Goal: Task Accomplishment & Management: Use online tool/utility

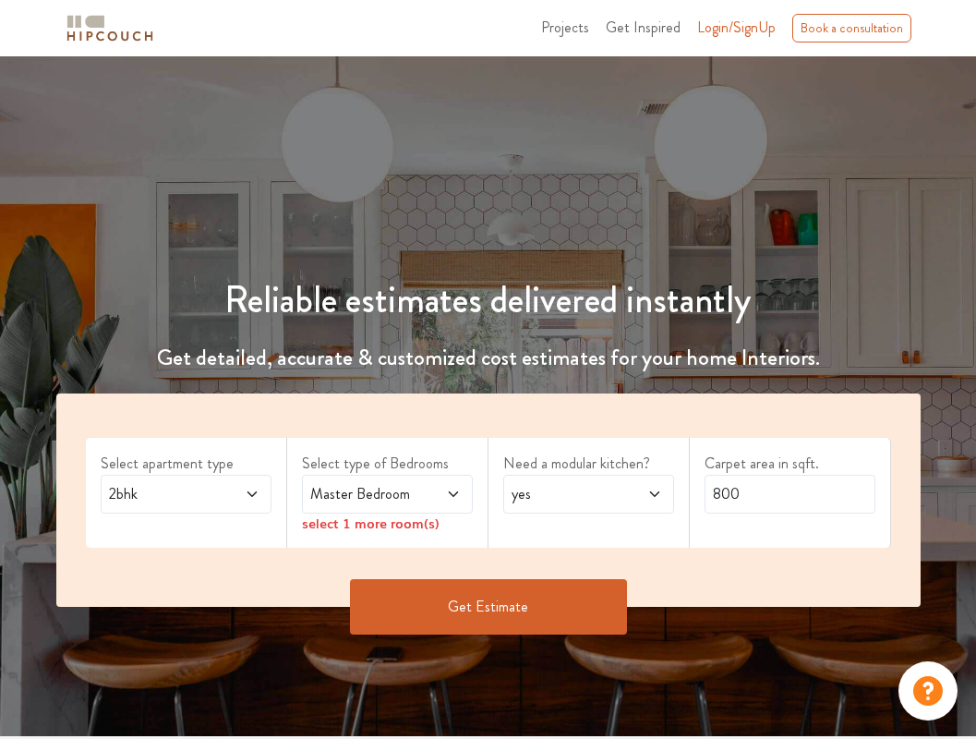
click at [250, 497] on icon at bounding box center [252, 494] width 15 height 15
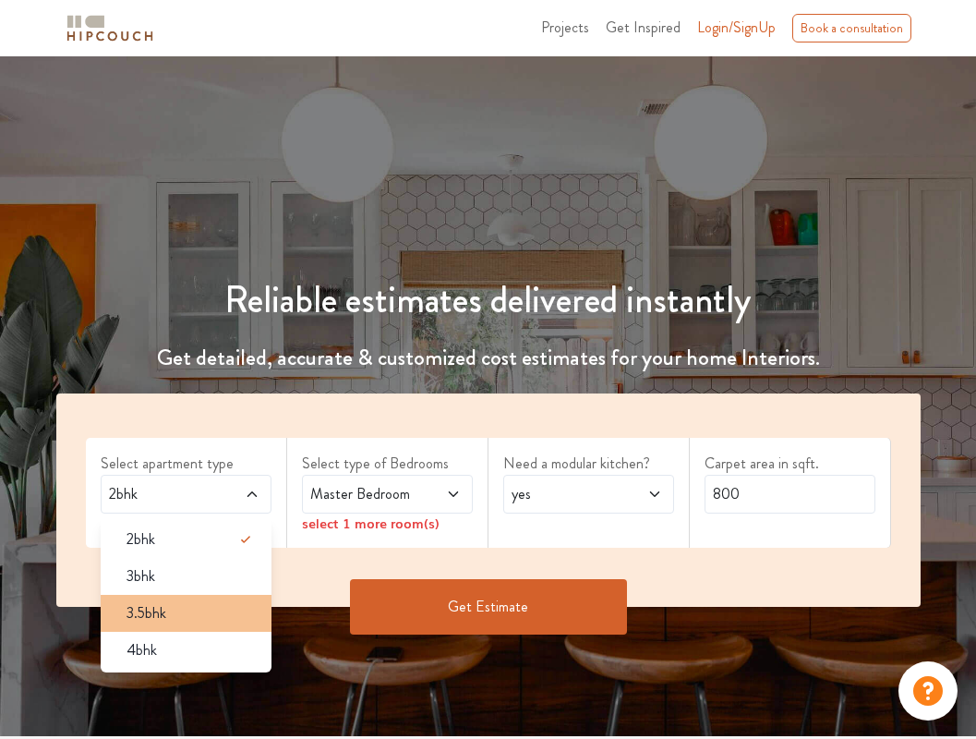
click at [225, 607] on div "3.5bhk" at bounding box center [192, 613] width 160 height 22
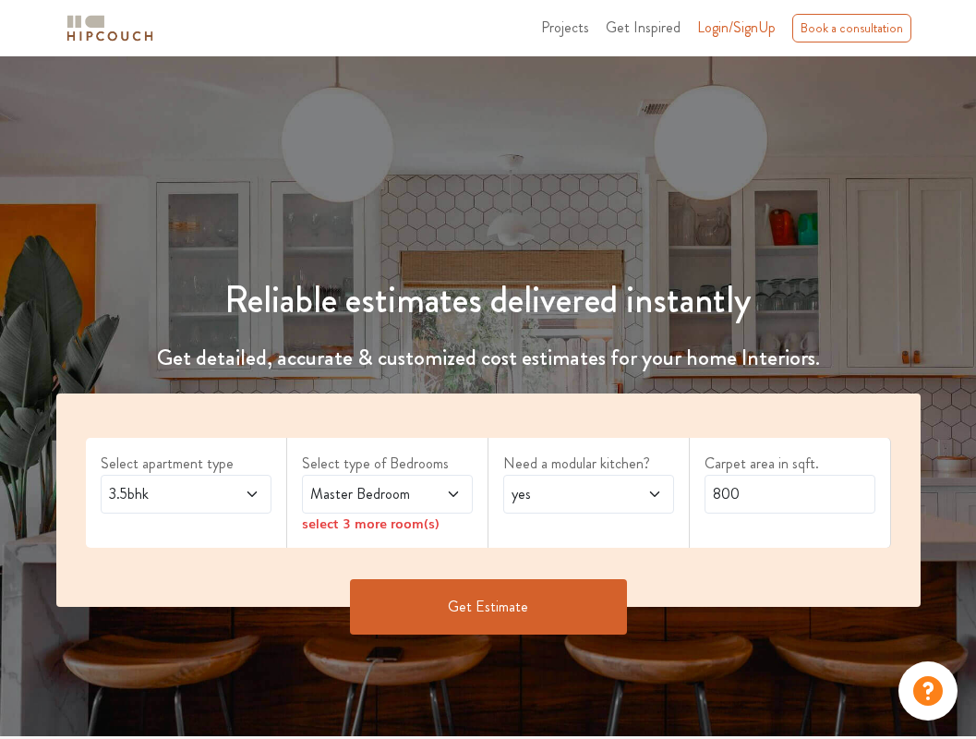
click at [446, 496] on icon at bounding box center [453, 494] width 15 height 15
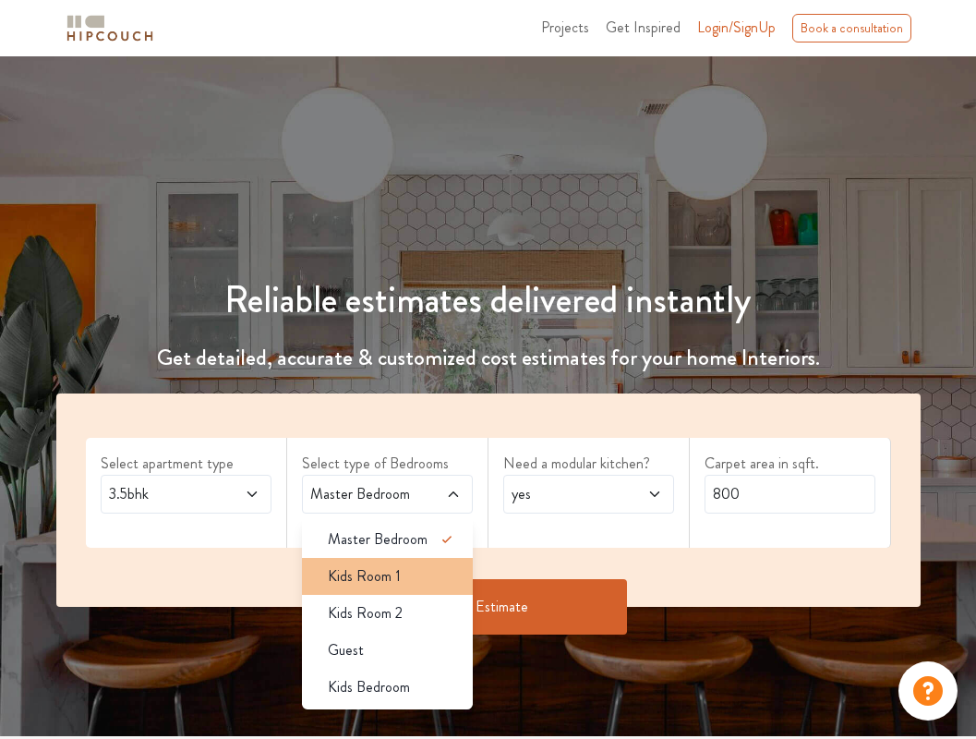
click at [444, 566] on div "Kids Room 1" at bounding box center [393, 576] width 160 height 22
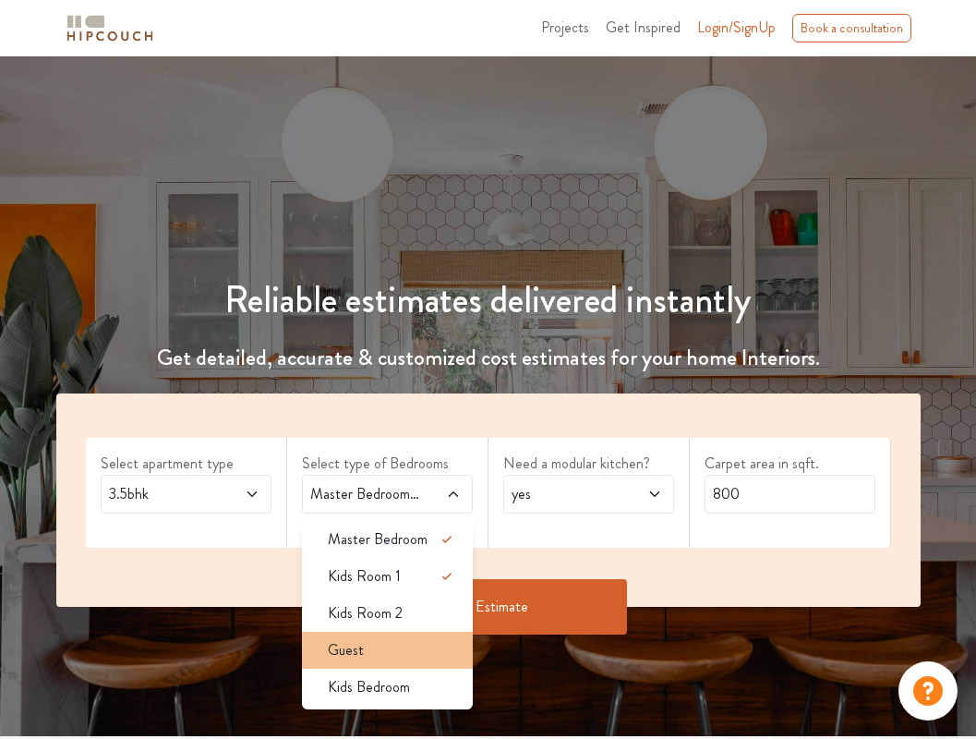
click at [438, 651] on div "Guest" at bounding box center [393, 650] width 160 height 22
click at [516, 539] on div "Need a modular kitchen? yes" at bounding box center [589, 493] width 201 height 110
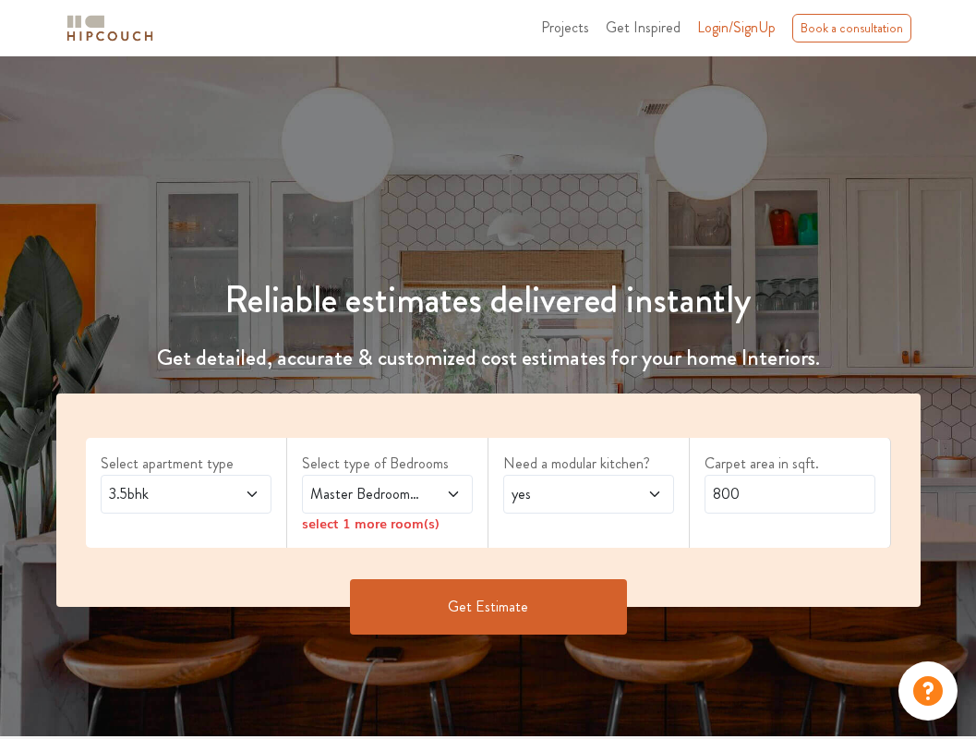
click at [455, 494] on icon at bounding box center [452, 494] width 9 height 6
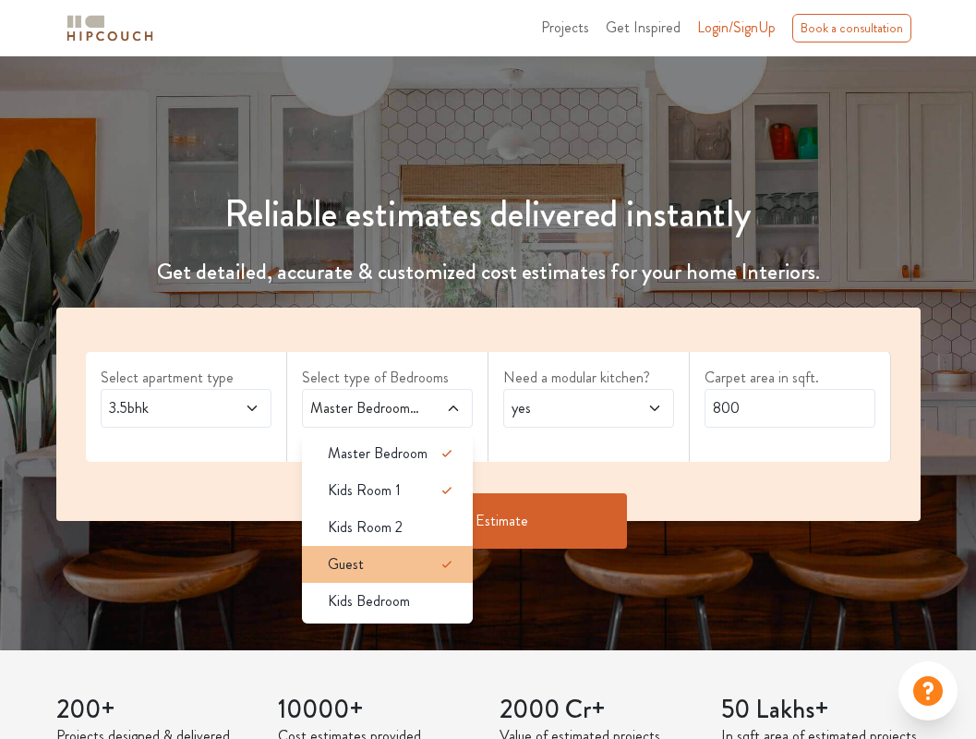
scroll to position [88, 0]
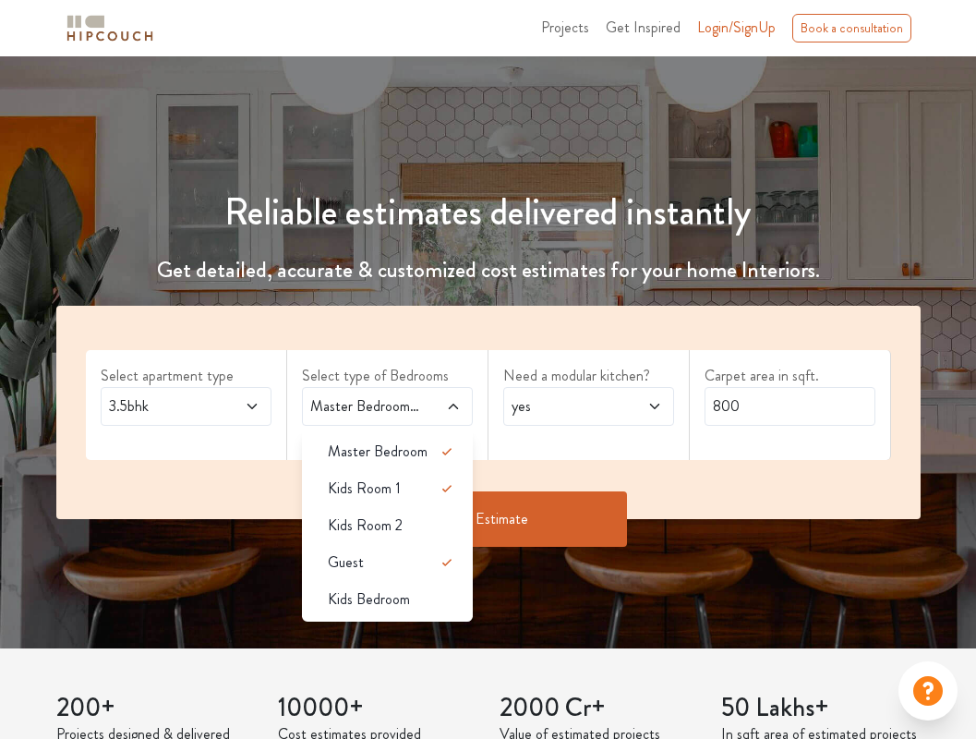
click at [224, 416] on span at bounding box center [240, 406] width 39 height 22
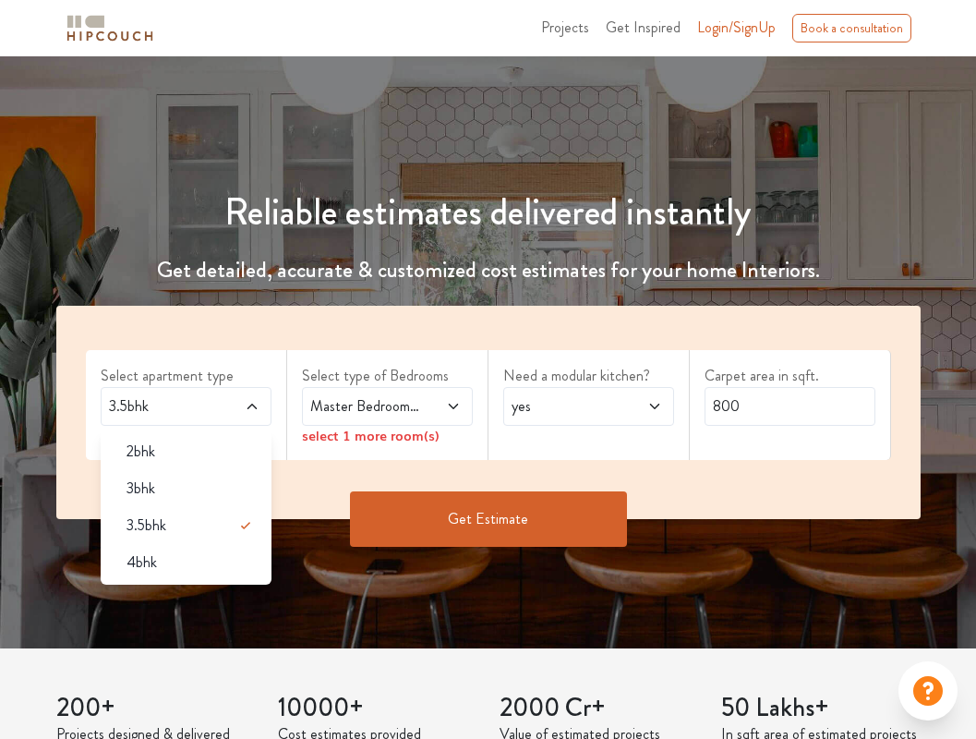
click at [397, 406] on span "Master Bedroom,Kids Room 1,Guest" at bounding box center [364, 406] width 115 height 22
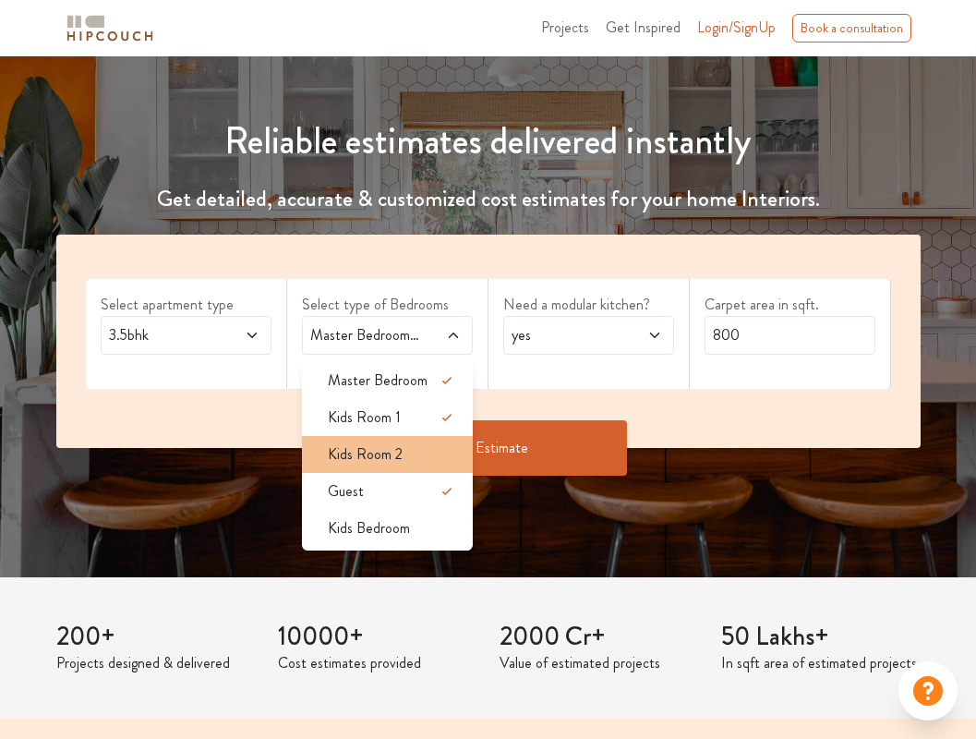
scroll to position [101, 0]
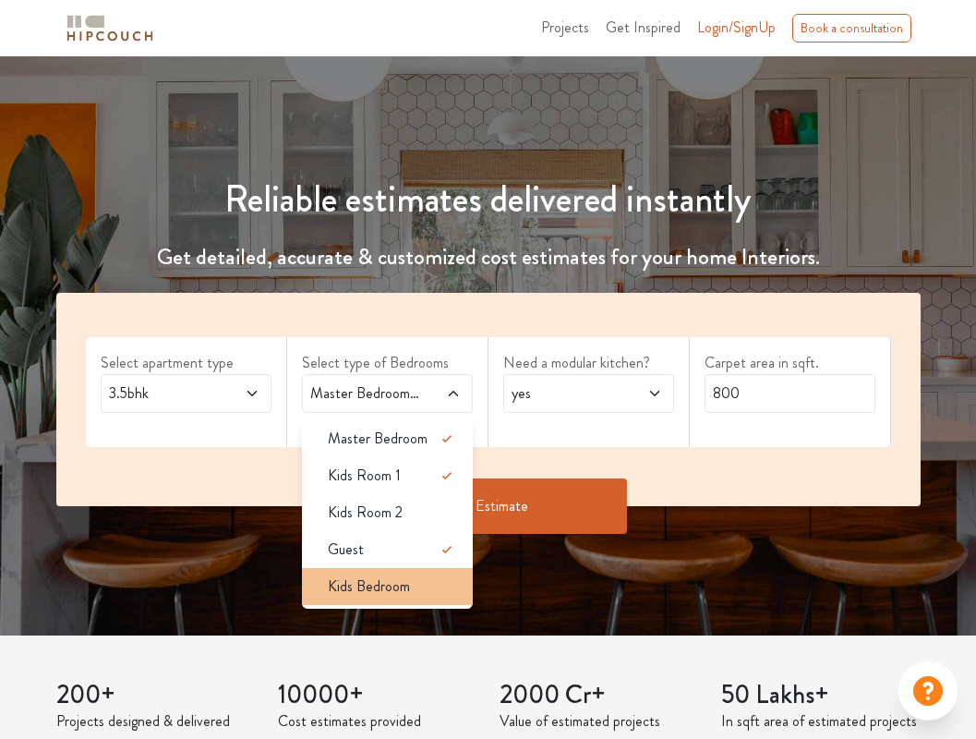
click at [413, 586] on div "Kids Bedroom" at bounding box center [393, 587] width 160 height 22
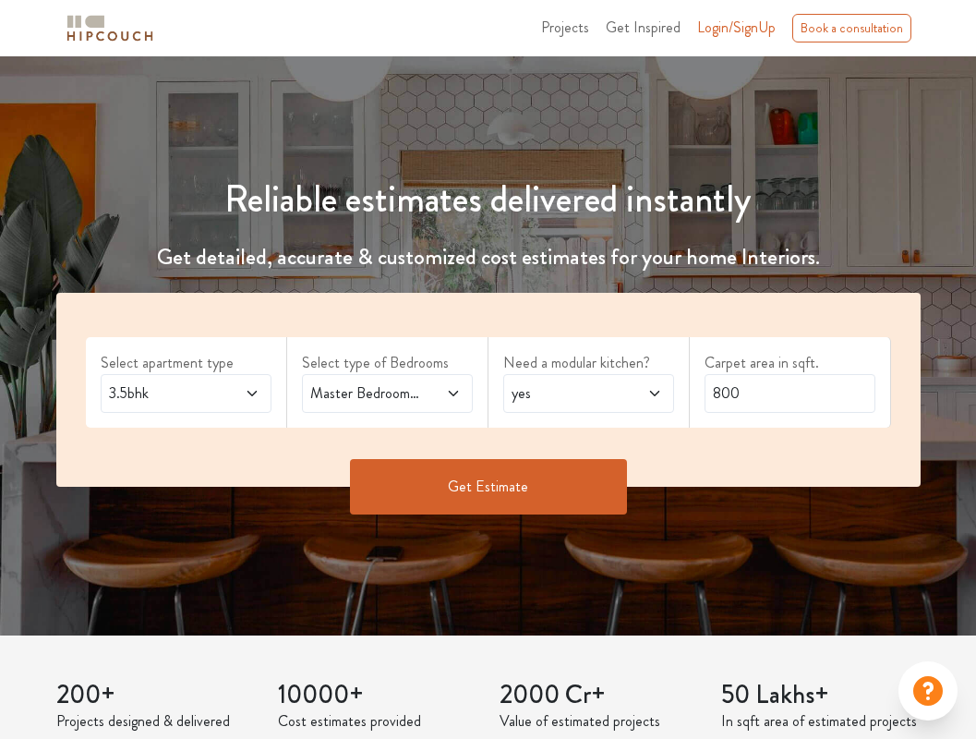
click at [590, 395] on span "yes" at bounding box center [565, 393] width 115 height 22
click at [779, 436] on div "Select apartment type 3.5bhk Select type of Bedrooms Master Bedroom,Kids Room 1…" at bounding box center [488, 390] width 865 height 194
drag, startPoint x: 768, startPoint y: 396, endPoint x: 600, endPoint y: 396, distance: 167.2
click at [600, 396] on div "Select apartment type 3.5bhk Select type of Bedrooms Master Bedroom,Kids Room 1…" at bounding box center [488, 390] width 865 height 194
type input "975"
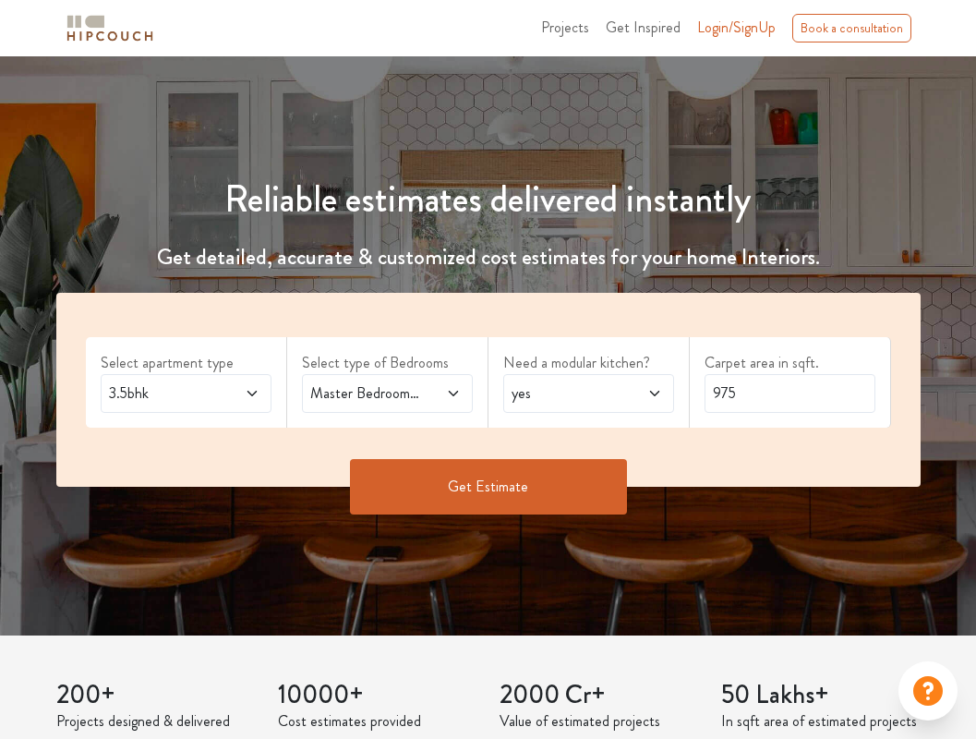
click at [551, 501] on button "Get Estimate" at bounding box center [488, 486] width 277 height 55
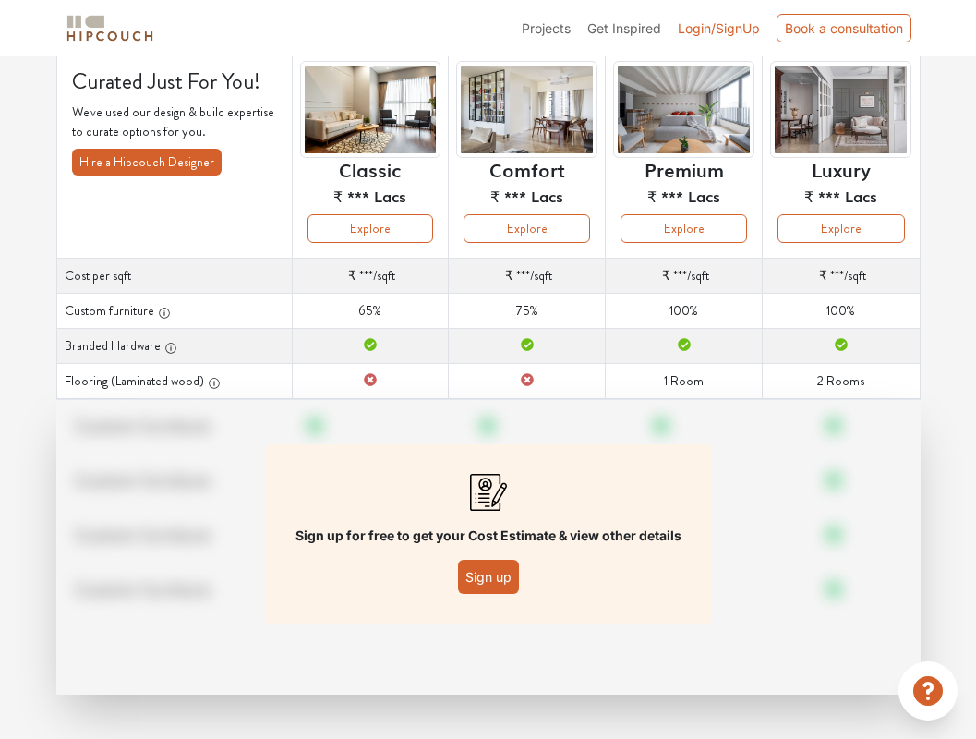
scroll to position [128, 0]
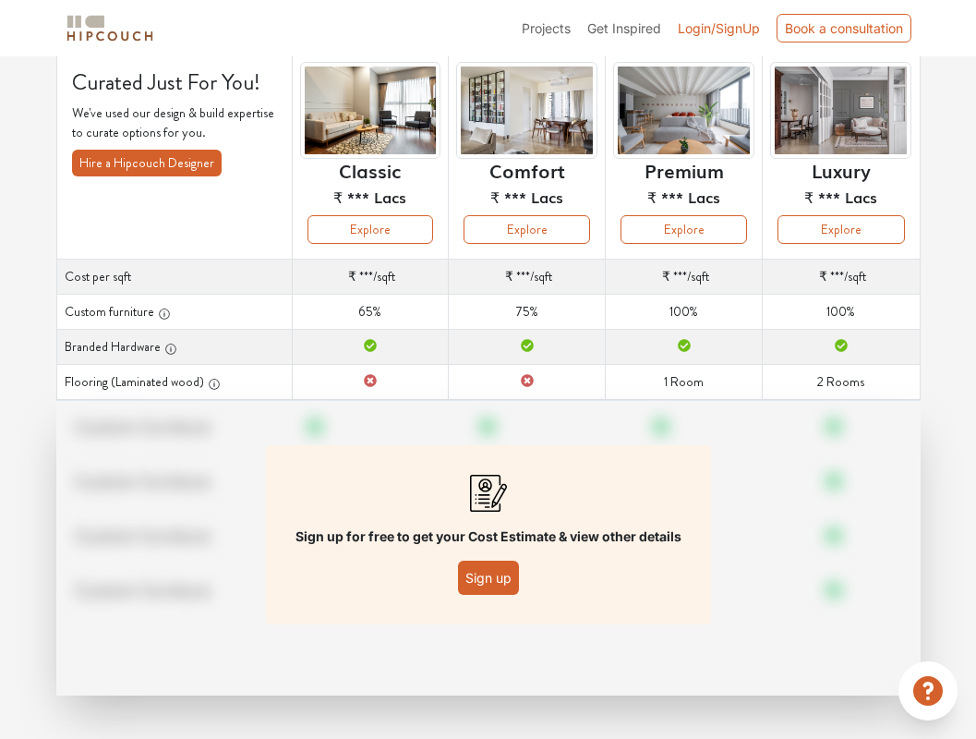
click at [488, 580] on button "Sign up" at bounding box center [488, 578] width 61 height 34
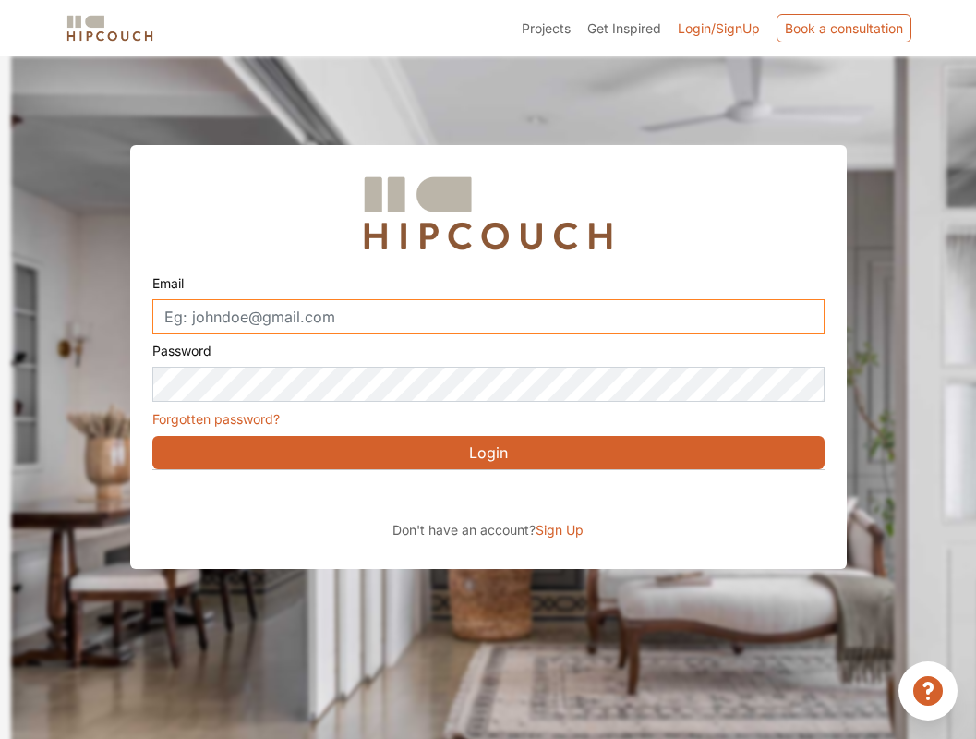
type input "[EMAIL_ADDRESS][DOMAIN_NAME]"
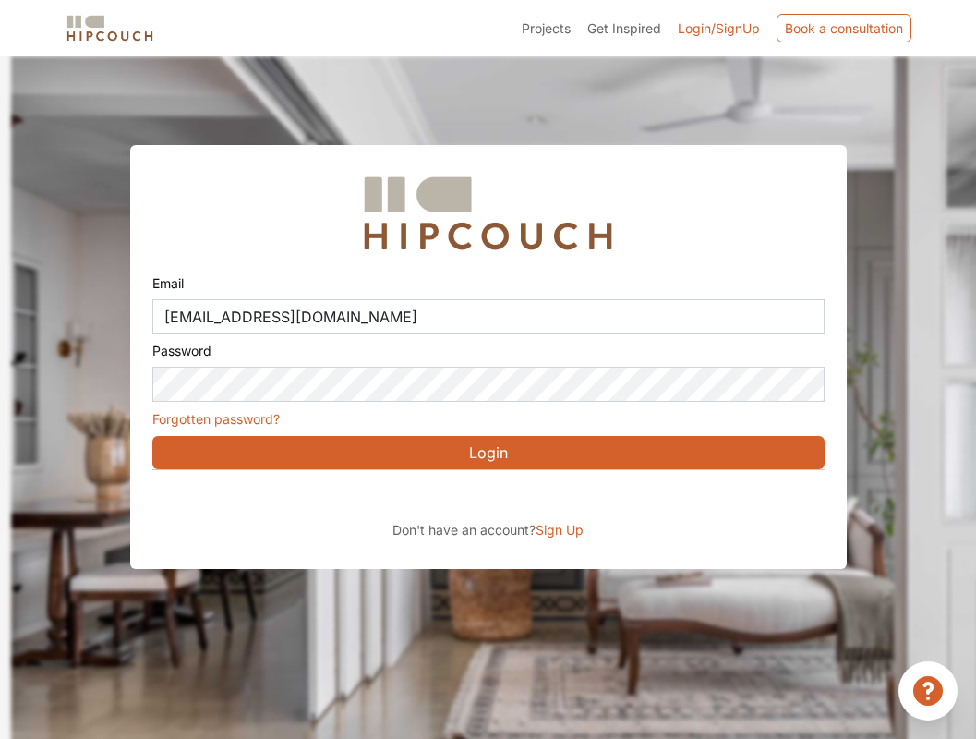
click at [458, 458] on button "Login" at bounding box center [488, 452] width 673 height 33
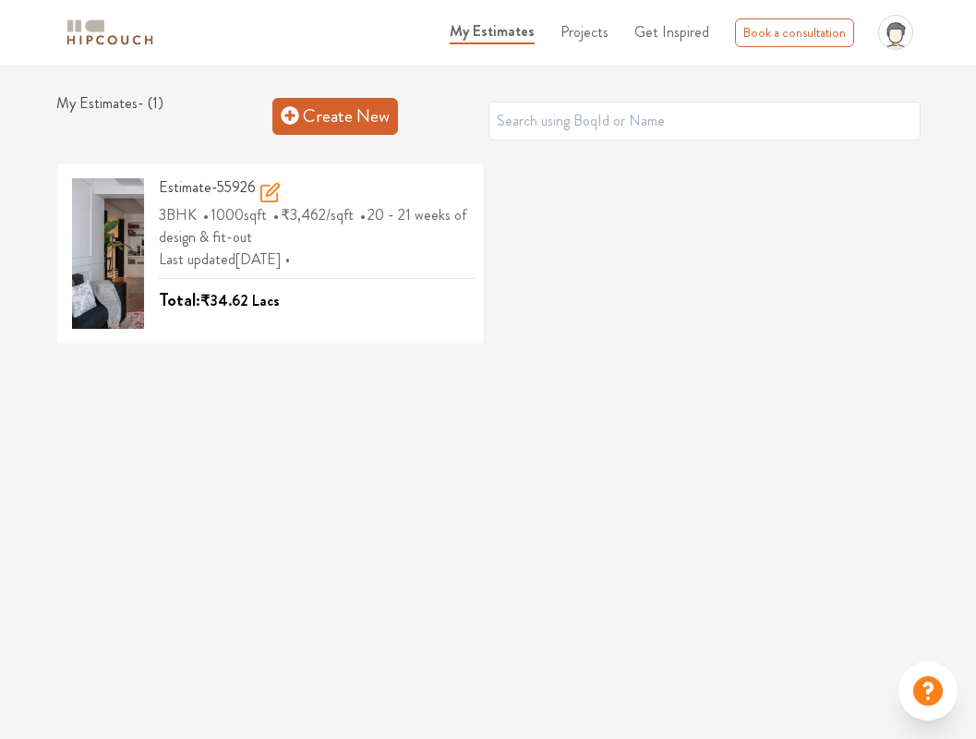
click at [325, 114] on link "Create New" at bounding box center [336, 116] width 126 height 37
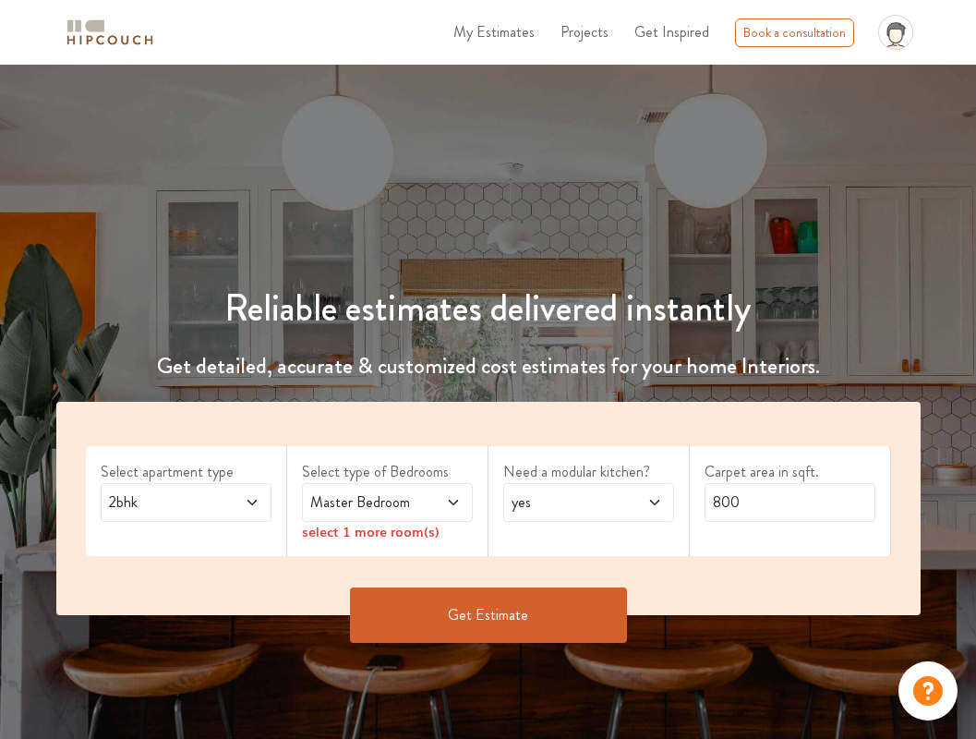
click at [253, 489] on div "2bhk" at bounding box center [186, 502] width 171 height 39
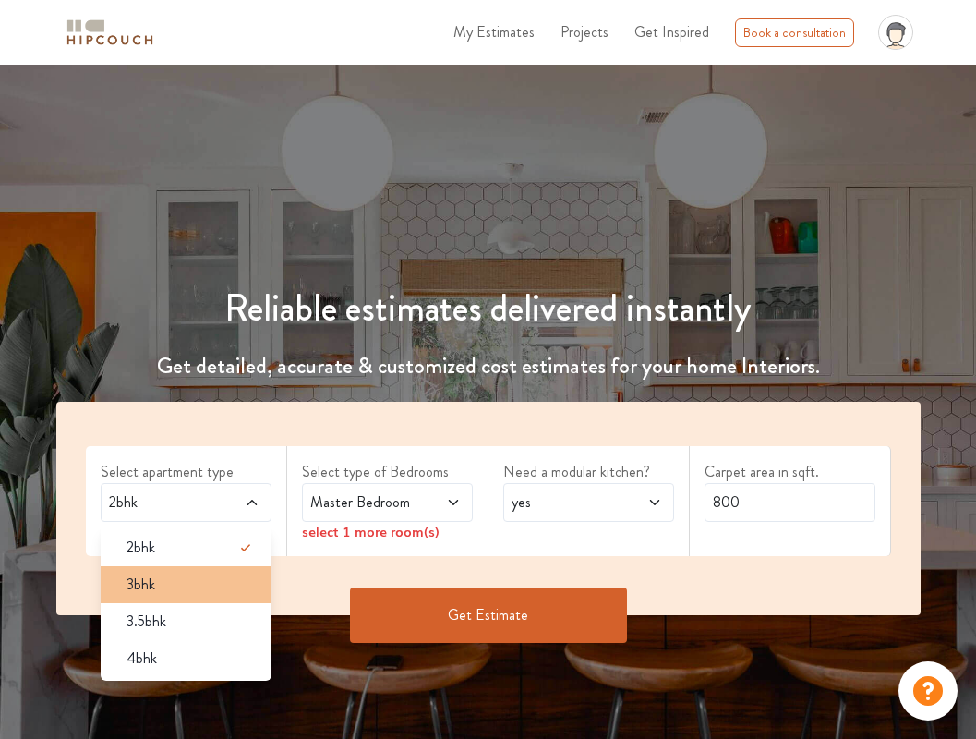
click at [235, 582] on div "3bhk" at bounding box center [192, 585] width 160 height 22
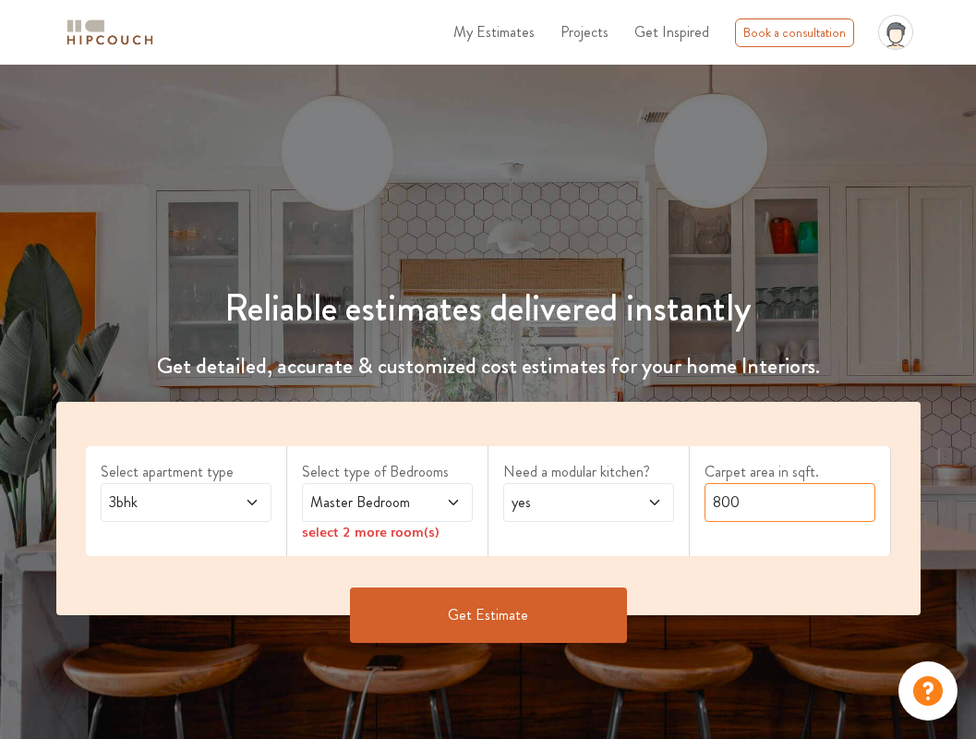
drag, startPoint x: 776, startPoint y: 499, endPoint x: 605, endPoint y: 499, distance: 170.9
click at [605, 499] on div "Select apartment type 3bhk Select type of Bedrooms Master Bedroom select 2 more…" at bounding box center [488, 508] width 865 height 213
type input "975"
click at [422, 497] on span at bounding box center [441, 502] width 39 height 22
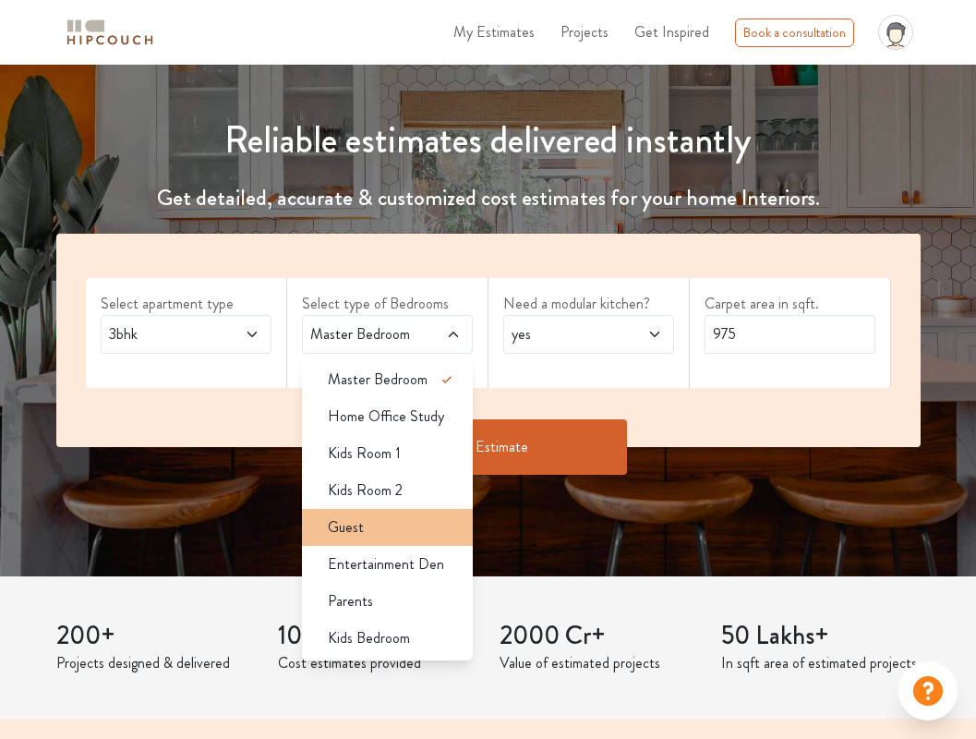
scroll to position [172, 0]
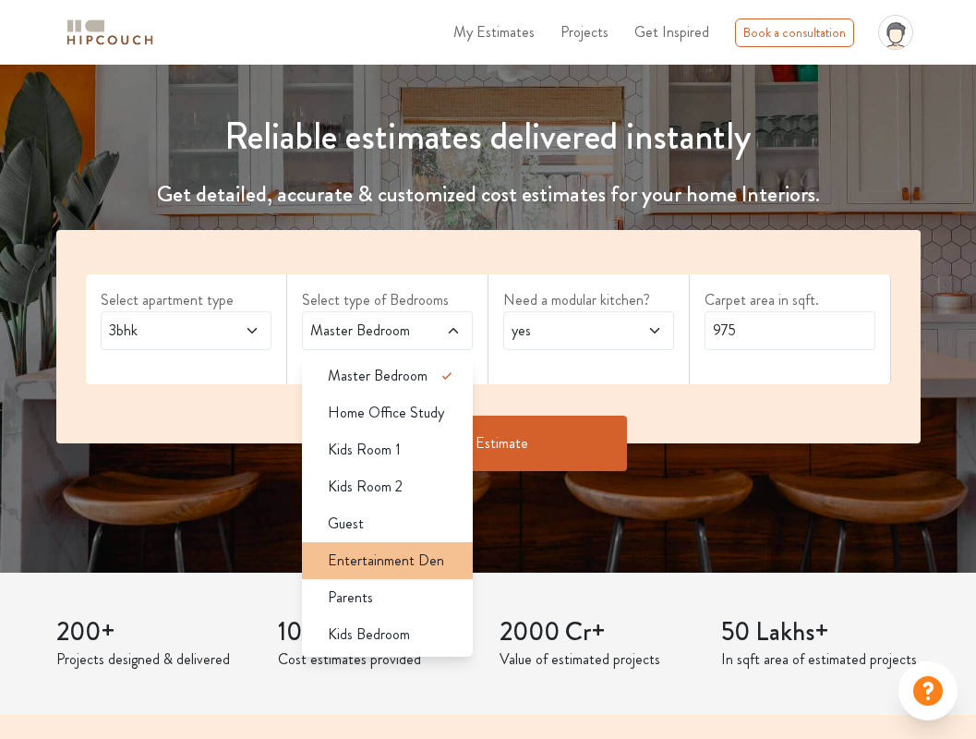
click at [407, 553] on span "Entertainment Den" at bounding box center [386, 561] width 116 height 22
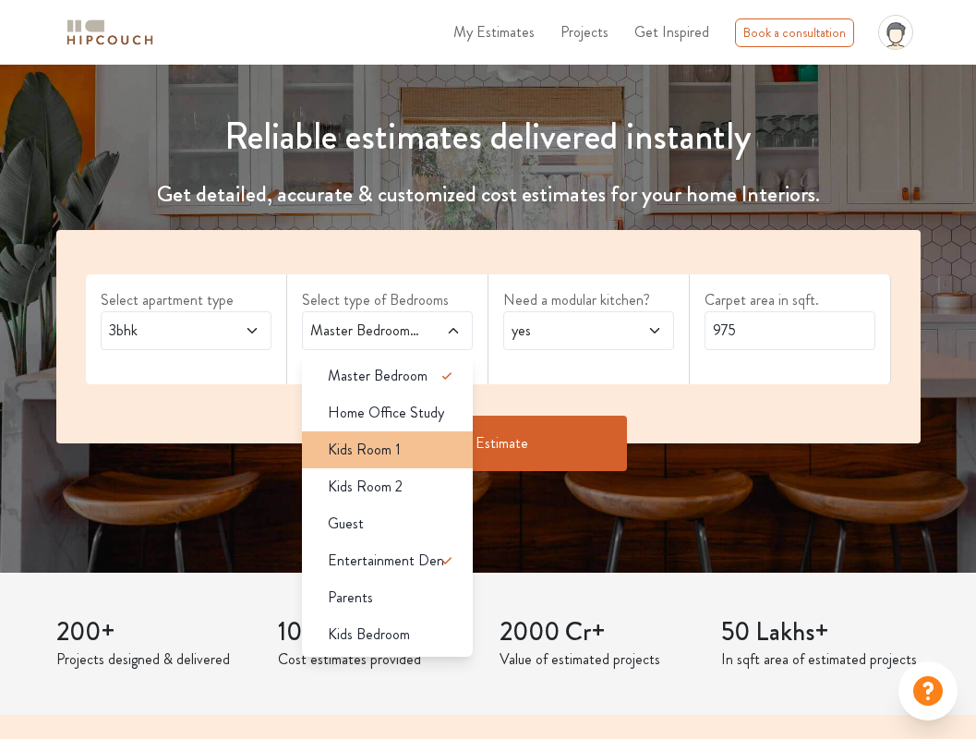
click at [410, 453] on div "Kids Room 1" at bounding box center [393, 450] width 160 height 22
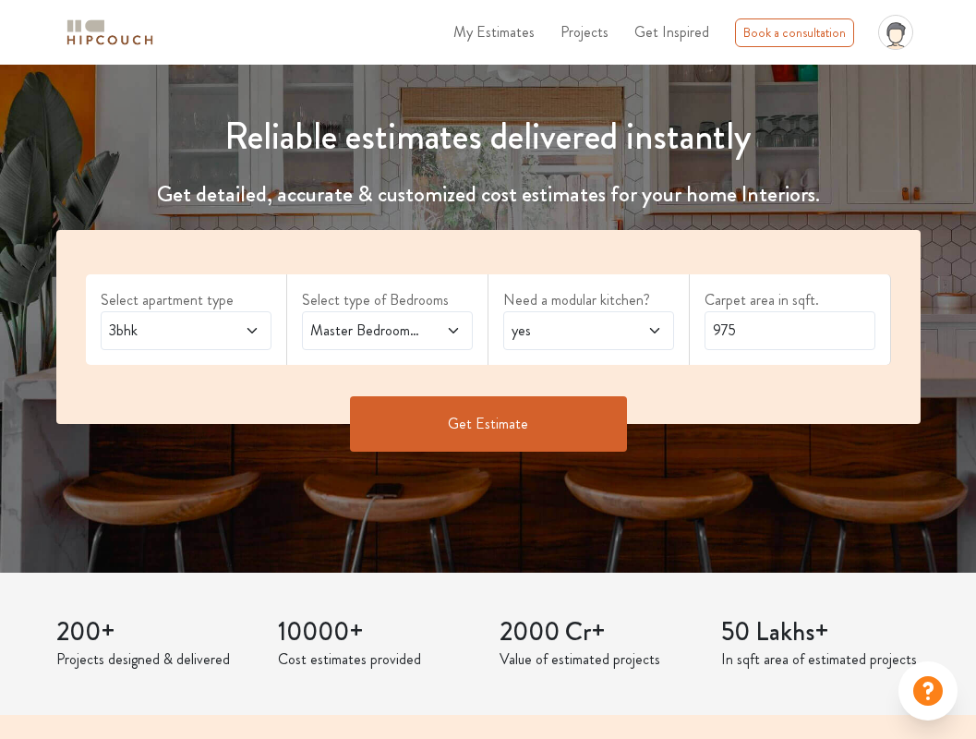
click at [438, 327] on span at bounding box center [441, 331] width 39 height 22
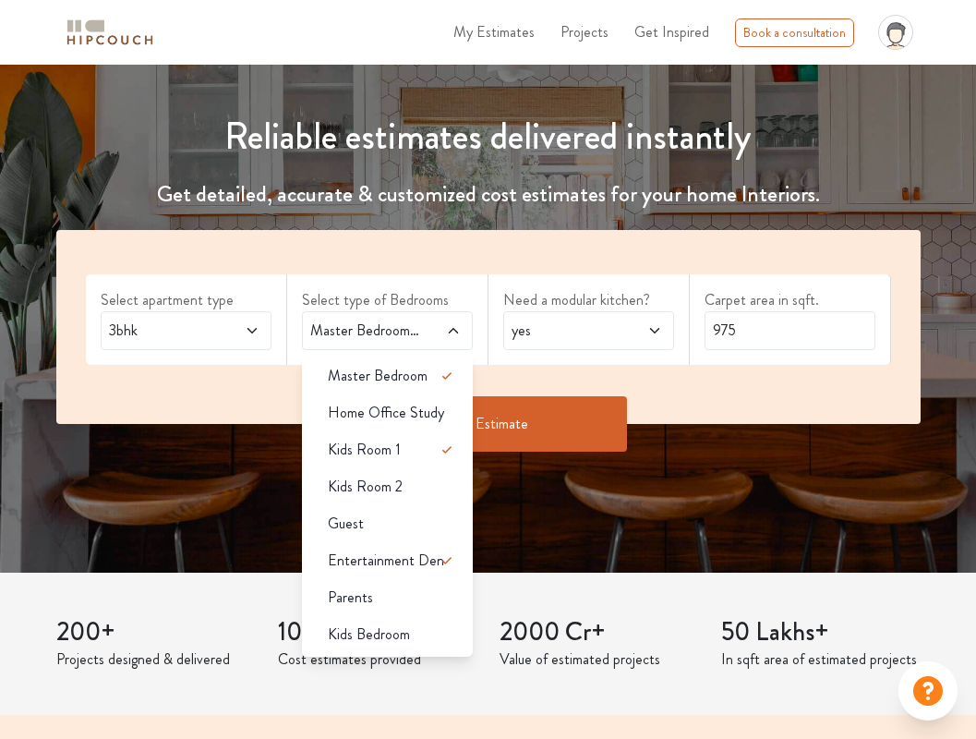
click at [224, 332] on span at bounding box center [240, 331] width 39 height 22
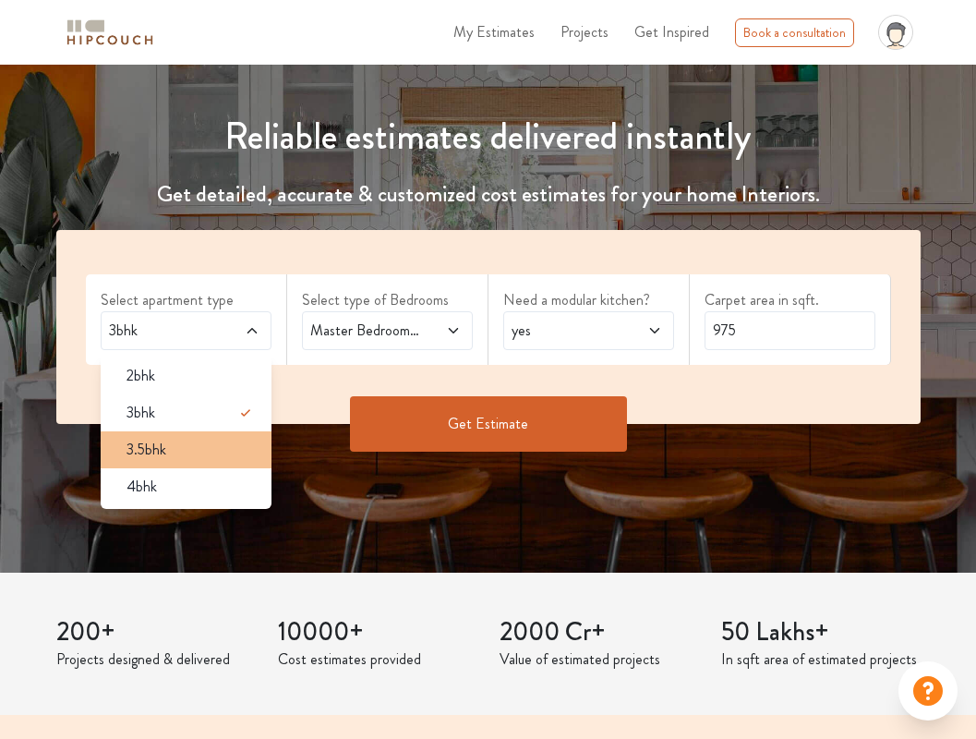
click at [217, 456] on div "3.5bhk" at bounding box center [192, 450] width 160 height 22
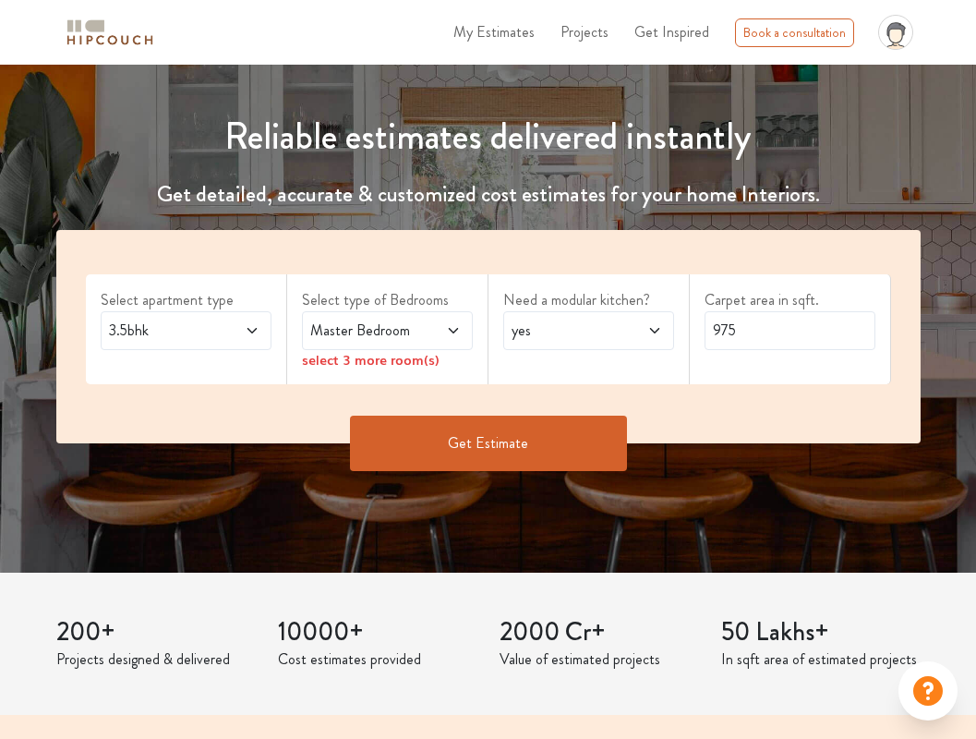
click at [415, 322] on span "Master Bedroom" at bounding box center [364, 331] width 115 height 22
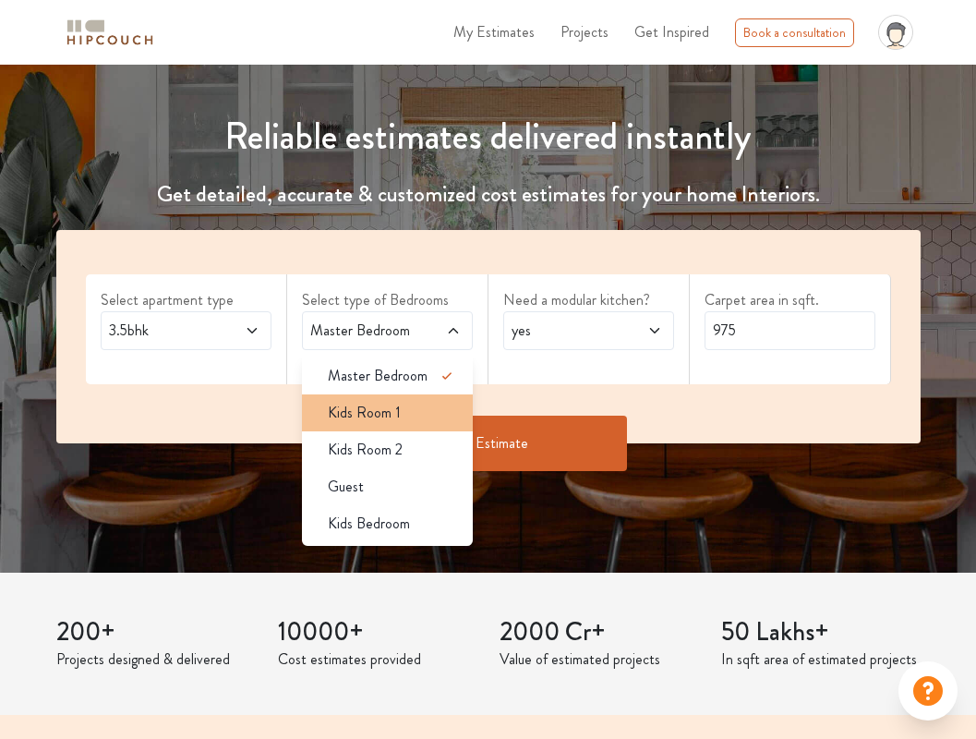
scroll to position [149, 0]
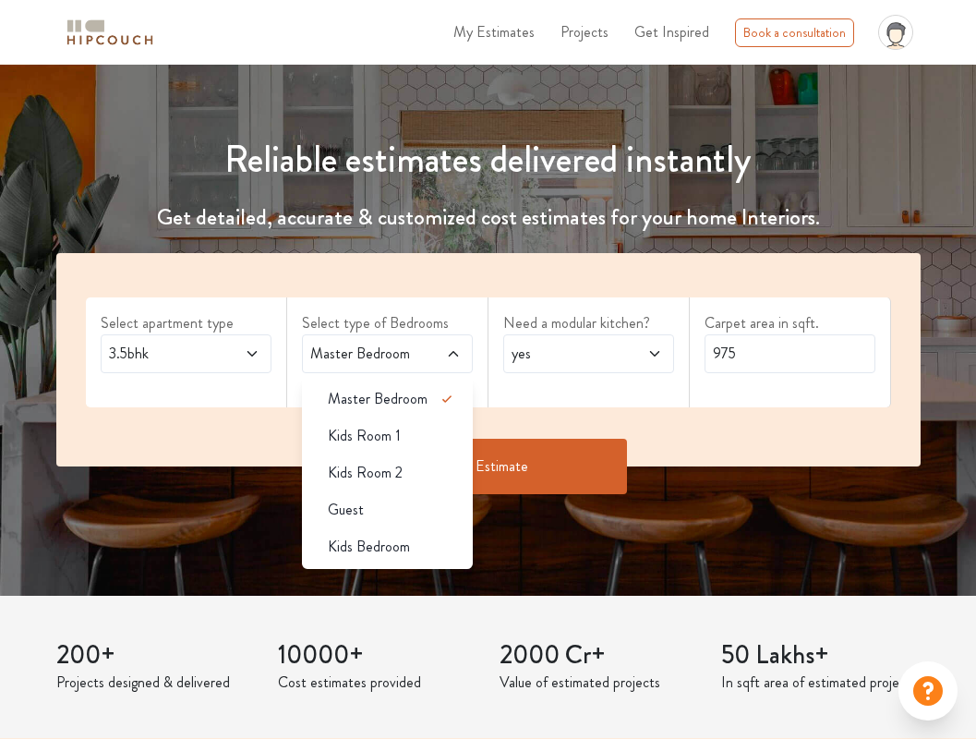
click at [234, 358] on span at bounding box center [240, 354] width 39 height 22
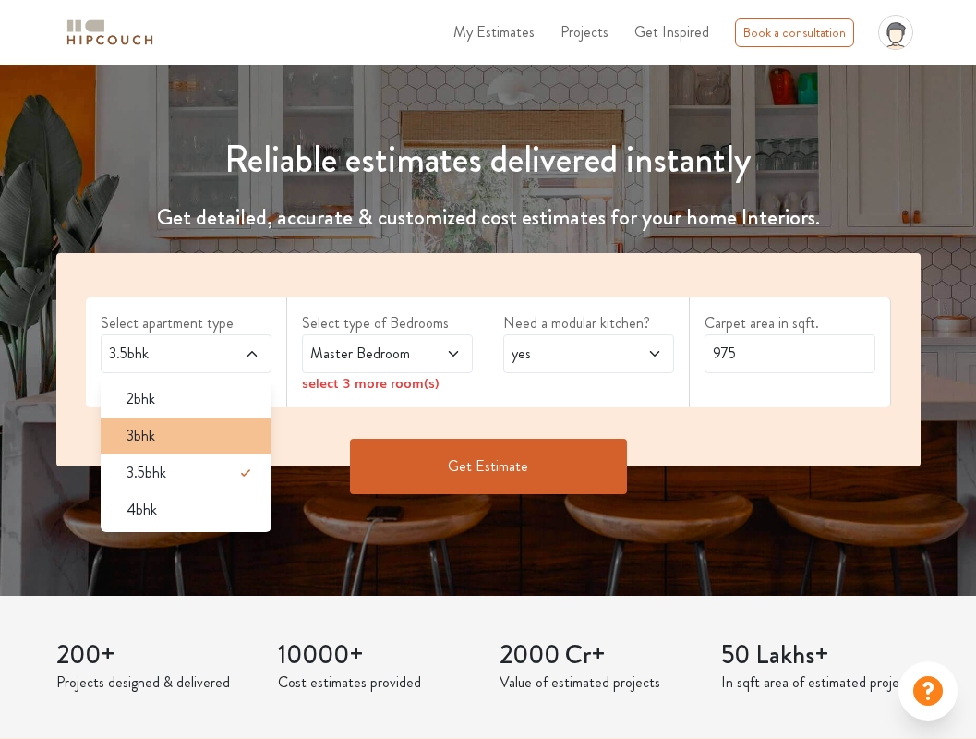
click at [227, 441] on div "3bhk" at bounding box center [192, 436] width 160 height 22
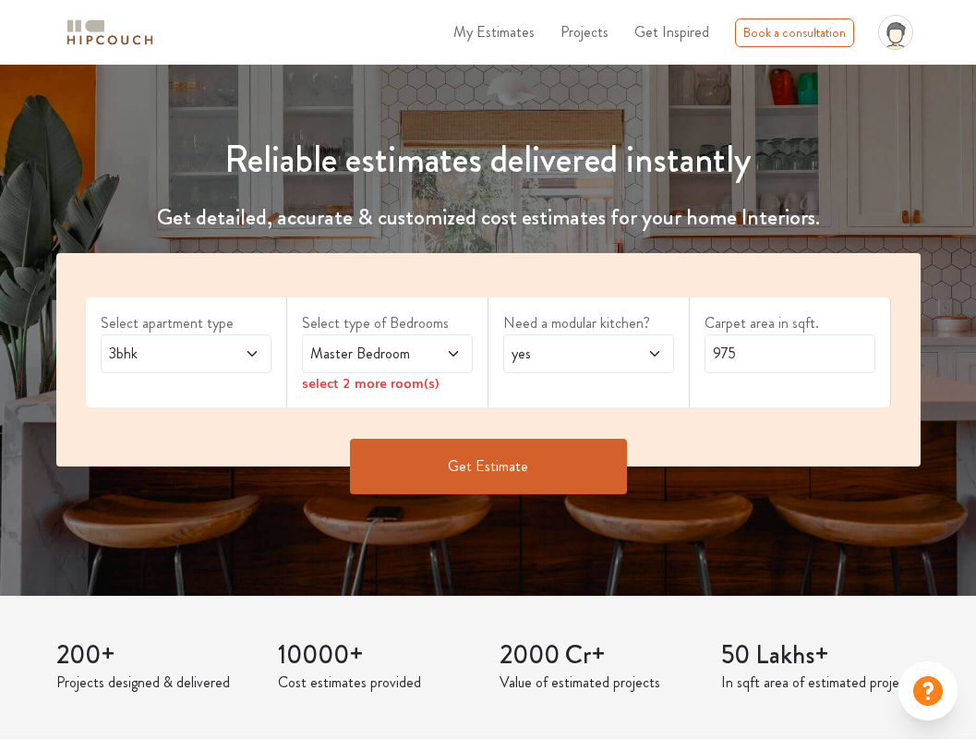
click at [416, 353] on span "Master Bedroom" at bounding box center [364, 354] width 115 height 22
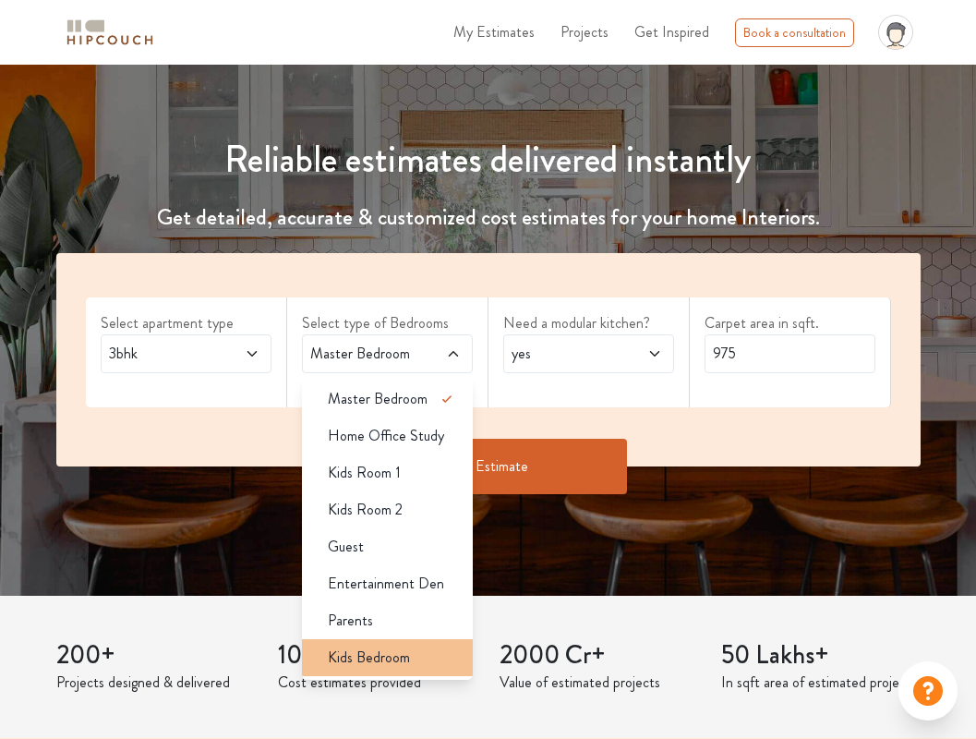
click at [400, 654] on span "Kids Bedroom" at bounding box center [369, 658] width 82 height 22
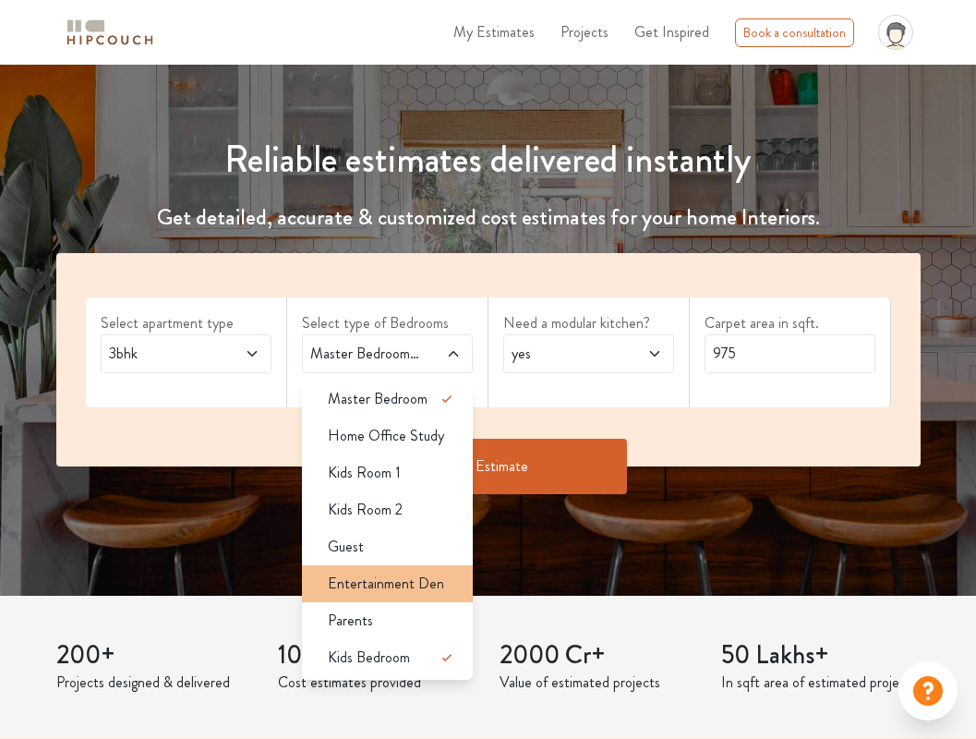
click at [413, 586] on span "Entertainment Den" at bounding box center [386, 584] width 116 height 22
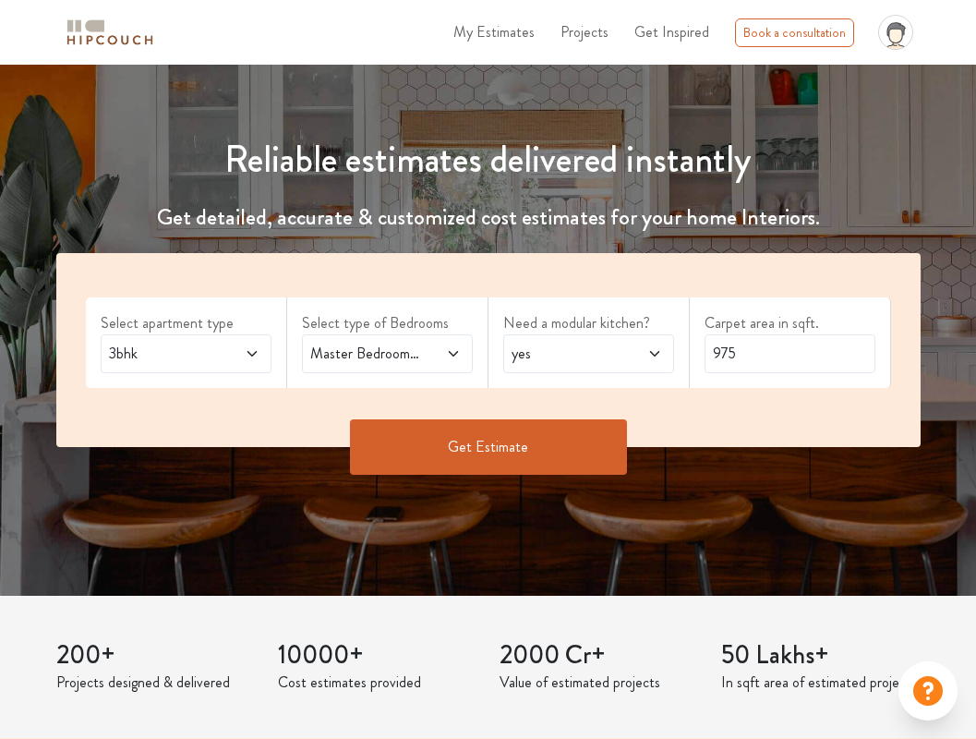
click at [548, 445] on button "Get Estimate" at bounding box center [488, 446] width 277 height 55
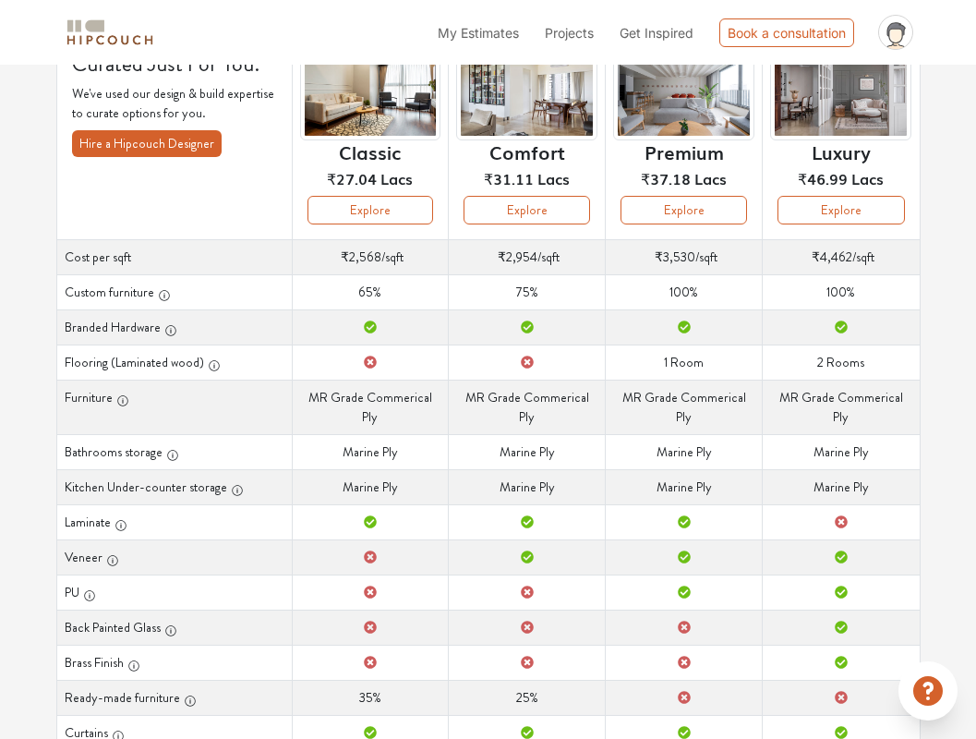
scroll to position [133, 0]
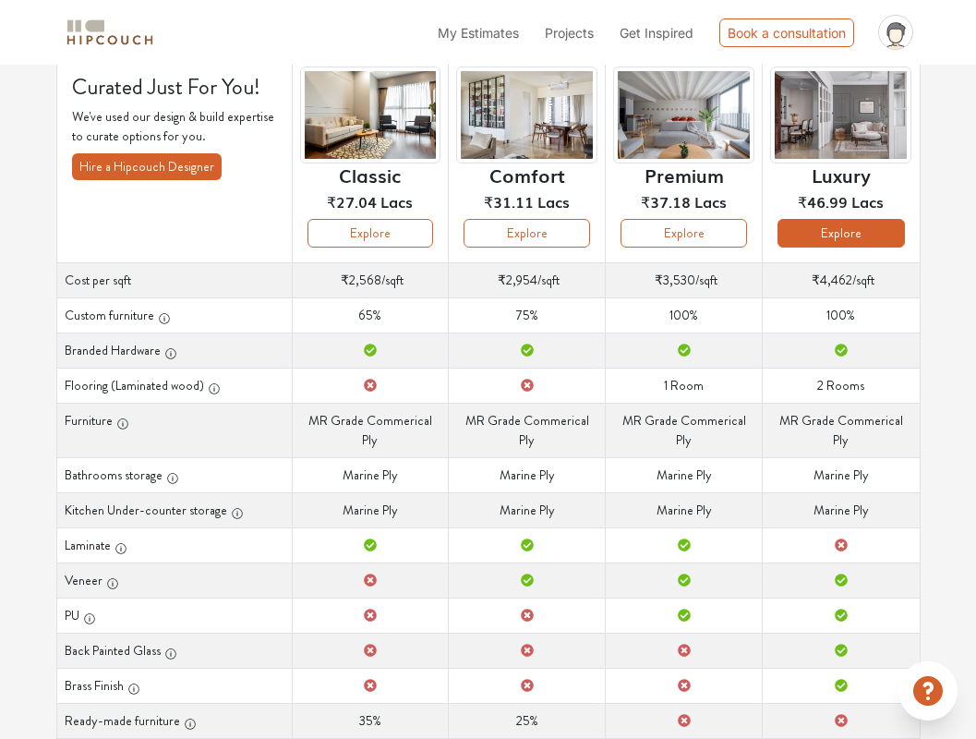
click at [838, 227] on button "Explore" at bounding box center [841, 233] width 127 height 29
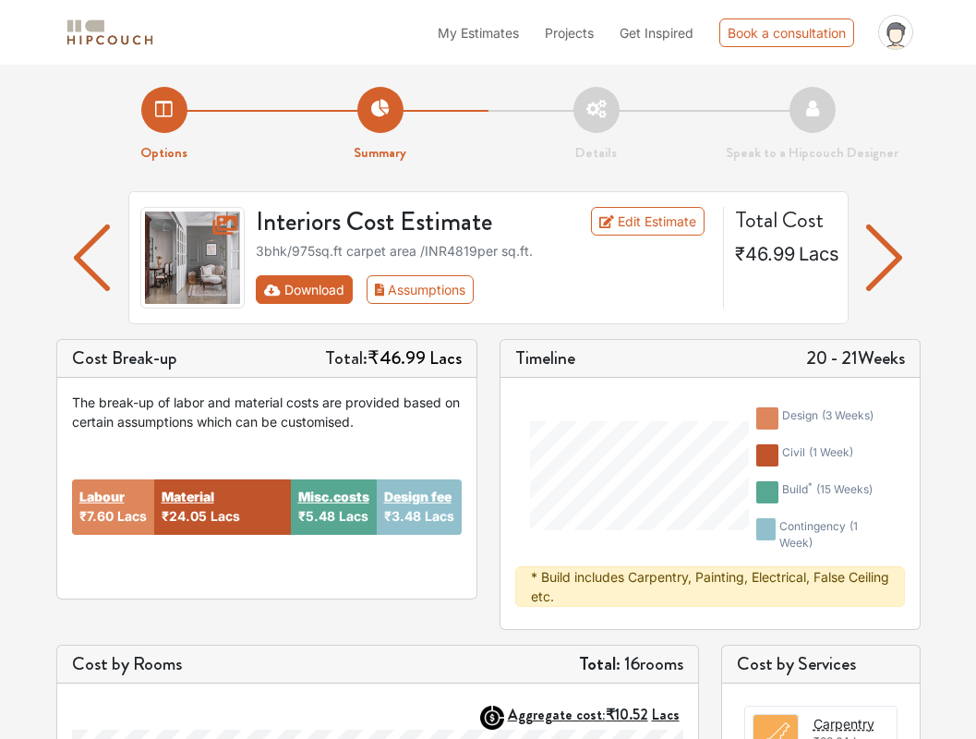
click at [294, 285] on button "Download" at bounding box center [304, 289] width 97 height 29
click at [639, 223] on link "Edit Estimate" at bounding box center [648, 221] width 114 height 29
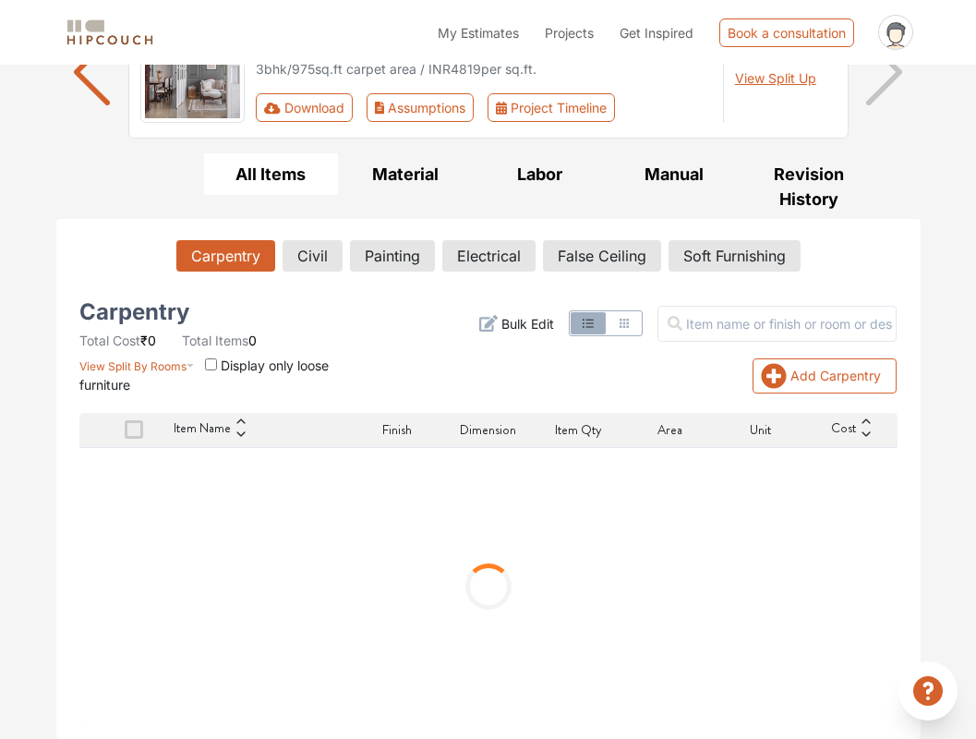
scroll to position [185, 0]
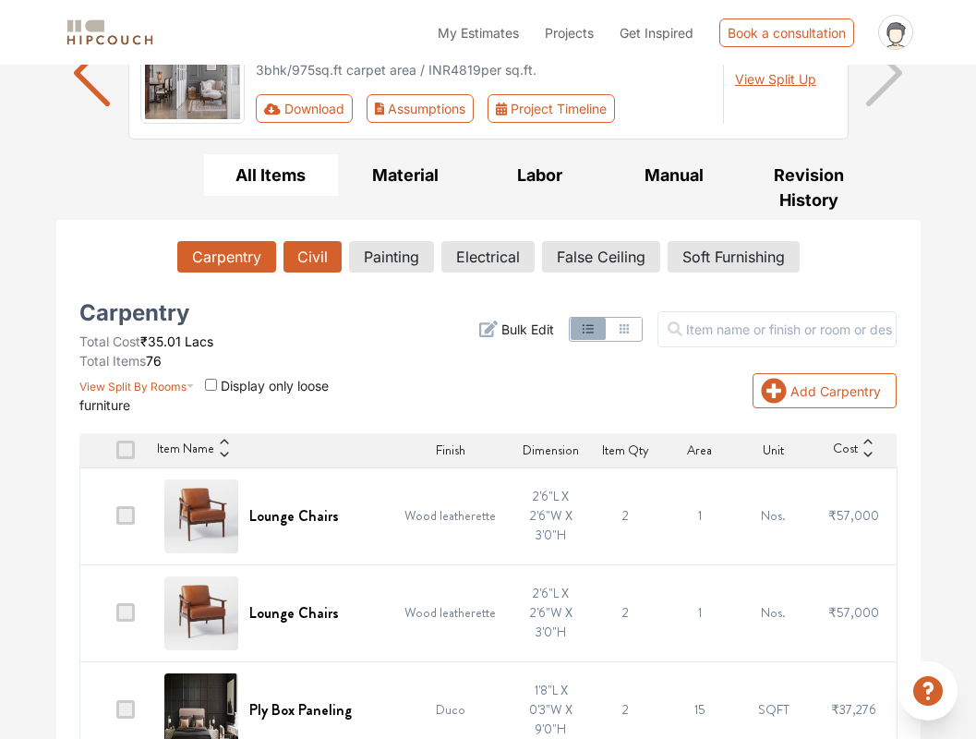
click at [319, 258] on button "Civil" at bounding box center [313, 256] width 58 height 31
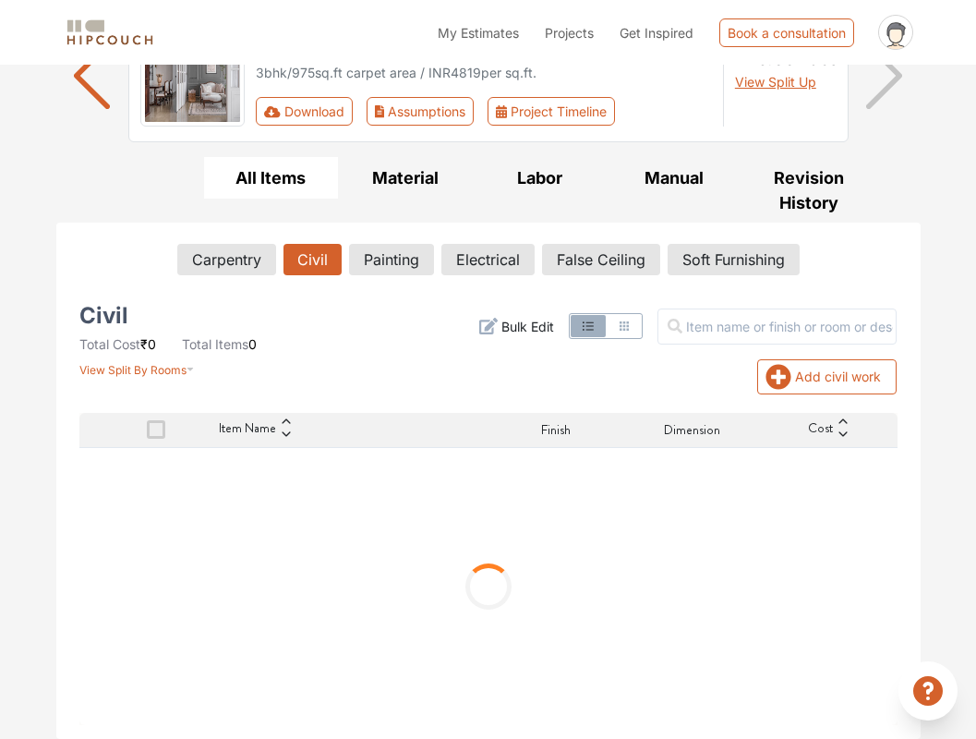
scroll to position [181, 0]
click at [242, 267] on button "Carpentry" at bounding box center [225, 260] width 97 height 31
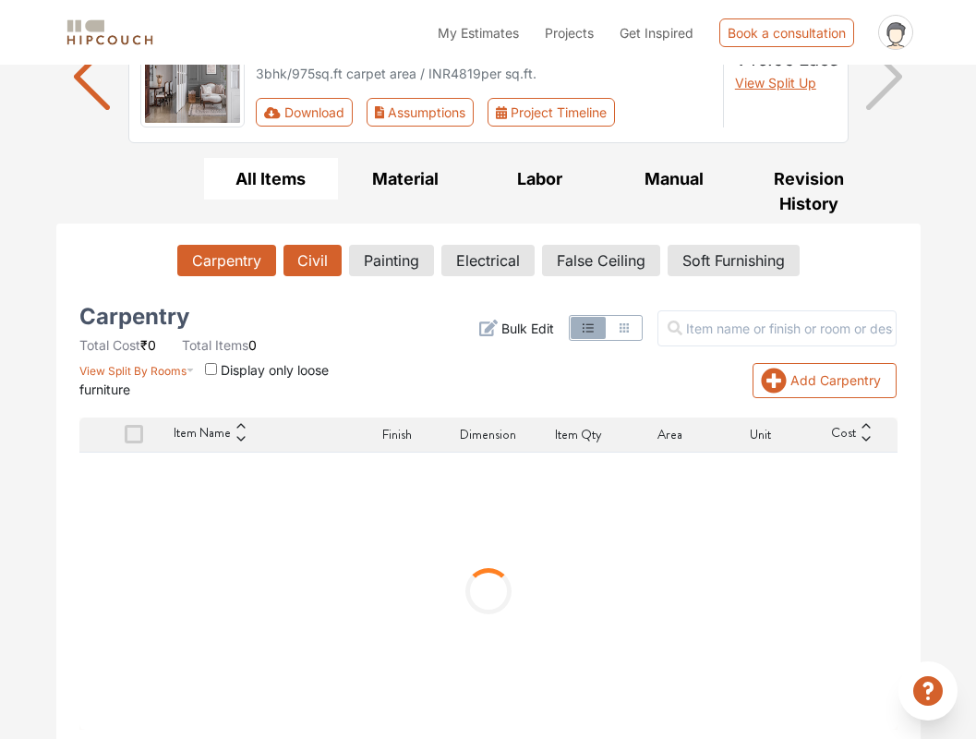
click at [327, 261] on button "Civil" at bounding box center [313, 260] width 58 height 31
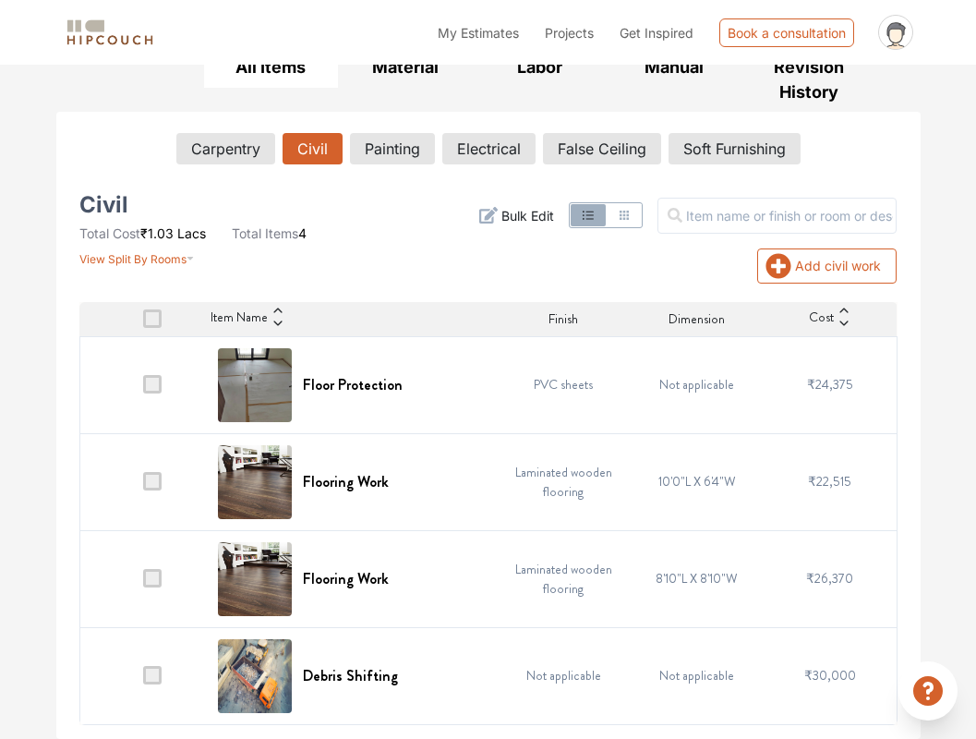
scroll to position [296, 0]
click at [794, 263] on button "Add civil work" at bounding box center [827, 266] width 139 height 35
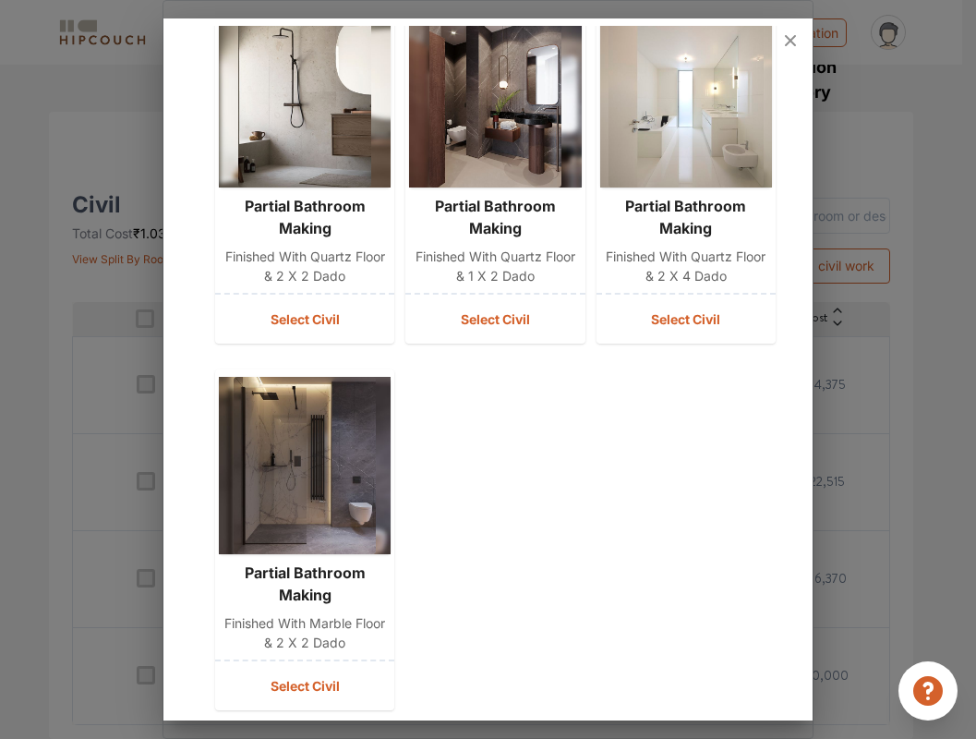
scroll to position [897, 0]
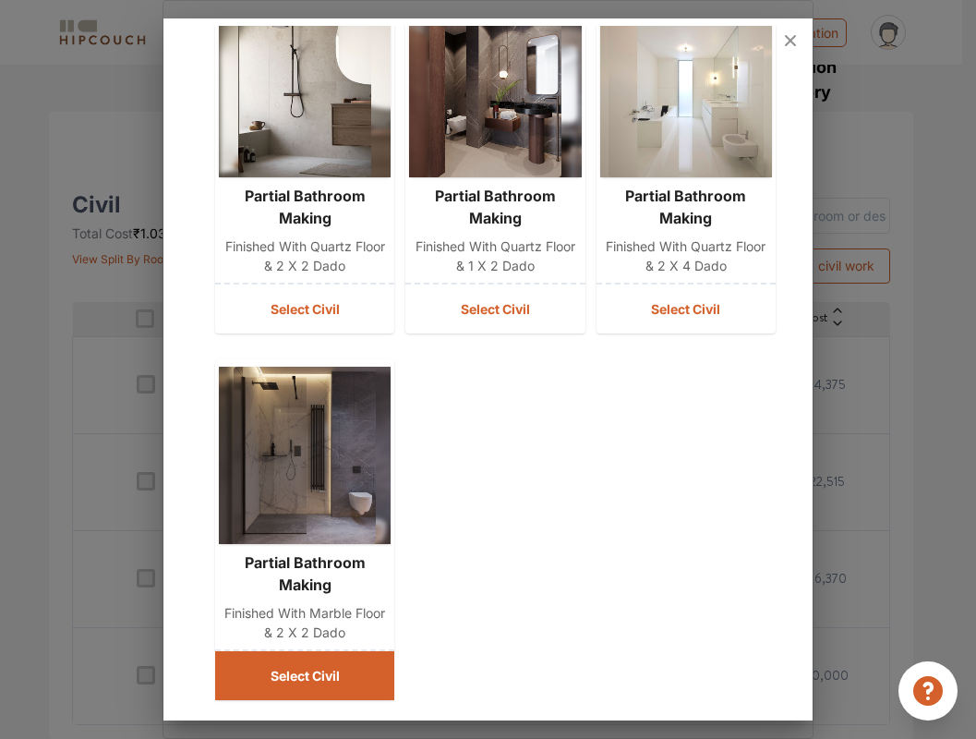
click at [305, 670] on button "Select Civil" at bounding box center [304, 675] width 179 height 49
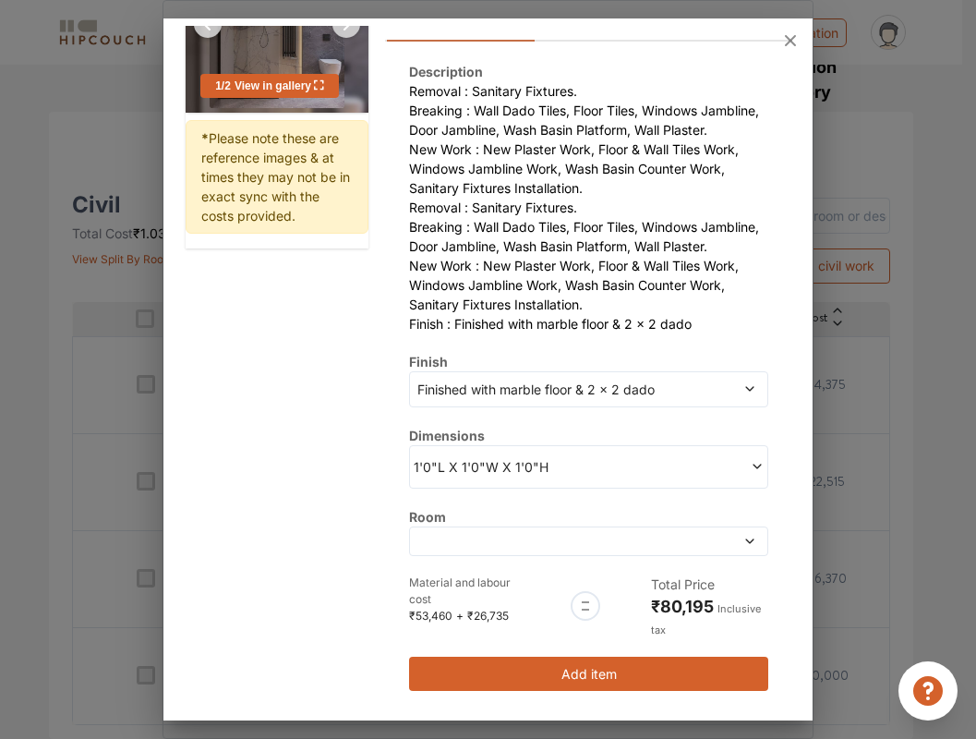
scroll to position [223, 0]
click at [602, 388] on span "Finished with marble floor & 2 x 2 dado" at bounding box center [542, 389] width 257 height 19
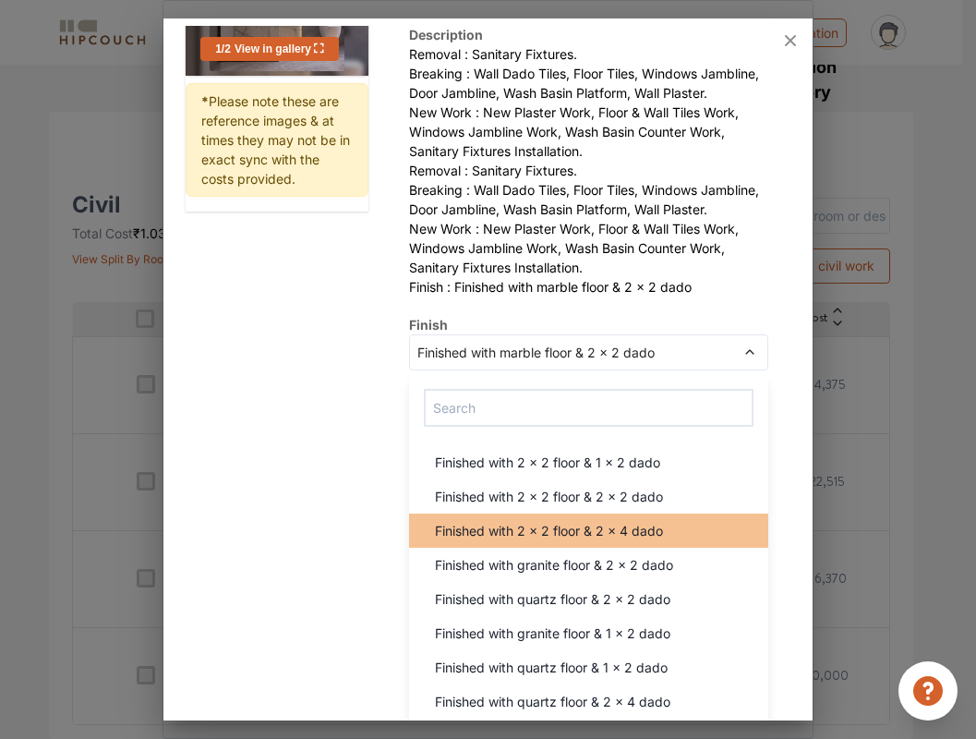
click at [679, 540] on div "Finished with 2 x 2 floor & 2 x 4 dado" at bounding box center [593, 530] width 347 height 19
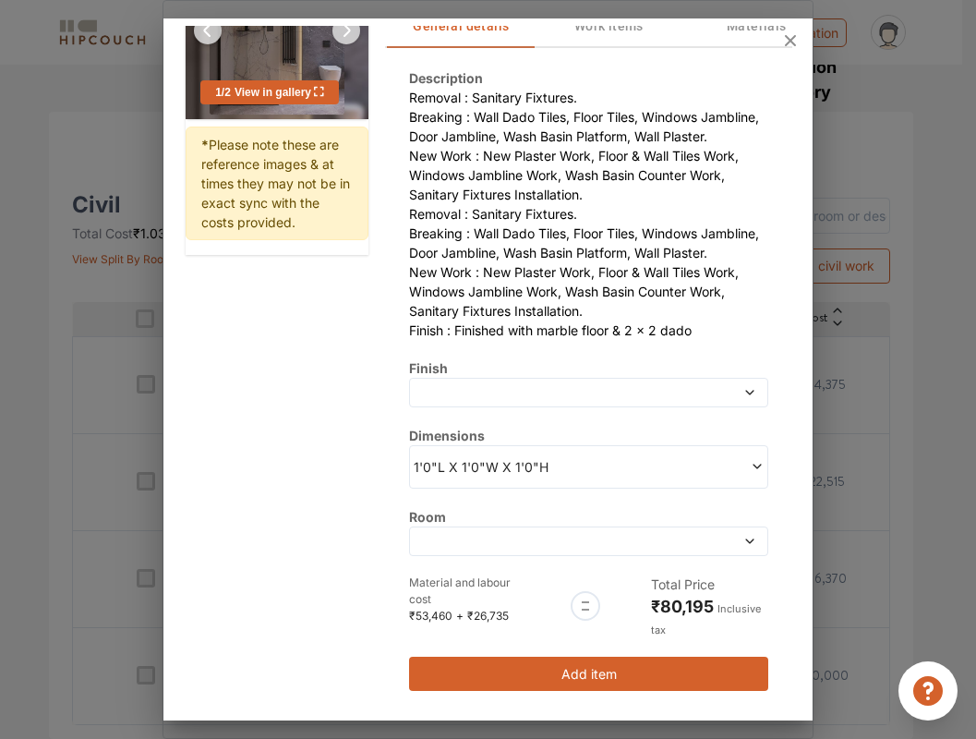
scroll to position [216, 0]
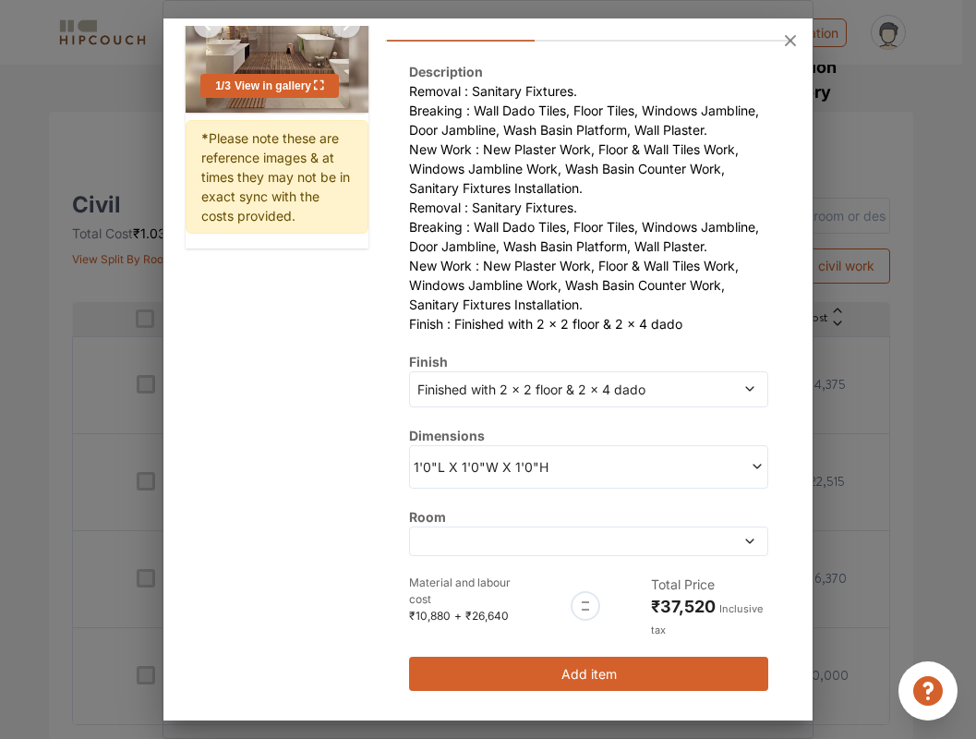
click at [695, 474] on span at bounding box center [676, 466] width 175 height 19
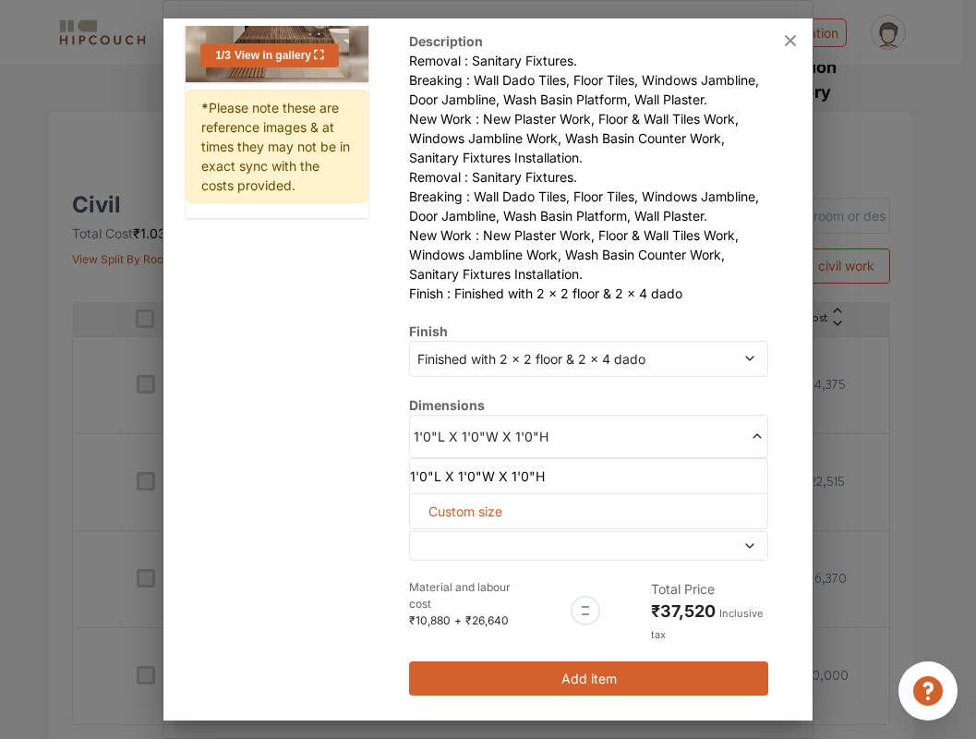
click at [356, 528] on div "1 / 3 View in gallery * Please note these are reference images & at times they …" at bounding box center [488, 311] width 605 height 813
click at [239, 567] on div "1 / 3 View in gallery * Please note these are reference images & at times they …" at bounding box center [488, 311] width 605 height 813
click at [753, 439] on icon at bounding box center [757, 436] width 8 height 5
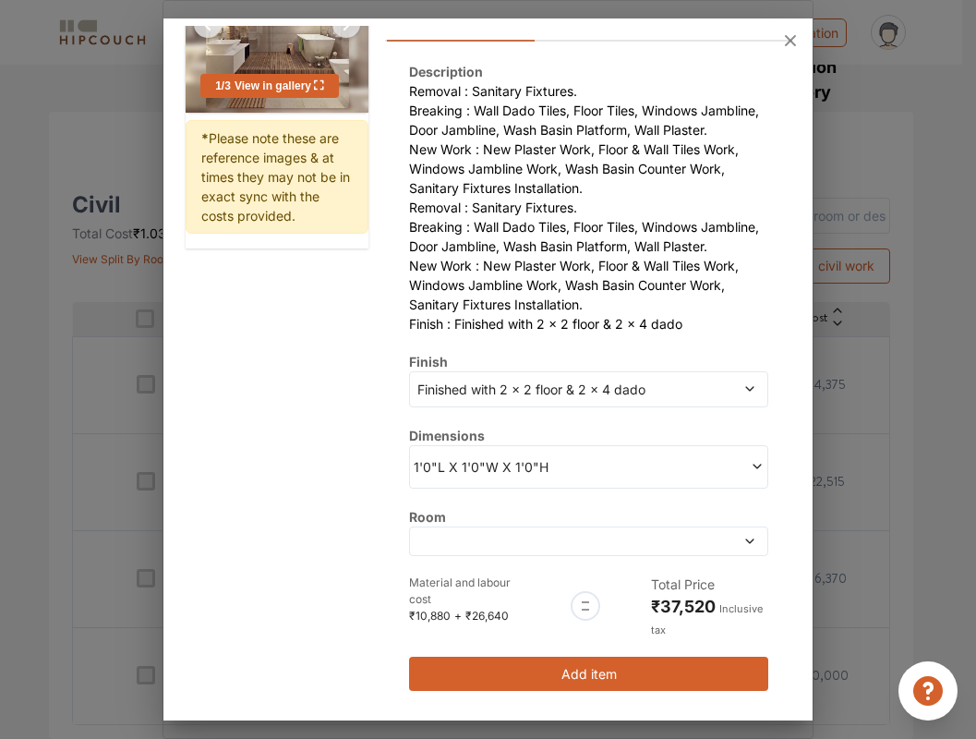
click at [751, 472] on icon at bounding box center [757, 466] width 13 height 13
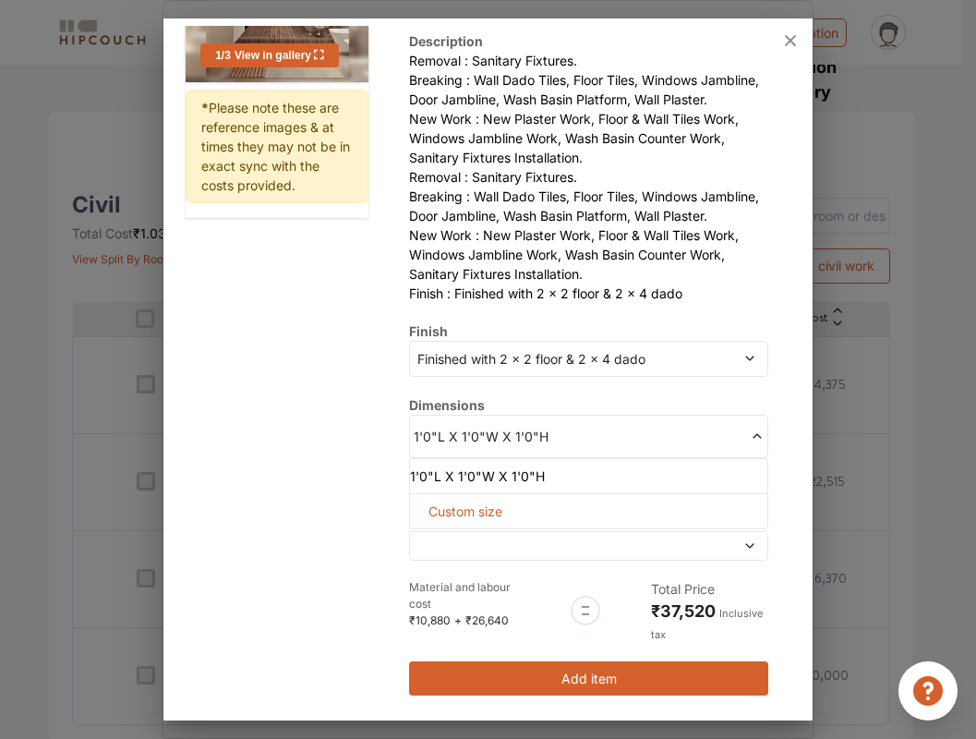
click at [485, 528] on span "Custom size" at bounding box center [465, 511] width 89 height 34
click at [438, 558] on input "text" at bounding box center [444, 541] width 39 height 33
type input "7"
click at [476, 558] on input "text" at bounding box center [483, 541] width 39 height 33
type input "10"
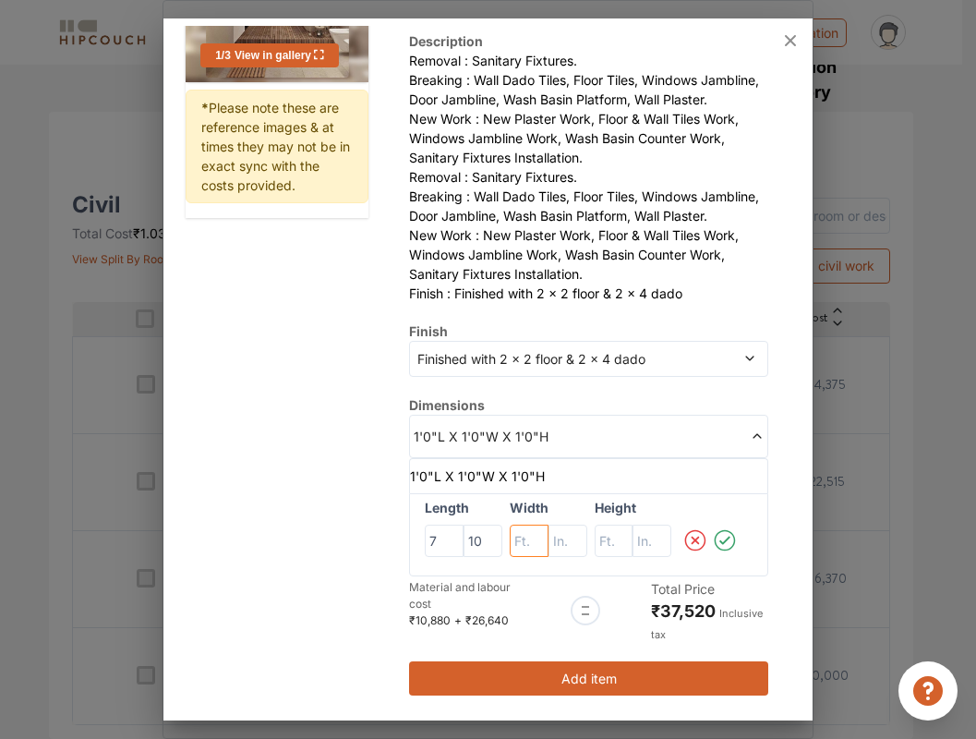
click at [464, 558] on input "text" at bounding box center [444, 541] width 39 height 33
type input "5"
click at [503, 558] on input "text" at bounding box center [483, 541] width 39 height 33
type input "0"
click at [464, 558] on input "text" at bounding box center [444, 541] width 39 height 33
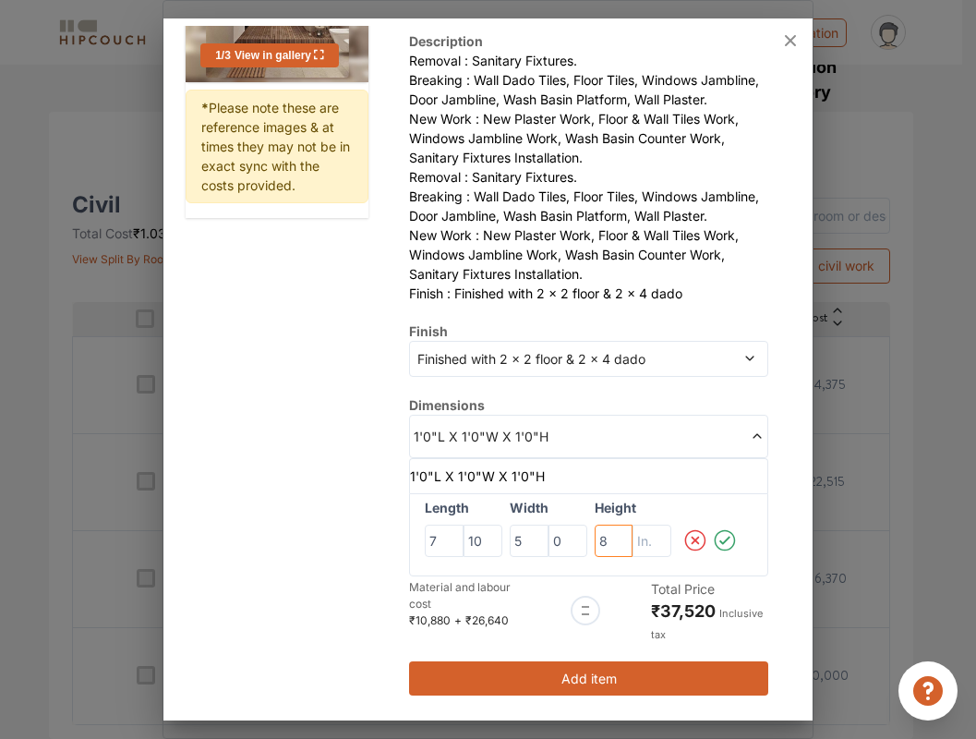
type input "8"
click at [712, 559] on icon at bounding box center [725, 540] width 26 height 37
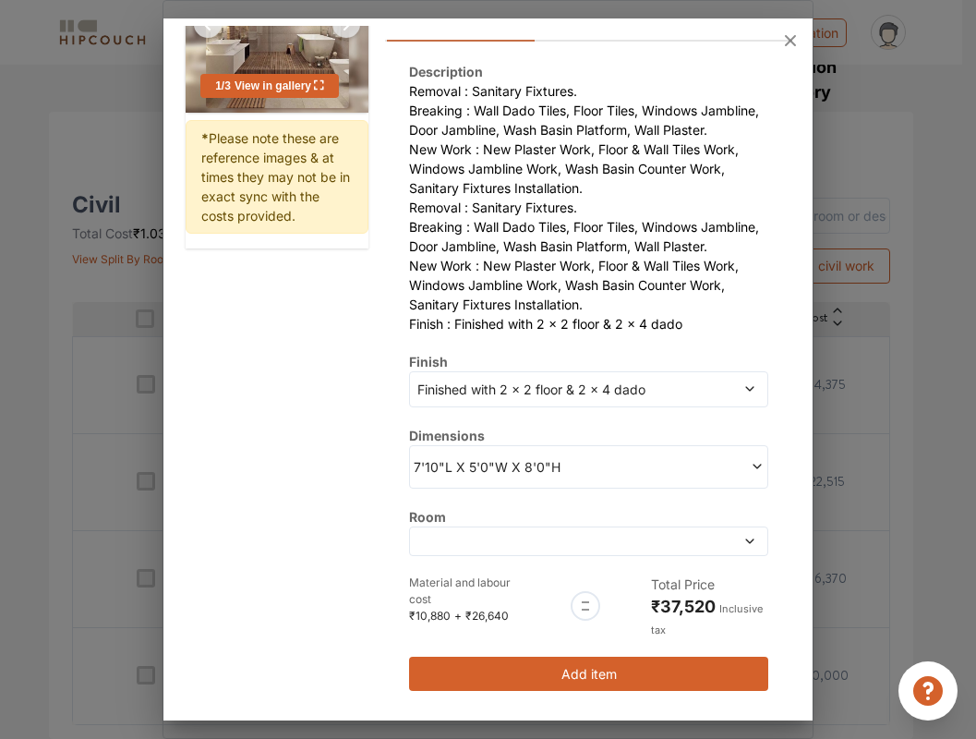
click at [648, 548] on span at bounding box center [542, 541] width 257 height 13
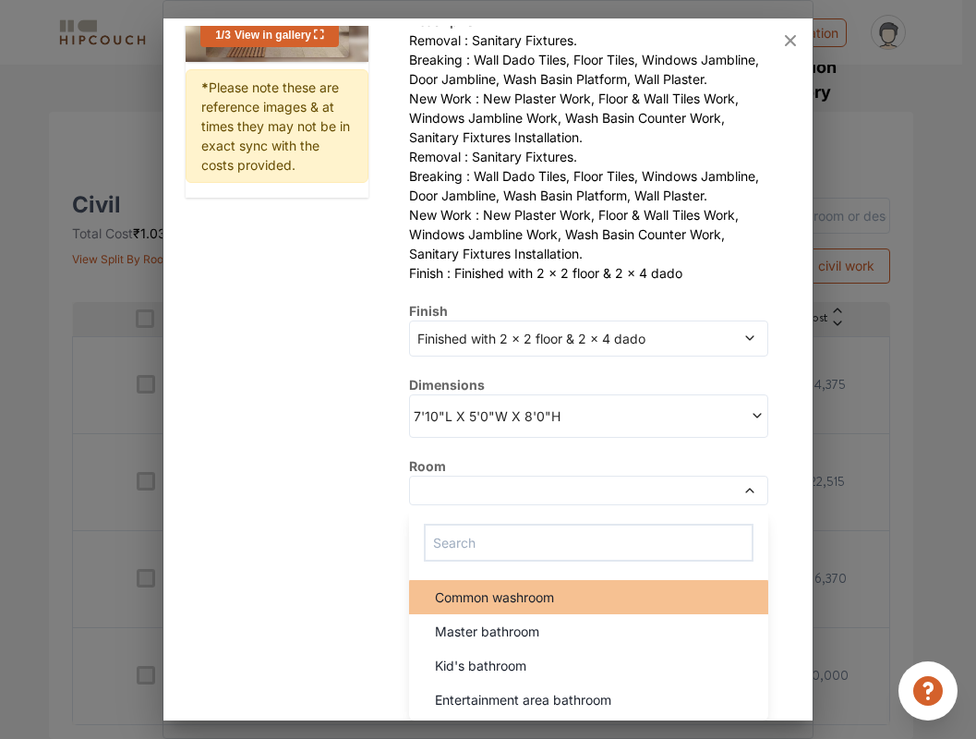
scroll to position [296, 0]
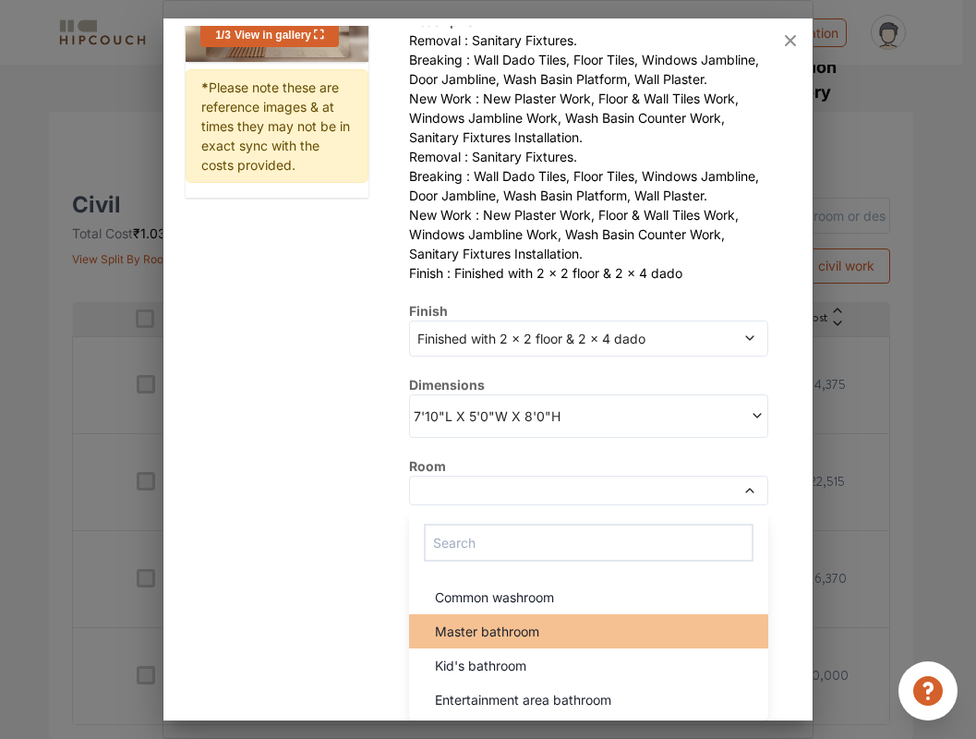
click at [470, 637] on span "Master bathroom" at bounding box center [487, 631] width 104 height 19
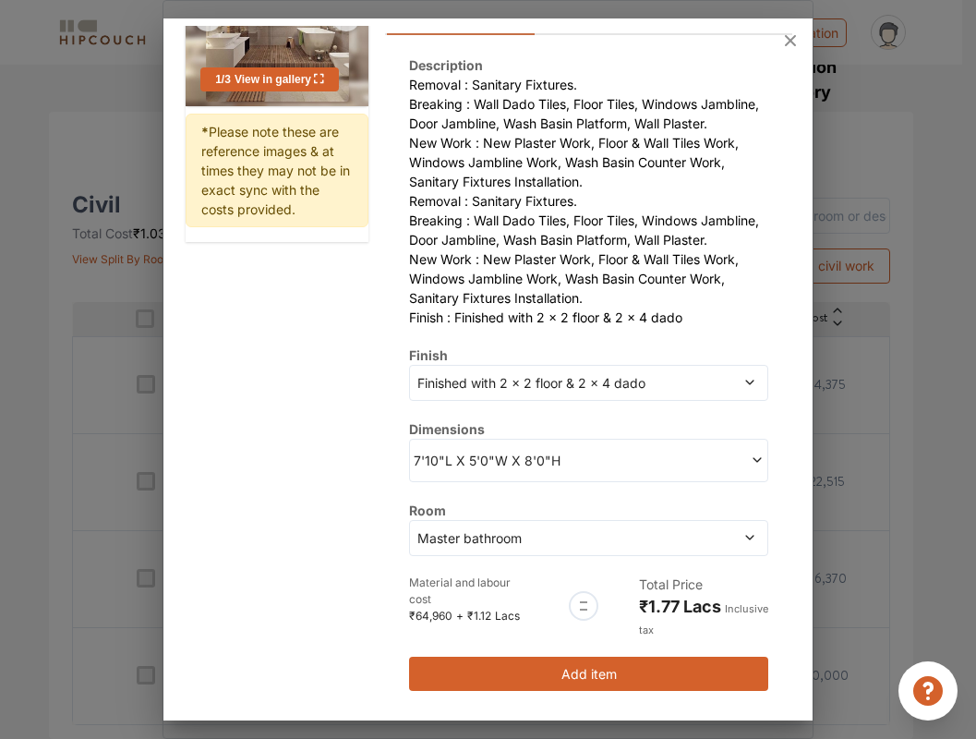
scroll to position [229, 0]
click at [574, 676] on button "Add item" at bounding box center [588, 674] width 358 height 34
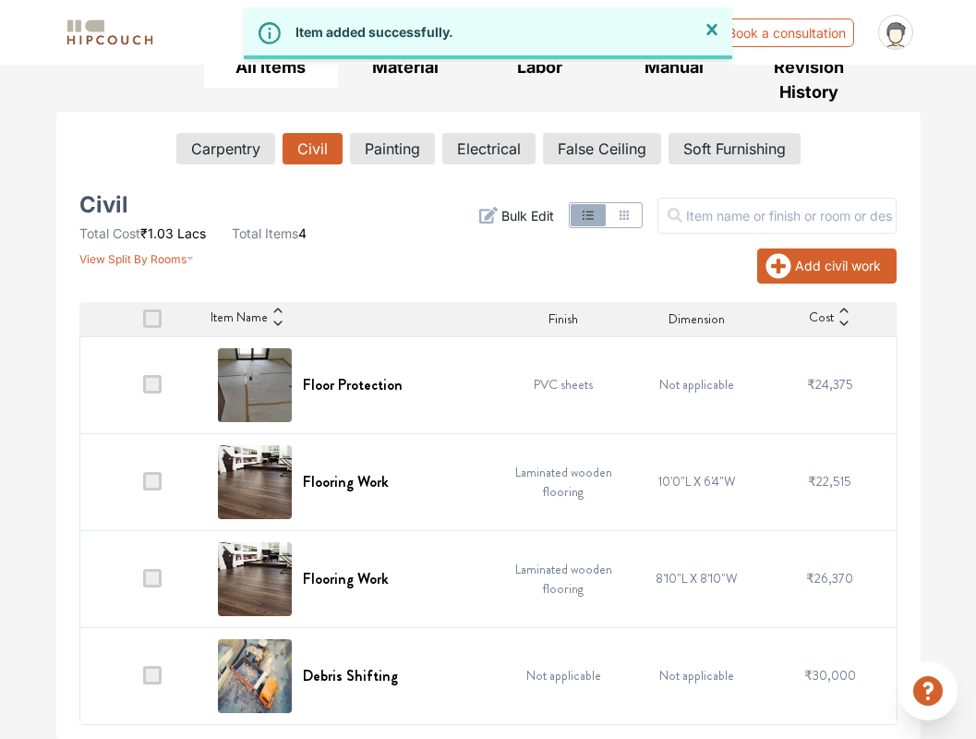
click at [802, 270] on button "Add civil work" at bounding box center [827, 266] width 139 height 35
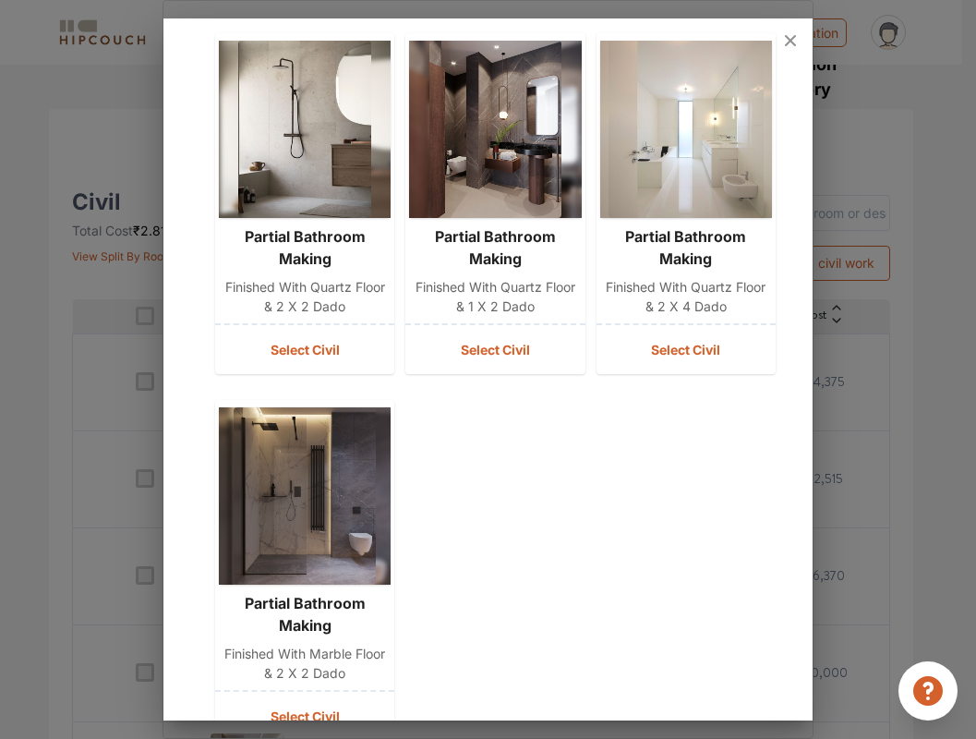
scroll to position [830, 0]
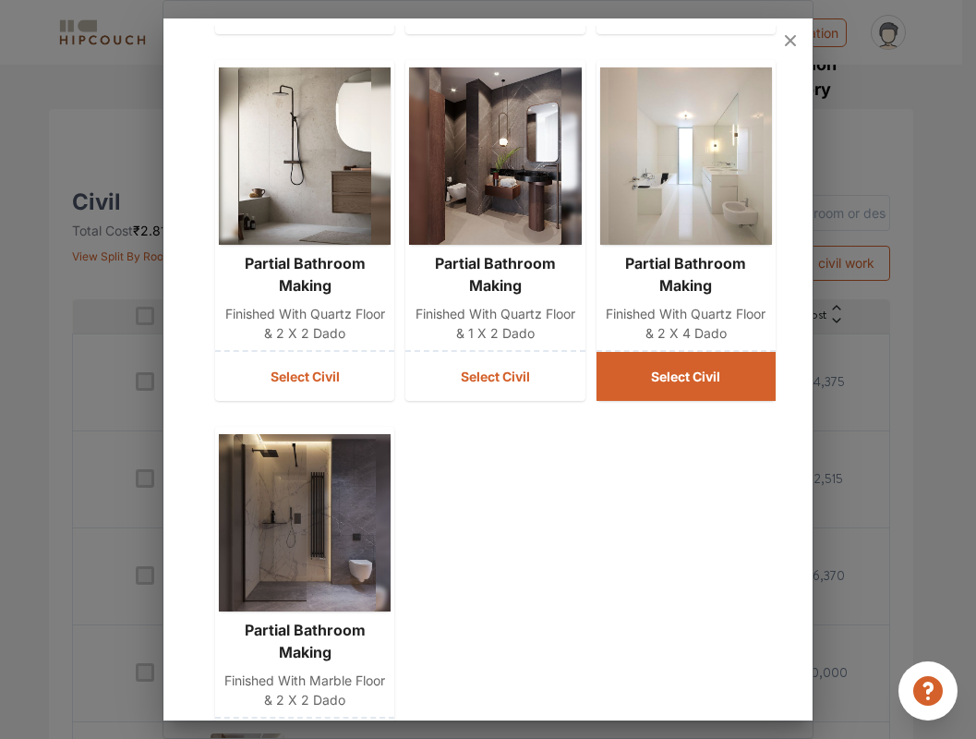
click at [647, 386] on button "Select Civil" at bounding box center [686, 376] width 179 height 49
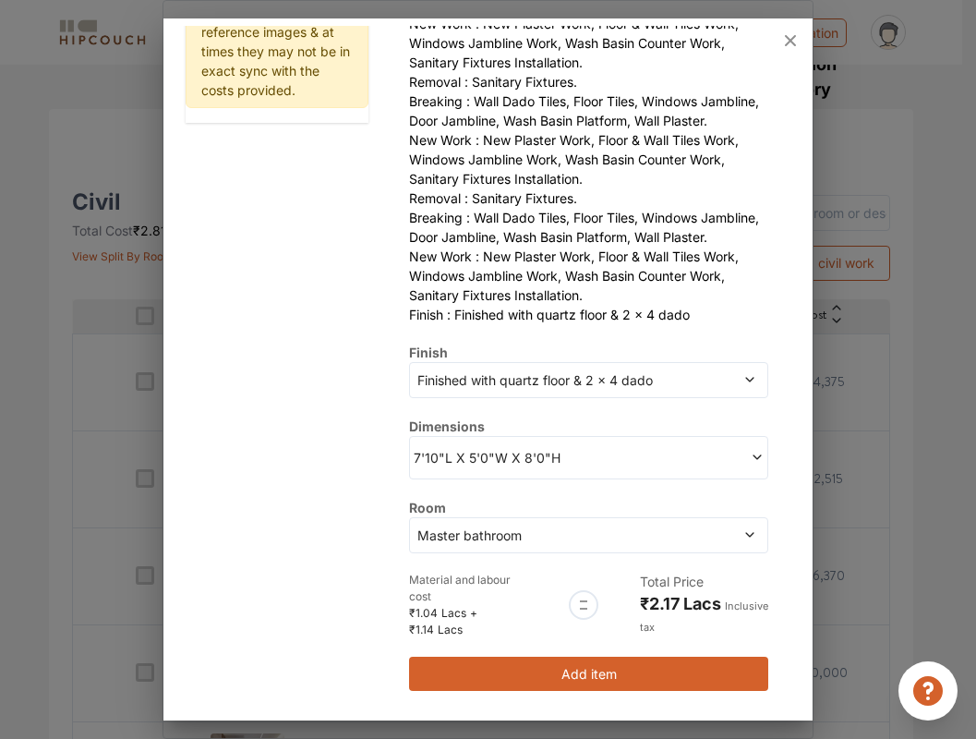
scroll to position [360, 0]
click at [583, 543] on span "Master bathroom" at bounding box center [542, 535] width 257 height 19
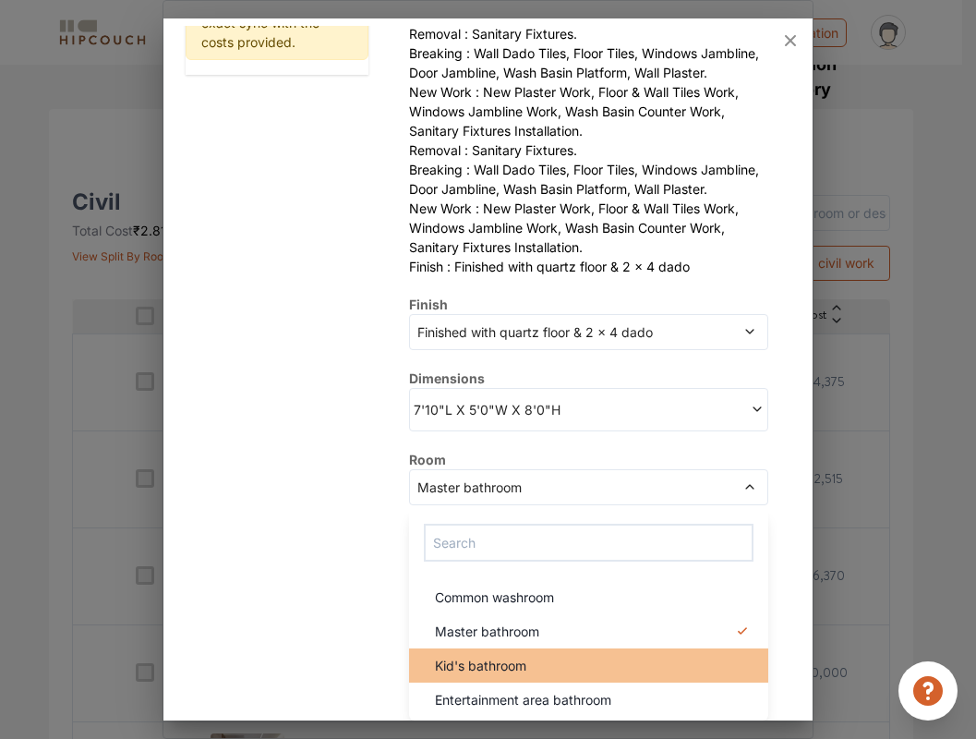
click at [532, 672] on div "Kid's bathroom" at bounding box center [593, 665] width 347 height 19
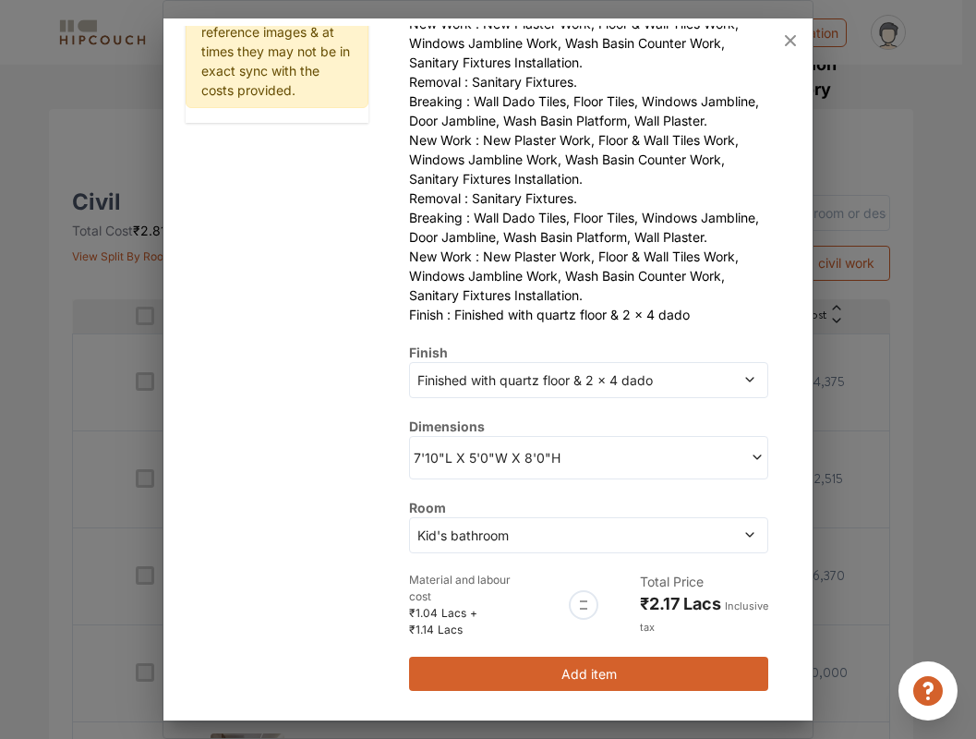
scroll to position [368, 0]
click at [628, 393] on div "Finished with quartz floor & 2 x 4 dado" at bounding box center [588, 380] width 358 height 36
click at [632, 386] on span "Finished with quartz floor & 2 x 4 dado" at bounding box center [542, 379] width 257 height 19
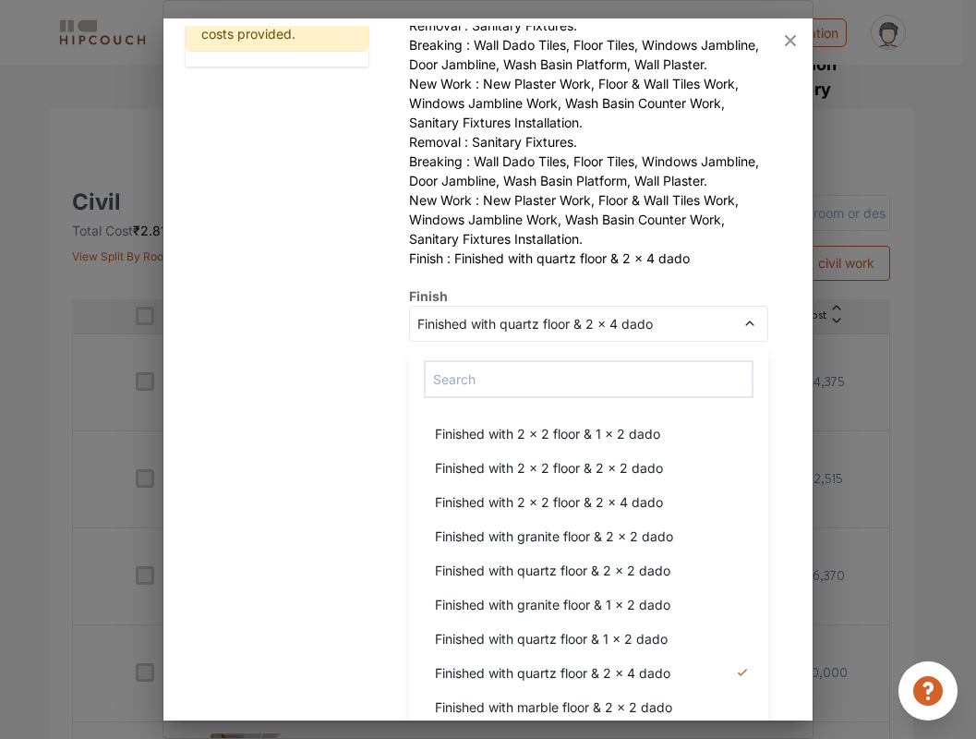
click at [704, 249] on li "New Work : New Plaster Work, Floor & Wall Tiles Work, Windows Jambline Work, Wa…" at bounding box center [588, 219] width 358 height 58
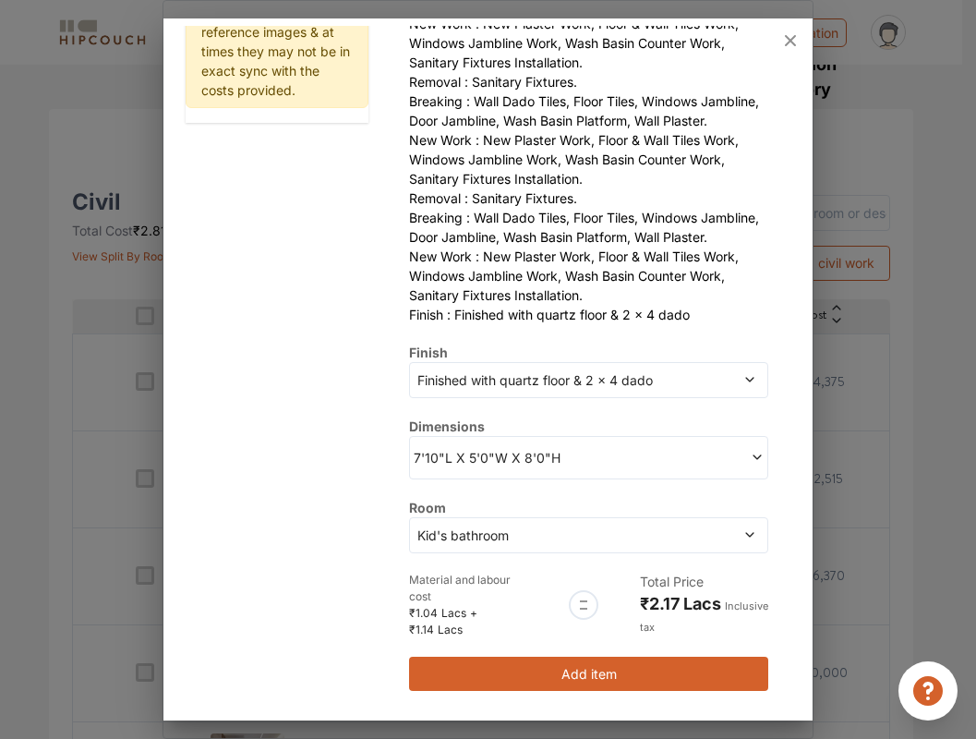
click at [607, 667] on button "Add item" at bounding box center [588, 674] width 358 height 34
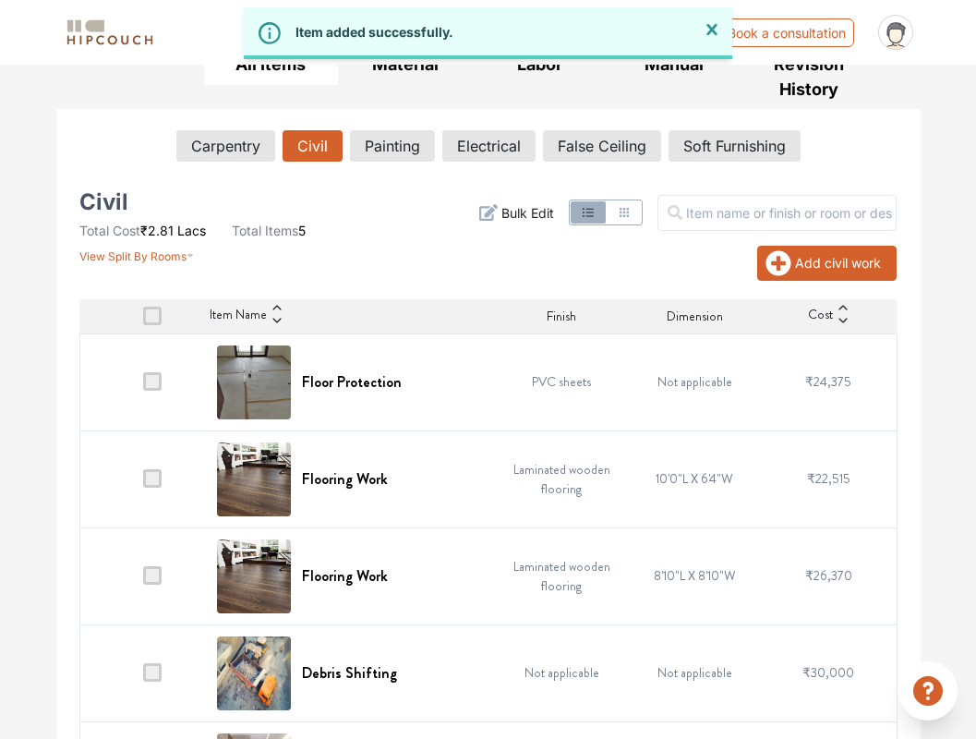
click at [844, 264] on button "Add civil work" at bounding box center [827, 263] width 139 height 35
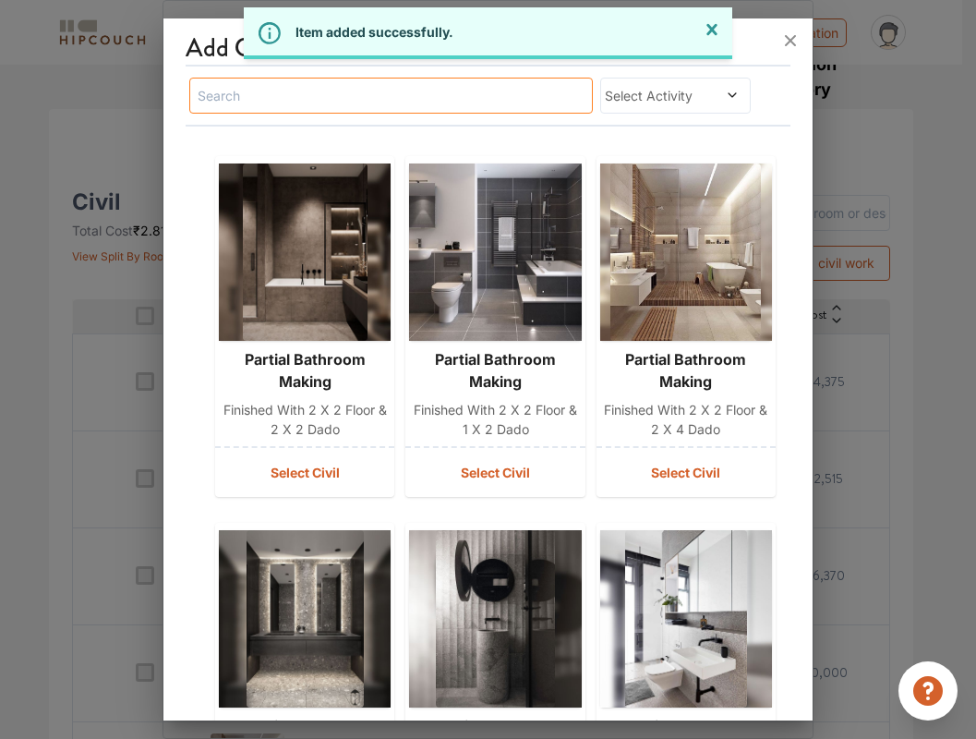
click at [464, 101] on input "text" at bounding box center [390, 96] width 403 height 36
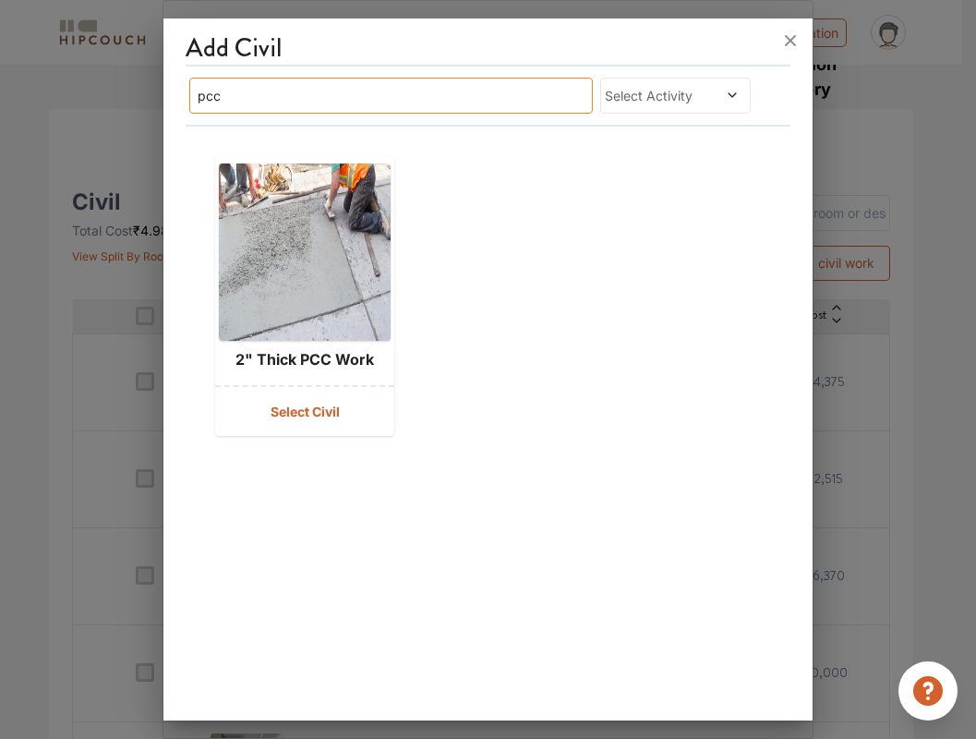
type input "pic"
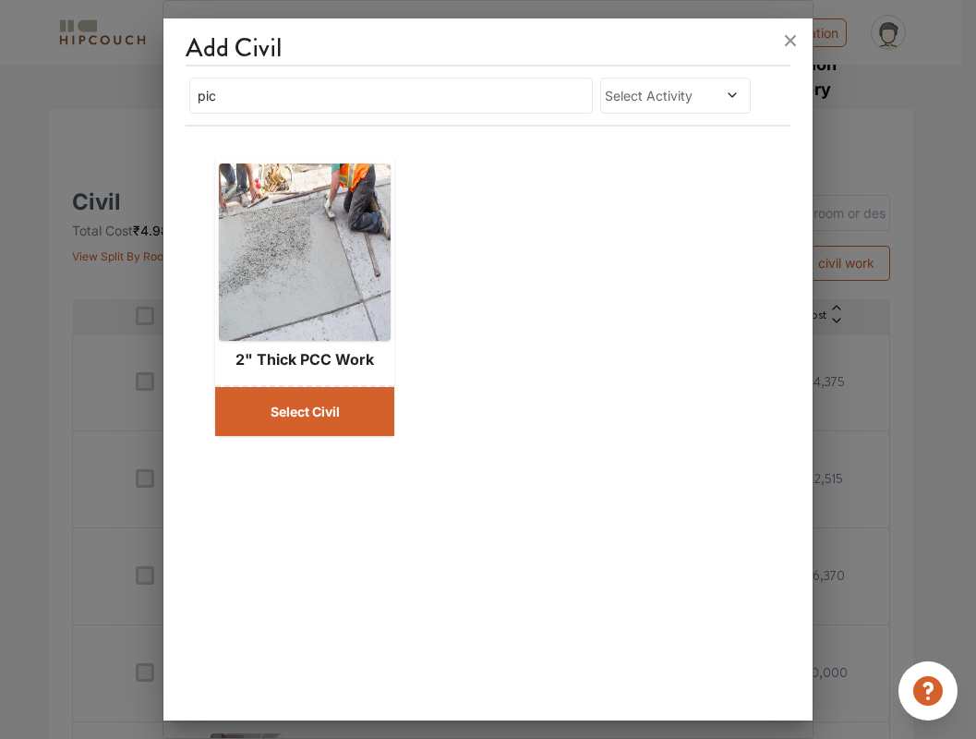
drag, startPoint x: 464, startPoint y: 101, endPoint x: 330, endPoint y: 421, distance: 347.4
click at [330, 421] on button "Select Civil" at bounding box center [304, 411] width 179 height 49
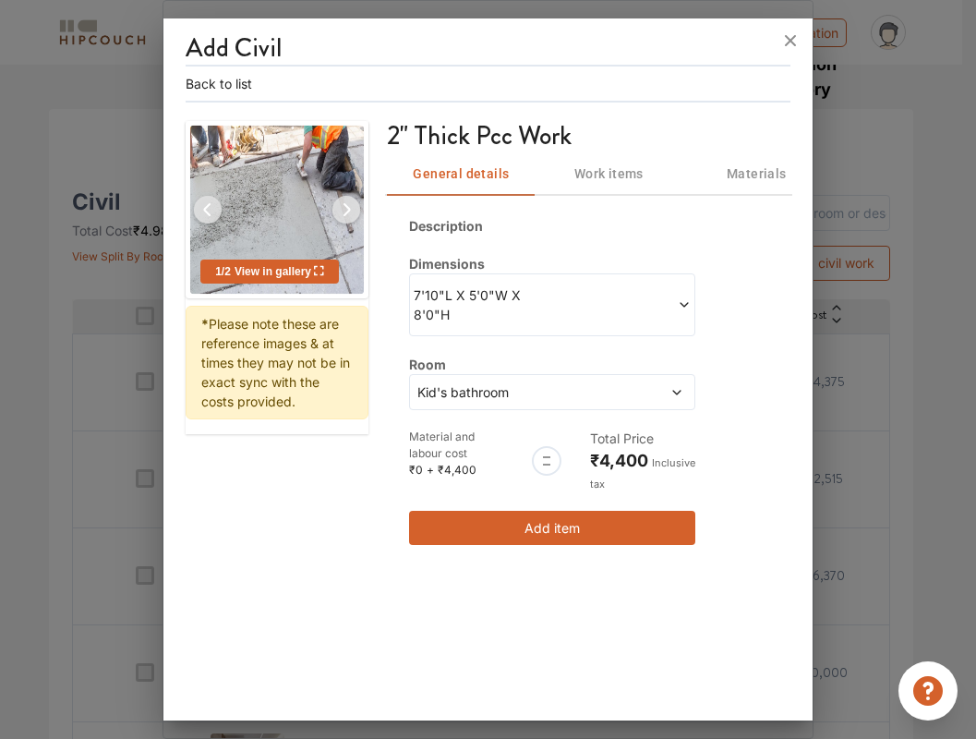
click at [633, 304] on span at bounding box center [621, 304] width 139 height 39
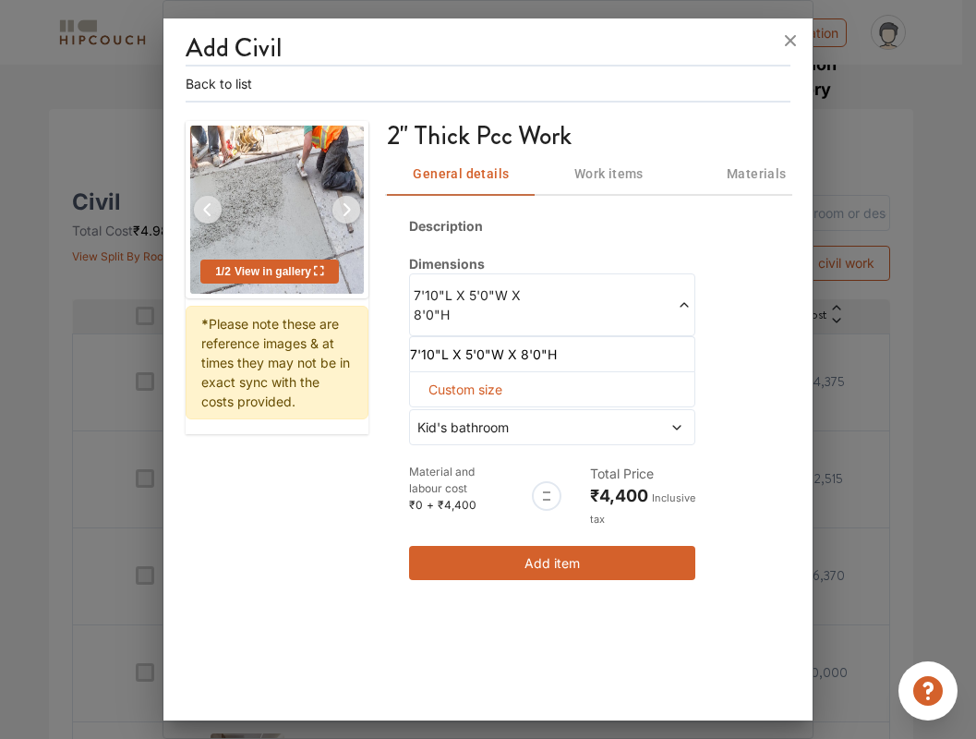
click at [467, 387] on span "Custom size" at bounding box center [465, 389] width 89 height 34
click at [435, 425] on input "text" at bounding box center [440, 419] width 30 height 33
type input "97"
click at [455, 420] on input "text" at bounding box center [440, 419] width 30 height 33
type input "10"
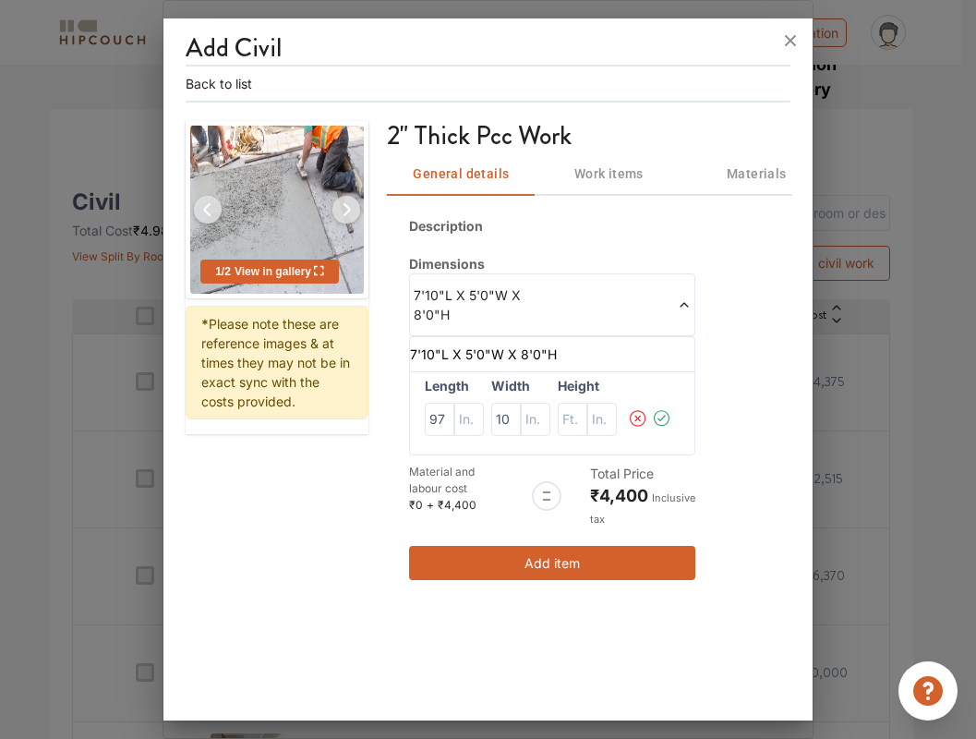
click at [665, 416] on icon at bounding box center [662, 419] width 8 height 6
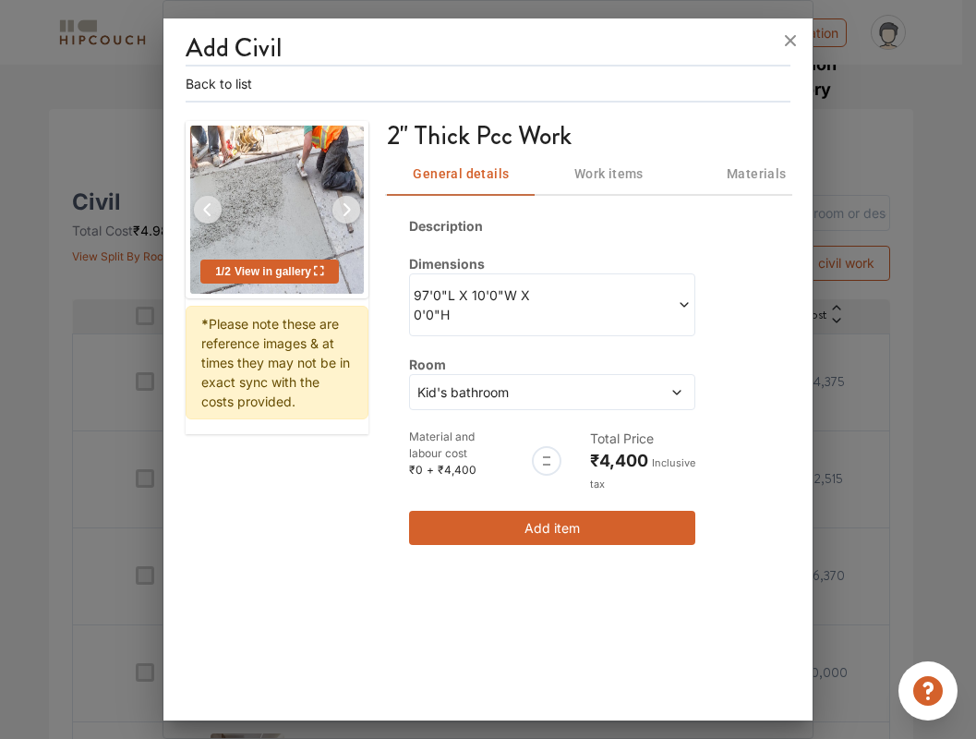
click at [600, 393] on span "Kid's bathroom" at bounding box center [515, 391] width 202 height 19
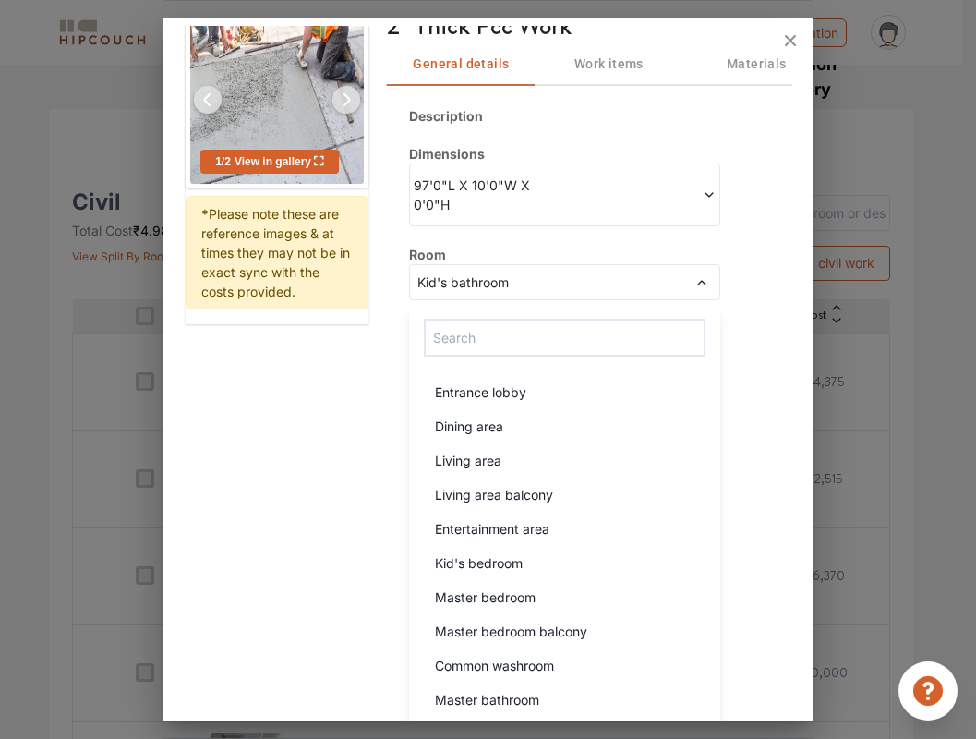
scroll to position [0, 0]
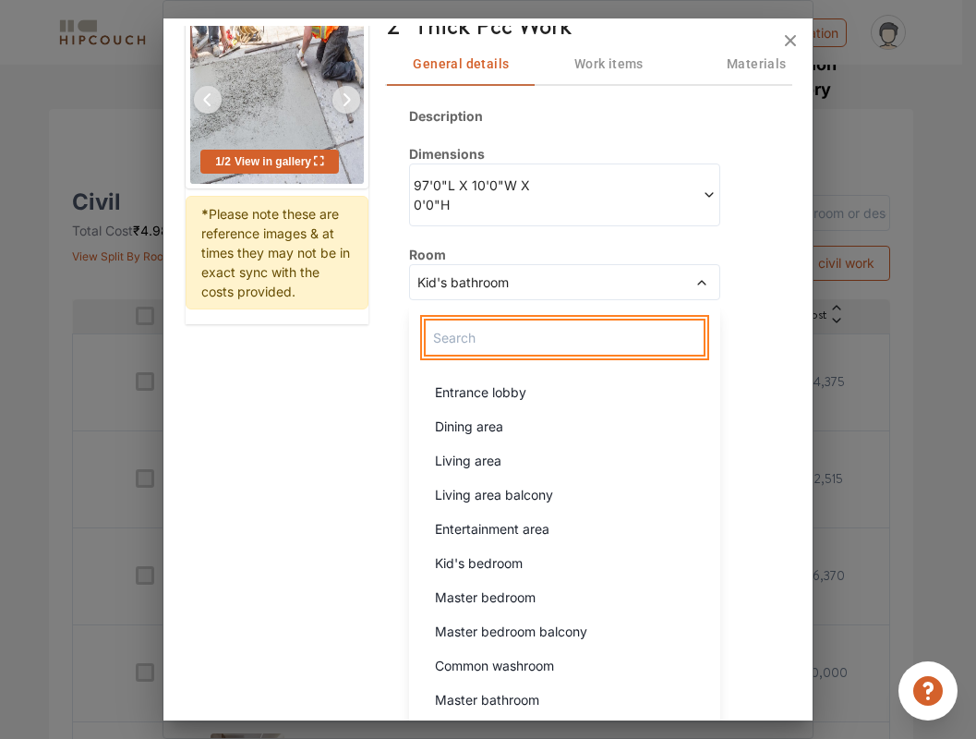
click at [567, 319] on input "text" at bounding box center [565, 338] width 282 height 38
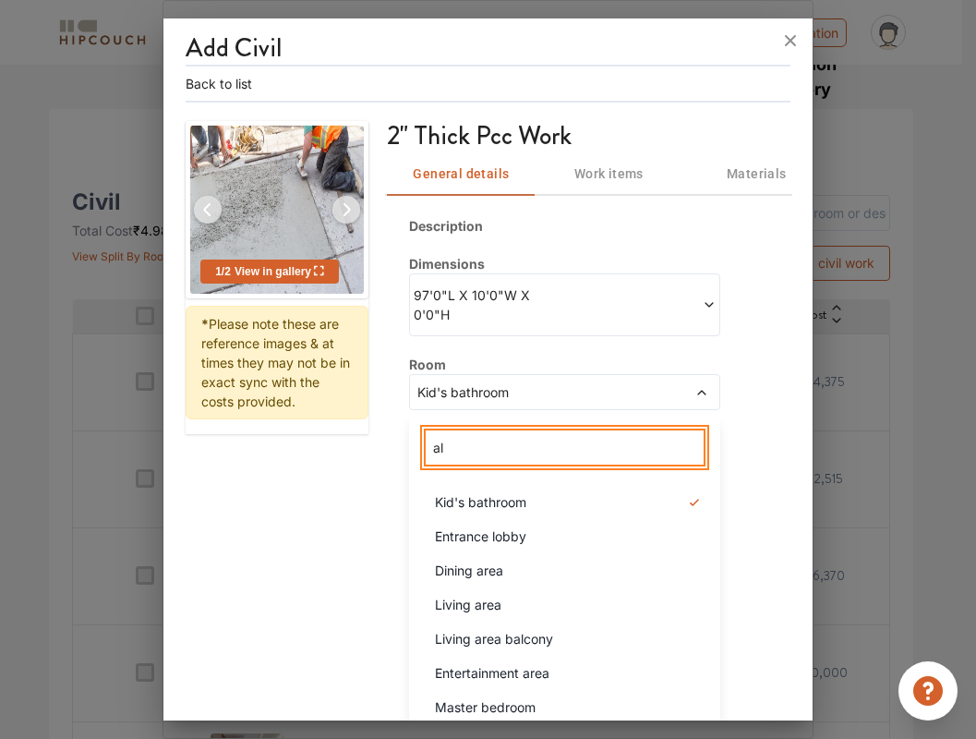
type input "all"
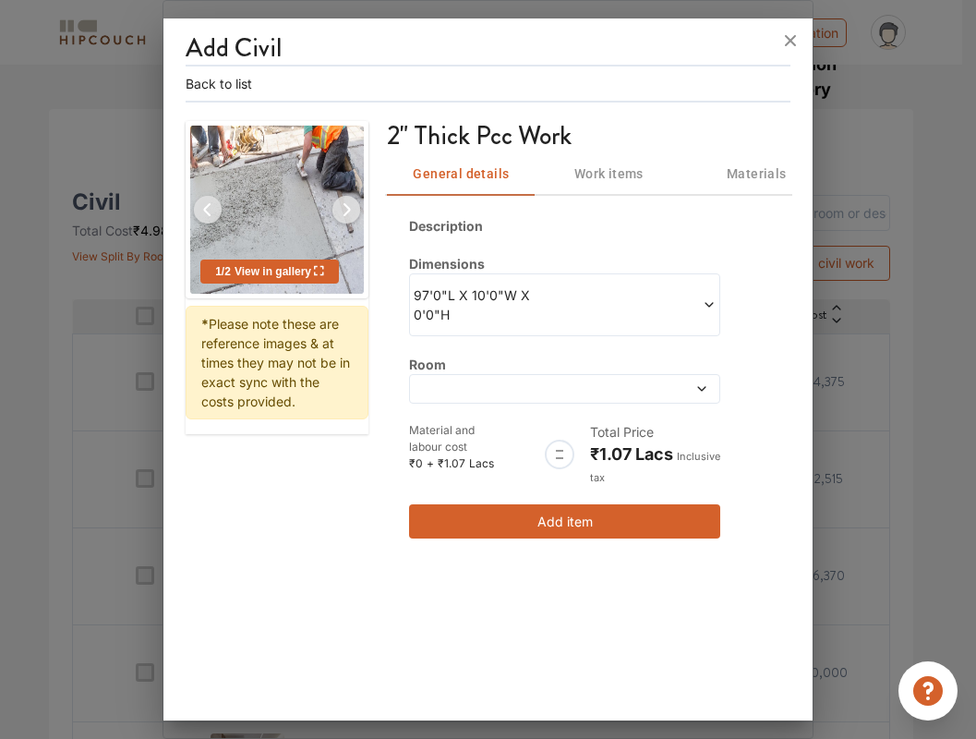
click at [742, 406] on div "Description Dimensions 97'0"L X 10'0"W X 0'0"H Room Material and labour cost ₹0…" at bounding box center [588, 377] width 403 height 367
click at [576, 382] on span at bounding box center [524, 388] width 221 height 13
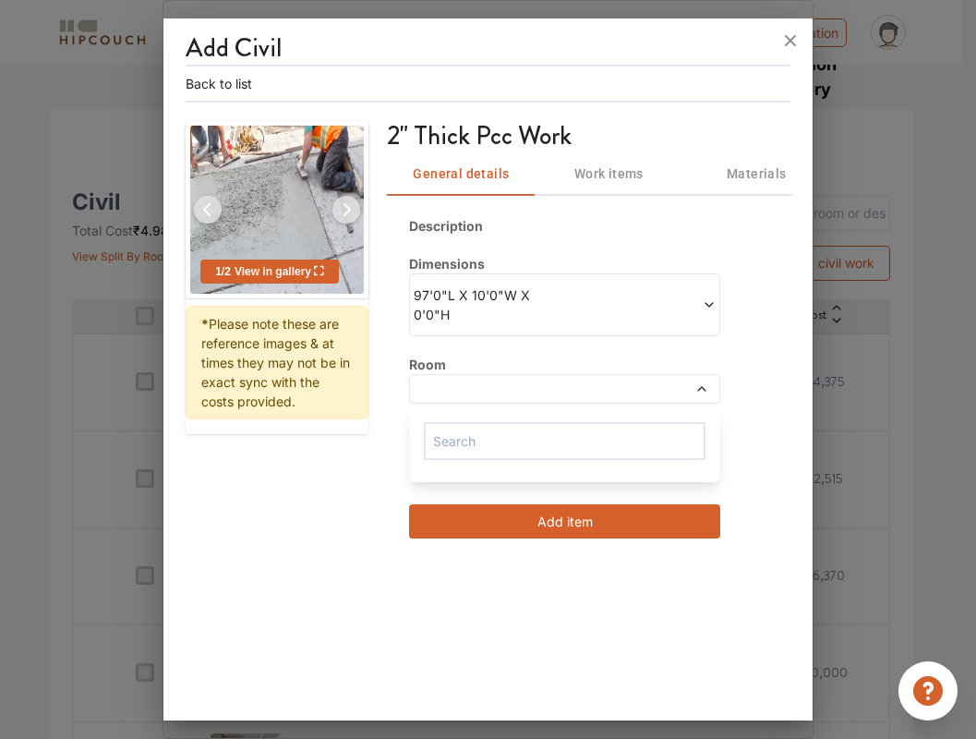
click at [720, 374] on div at bounding box center [564, 389] width 311 height 30
click at [746, 304] on div "Description Dimensions 97'0"L X 10'0"W X 0'0"H Room Material and labour cost ₹0…" at bounding box center [588, 377] width 403 height 367
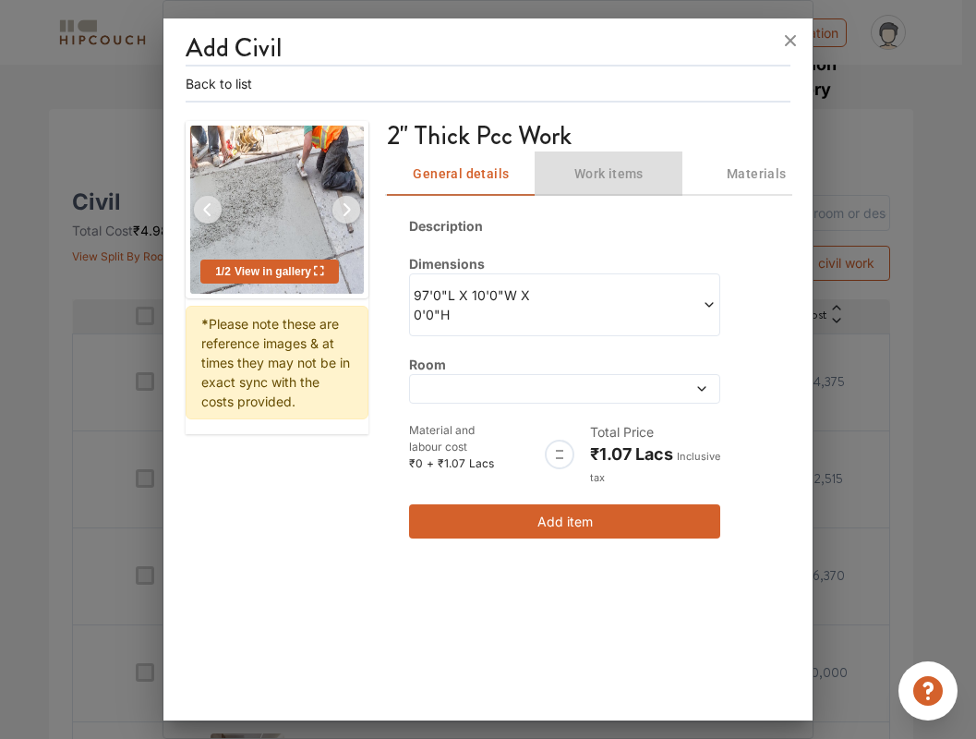
click at [617, 158] on button "Work items" at bounding box center [609, 174] width 148 height 44
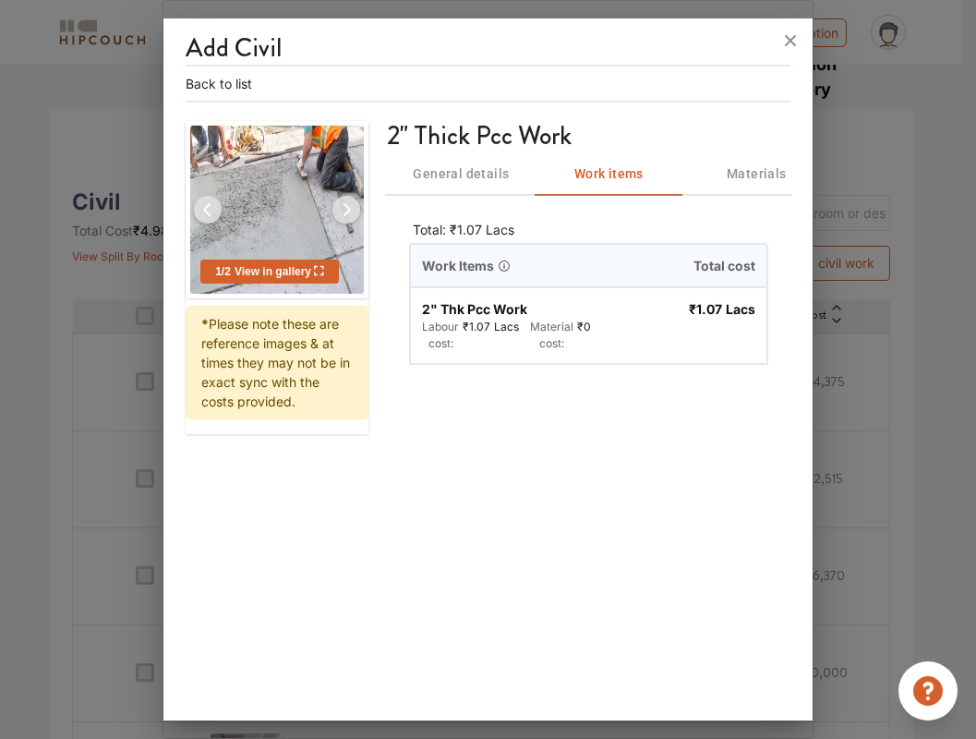
click at [734, 176] on span "Materials" at bounding box center [757, 174] width 126 height 23
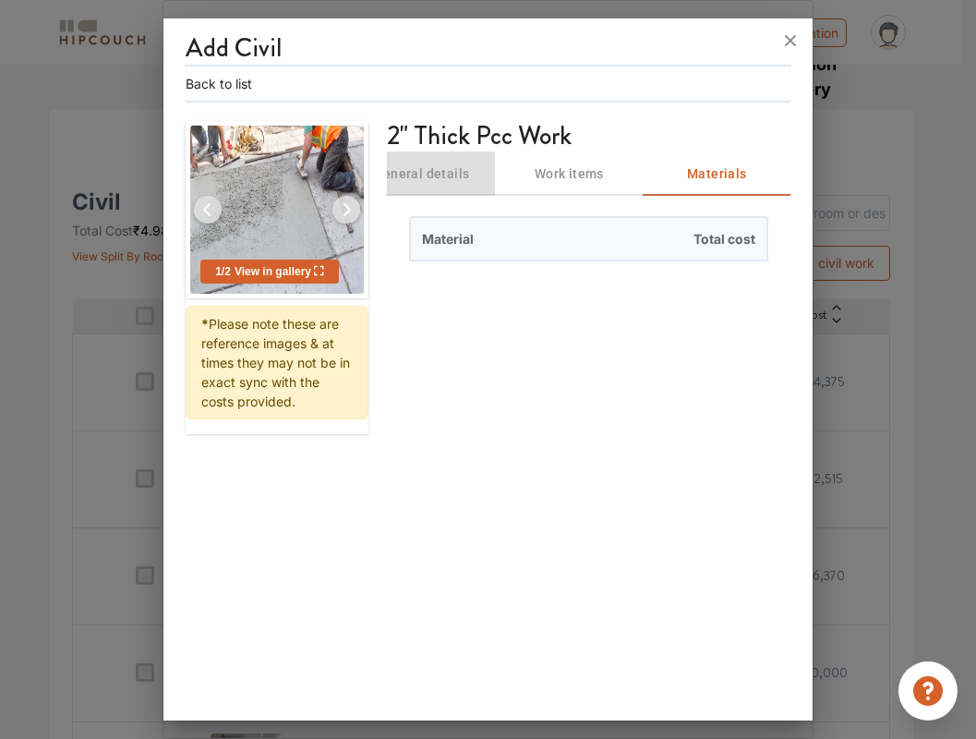
click at [450, 176] on span "General details" at bounding box center [421, 174] width 126 height 23
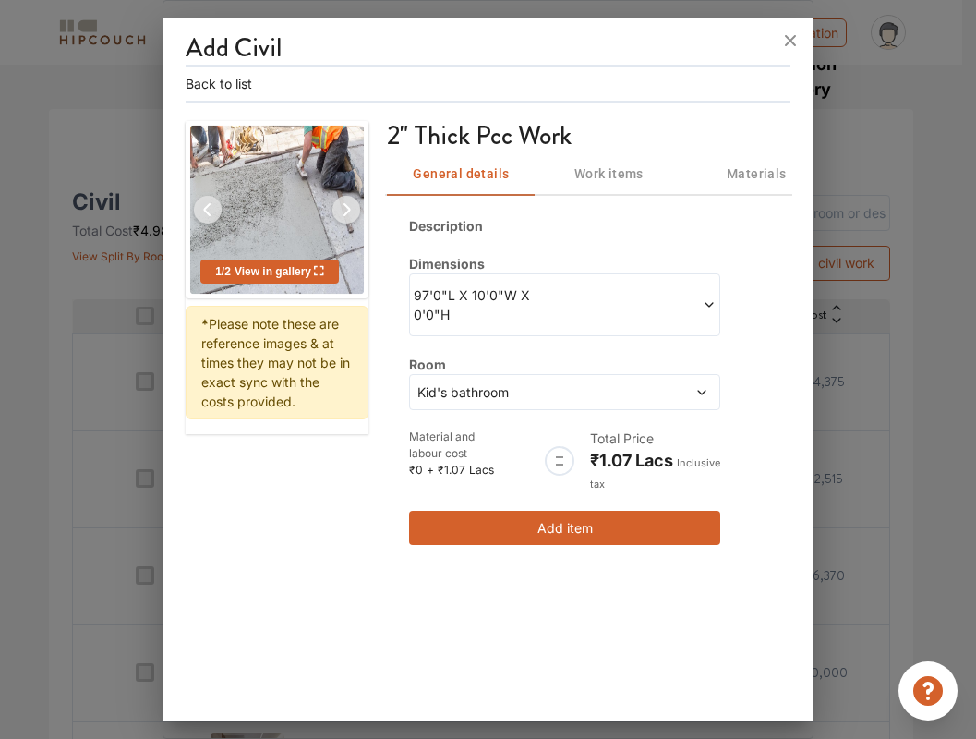
click at [579, 511] on button "Add item" at bounding box center [564, 528] width 311 height 34
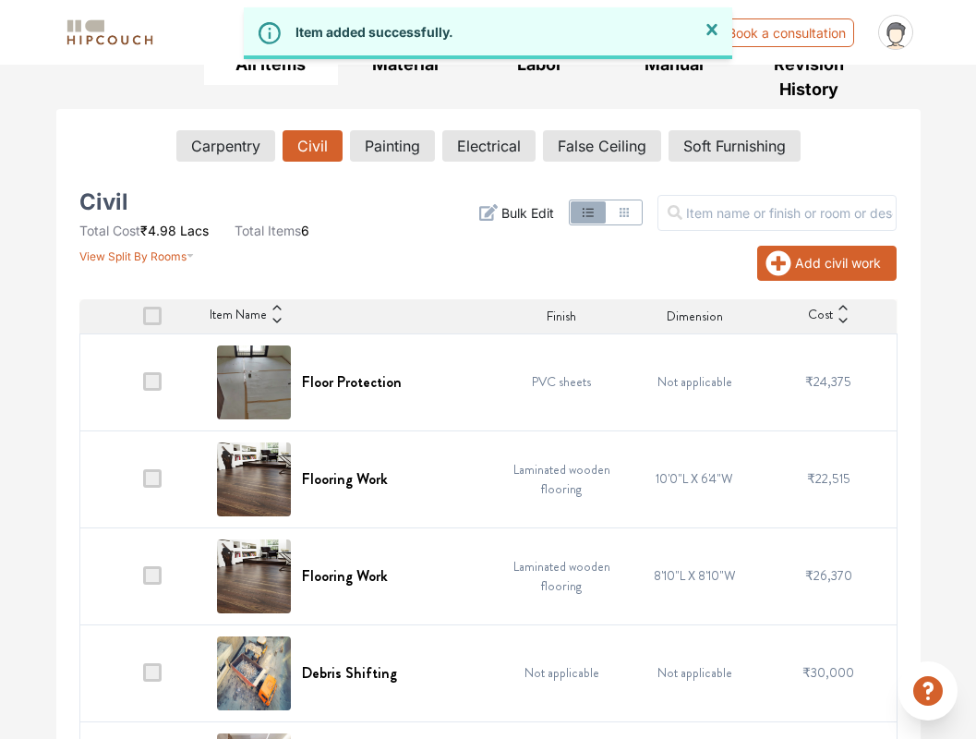
click at [799, 272] on button "Add civil work" at bounding box center [827, 263] width 139 height 35
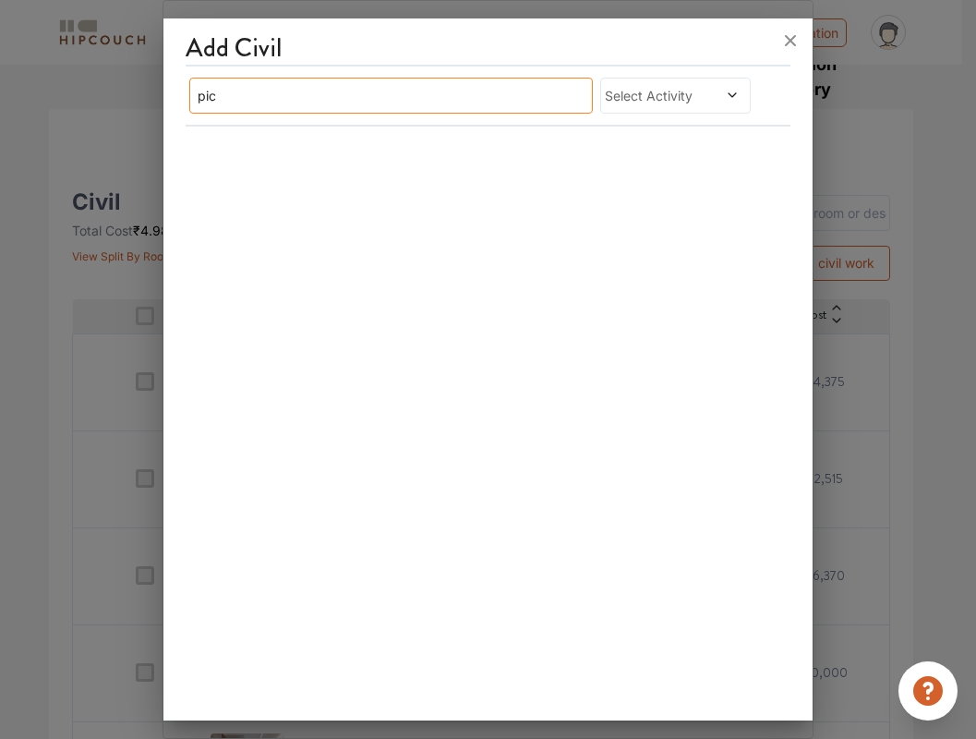
click at [452, 93] on input "pic" at bounding box center [390, 96] width 403 height 36
type input "p"
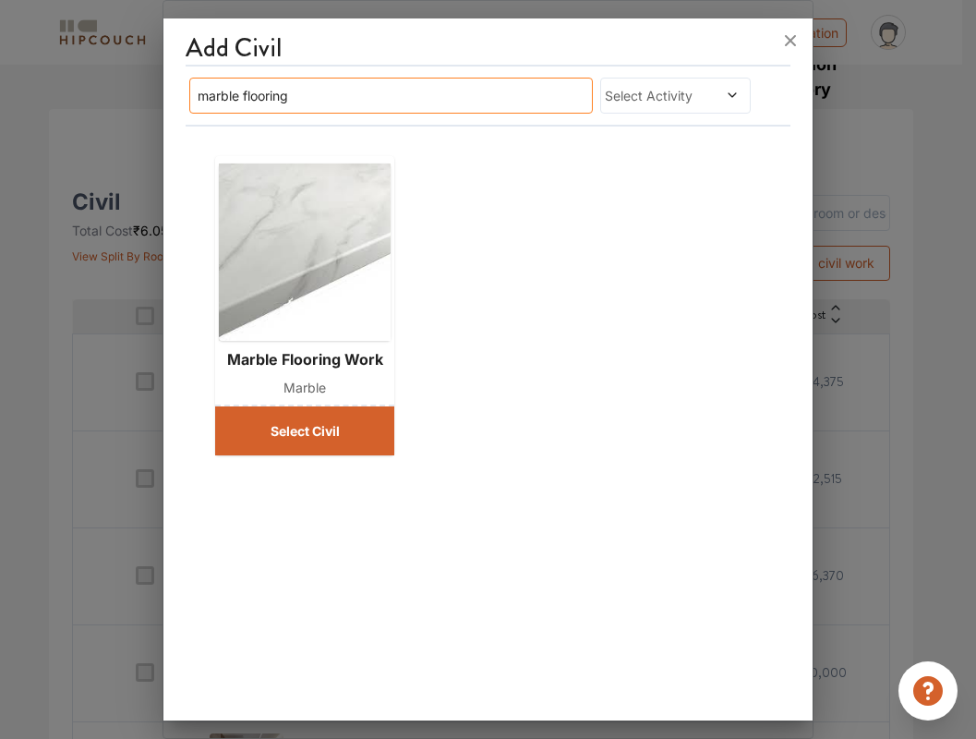
type input "marble flooring"
click at [320, 426] on button "Select Civil" at bounding box center [304, 430] width 179 height 49
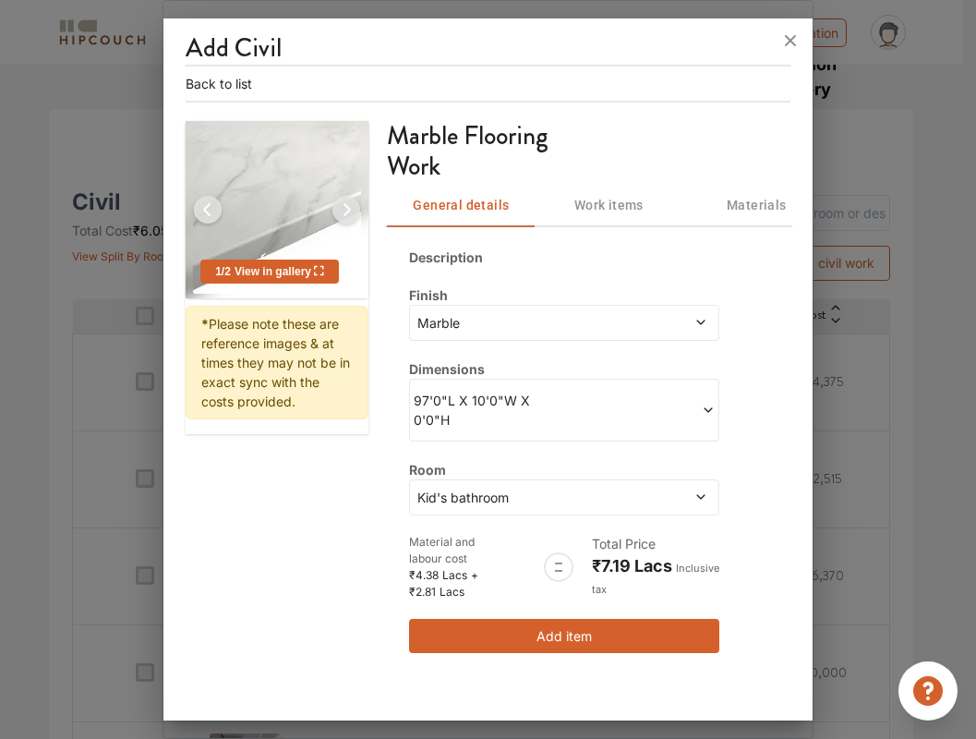
click at [594, 404] on span at bounding box center [639, 410] width 151 height 39
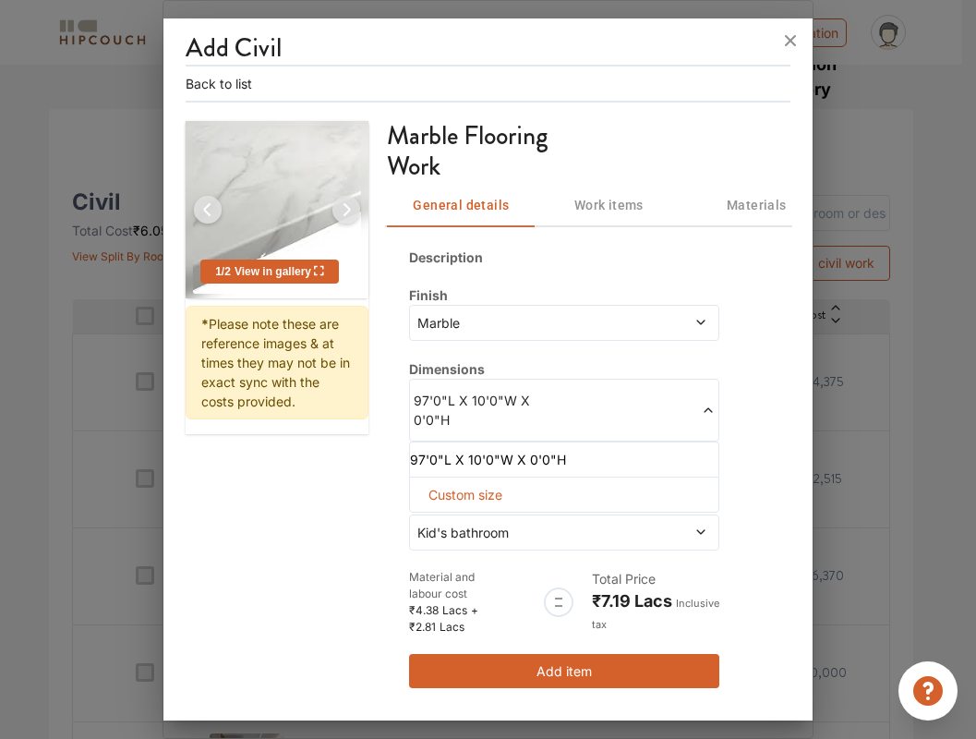
click at [540, 478] on div "Custom size" at bounding box center [564, 495] width 310 height 36
click at [480, 478] on span "Custom size" at bounding box center [465, 495] width 89 height 34
click at [443, 508] on input "text" at bounding box center [441, 524] width 32 height 33
type input "30"
click at [457, 508] on input "text" at bounding box center [441, 524] width 32 height 33
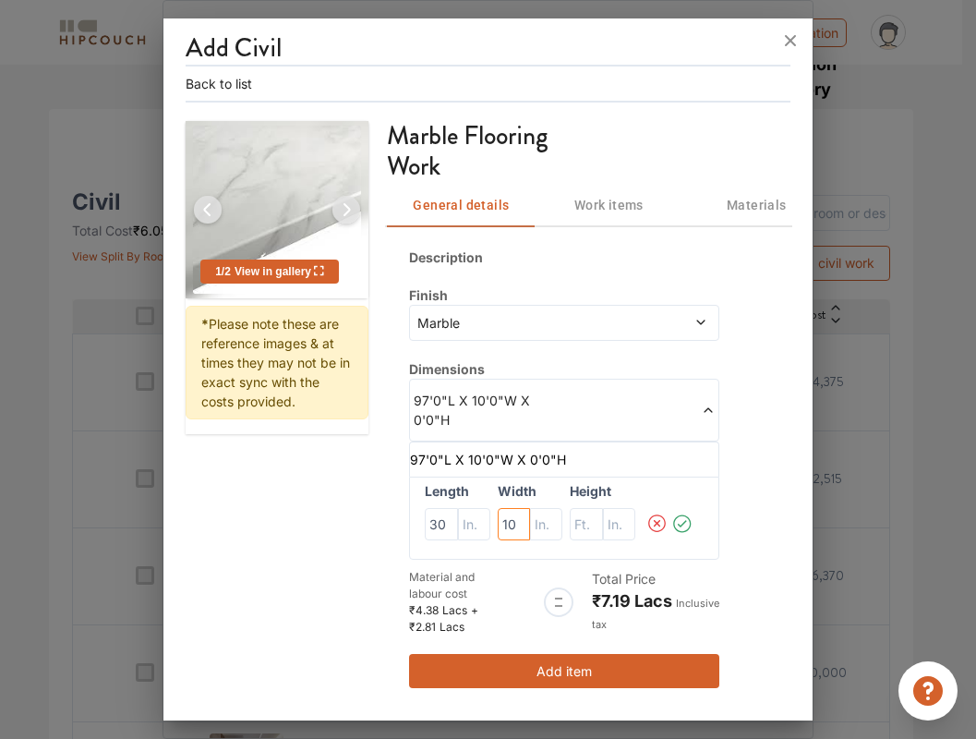
type input "10"
click at [686, 520] on icon at bounding box center [682, 523] width 9 height 7
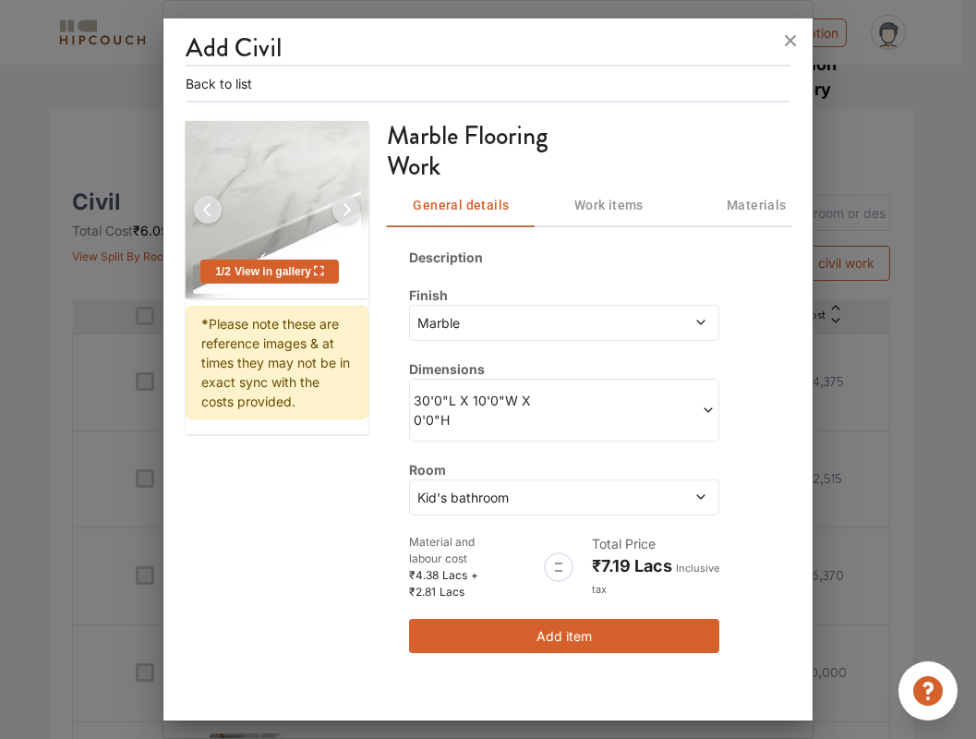
click at [617, 485] on div "Kid's bathroom" at bounding box center [564, 497] width 310 height 36
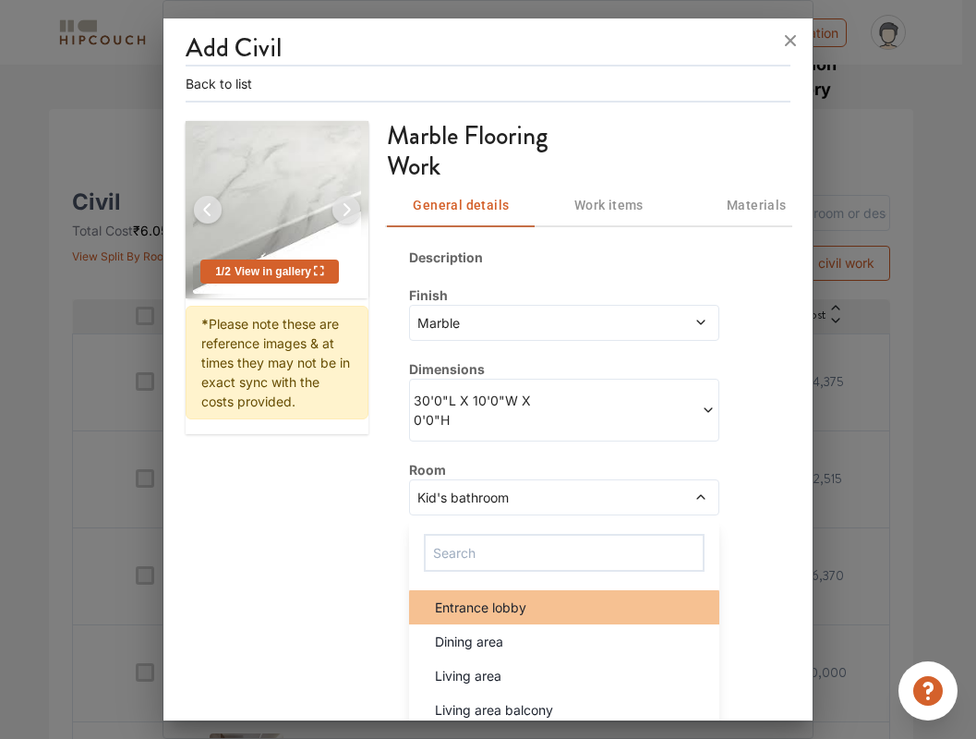
scroll to position [30, 0]
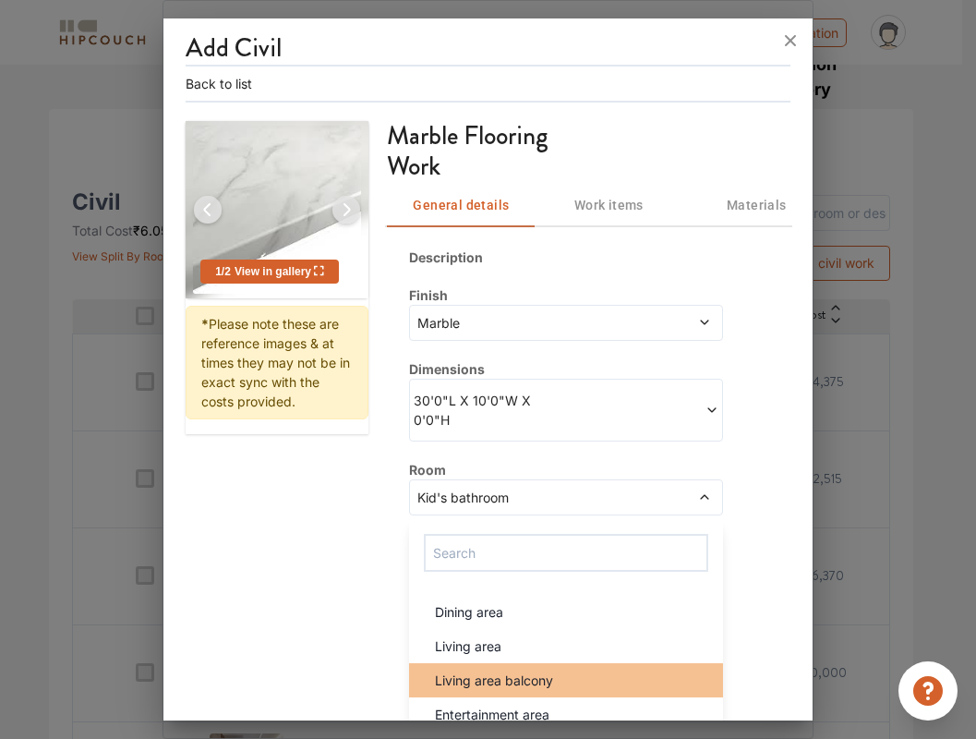
click at [561, 671] on div "Living area balcony" at bounding box center [571, 680] width 303 height 19
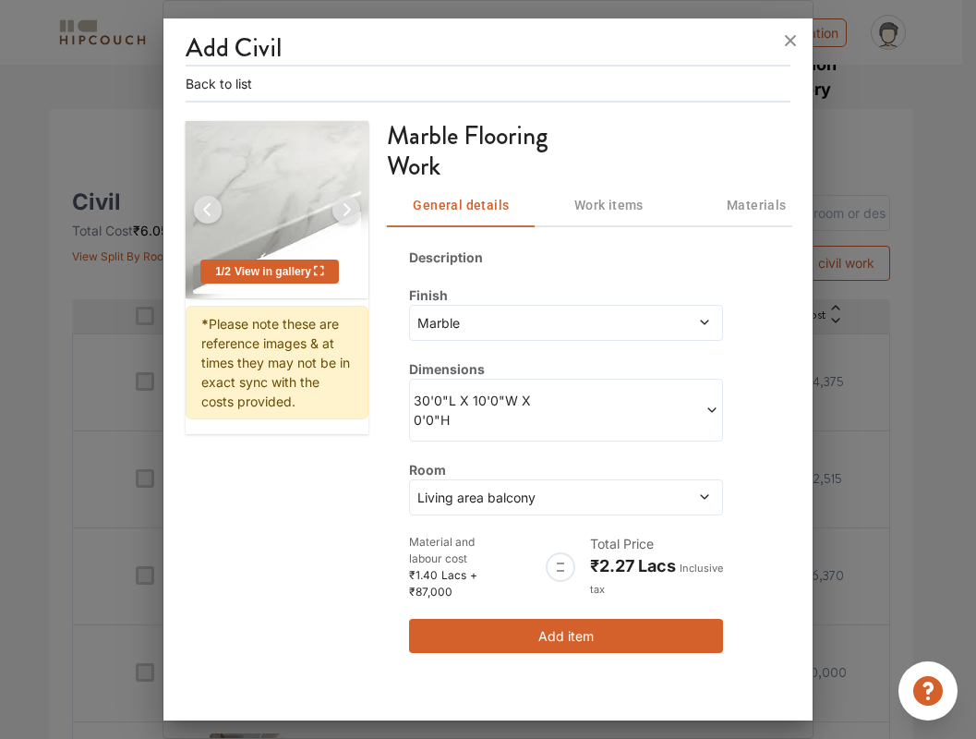
click at [598, 488] on span "Living area balcony" at bounding box center [526, 497] width 224 height 19
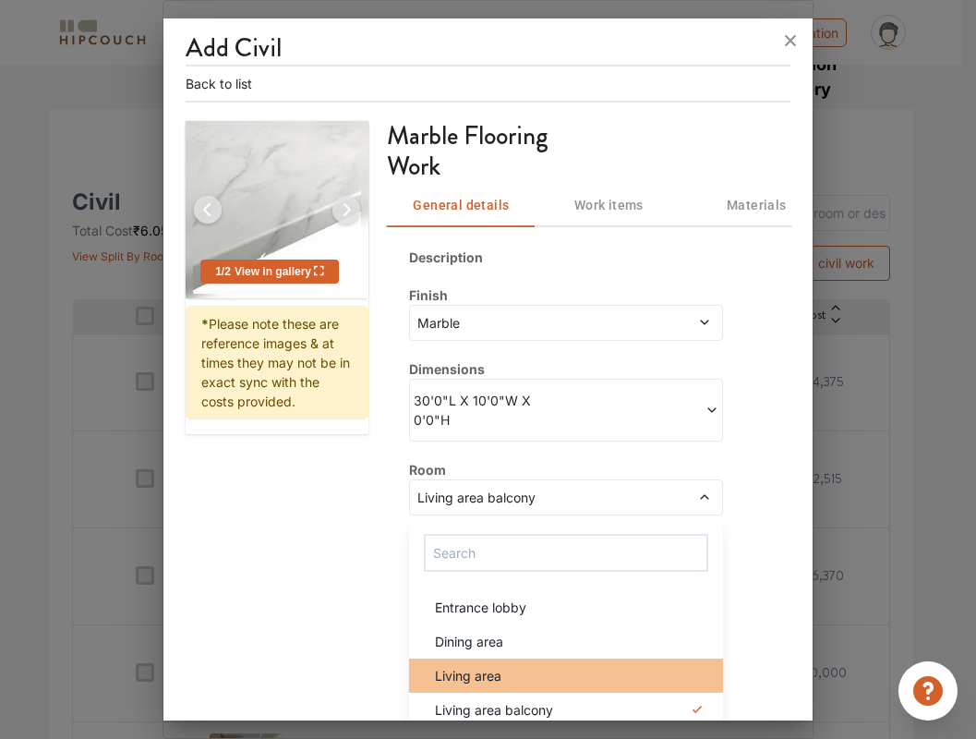
click at [541, 666] on div "Living area" at bounding box center [571, 675] width 303 height 19
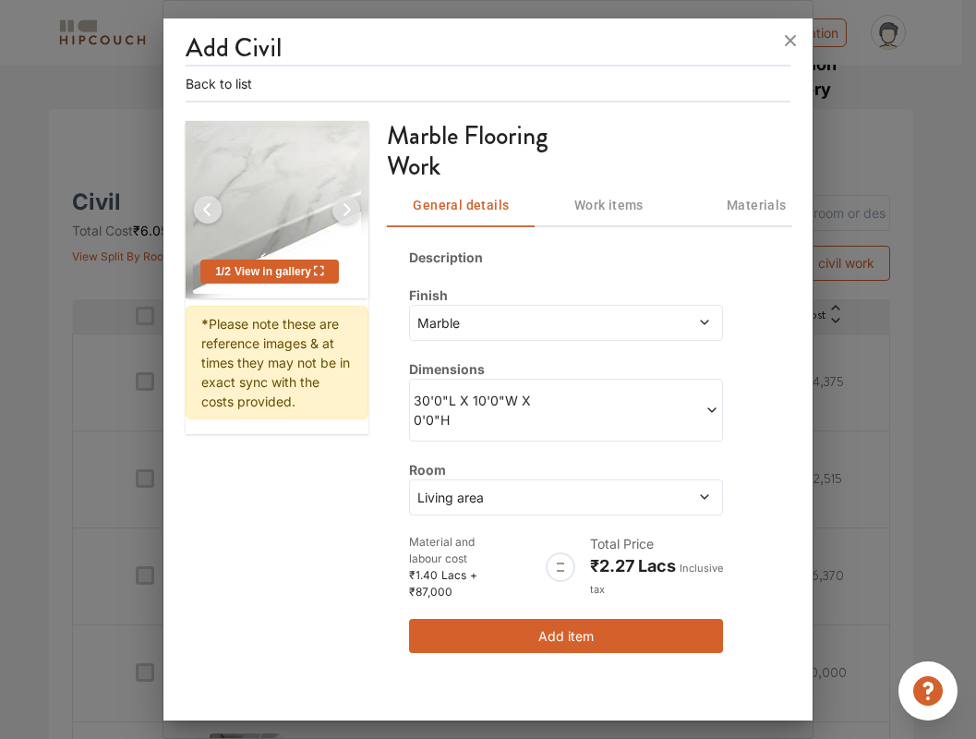
click at [609, 399] on span at bounding box center [642, 410] width 152 height 39
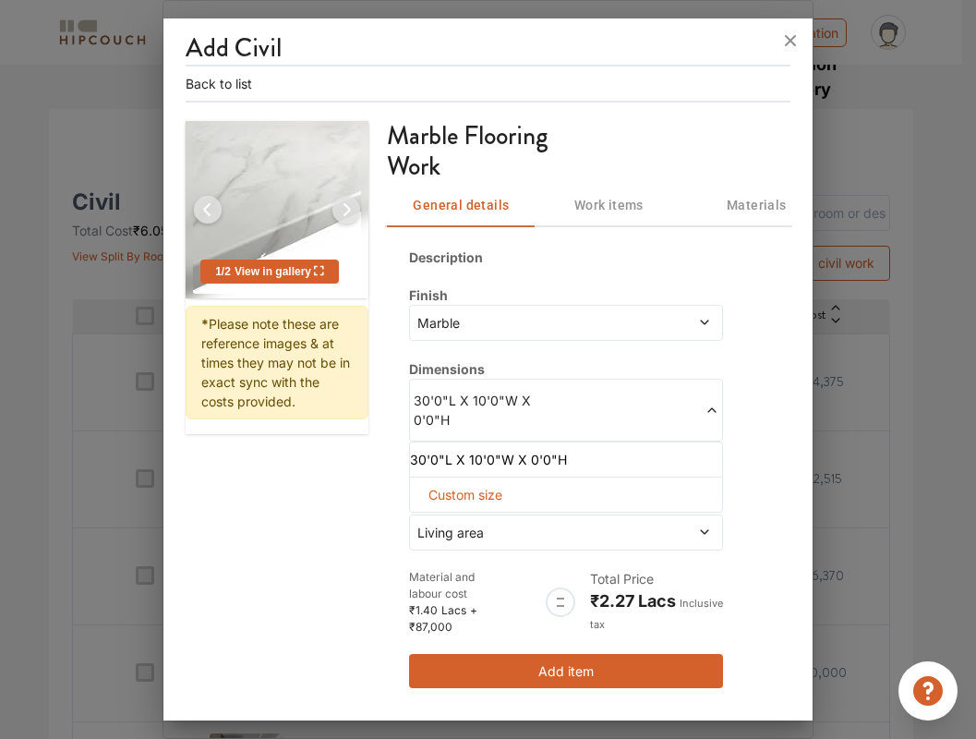
click at [477, 478] on span "Custom size" at bounding box center [465, 495] width 89 height 34
drag, startPoint x: 445, startPoint y: 504, endPoint x: 398, endPoint y: 508, distance: 47.3
click at [398, 508] on div "Description Finish Marble Dimensions 30'0"L X 10'0"W X 0'0"H 30'0"L X 10'0"W X …" at bounding box center [588, 467] width 403 height 485
type input "40"
drag, startPoint x: 518, startPoint y: 503, endPoint x: 596, endPoint y: 497, distance: 77.9
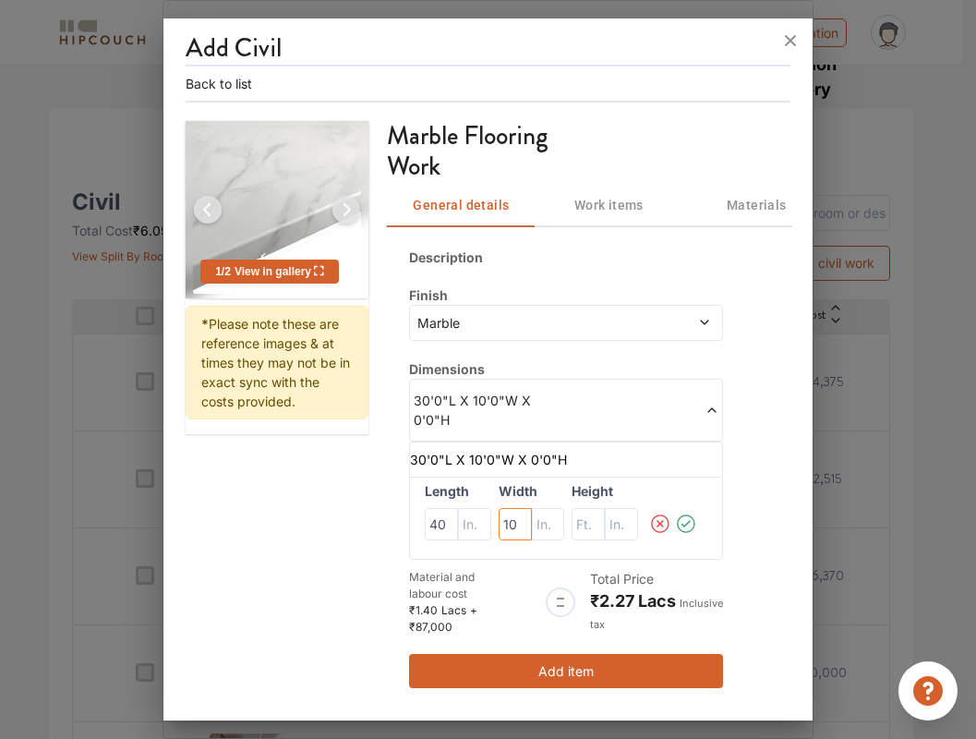
click at [594, 496] on div "Length 40 Width 10 Height" at bounding box center [566, 519] width 314 height 84
click at [458, 508] on input "text" at bounding box center [441, 524] width 33 height 33
type input "0"
click at [491, 511] on input "text" at bounding box center [474, 524] width 33 height 33
type input "2"
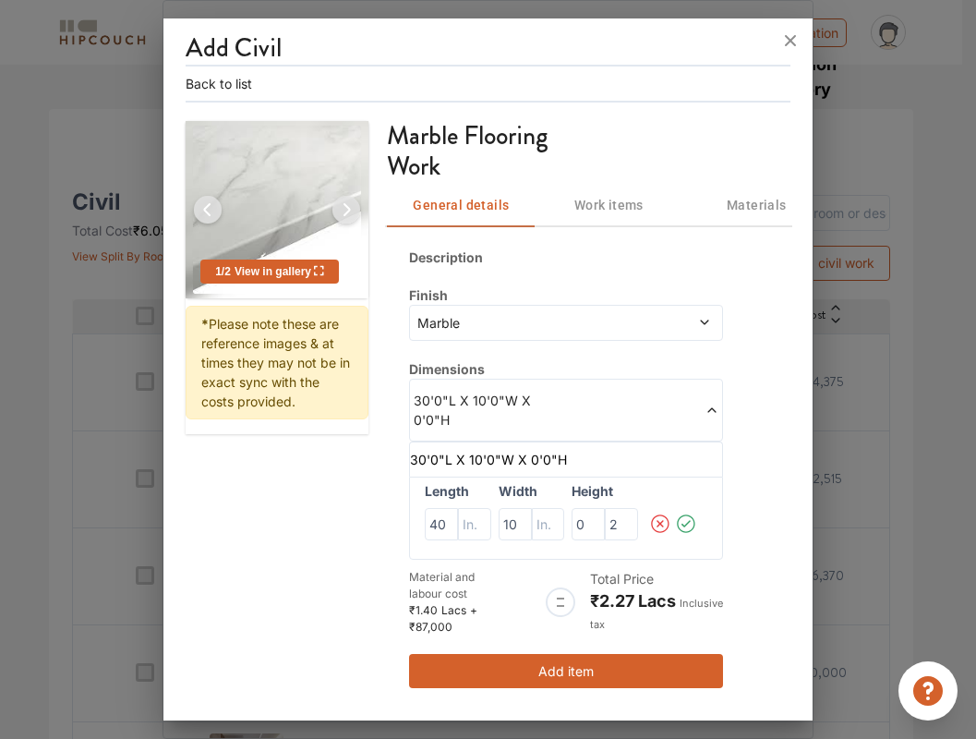
click at [693, 505] on icon at bounding box center [686, 523] width 22 height 37
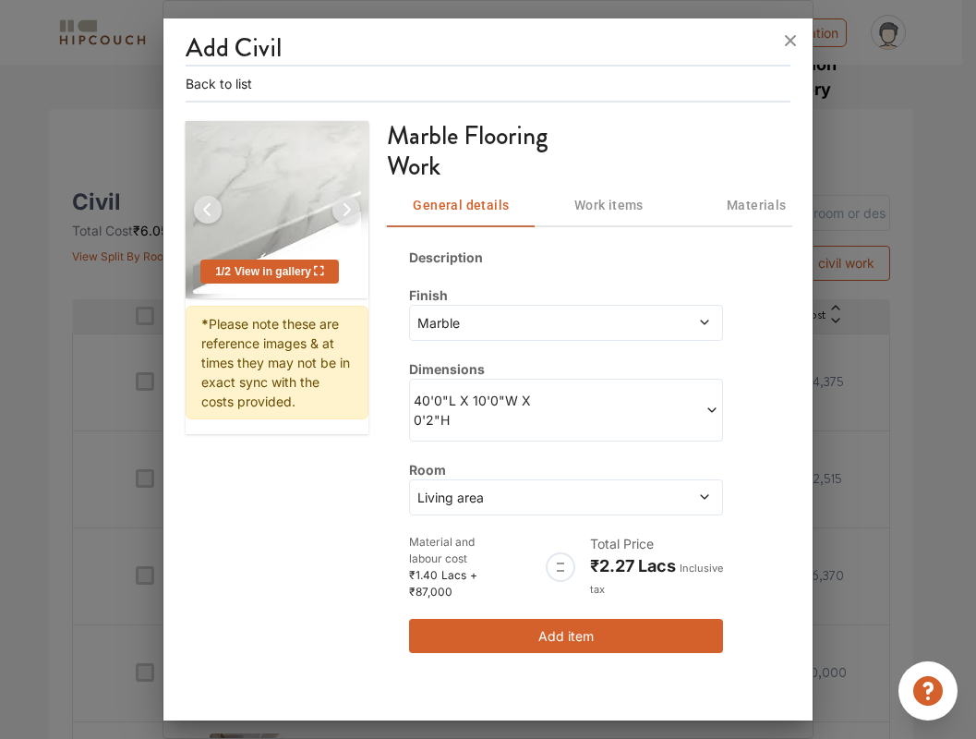
click at [686, 399] on span at bounding box center [642, 410] width 152 height 39
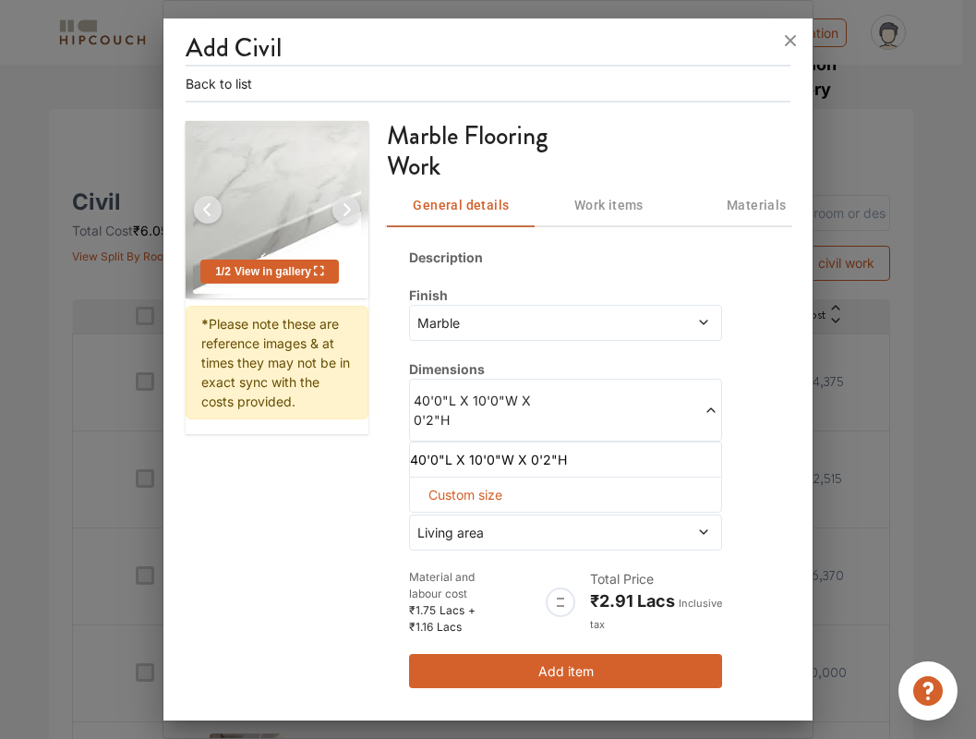
click at [491, 474] on div "40'0"L X 10'0"W X 0'2"H 40'0"L X 10'0"W X 0'2"H Custom size" at bounding box center [565, 428] width 313 height 98
click at [491, 493] on span "Custom size" at bounding box center [465, 495] width 89 height 34
drag, startPoint x: 521, startPoint y: 520, endPoint x: 475, endPoint y: 521, distance: 46.2
click at [475, 521] on div "Length 40 Width 10 Height 0 2" at bounding box center [565, 519] width 313 height 84
type input "15"
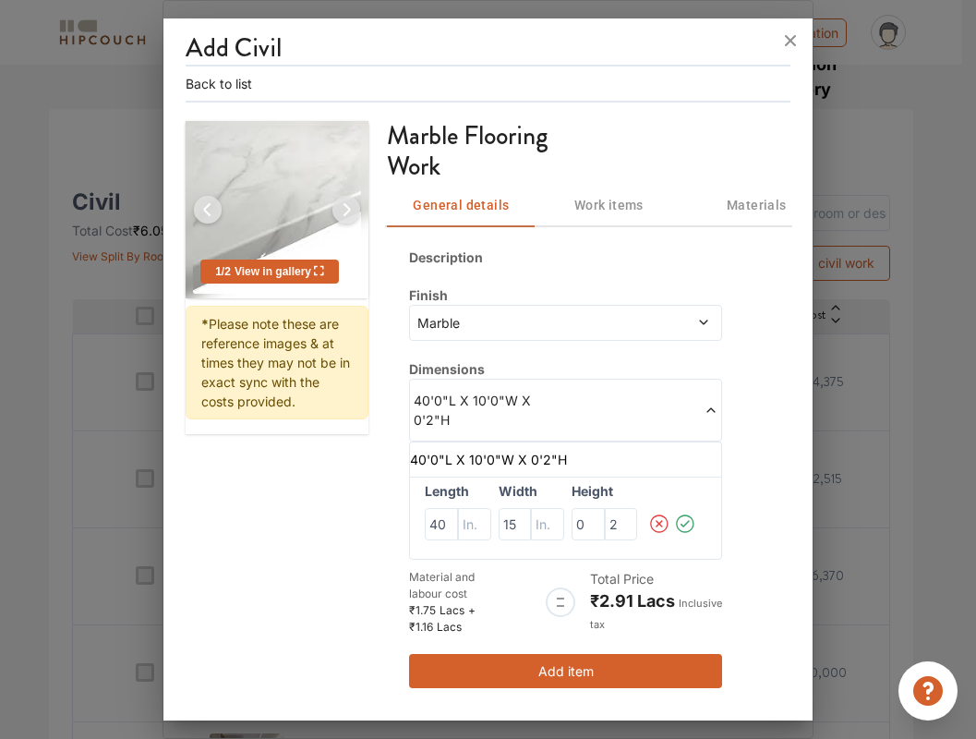
click at [681, 518] on icon at bounding box center [685, 524] width 18 height 18
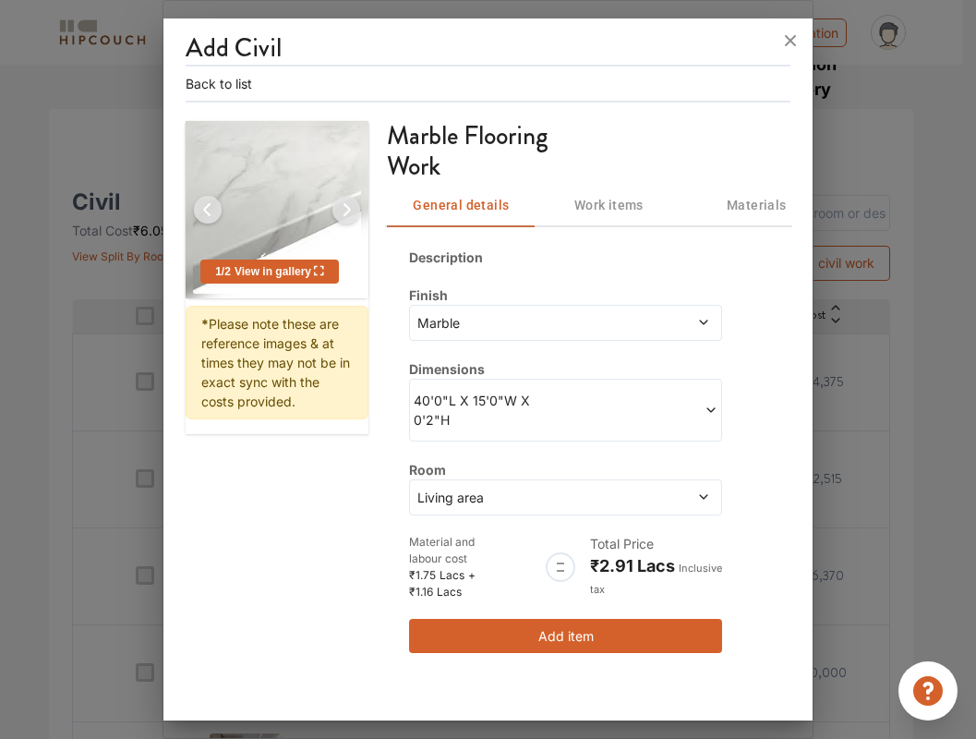
click at [619, 204] on span "Work items" at bounding box center [609, 205] width 126 height 23
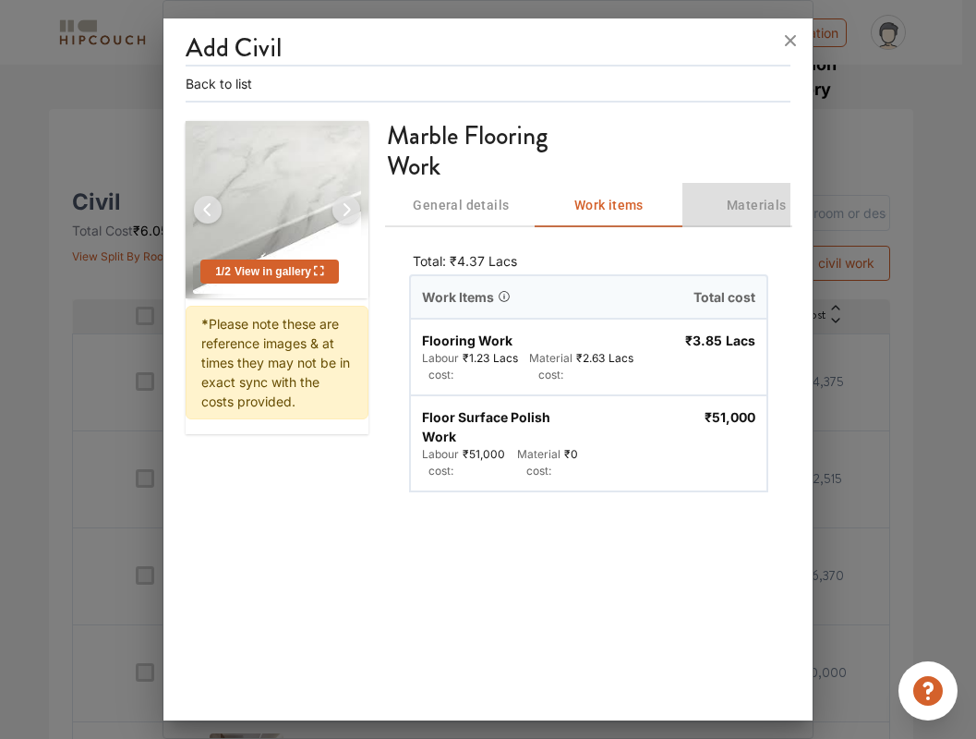
click at [748, 212] on span "Materials" at bounding box center [757, 205] width 126 height 23
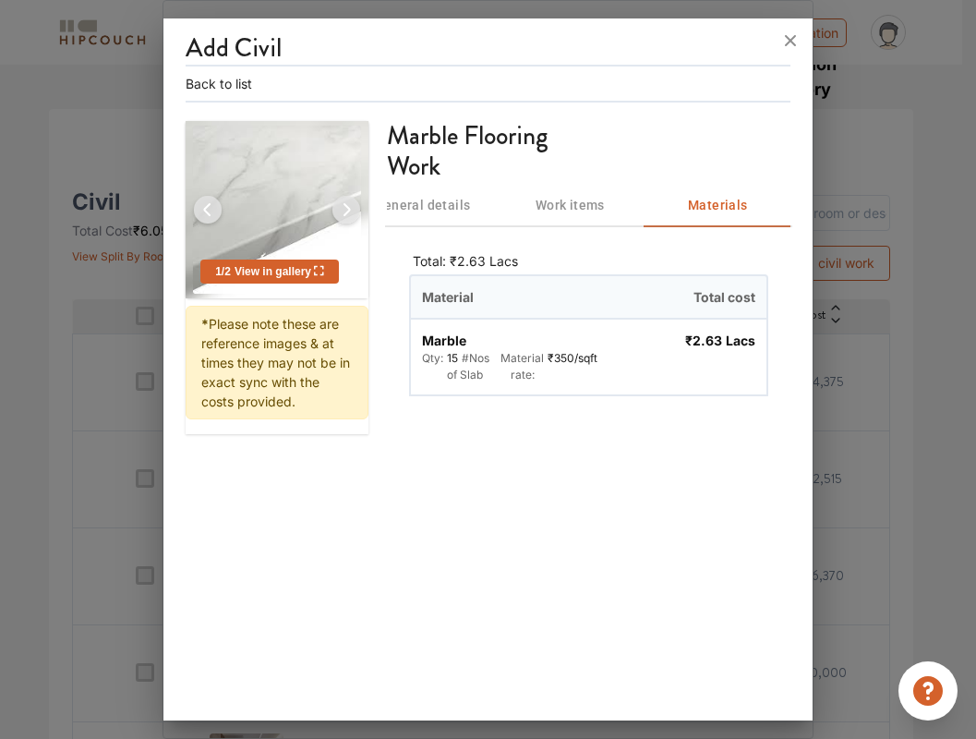
scroll to position [0, 40]
click at [904, 395] on div at bounding box center [488, 369] width 976 height 739
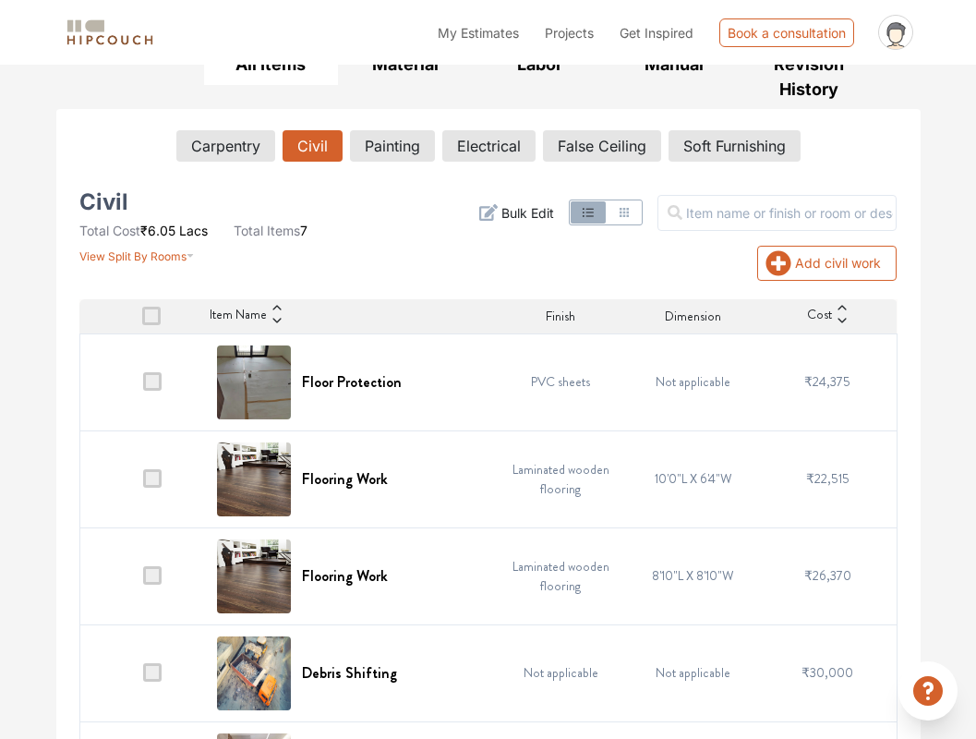
click at [939, 238] on div "Options Summary Details Speak to a Hipcouch Designer Cost Estimate Report - 964…" at bounding box center [488, 398] width 976 height 1258
click at [843, 263] on button "Add civil work" at bounding box center [827, 263] width 139 height 35
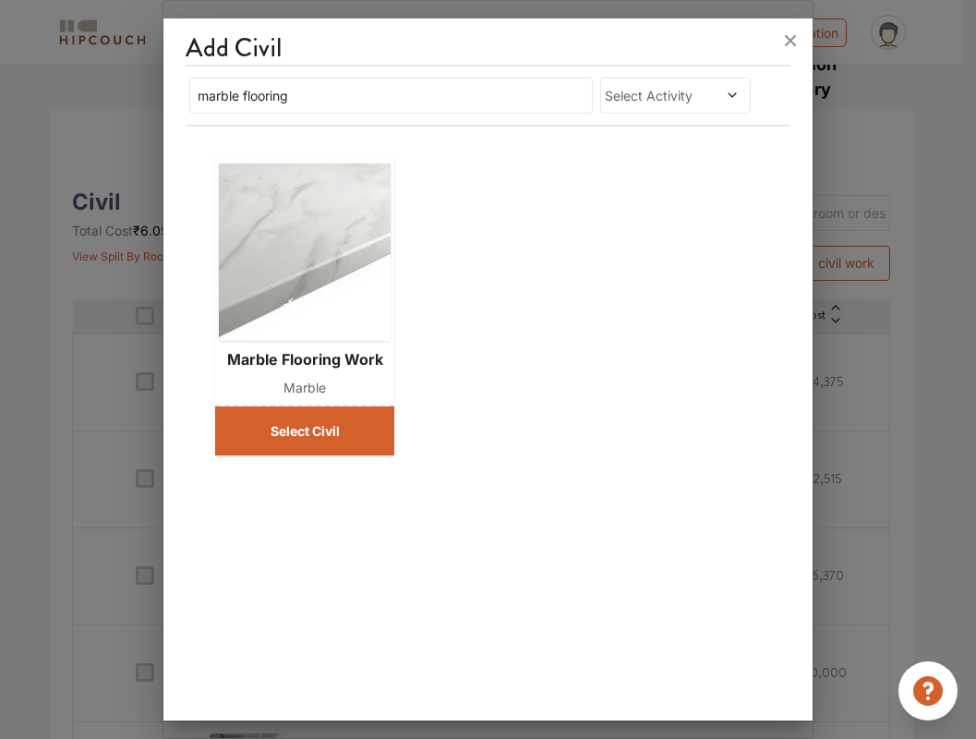
click at [325, 443] on button "Select Civil" at bounding box center [304, 430] width 179 height 49
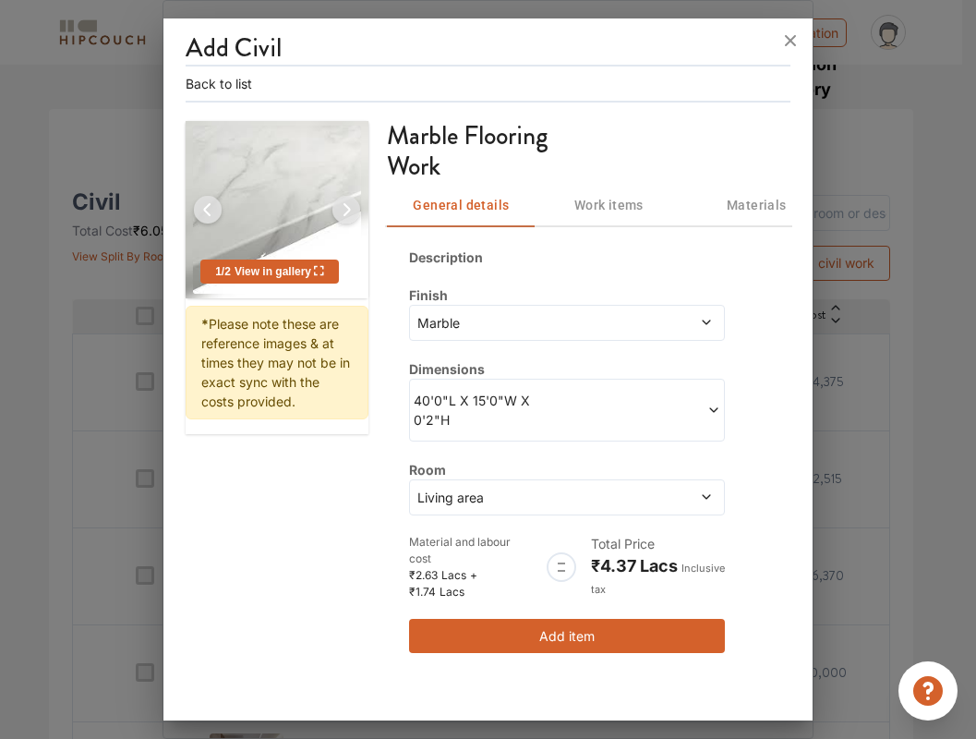
scroll to position [0, 0]
click at [575, 619] on button "Add item" at bounding box center [567, 636] width 316 height 34
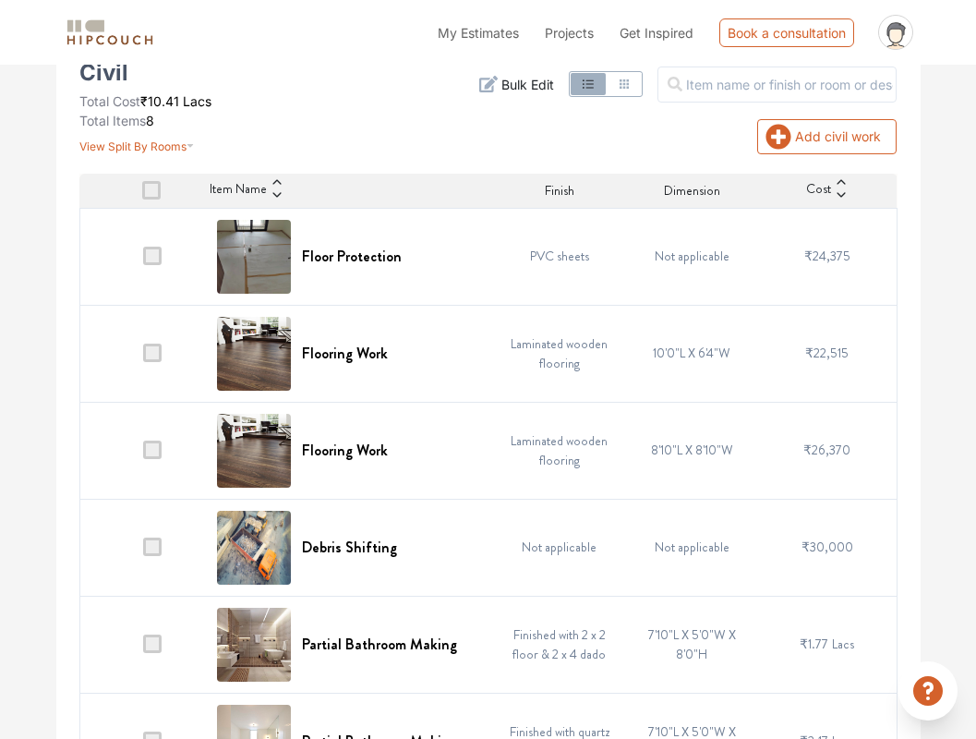
scroll to position [211, 0]
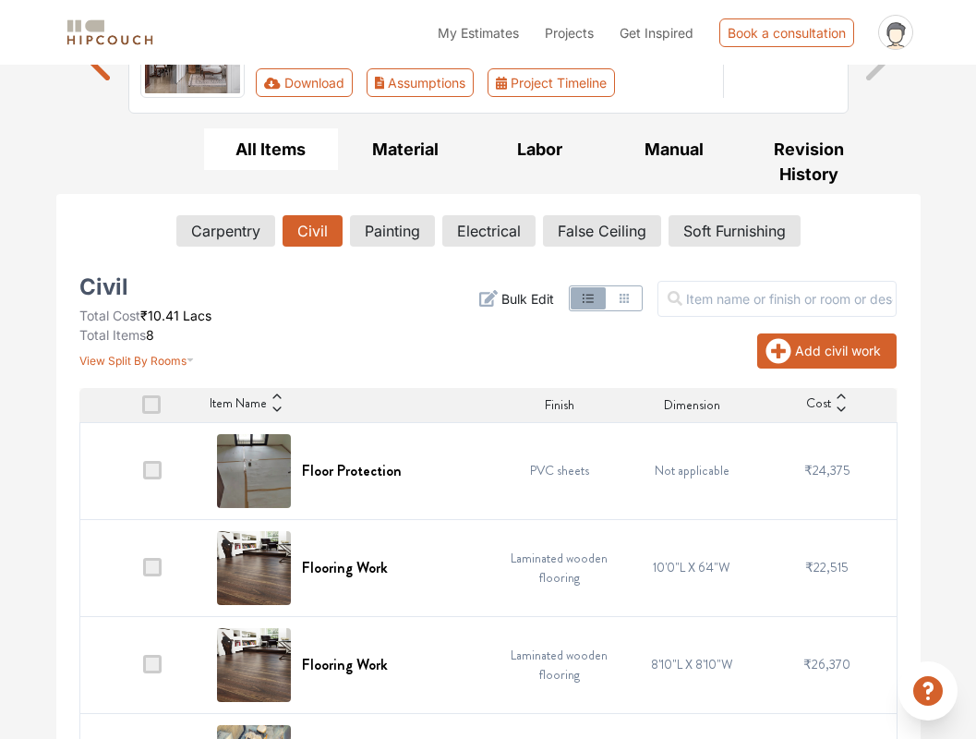
click at [826, 356] on button "Add civil work" at bounding box center [827, 350] width 139 height 35
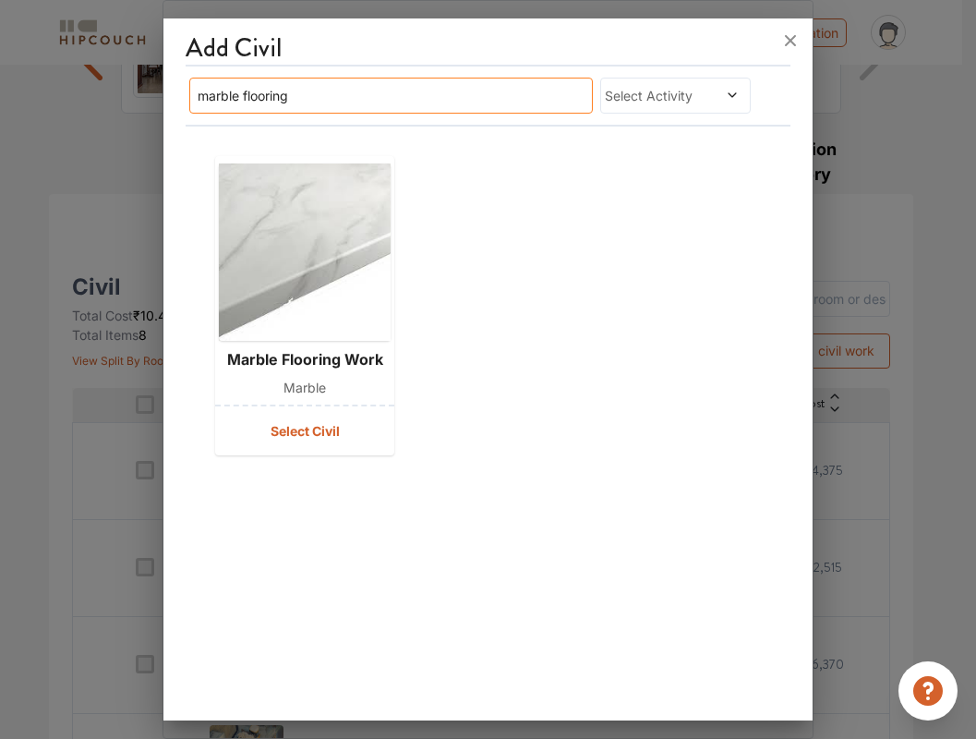
drag, startPoint x: 429, startPoint y: 89, endPoint x: 91, endPoint y: 92, distance: 338.1
click at [163, 92] on div "Add Civil marble flooring Select Activity Marble flooring work Marble Select Ci…" at bounding box center [488, 369] width 651 height 739
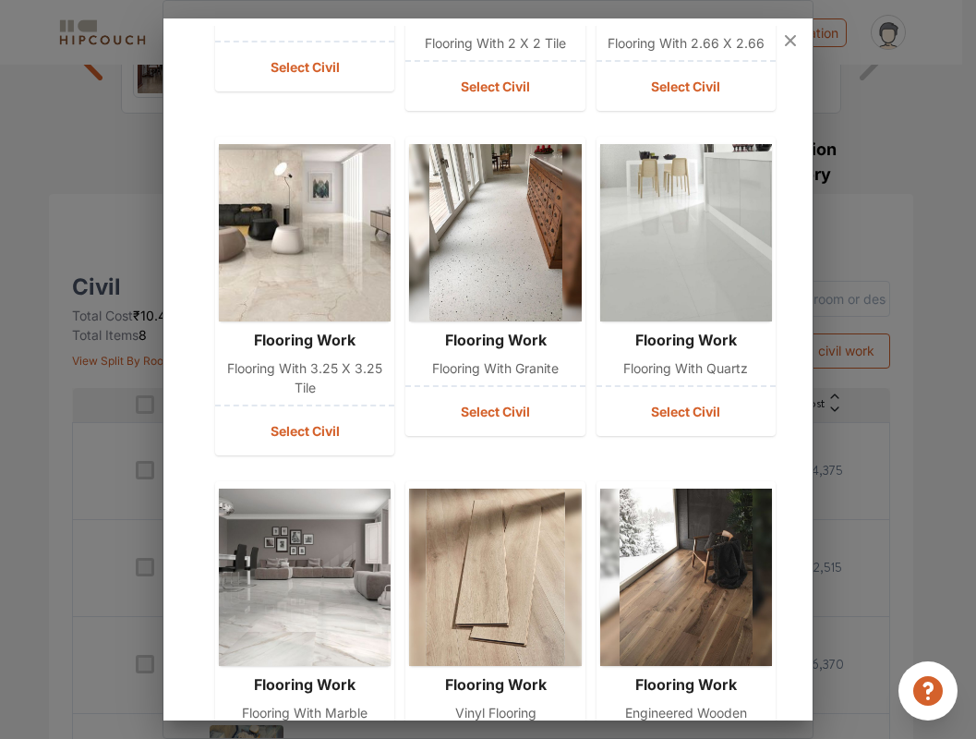
scroll to position [308, 0]
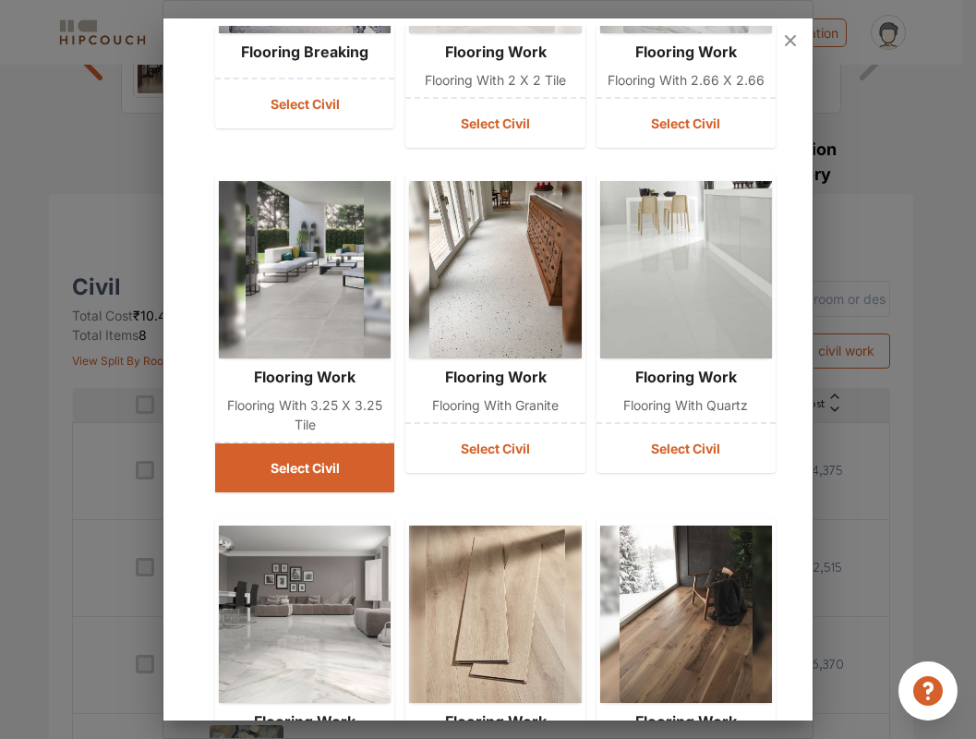
type input "flooring"
click at [328, 455] on button "Select Civil" at bounding box center [304, 467] width 179 height 49
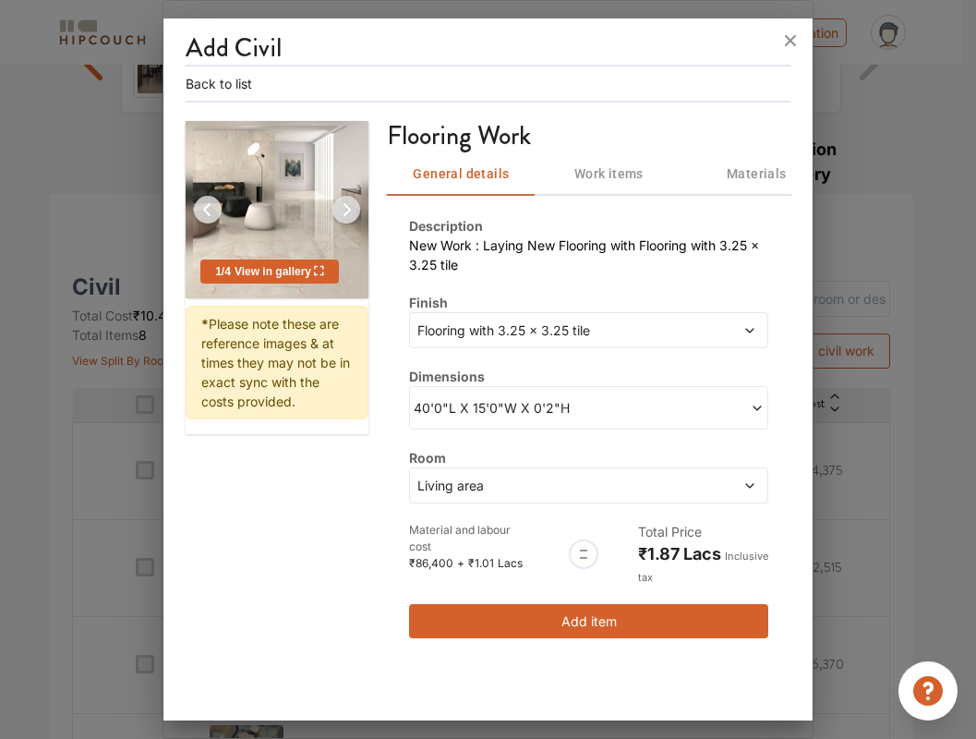
scroll to position [0, 0]
click at [616, 405] on span at bounding box center [676, 407] width 175 height 19
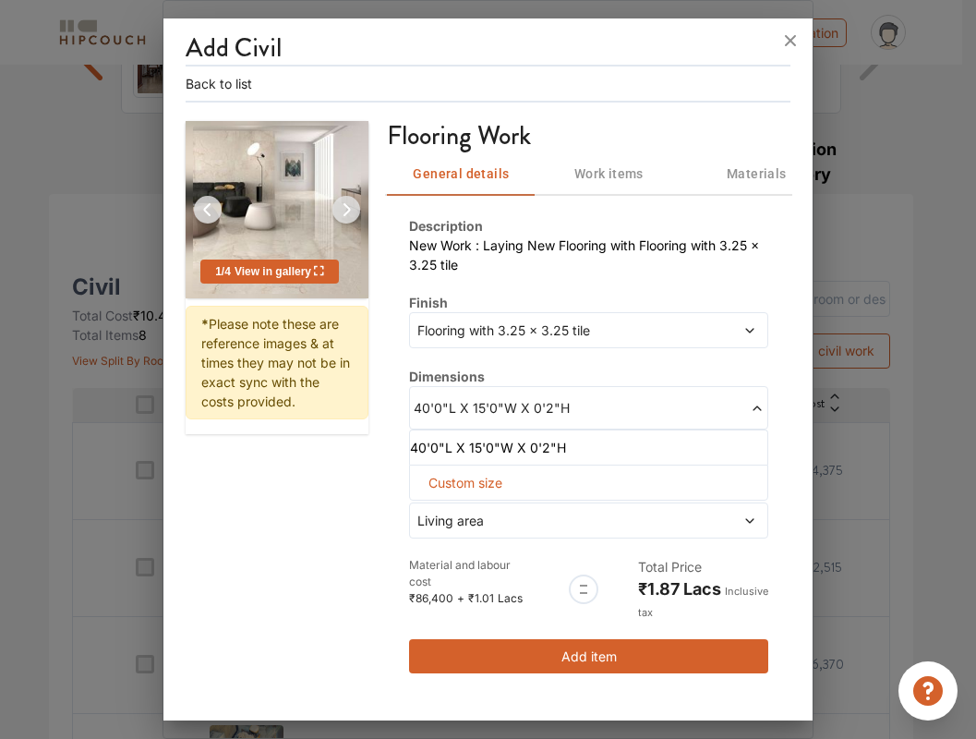
click at [453, 481] on span "Custom size" at bounding box center [465, 483] width 89 height 34
click at [438, 513] on input "text" at bounding box center [444, 512] width 39 height 33
type input "10"
click at [464, 515] on input "text" at bounding box center [444, 512] width 39 height 33
type input "10"
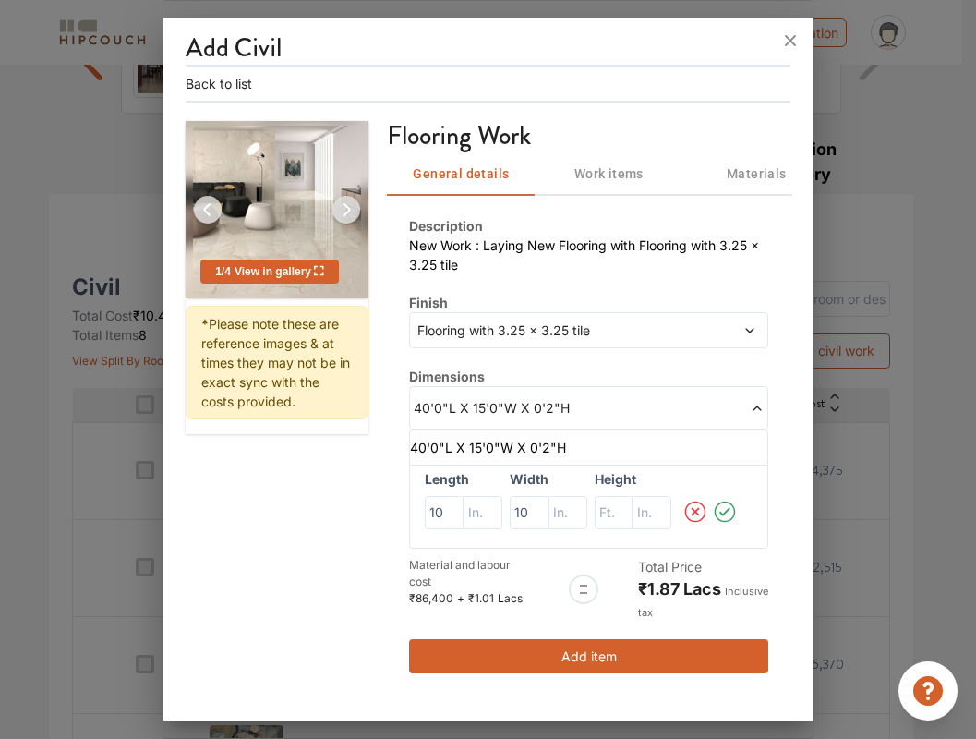
click at [732, 507] on icon at bounding box center [725, 511] width 26 height 37
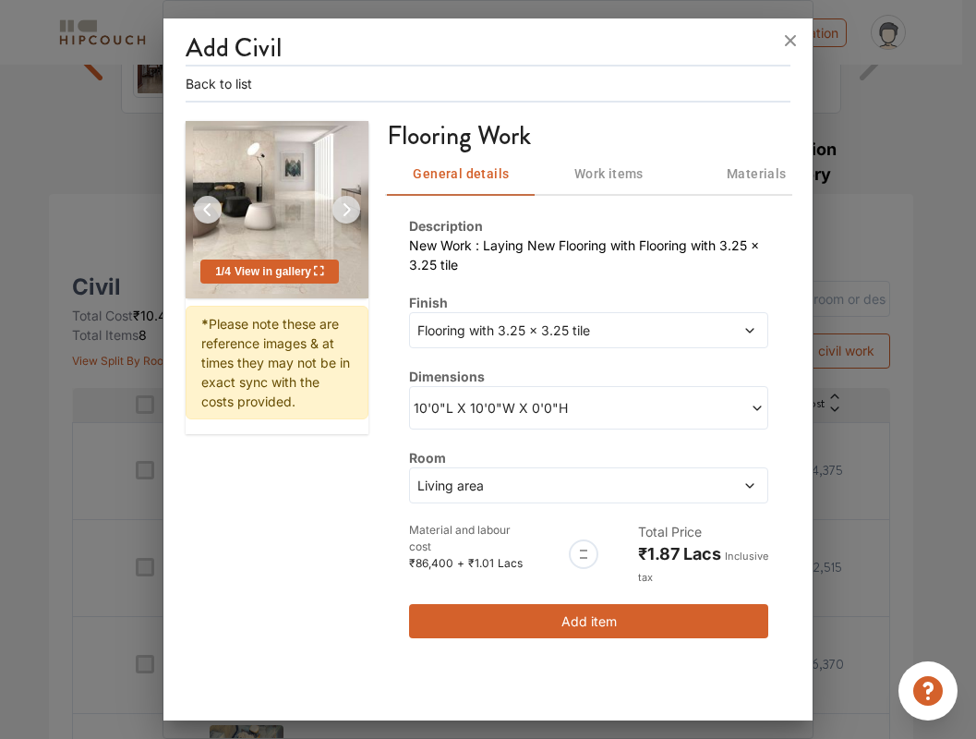
click at [745, 486] on icon at bounding box center [750, 485] width 13 height 13
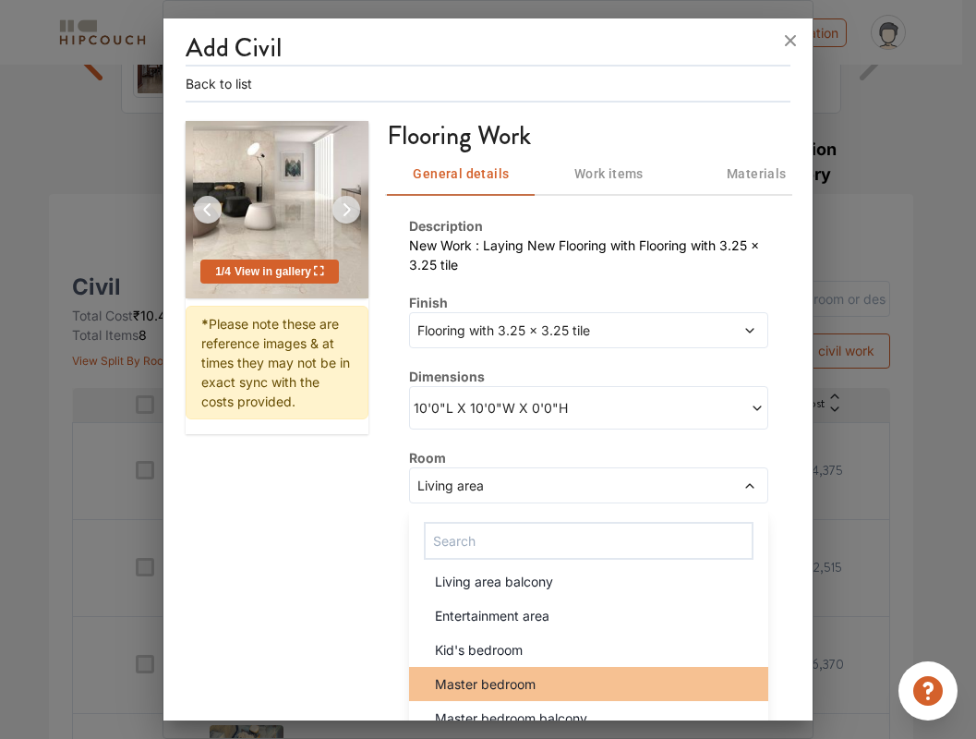
scroll to position [116, 0]
click at [601, 674] on div "Master bedroom" at bounding box center [593, 683] width 347 height 19
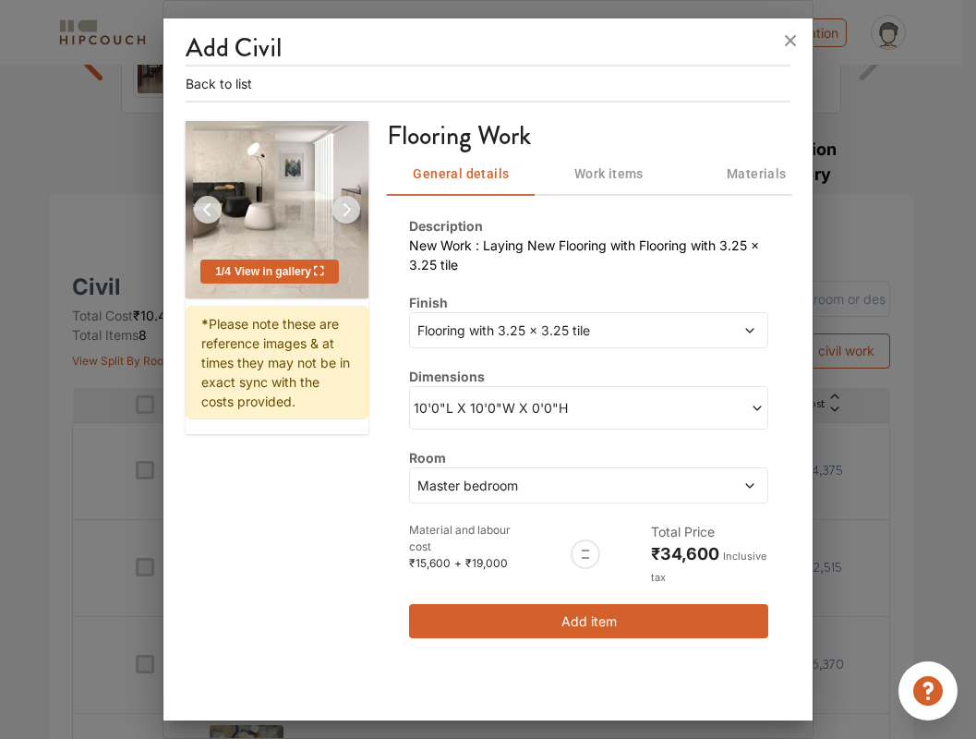
click at [611, 172] on span "Work items" at bounding box center [609, 174] width 126 height 23
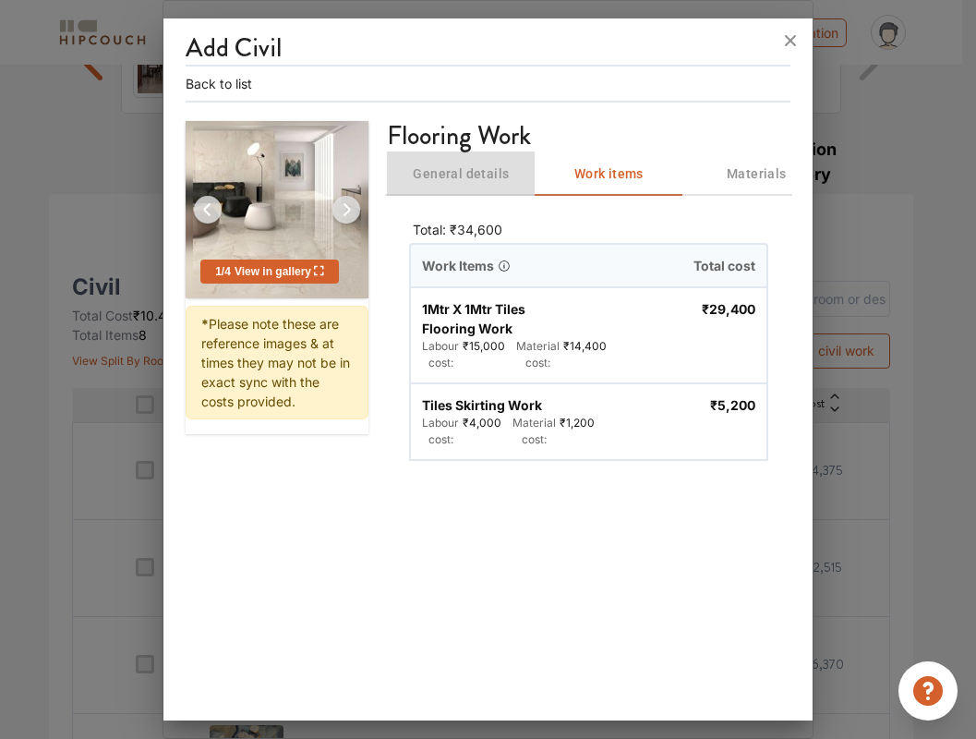
click at [480, 185] on button "General details" at bounding box center [461, 174] width 148 height 44
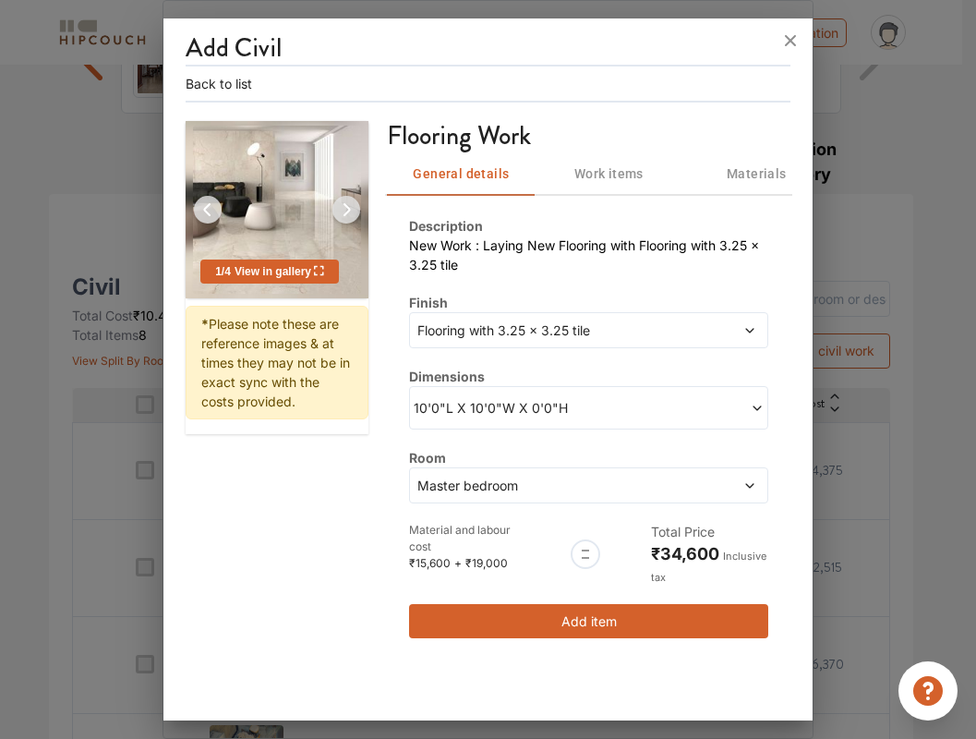
click at [610, 178] on span "Work items" at bounding box center [609, 174] width 126 height 23
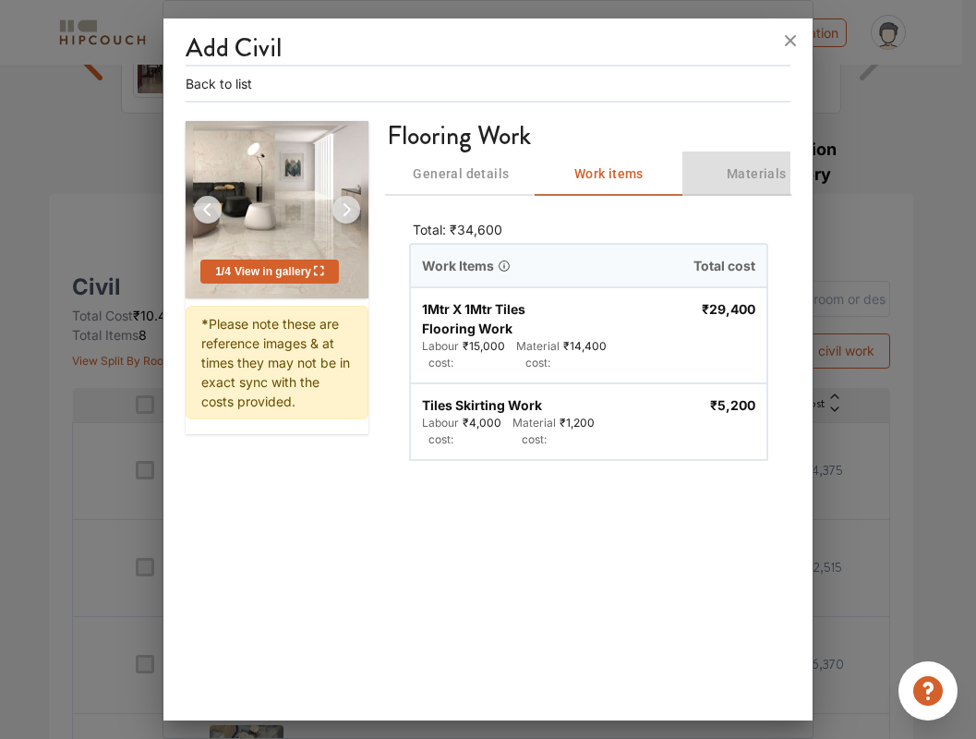
click at [726, 175] on span "Materials" at bounding box center [757, 174] width 126 height 23
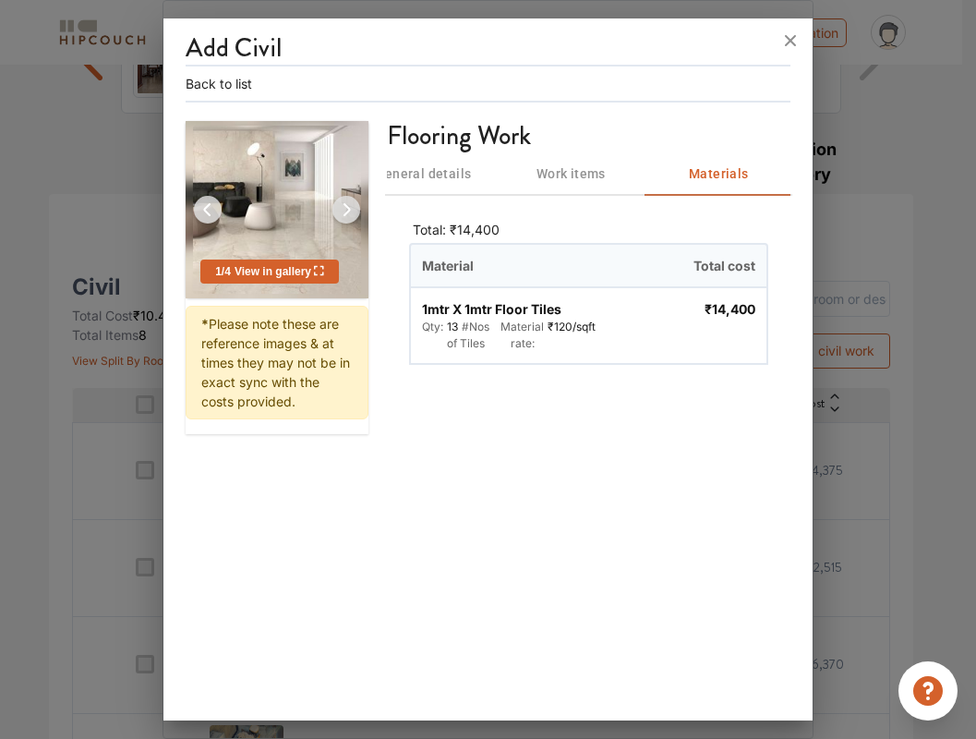
scroll to position [0, 40]
click at [569, 173] on span "Work items" at bounding box center [569, 174] width 126 height 23
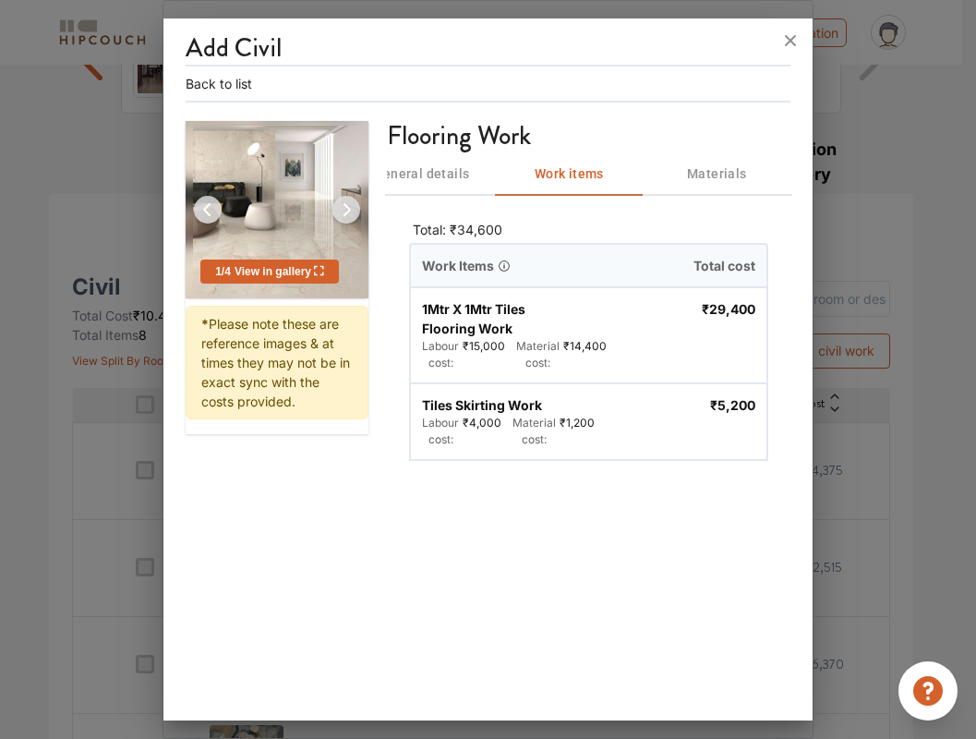
click at [726, 183] on span "Materials" at bounding box center [717, 174] width 126 height 23
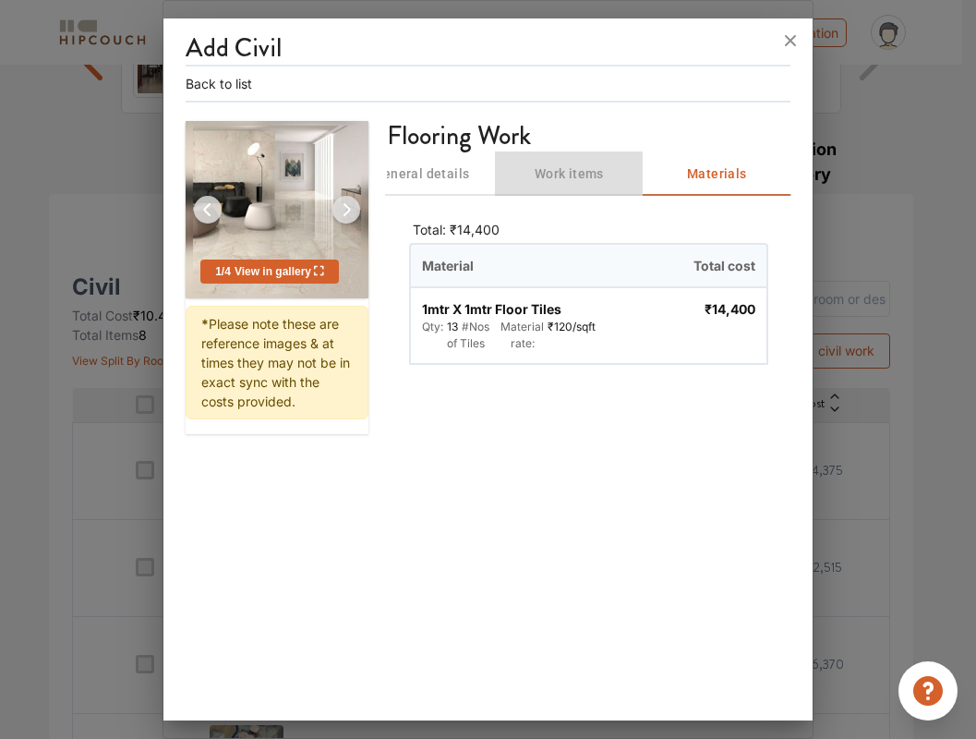
click at [582, 164] on span "Work items" at bounding box center [569, 174] width 126 height 23
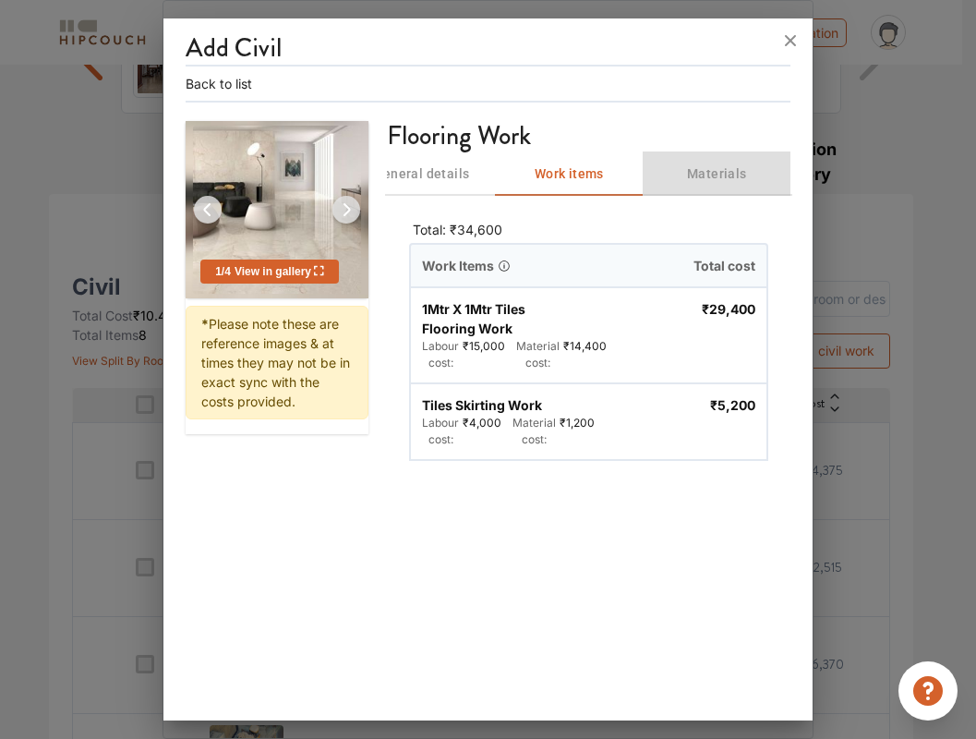
click at [670, 168] on span "Materials" at bounding box center [717, 174] width 126 height 23
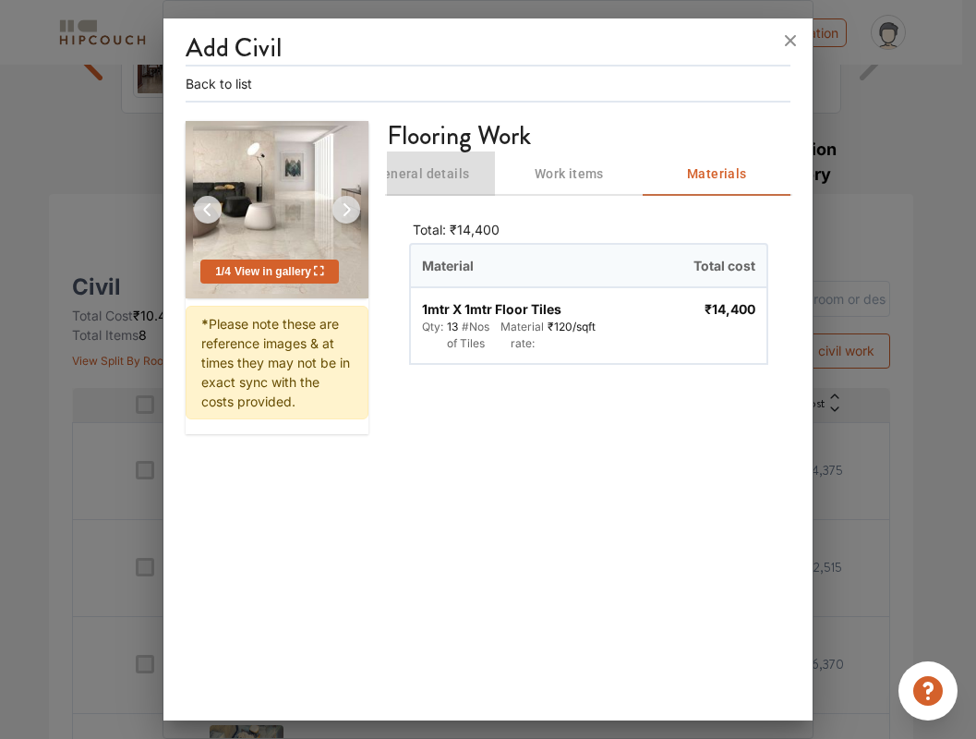
click at [449, 178] on span "General details" at bounding box center [421, 174] width 126 height 23
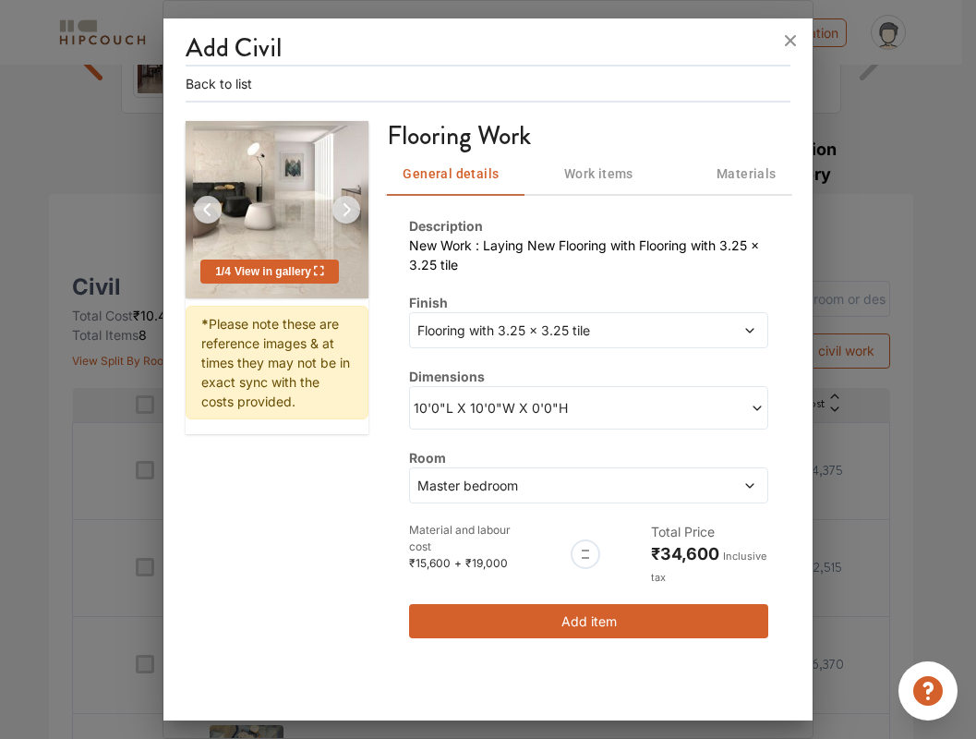
scroll to position [0, 0]
click at [794, 37] on icon at bounding box center [790, 40] width 11 height 11
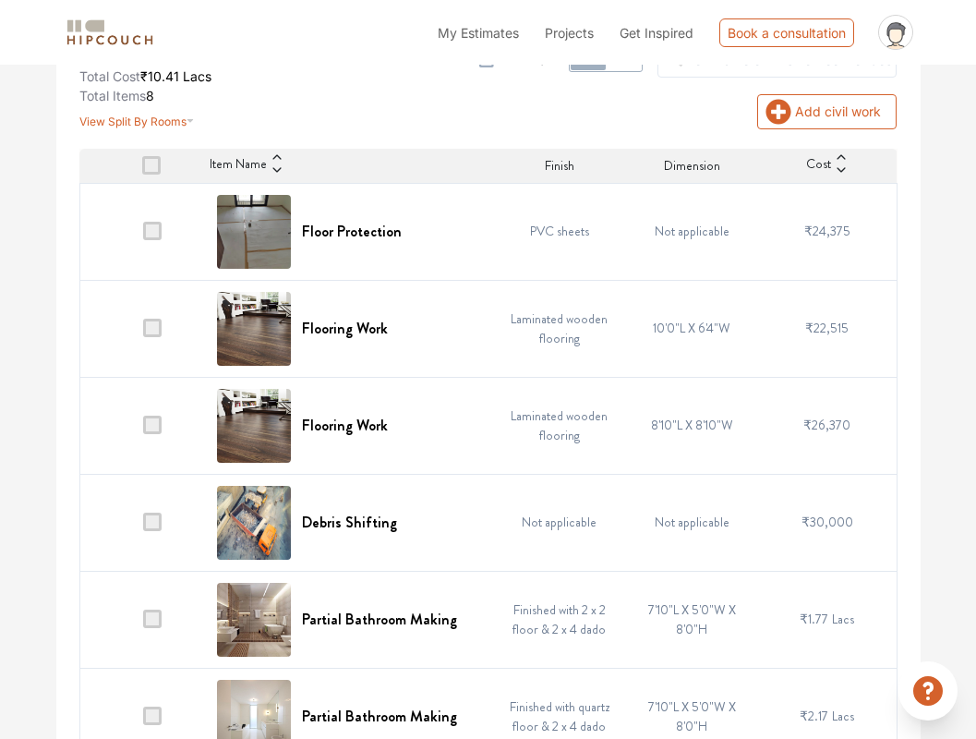
scroll to position [440, 0]
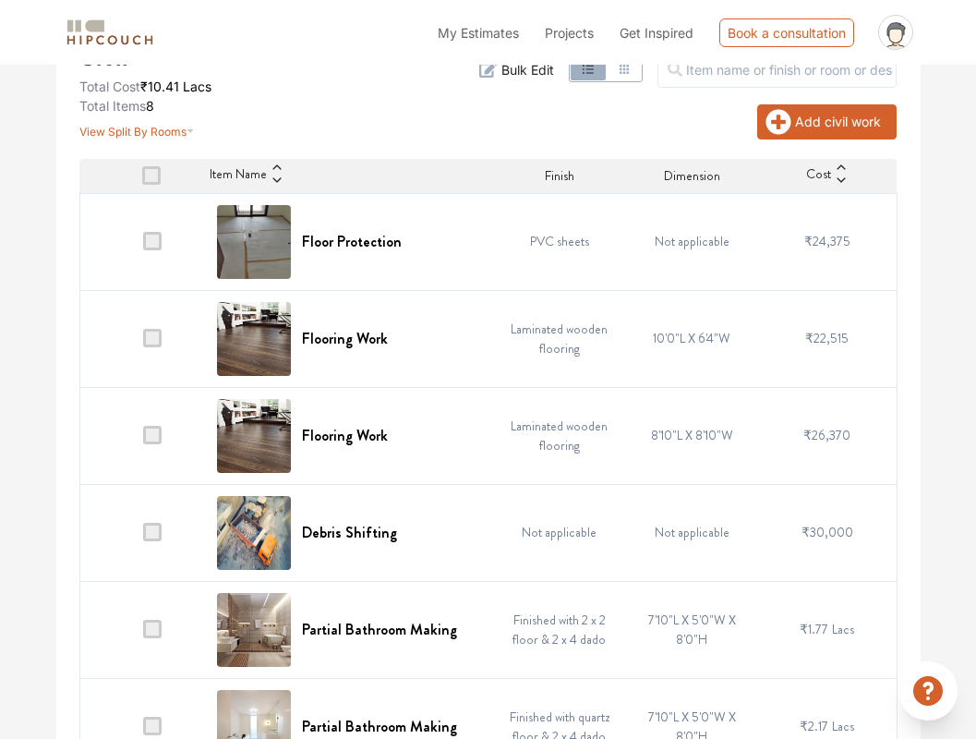
click at [790, 118] on icon "button" at bounding box center [779, 121] width 25 height 25
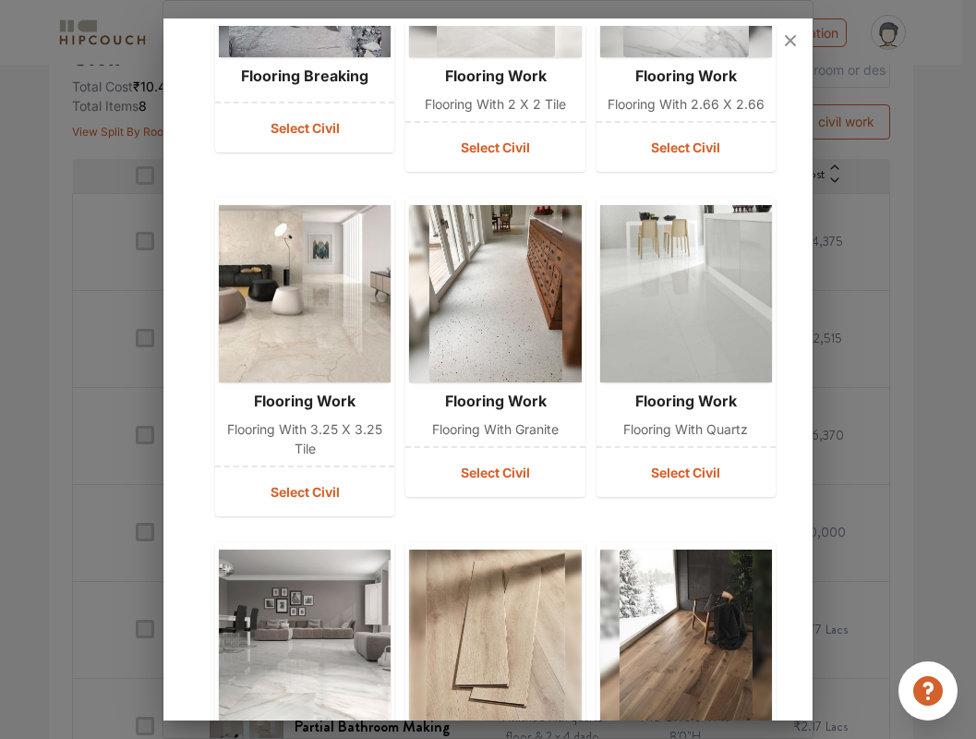
scroll to position [289, 0]
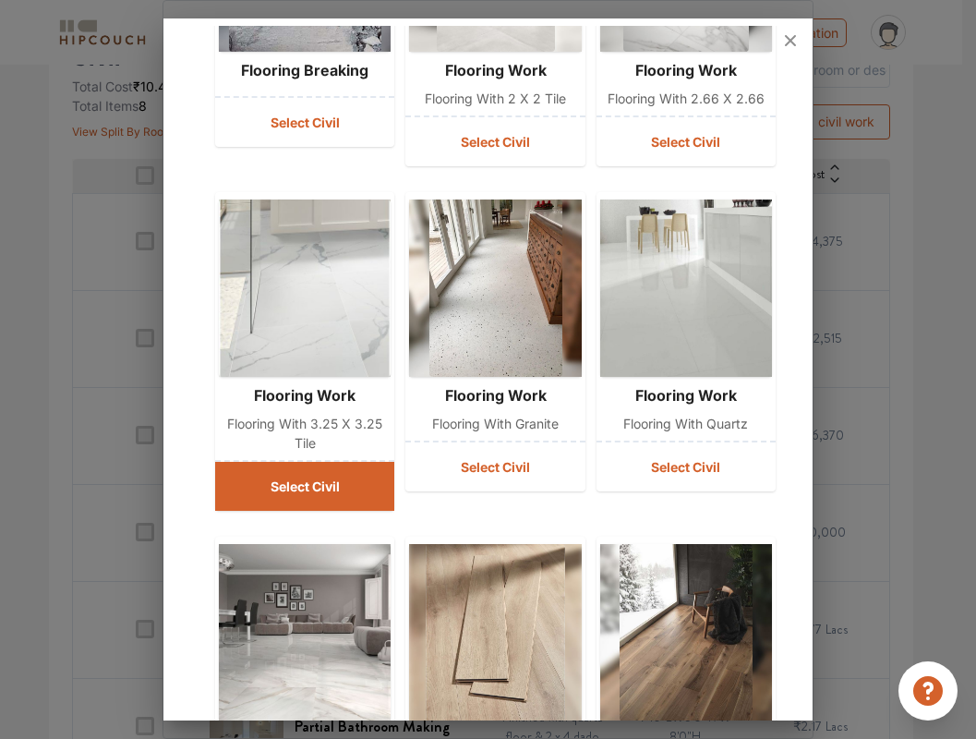
click at [333, 481] on button "Select Civil" at bounding box center [304, 486] width 179 height 49
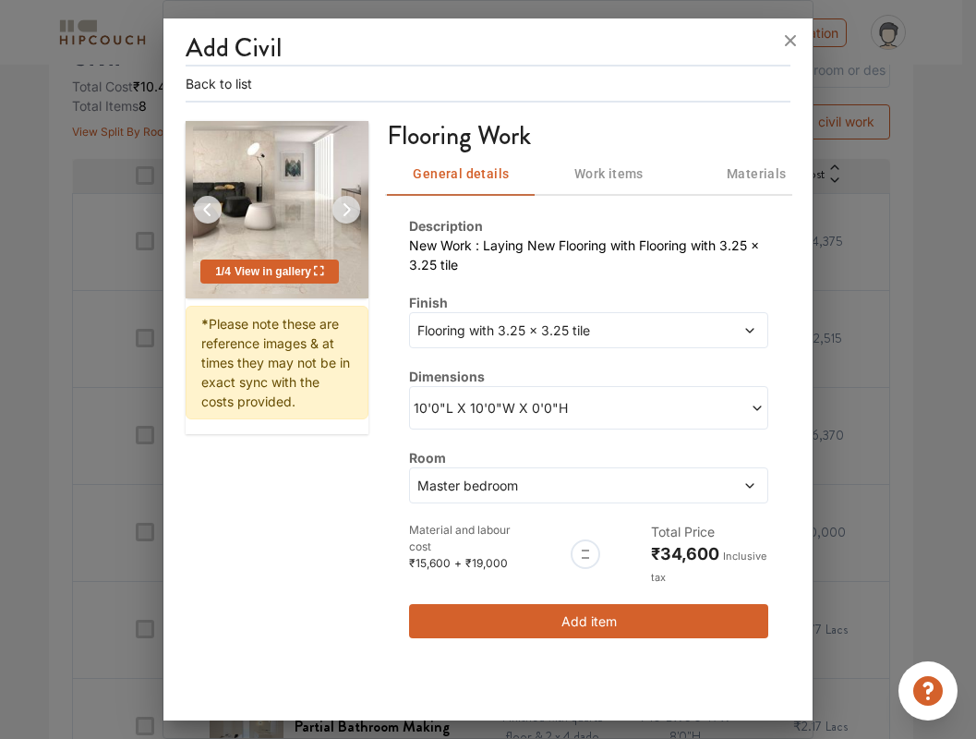
scroll to position [0, 0]
click at [538, 403] on span "10'0"L X 10'0"W X 0'0"H" at bounding box center [501, 407] width 175 height 19
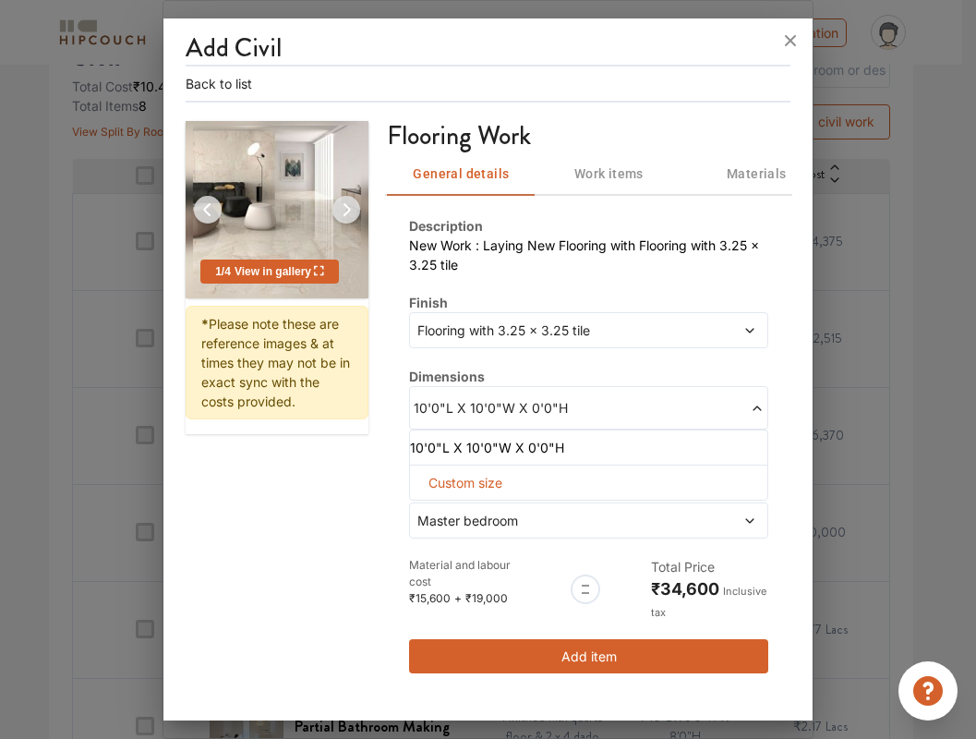
click at [483, 484] on span "Custom size" at bounding box center [465, 483] width 89 height 34
click at [438, 505] on input "text" at bounding box center [444, 512] width 39 height 33
type input "40"
click at [464, 516] on input "text" at bounding box center [444, 512] width 39 height 33
type input "10"
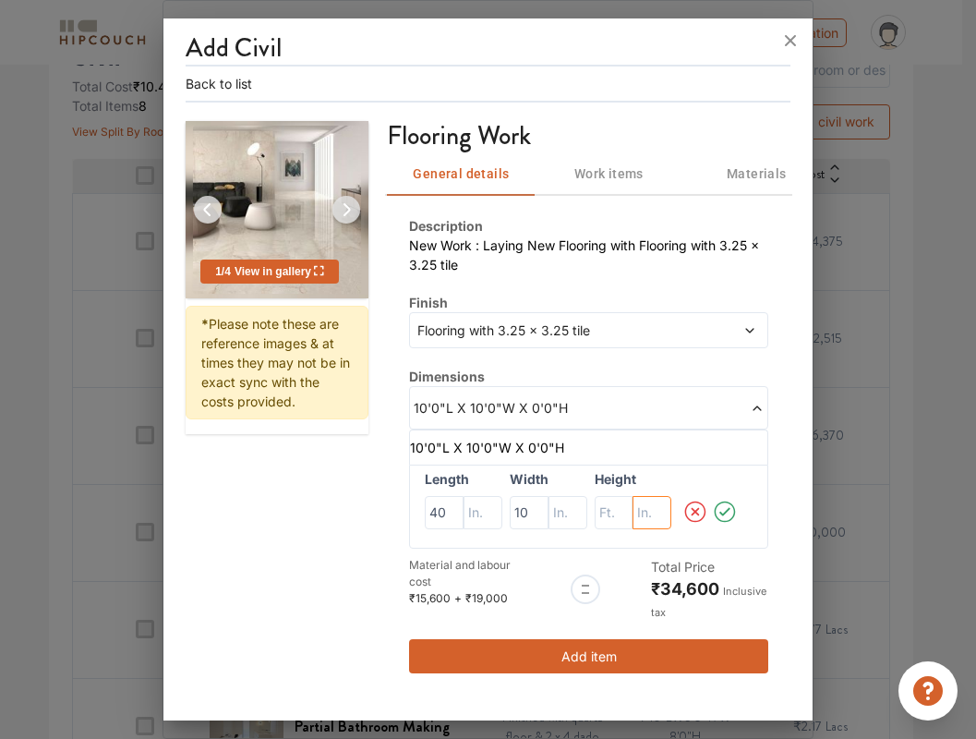
click at [503, 519] on input "text" at bounding box center [483, 512] width 39 height 33
type input "2"
click at [731, 511] on icon at bounding box center [725, 511] width 26 height 37
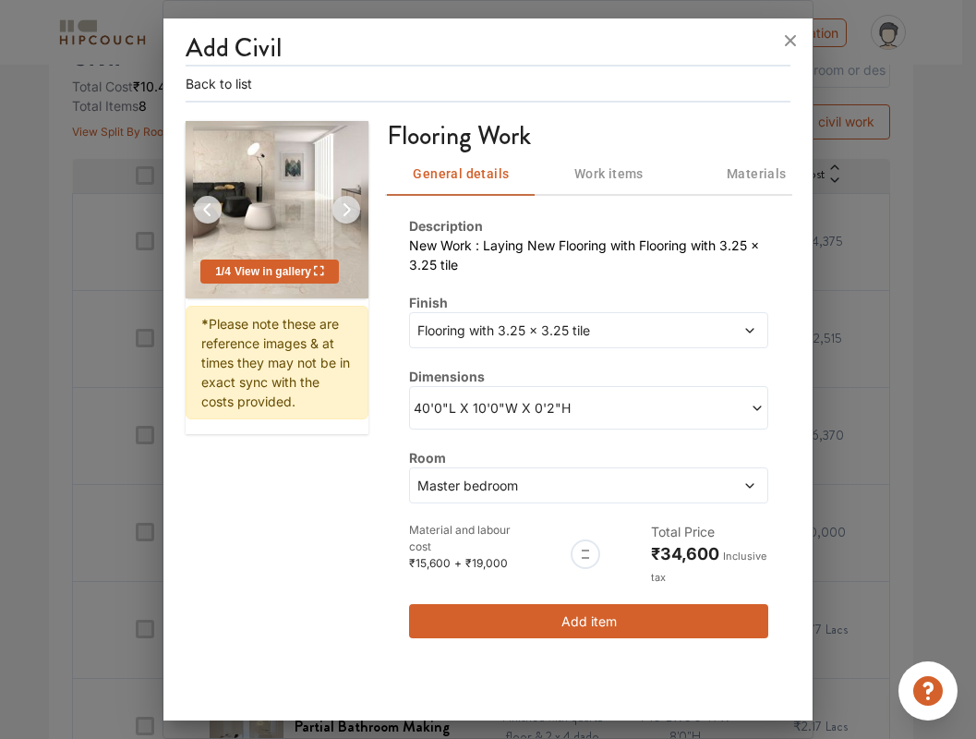
click at [725, 483] on span at bounding box center [714, 485] width 86 height 19
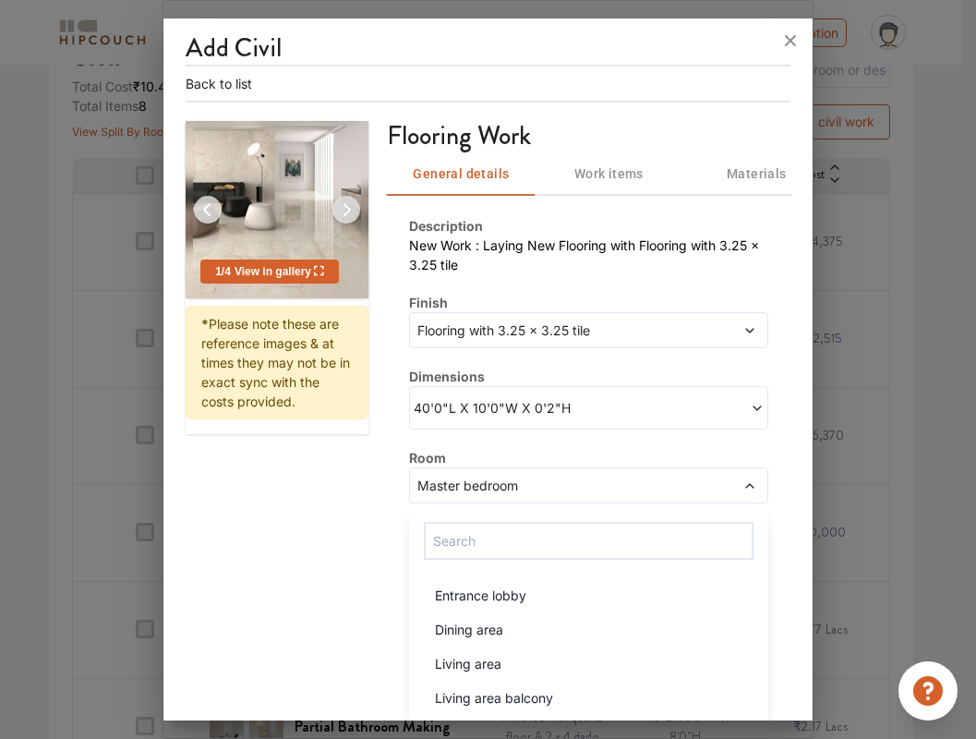
click at [808, 558] on div "Add Civil Back to list 1 / 4 View in gallery * Please note these are reference …" at bounding box center [488, 373] width 649 height 695
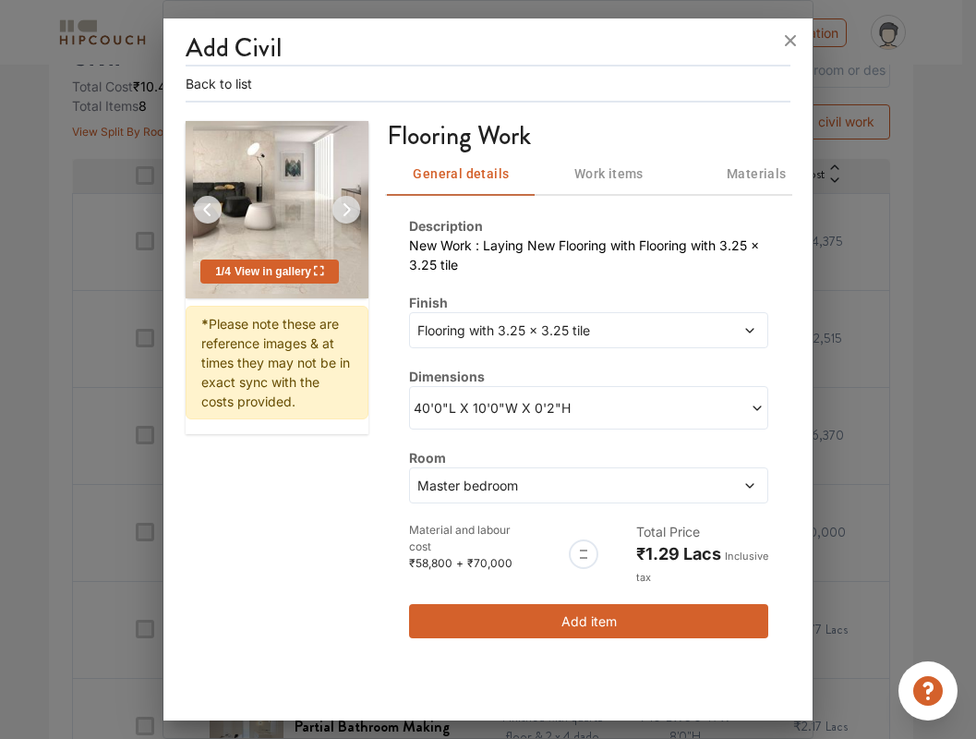
click at [596, 177] on span "Work items" at bounding box center [609, 174] width 126 height 23
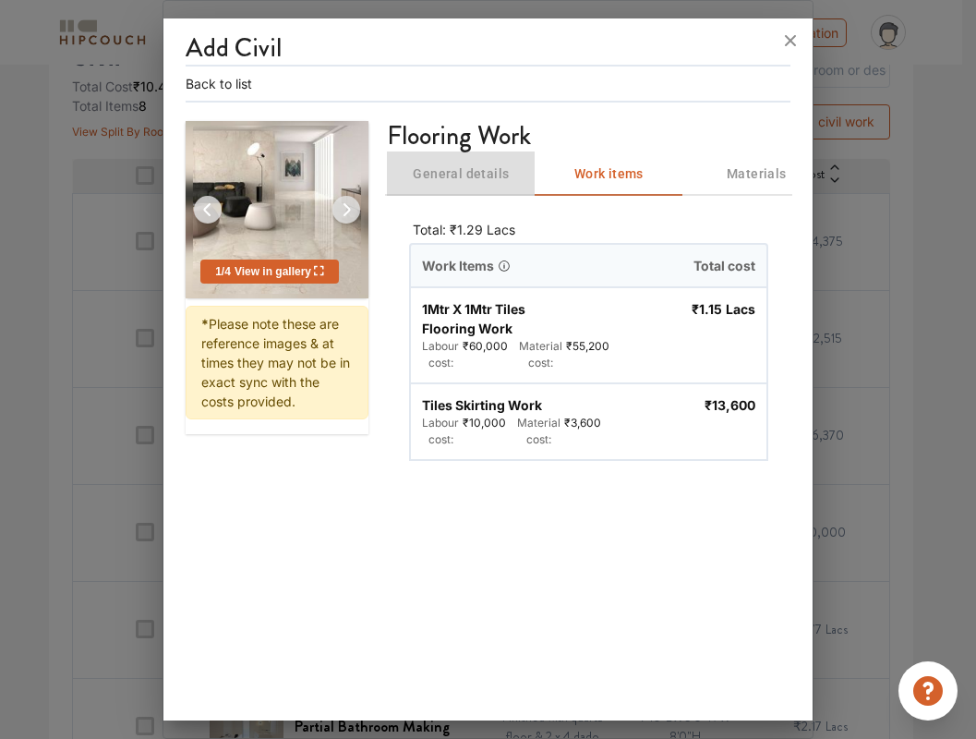
click at [502, 167] on span "General details" at bounding box center [461, 174] width 126 height 23
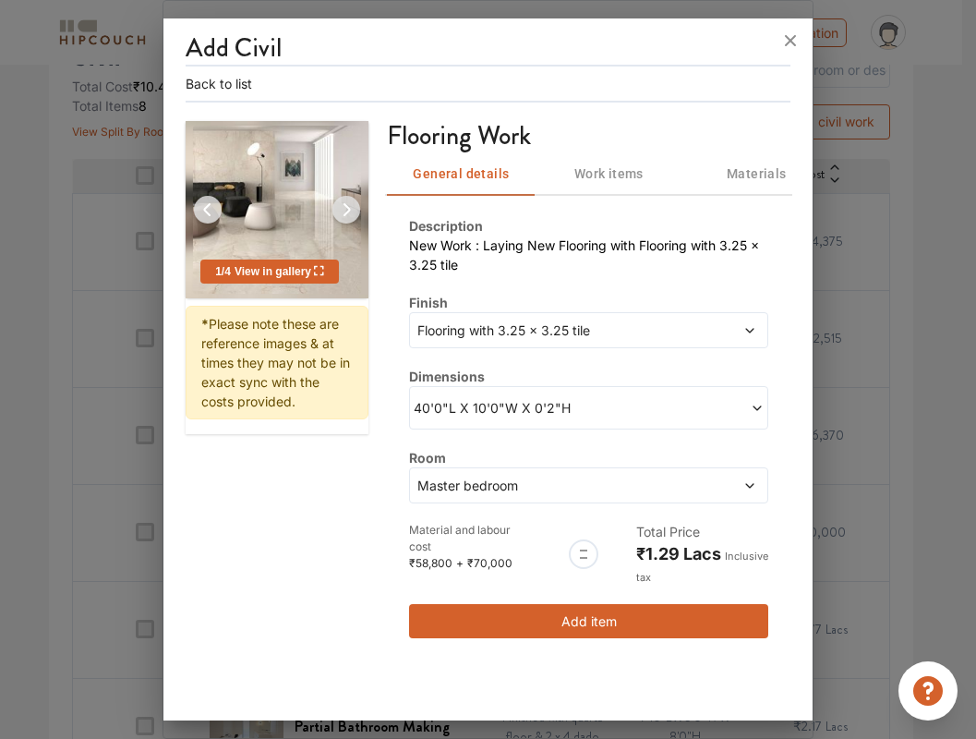
click at [598, 331] on span "Flooring with 3.25 x 3.25 tile" at bounding box center [542, 330] width 257 height 19
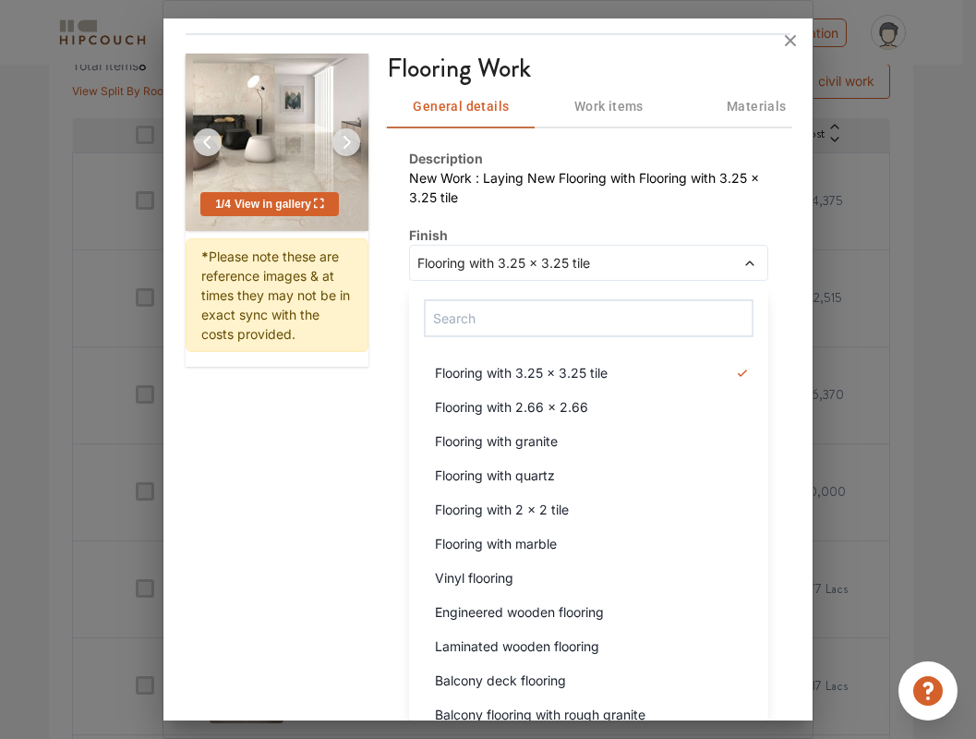
click at [766, 407] on div "Description New Work : Laying New Flooring with Flooring with 3.25 x 3.25 tile …" at bounding box center [588, 360] width 403 height 467
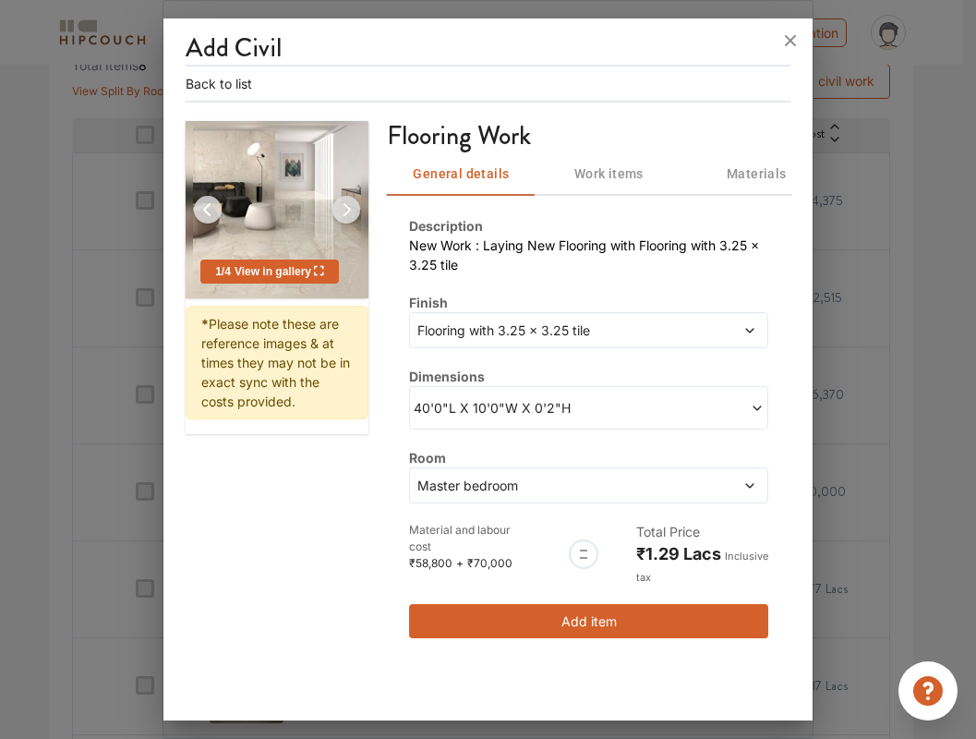
click at [624, 97] on div "Add Civil Back to list 1 / 4 View in gallery * Please note these are reference …" at bounding box center [488, 346] width 605 height 627
click at [609, 149] on div "Flooring Work" at bounding box center [588, 136] width 403 height 31
click at [602, 176] on span "Work items" at bounding box center [609, 174] width 126 height 23
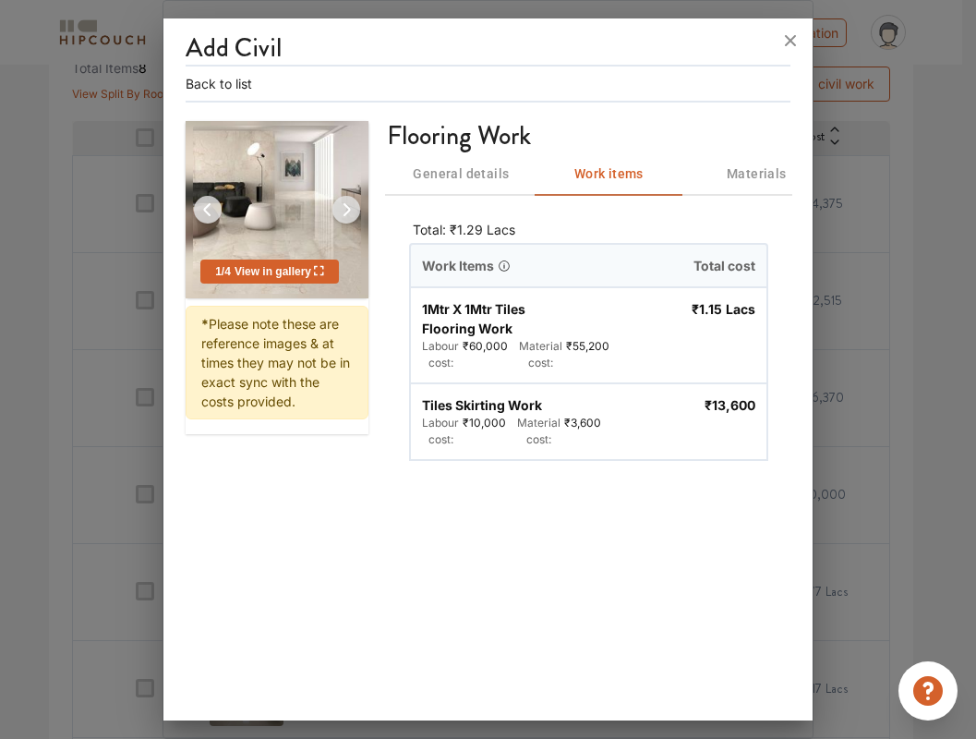
scroll to position [478, 0]
click at [743, 173] on span "Materials" at bounding box center [757, 174] width 126 height 23
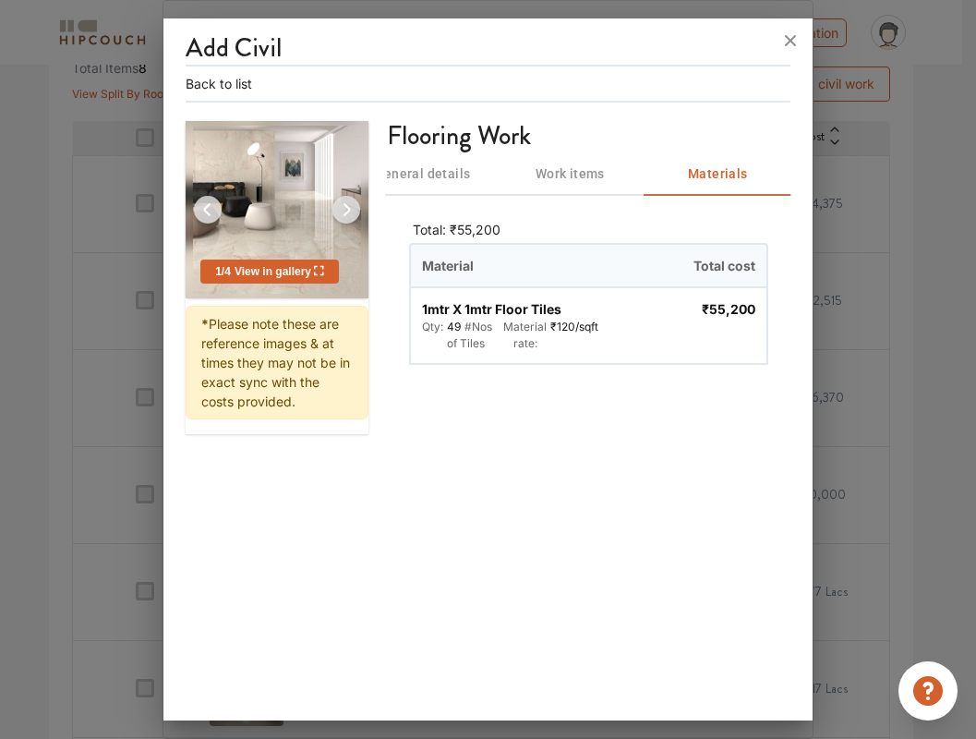
scroll to position [0, 40]
click at [457, 175] on span "General details" at bounding box center [421, 174] width 126 height 23
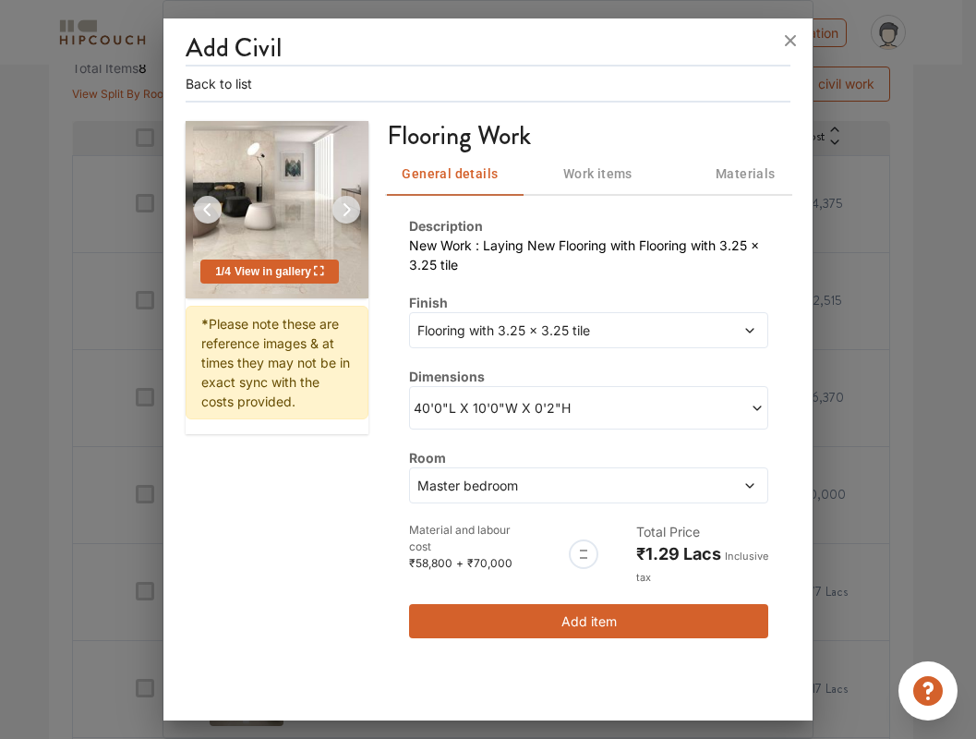
scroll to position [0, 0]
click at [790, 39] on icon at bounding box center [790, 40] width 11 height 11
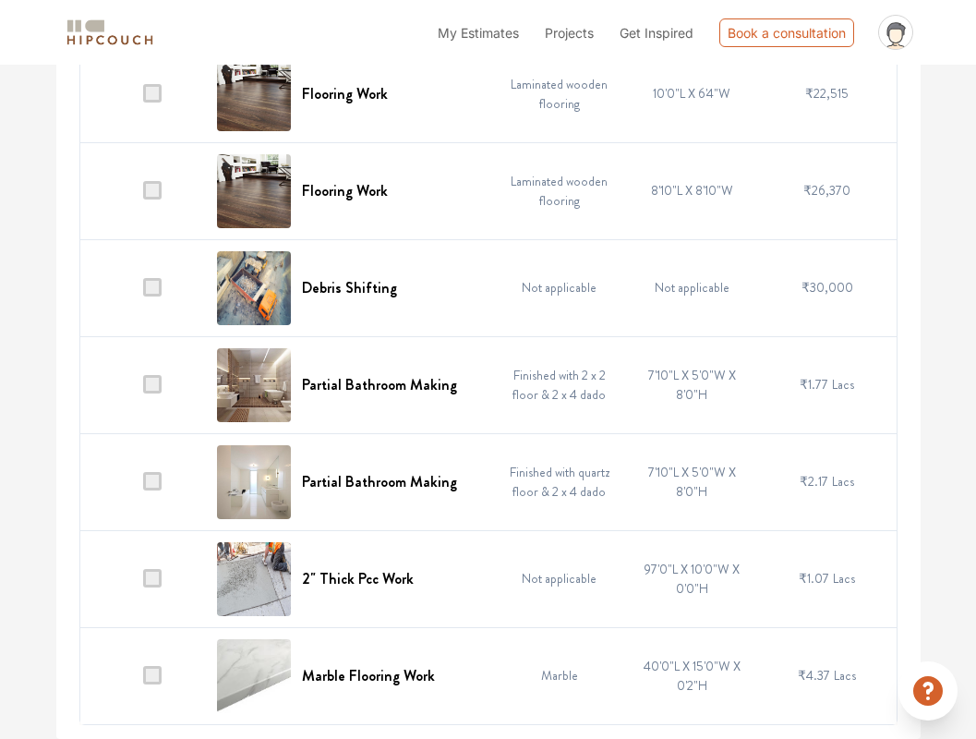
scroll to position [684, 0]
click at [696, 196] on td "8'10"L X 8'10"W" at bounding box center [692, 191] width 132 height 97
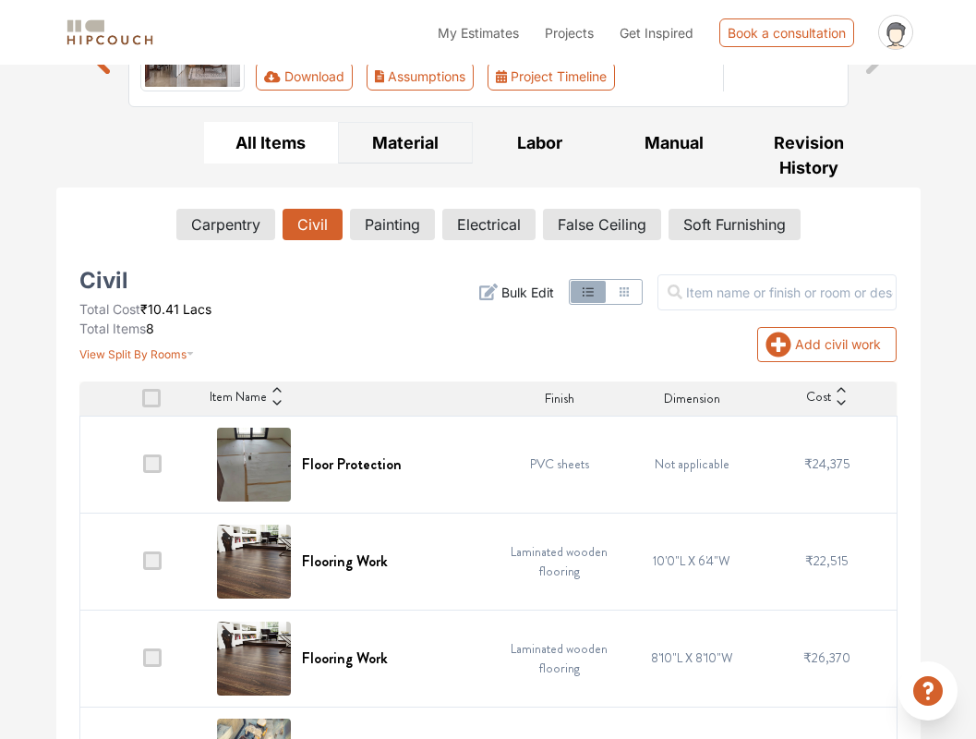
scroll to position [124, 0]
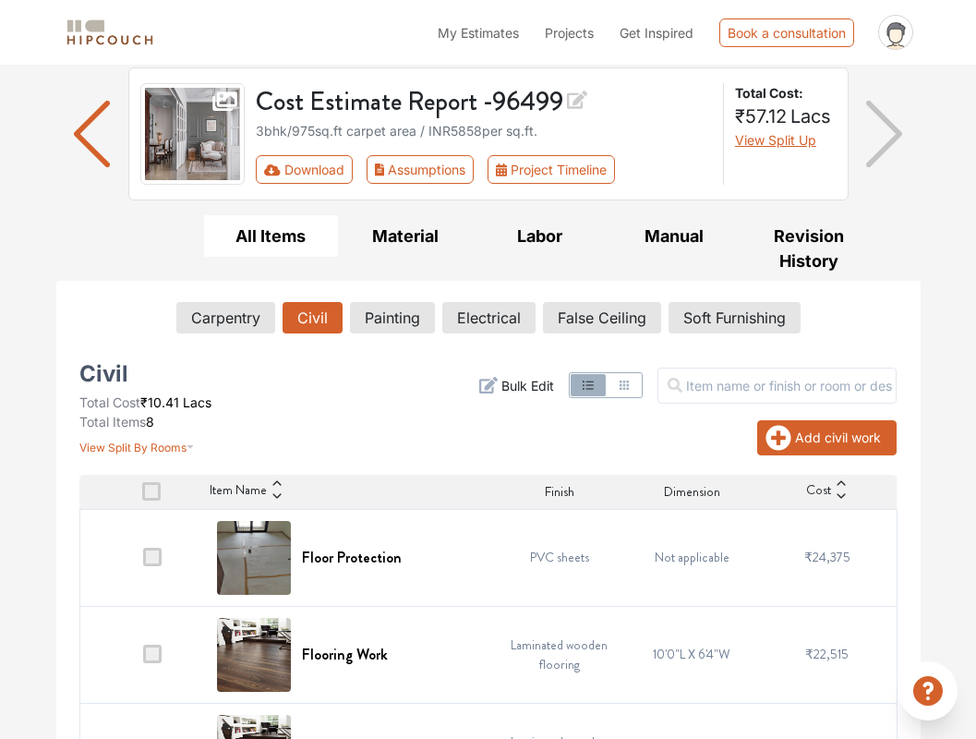
click at [814, 440] on button "Add civil work" at bounding box center [827, 437] width 139 height 35
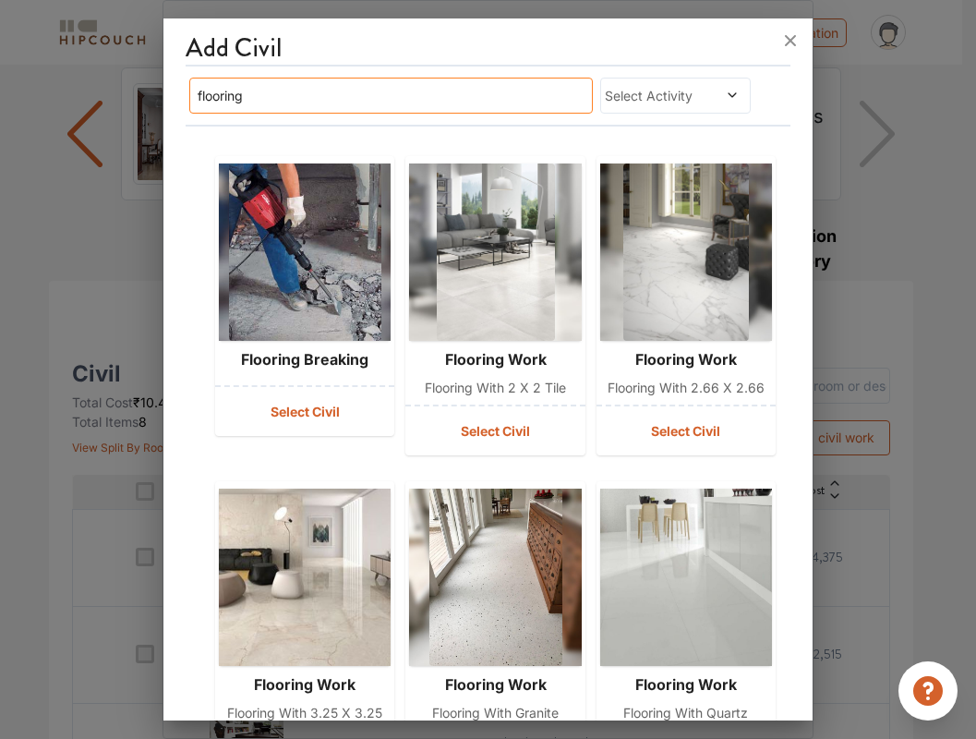
click at [406, 99] on input "flooring" at bounding box center [390, 96] width 403 height 36
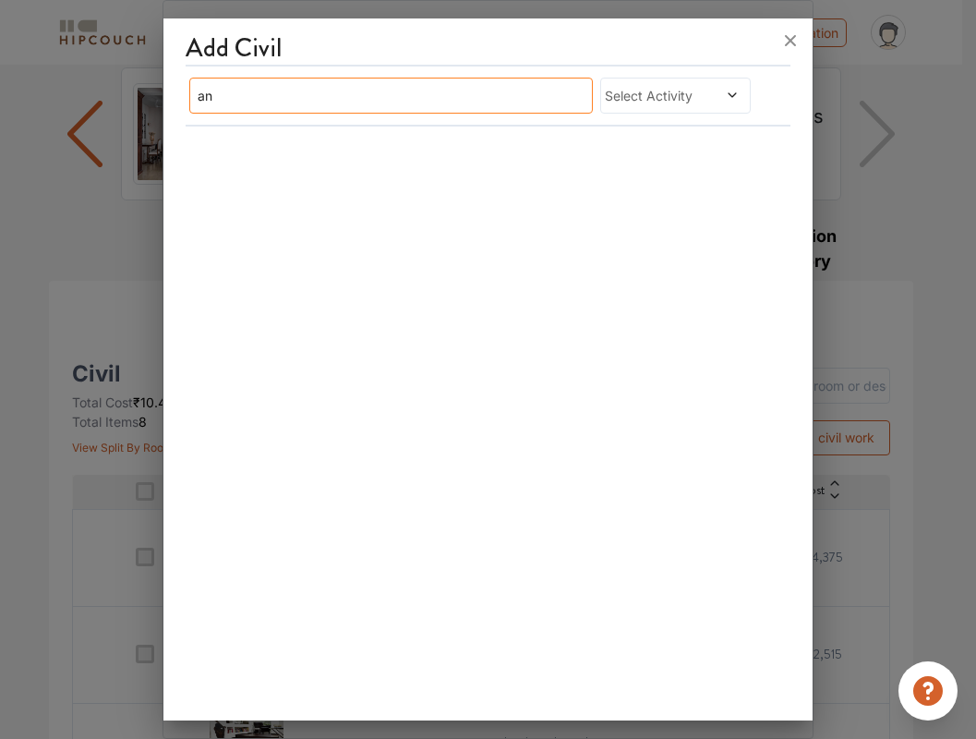
type input "a"
click at [676, 99] on span "Select Activity" at bounding box center [655, 95] width 101 height 19
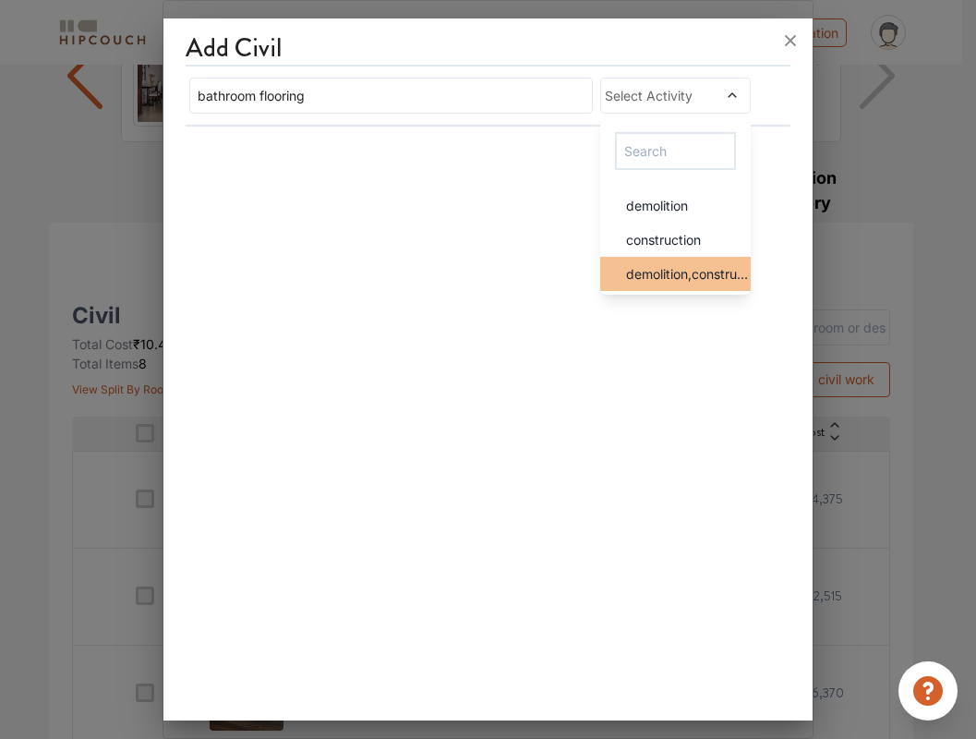
scroll to position [193, 0]
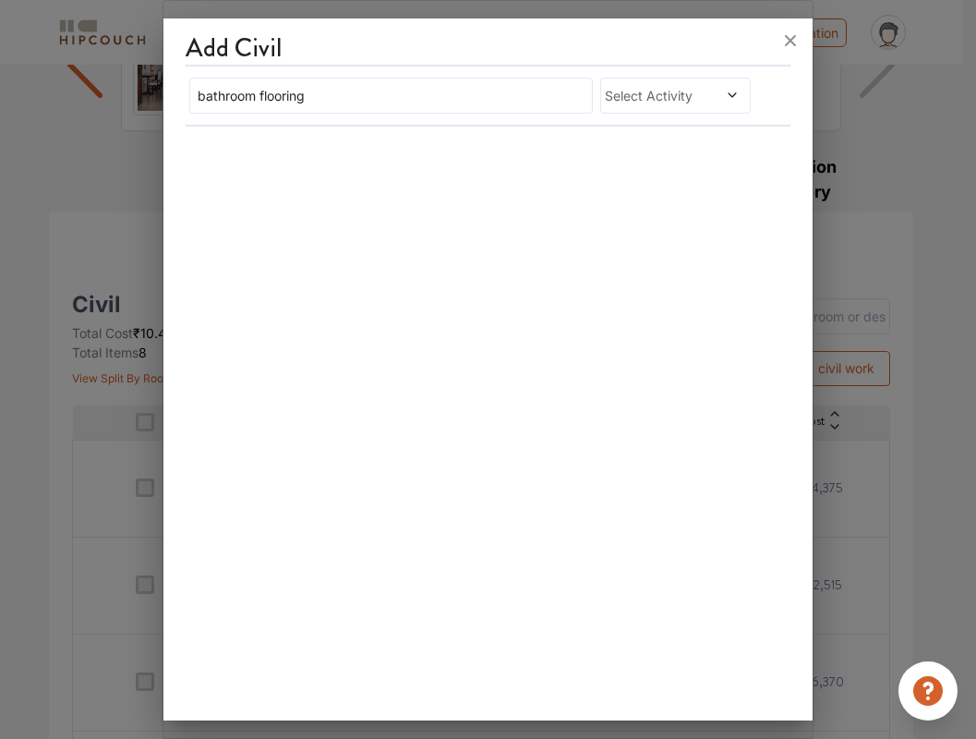
click at [532, 278] on div "Add Civil bathroom flooring Select Activity" at bounding box center [488, 373] width 649 height 695
drag, startPoint x: 479, startPoint y: 104, endPoint x: 111, endPoint y: 98, distance: 368.7
click at [163, 98] on div "Add Civil bathroom flooring Select Activity" at bounding box center [488, 369] width 651 height 739
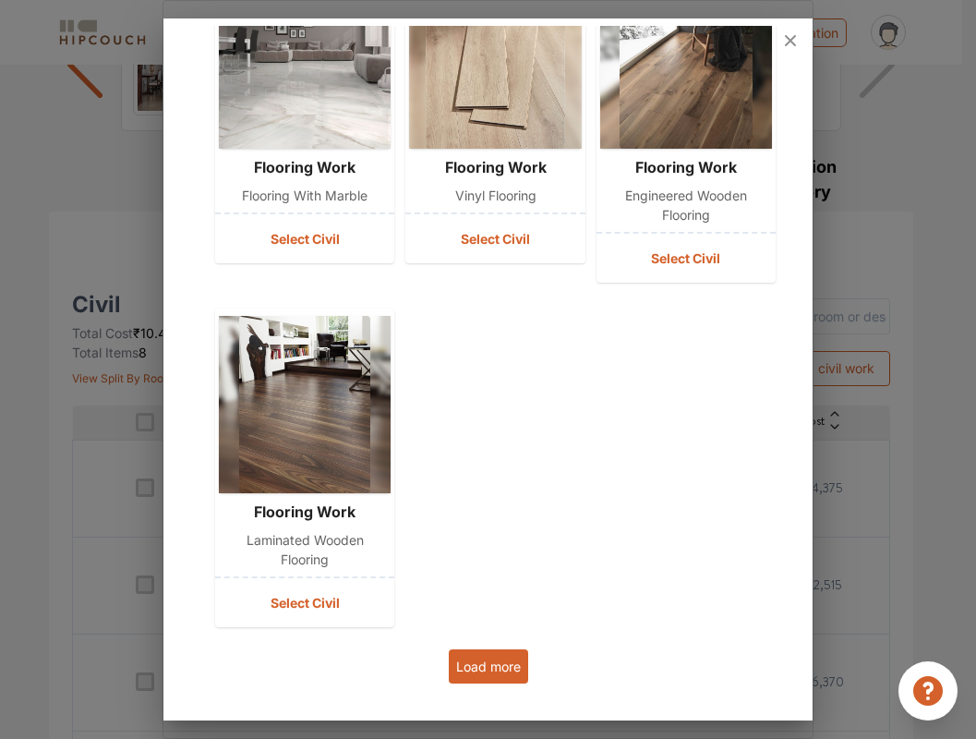
scroll to position [861, 0]
type input "flooring"
click at [473, 665] on button "Load more" at bounding box center [488, 667] width 79 height 34
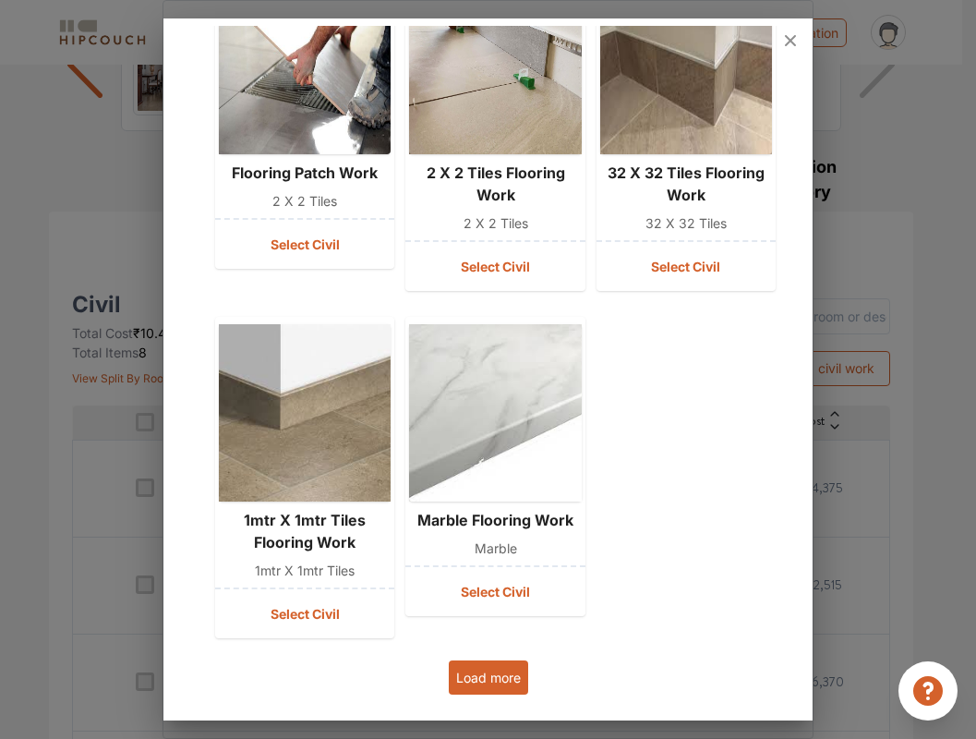
scroll to position [1895, 0]
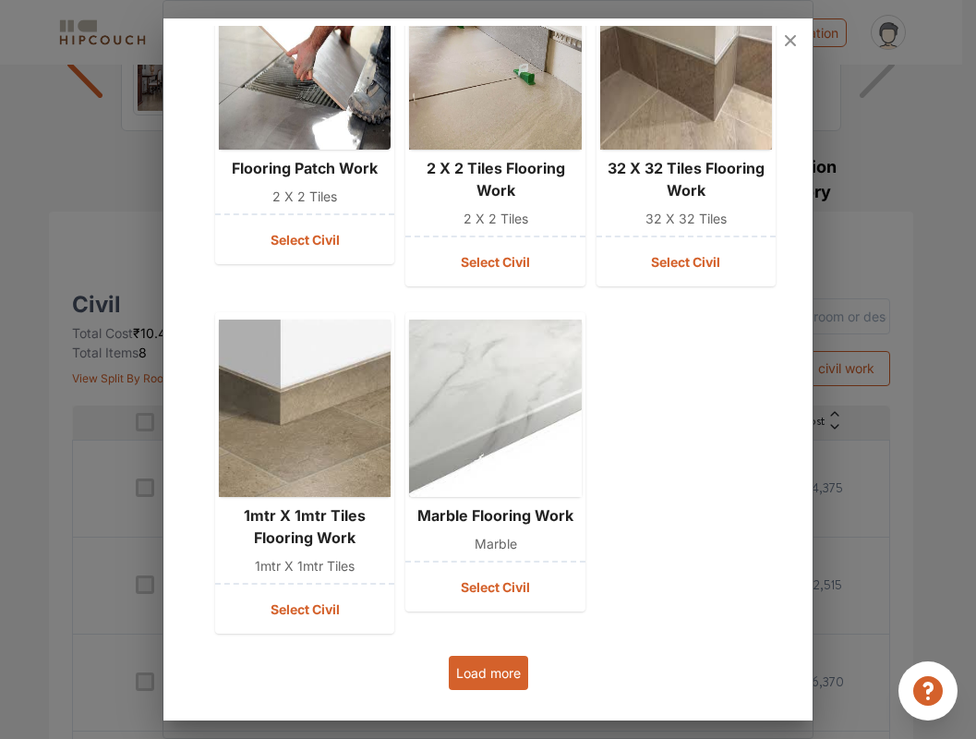
click at [486, 680] on button "Load more" at bounding box center [488, 673] width 79 height 34
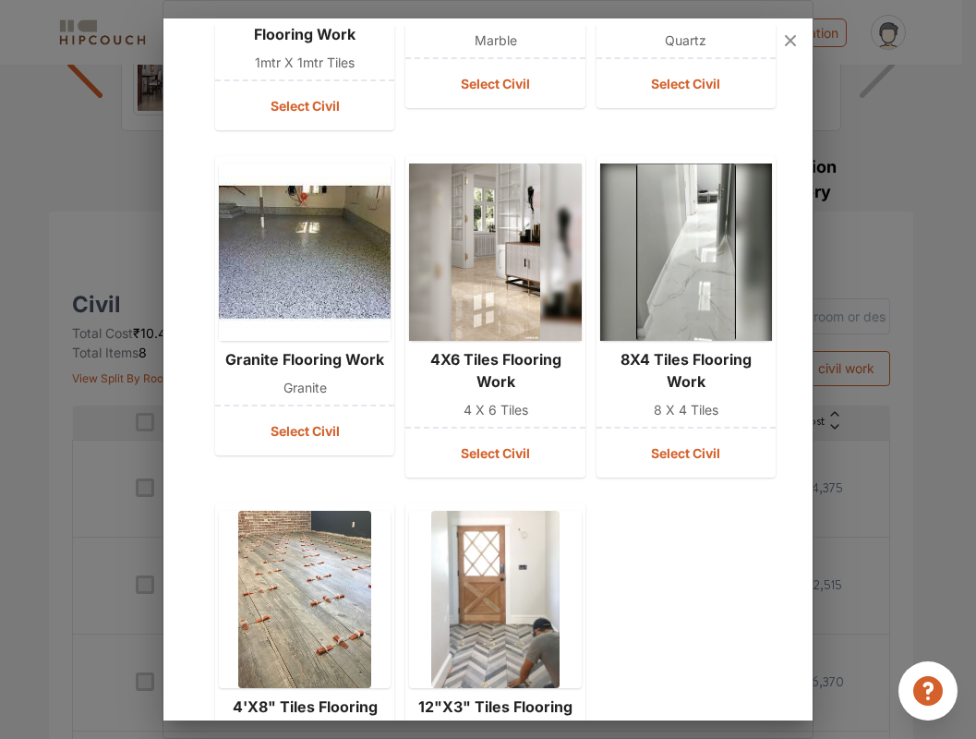
scroll to position [2400, 0]
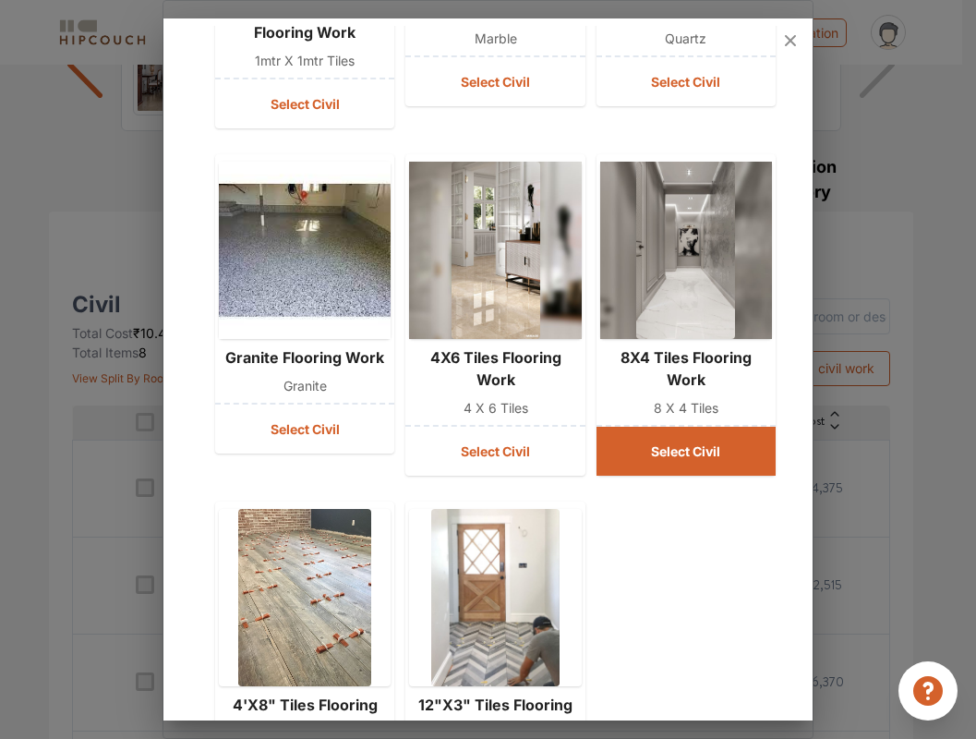
click at [692, 457] on button "Select Civil" at bounding box center [686, 451] width 179 height 49
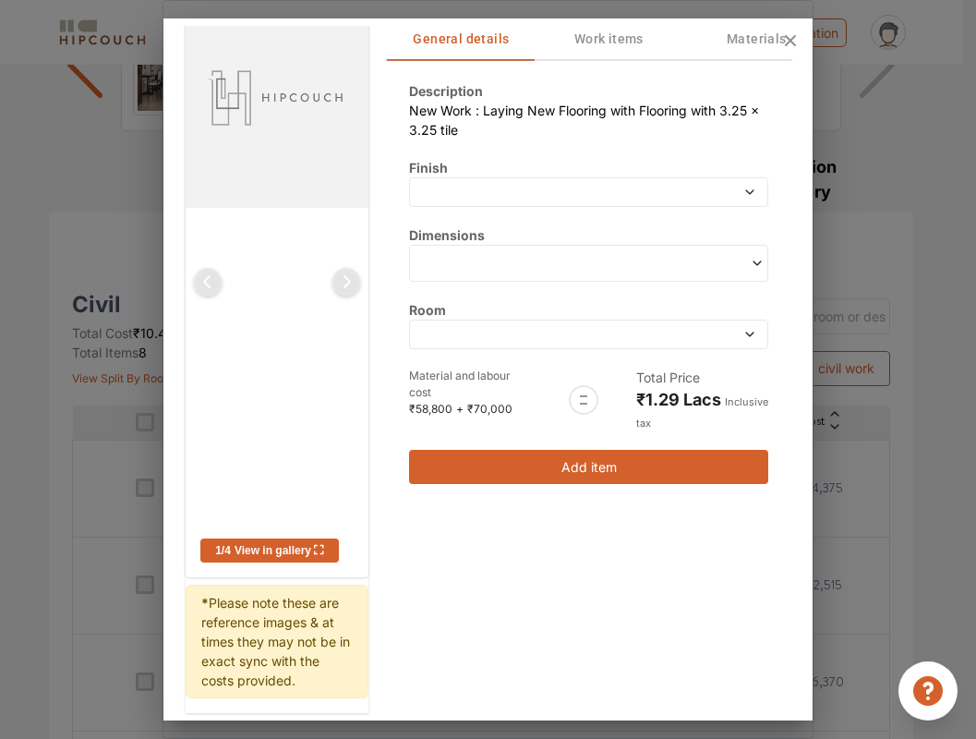
scroll to position [0, 0]
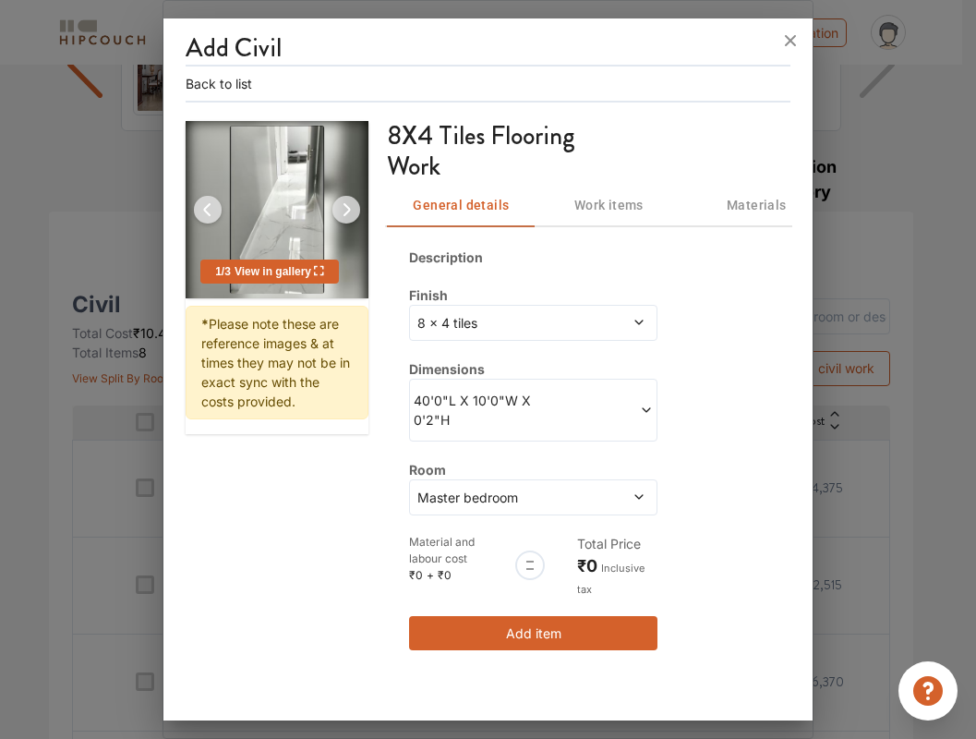
click at [596, 208] on span "Work items" at bounding box center [609, 205] width 126 height 23
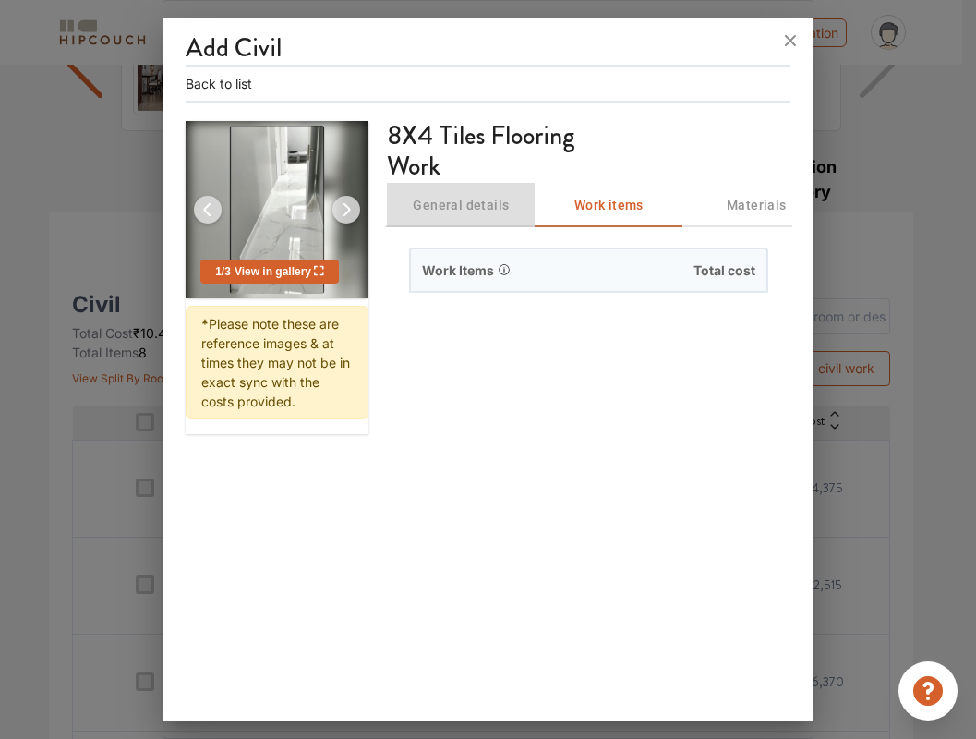
click at [463, 204] on span "General details" at bounding box center [461, 205] width 126 height 23
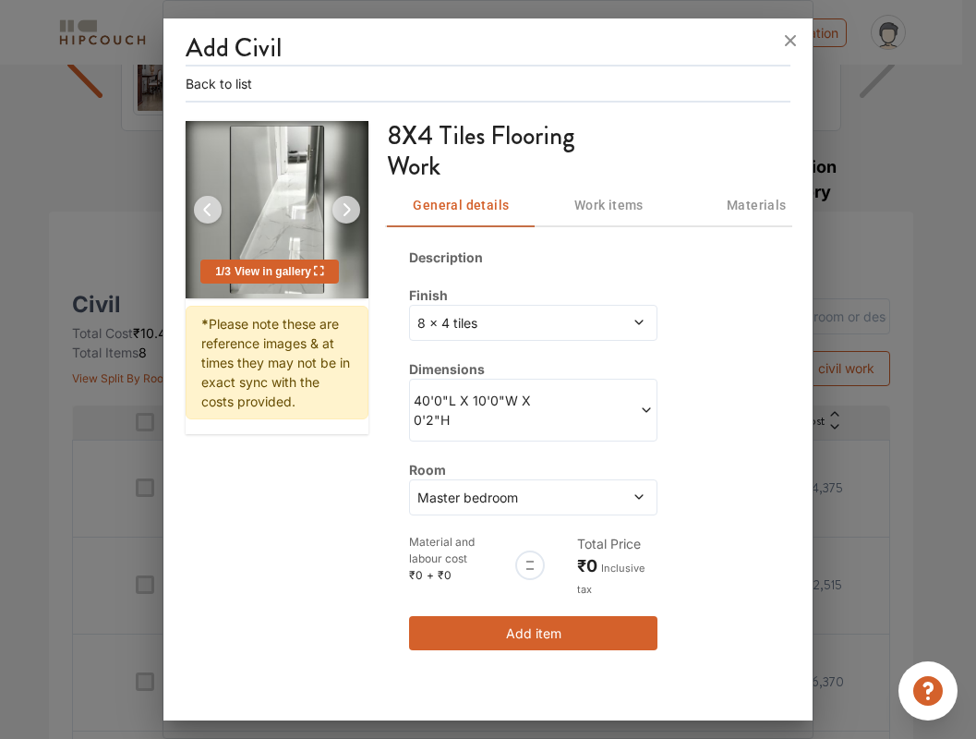
click at [555, 493] on span "Master bedroom" at bounding box center [501, 497] width 174 height 19
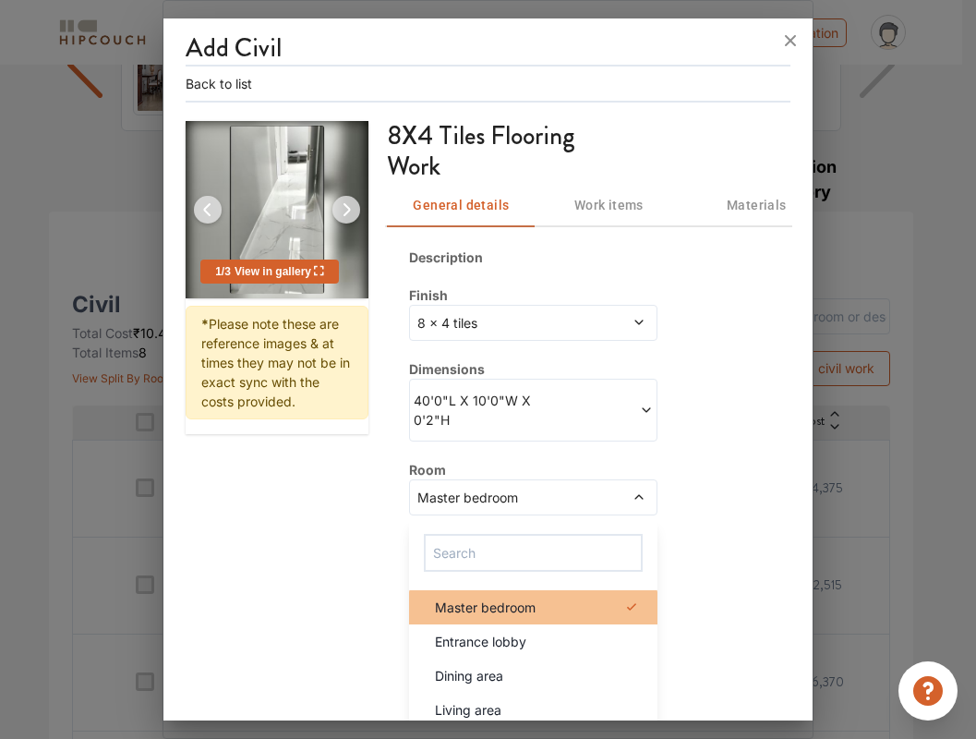
click at [539, 612] on div "Master bedroom" at bounding box center [538, 607] width 237 height 19
click at [551, 603] on div "Master bedroom" at bounding box center [538, 607] width 237 height 19
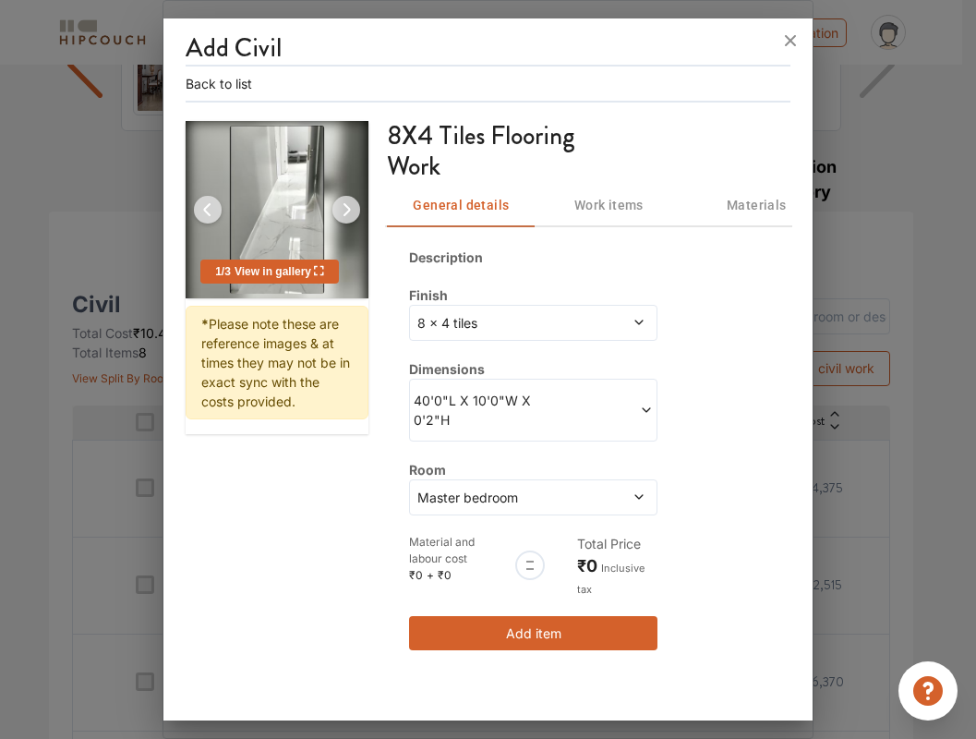
click at [623, 394] on span at bounding box center [594, 410] width 120 height 39
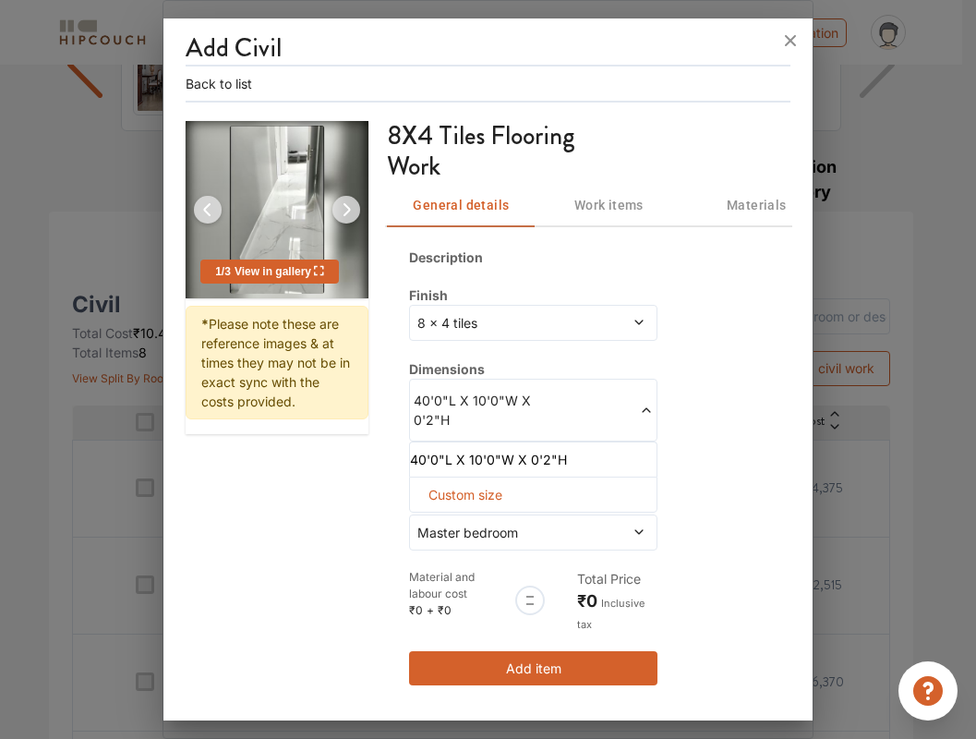
click at [494, 491] on span "Custom size" at bounding box center [465, 495] width 89 height 34
click at [434, 519] on input "text" at bounding box center [437, 524] width 25 height 33
type input "40"
click at [450, 523] on input "text" at bounding box center [437, 524] width 25 height 33
type input "10"
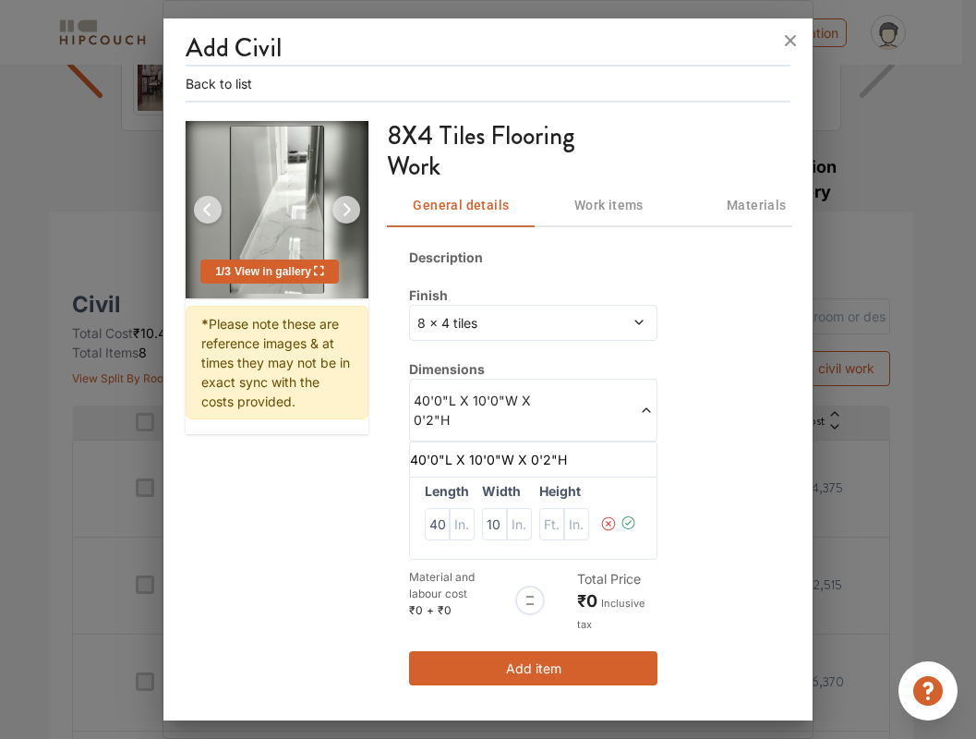
click at [636, 520] on icon at bounding box center [629, 523] width 17 height 37
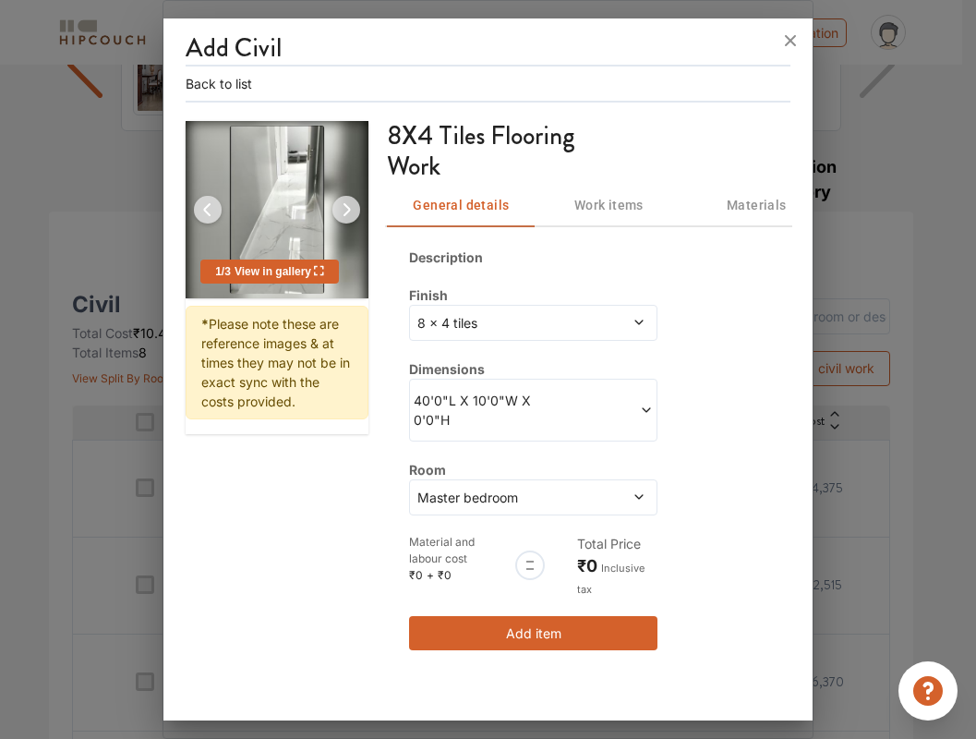
click at [529, 564] on div at bounding box center [530, 565] width 2 height 15
click at [549, 331] on div "8 x 4 tiles" at bounding box center [533, 323] width 249 height 36
click at [693, 297] on div "Description Finish 8 x 4 tiles Dimensions 40'0"L X 10'0"W X 0'0"H Room Master b…" at bounding box center [588, 448] width 403 height 447
click at [601, 207] on span "Work items" at bounding box center [609, 205] width 126 height 23
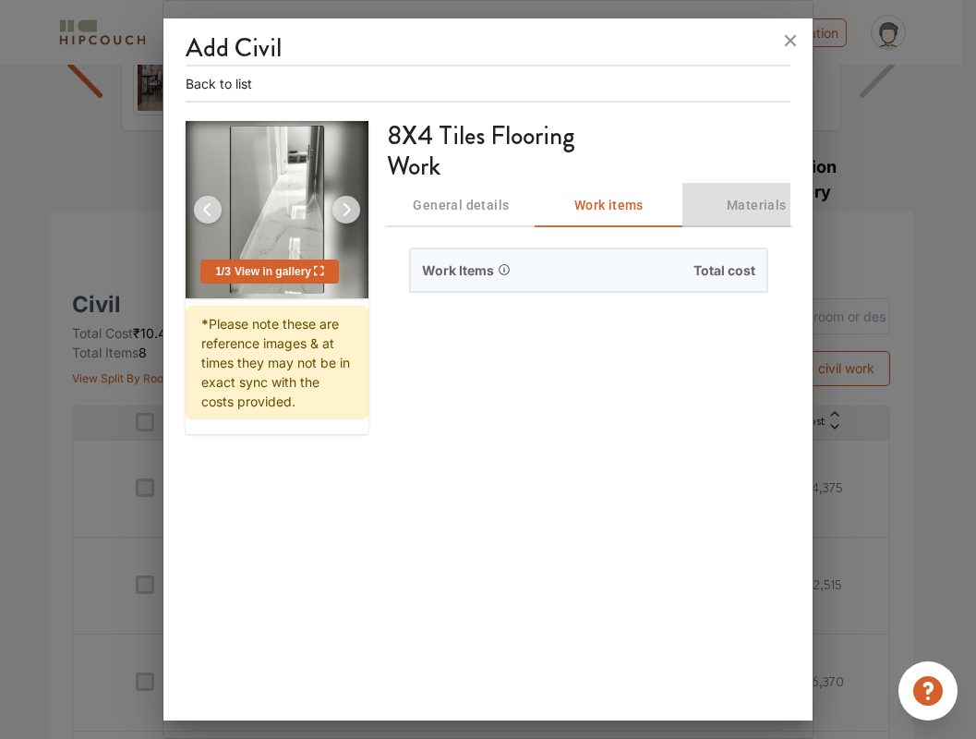
click at [722, 205] on span "Materials" at bounding box center [757, 205] width 126 height 23
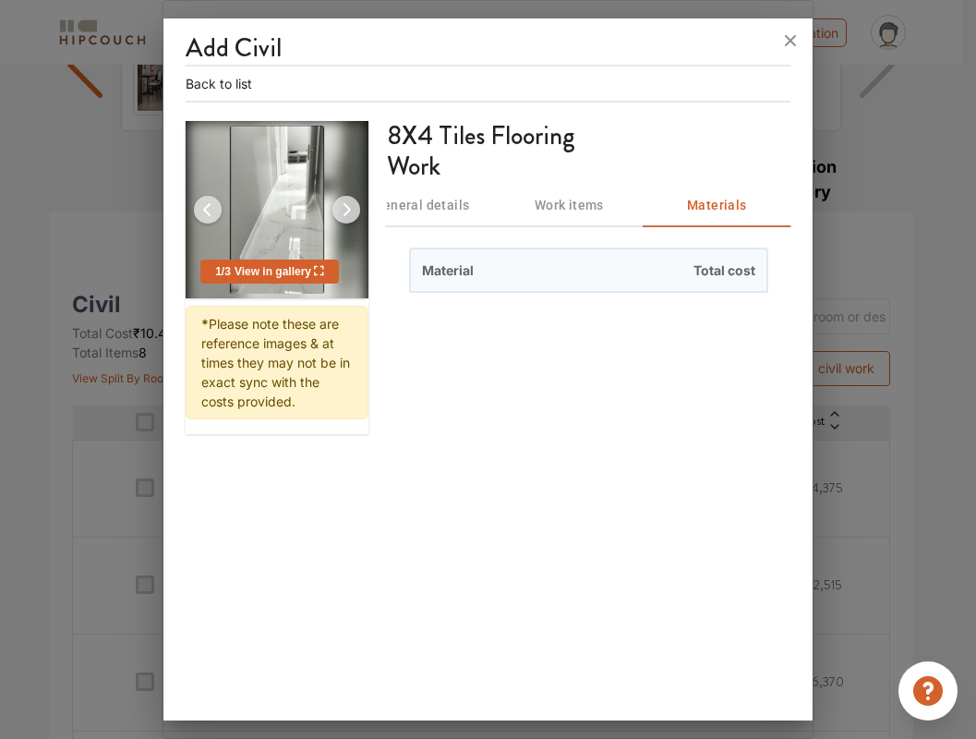
click at [450, 207] on span "General details" at bounding box center [421, 205] width 126 height 23
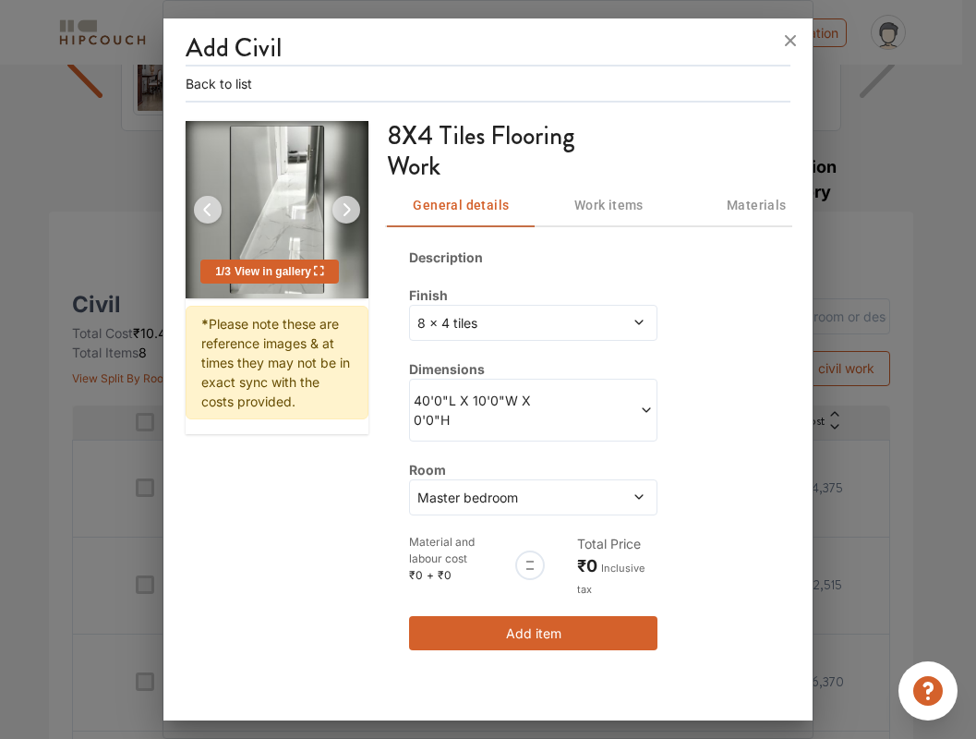
click at [567, 641] on button "Add item" at bounding box center [533, 633] width 249 height 34
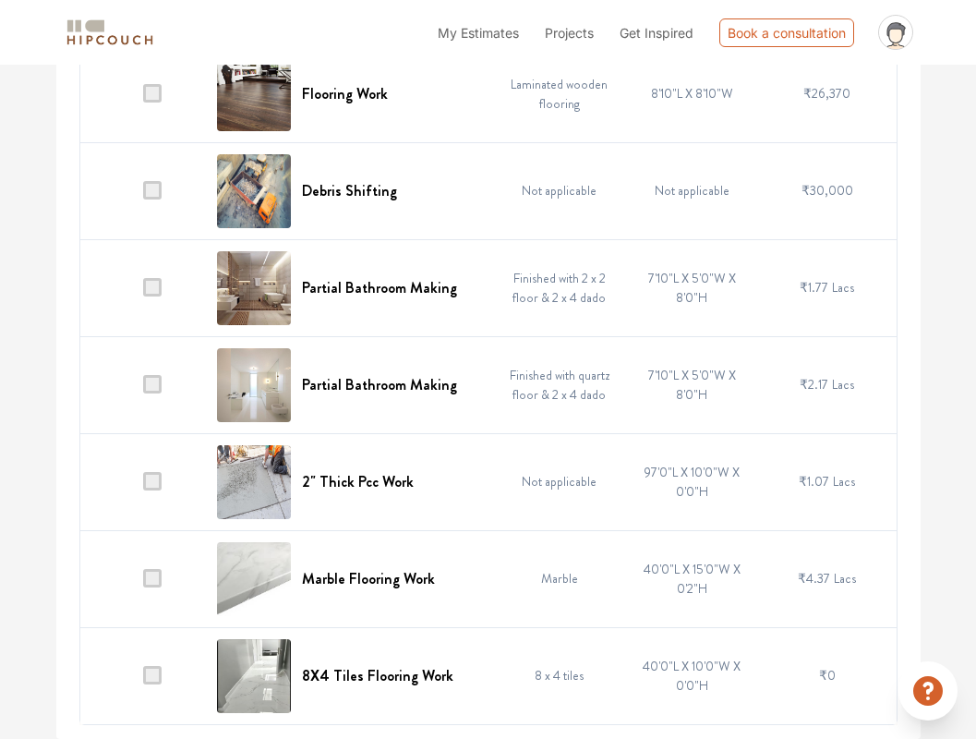
scroll to position [781, 0]
click at [449, 686] on div "8X4 Tiles Flooring Work" at bounding box center [350, 677] width 266 height 74
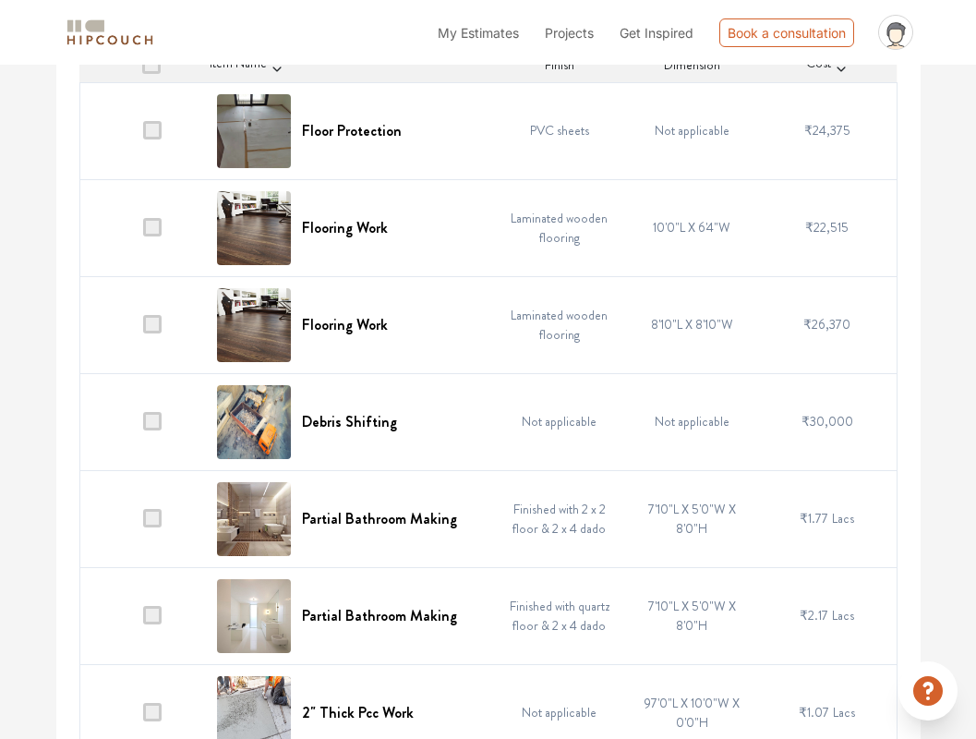
scroll to position [455, 0]
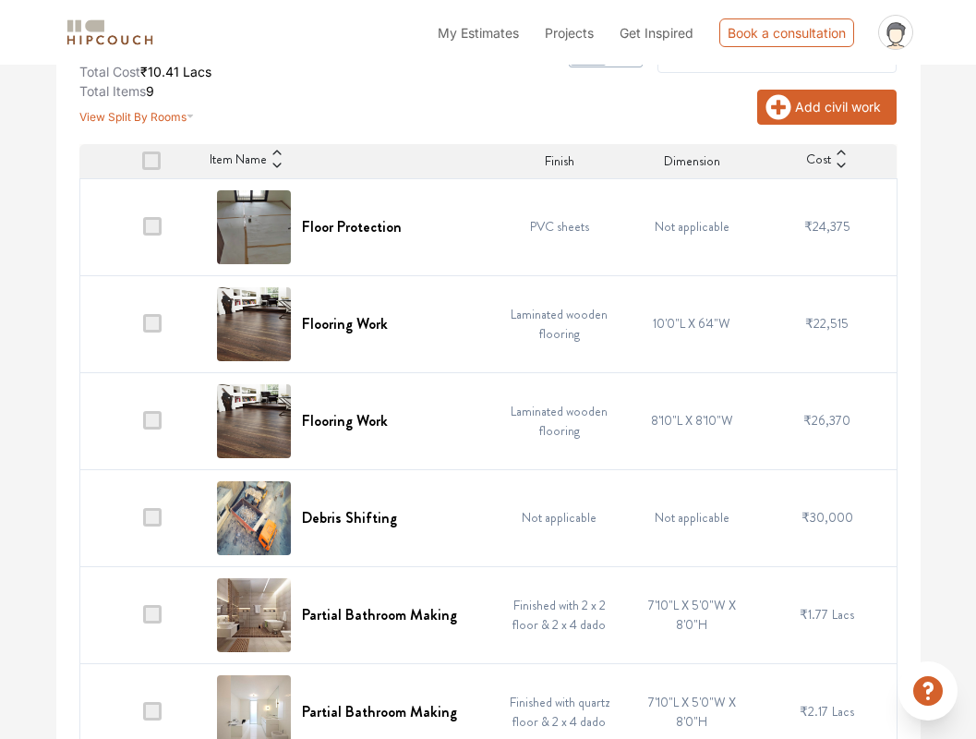
click at [812, 110] on button "Add civil work" at bounding box center [827, 107] width 139 height 35
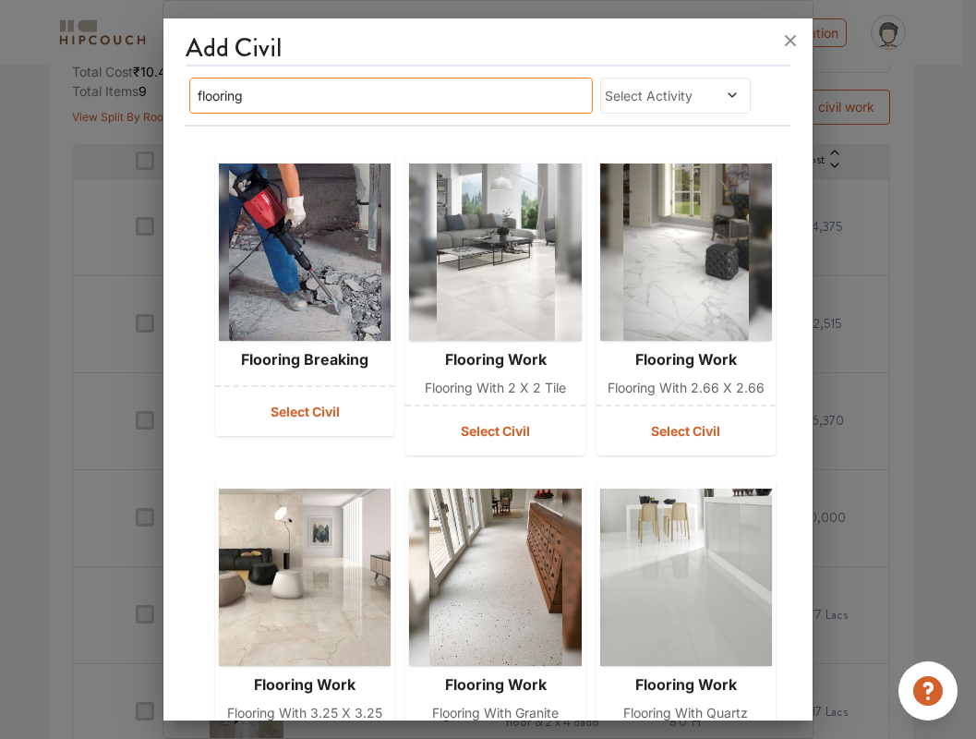
click at [442, 97] on input "flooring" at bounding box center [390, 96] width 403 height 36
type input "f"
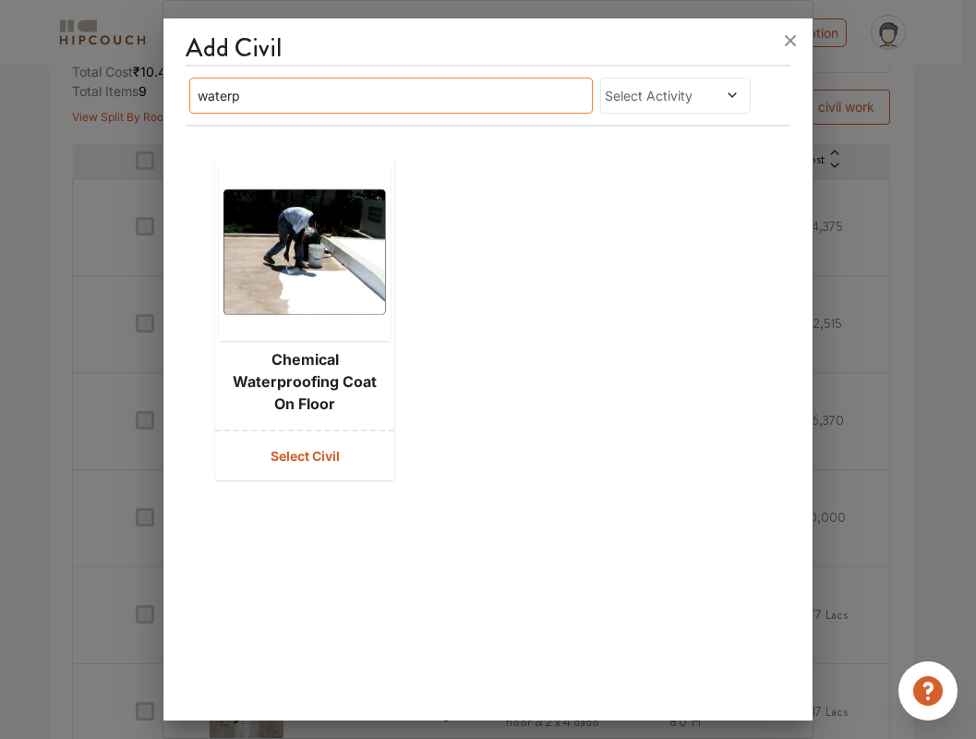
type input "water"
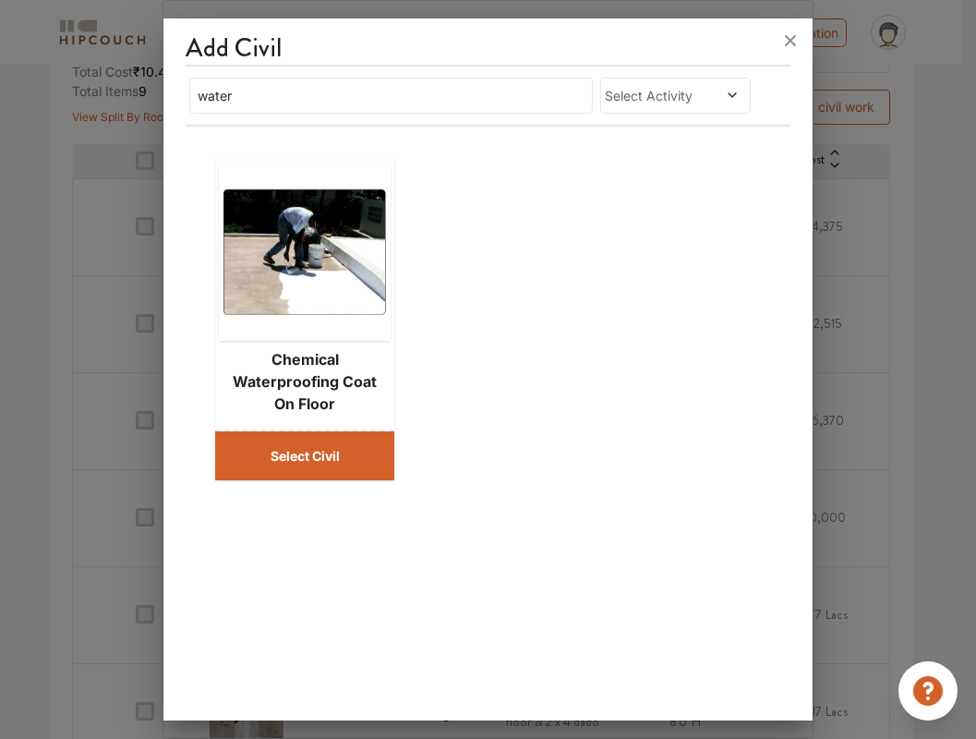
drag, startPoint x: 442, startPoint y: 97, endPoint x: 333, endPoint y: 459, distance: 378.2
click at [333, 459] on button "Select Civil" at bounding box center [304, 455] width 179 height 49
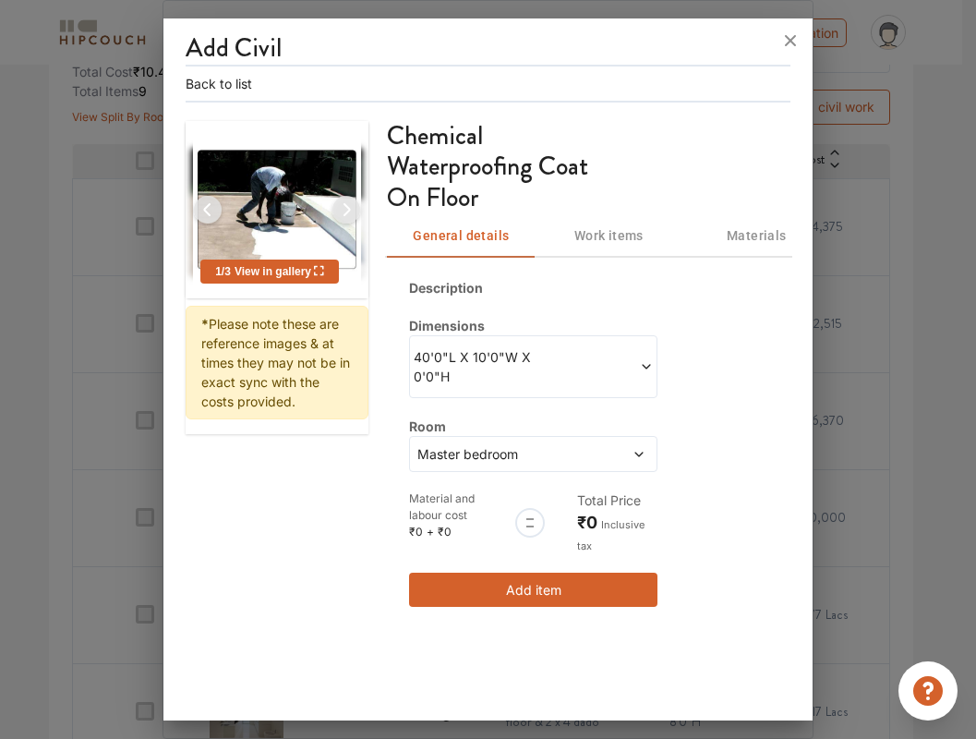
click at [547, 367] on span at bounding box center [594, 366] width 120 height 39
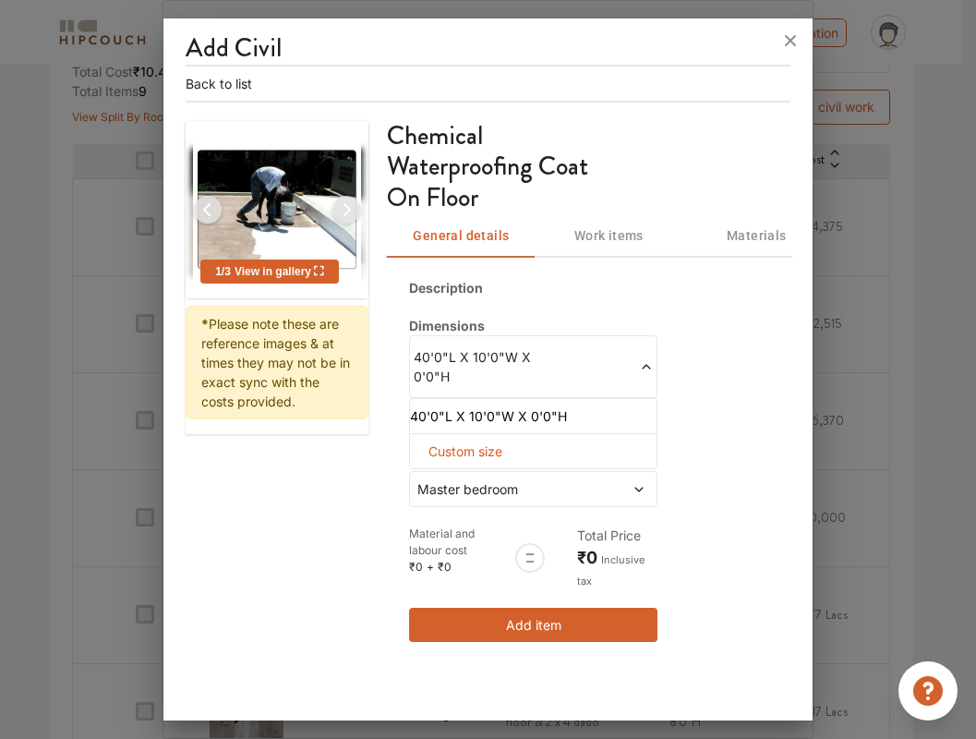
click at [496, 443] on span "Custom size" at bounding box center [465, 451] width 89 height 34
click at [440, 478] on input "text" at bounding box center [437, 481] width 25 height 33
type input "97"
click at [450, 486] on input "text" at bounding box center [437, 481] width 25 height 33
type input "10"
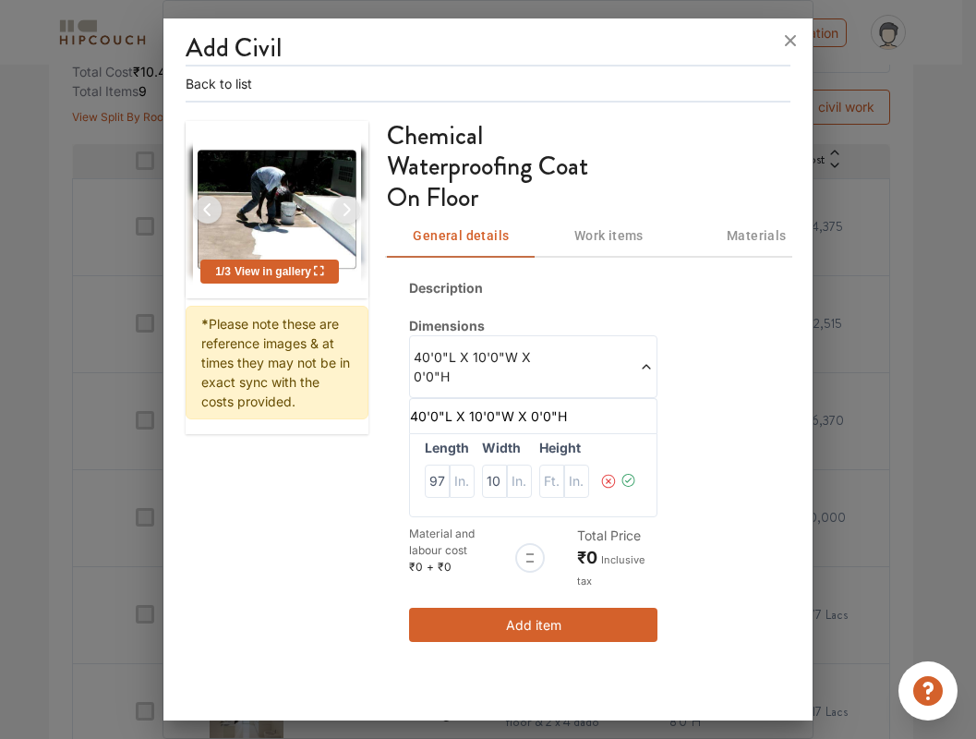
click at [628, 479] on icon at bounding box center [629, 481] width 17 height 37
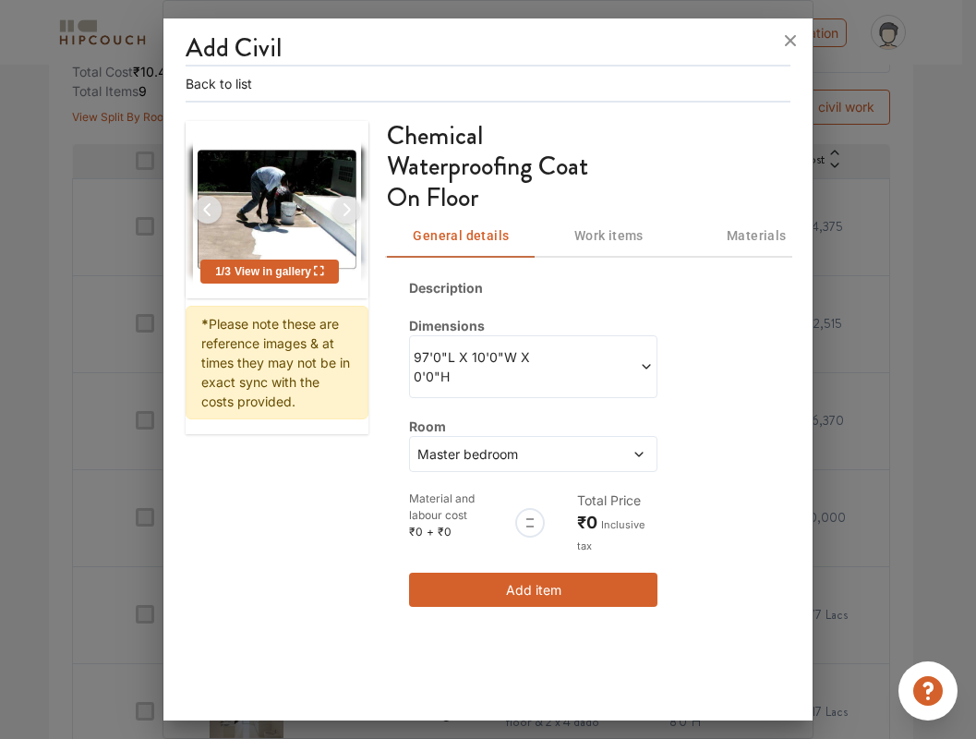
click at [581, 452] on span "Master bedroom" at bounding box center [501, 453] width 174 height 19
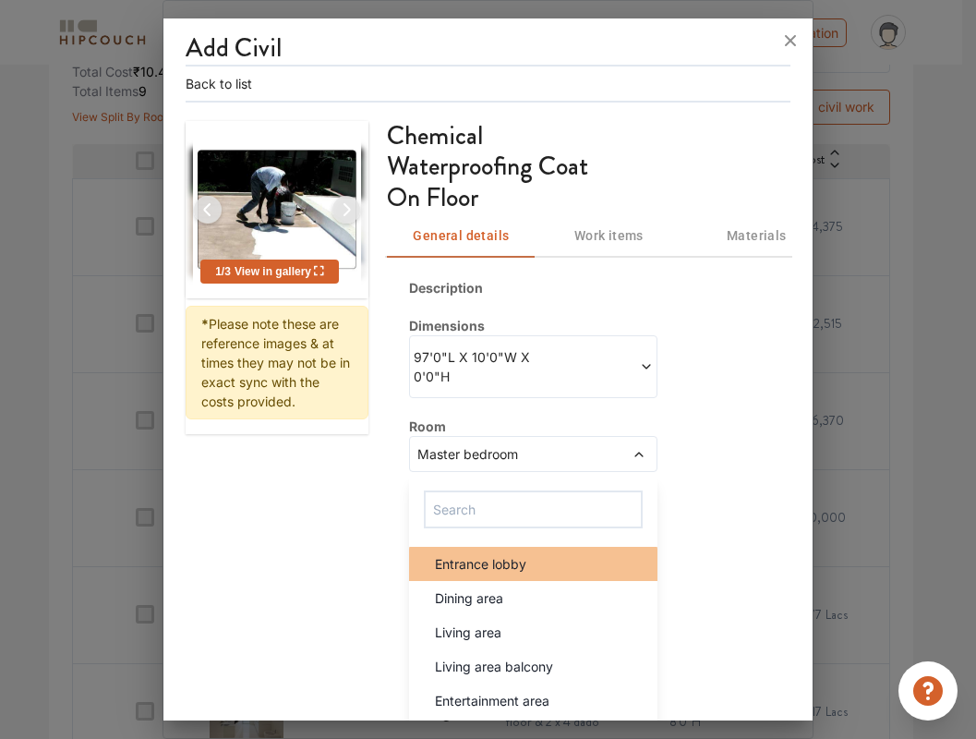
click at [552, 564] on div "Entrance lobby" at bounding box center [538, 563] width 237 height 19
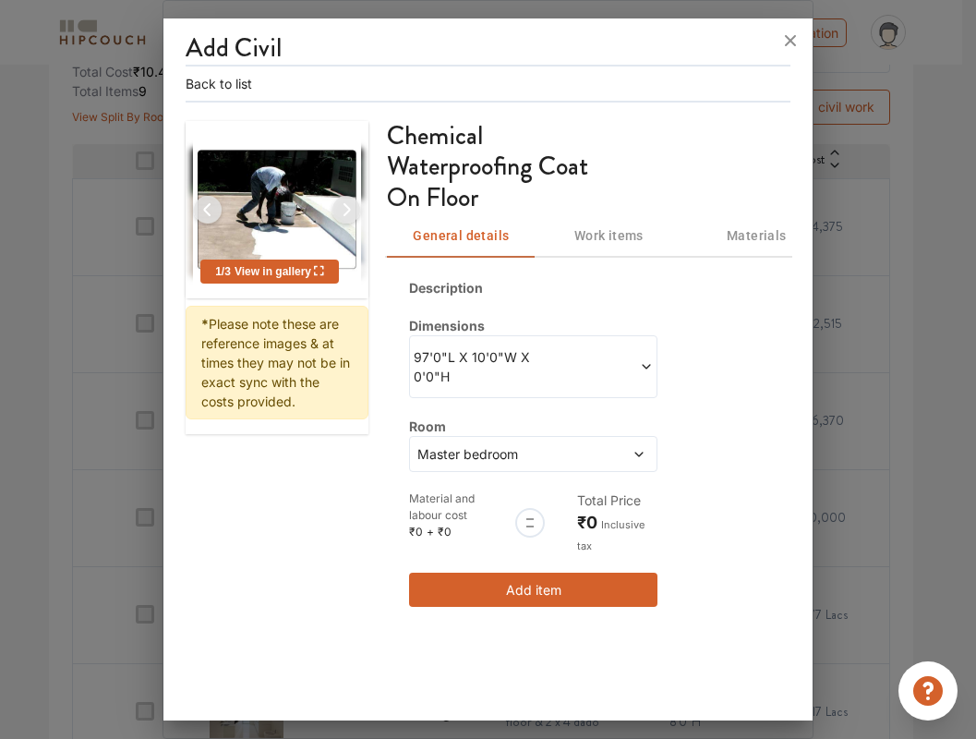
click at [586, 236] on span "Work items" at bounding box center [609, 235] width 126 height 23
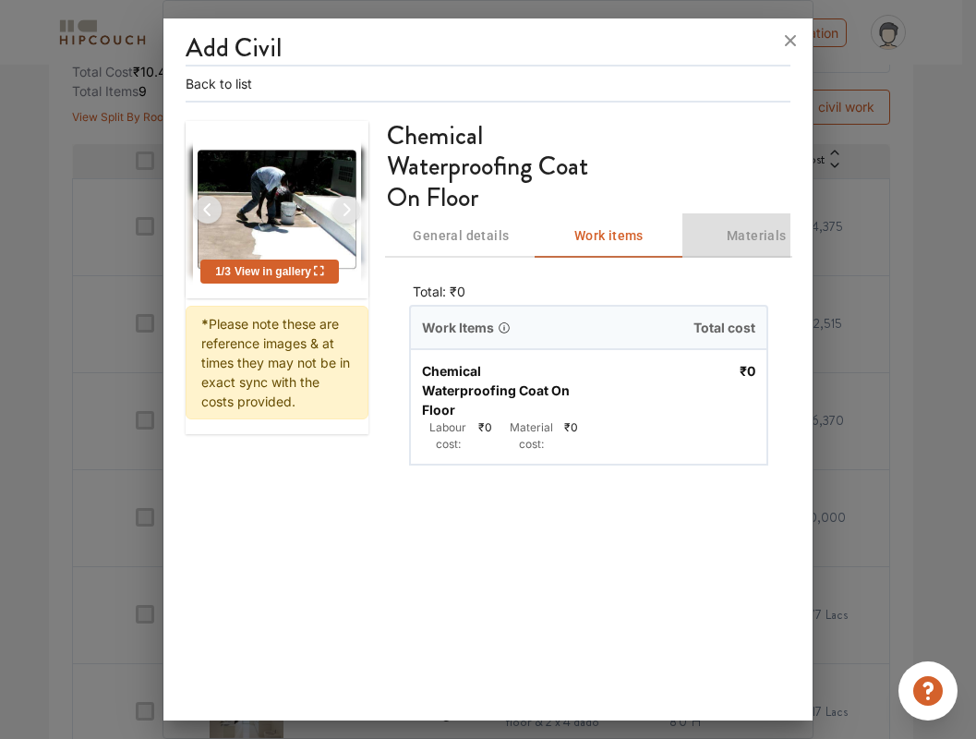
click at [742, 236] on span "Materials" at bounding box center [757, 235] width 126 height 23
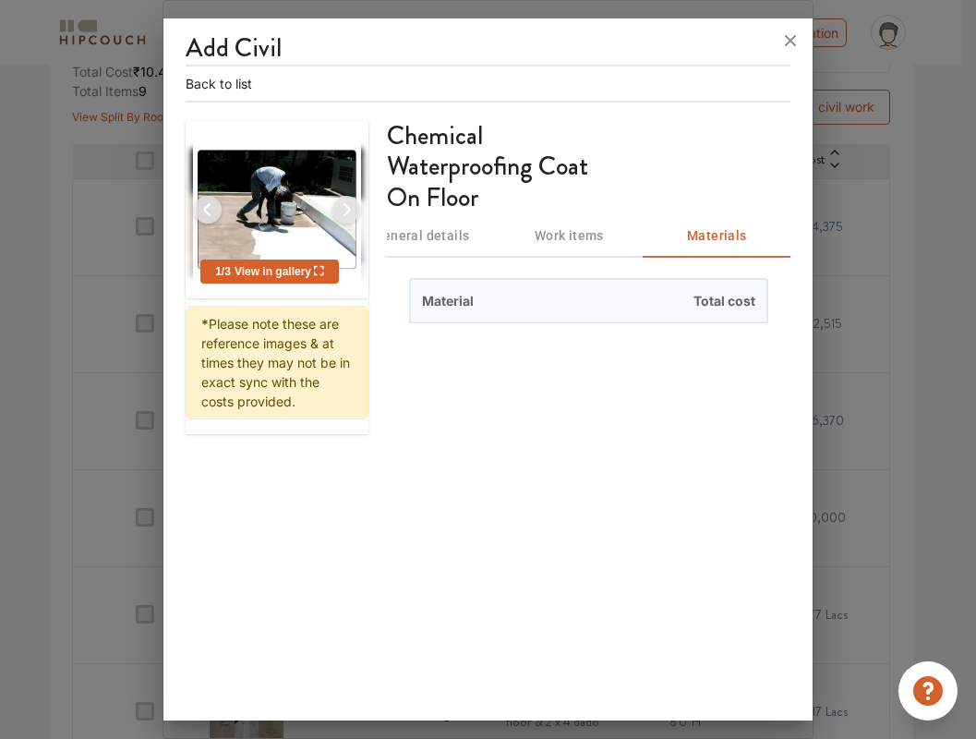
click at [443, 240] on span "General details" at bounding box center [421, 235] width 126 height 23
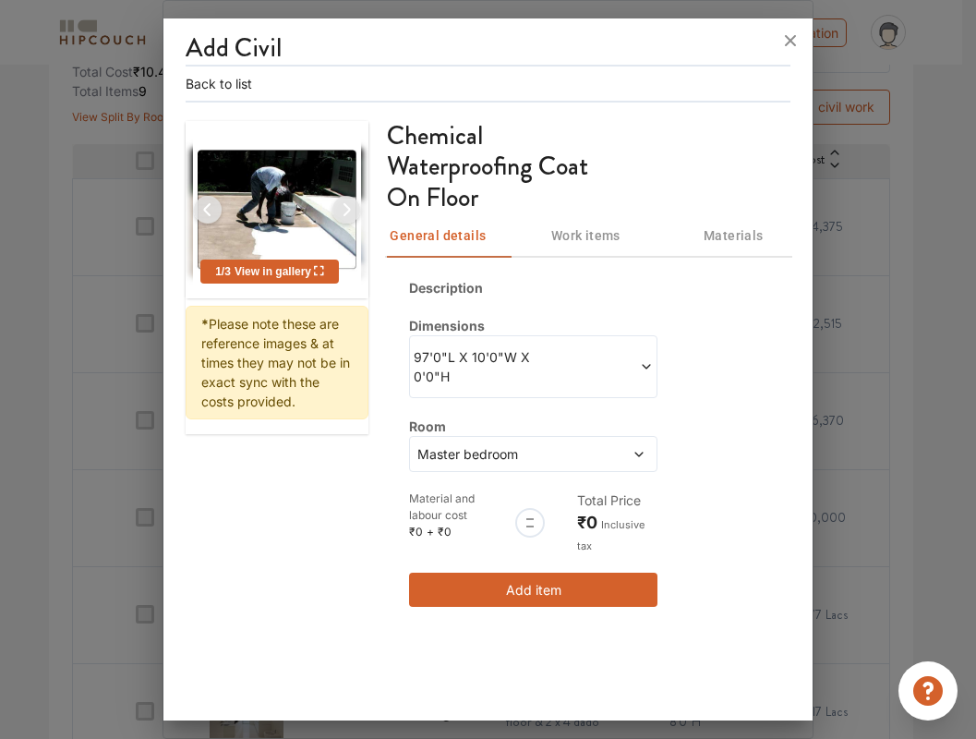
scroll to position [0, 0]
click at [527, 527] on div at bounding box center [530, 523] width 30 height 30
click at [308, 337] on span "Please note these are reference images & at times they may not be in exact sync…" at bounding box center [275, 362] width 149 height 93
click at [348, 411] on div "* Please note these are reference images & at times they may not be in exact sy…" at bounding box center [277, 363] width 183 height 114
click at [544, 600] on button "Add item" at bounding box center [533, 590] width 249 height 34
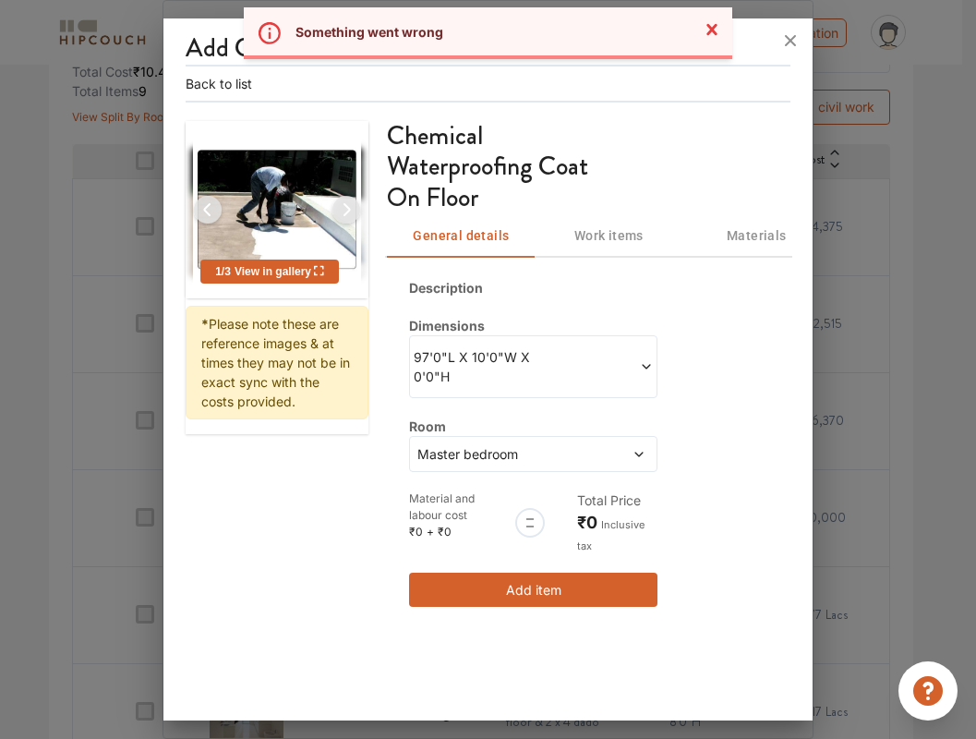
click at [599, 224] on span "Work items" at bounding box center [609, 235] width 126 height 23
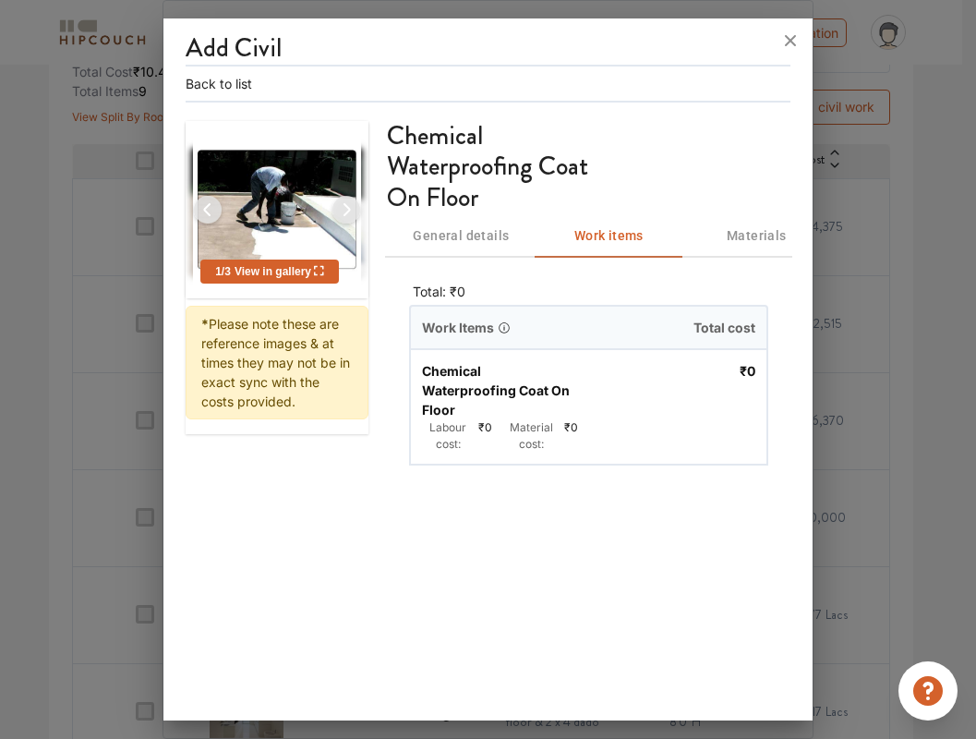
click at [471, 226] on span "General details" at bounding box center [461, 235] width 126 height 23
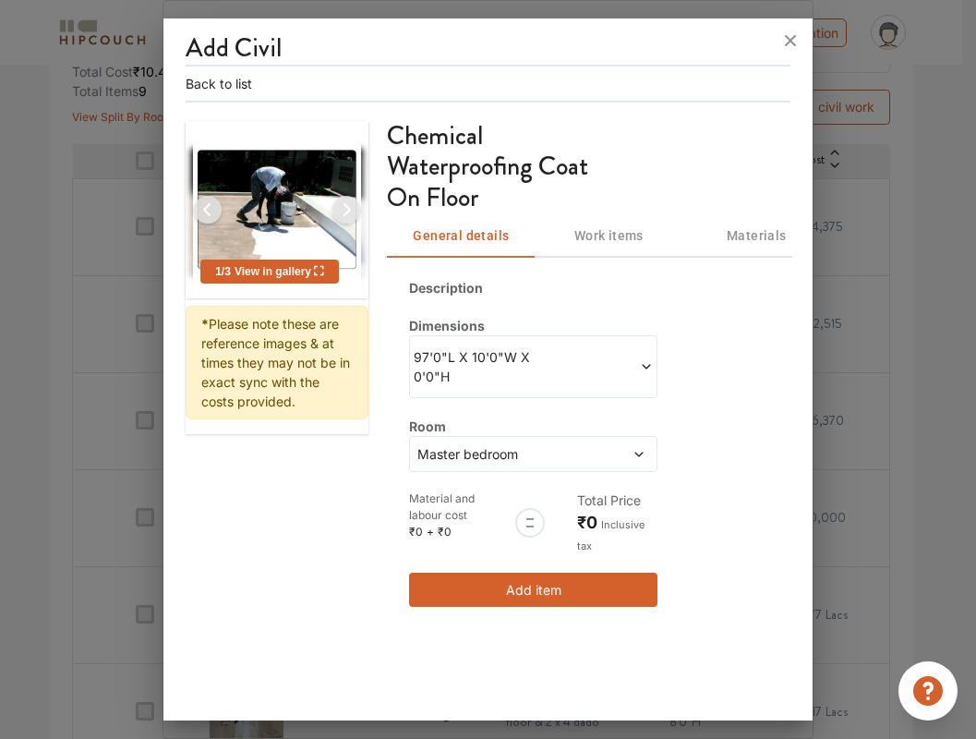
click at [550, 355] on span at bounding box center [594, 366] width 120 height 39
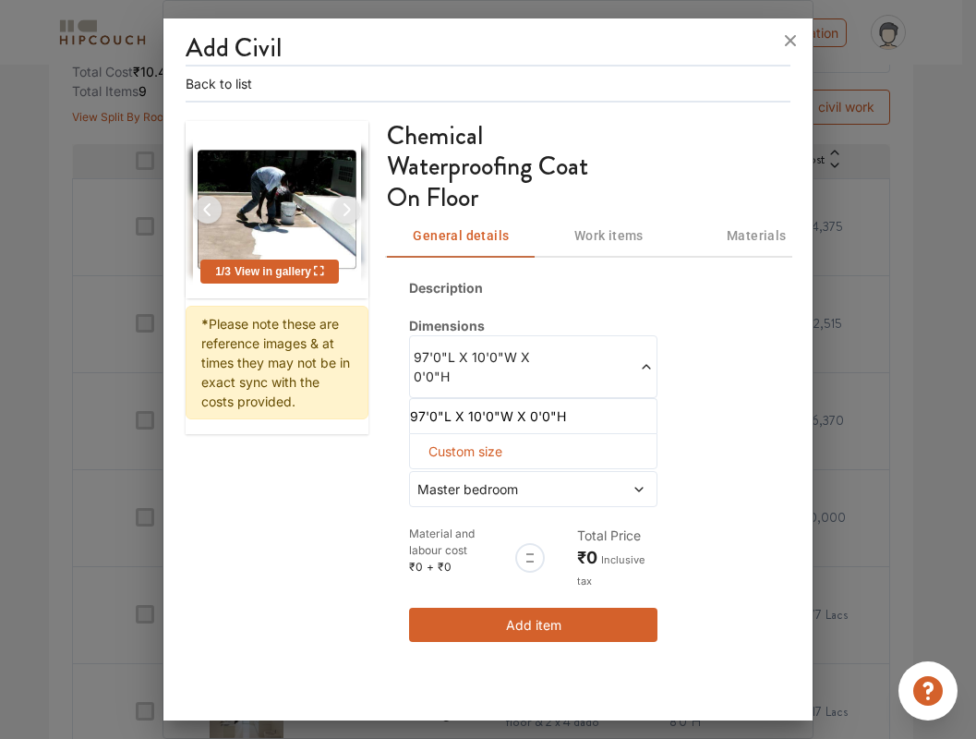
click at [540, 421] on li "97'0"L X 10'0"W X 0'0"H" at bounding box center [529, 415] width 239 height 19
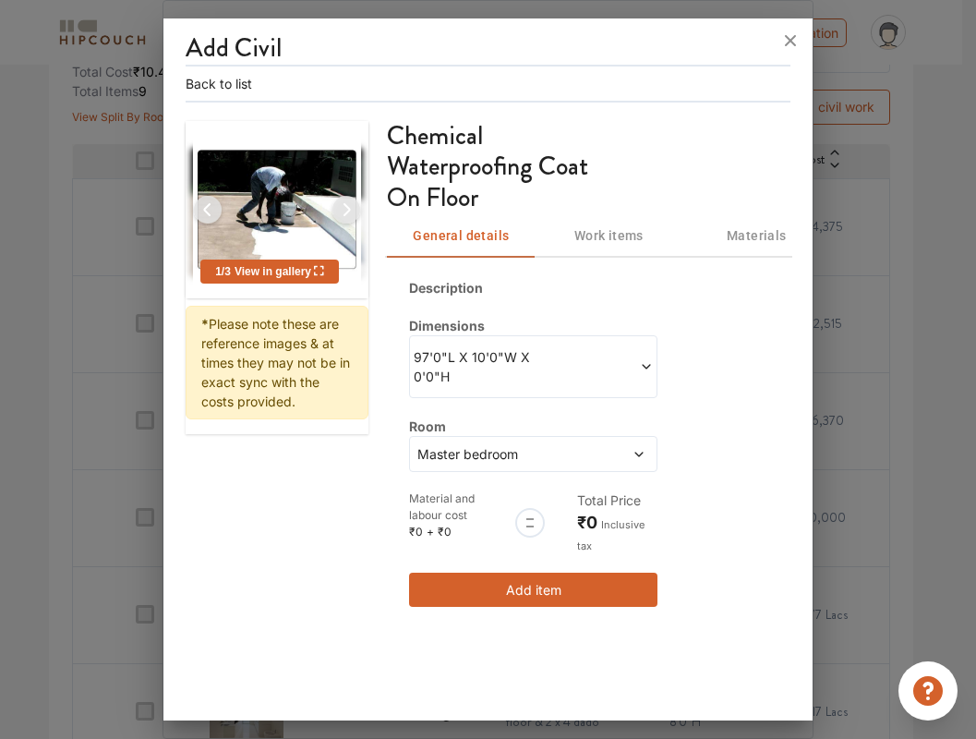
click at [525, 365] on span "97'0"L X 10'0"W X 0'0"H" at bounding box center [474, 366] width 120 height 39
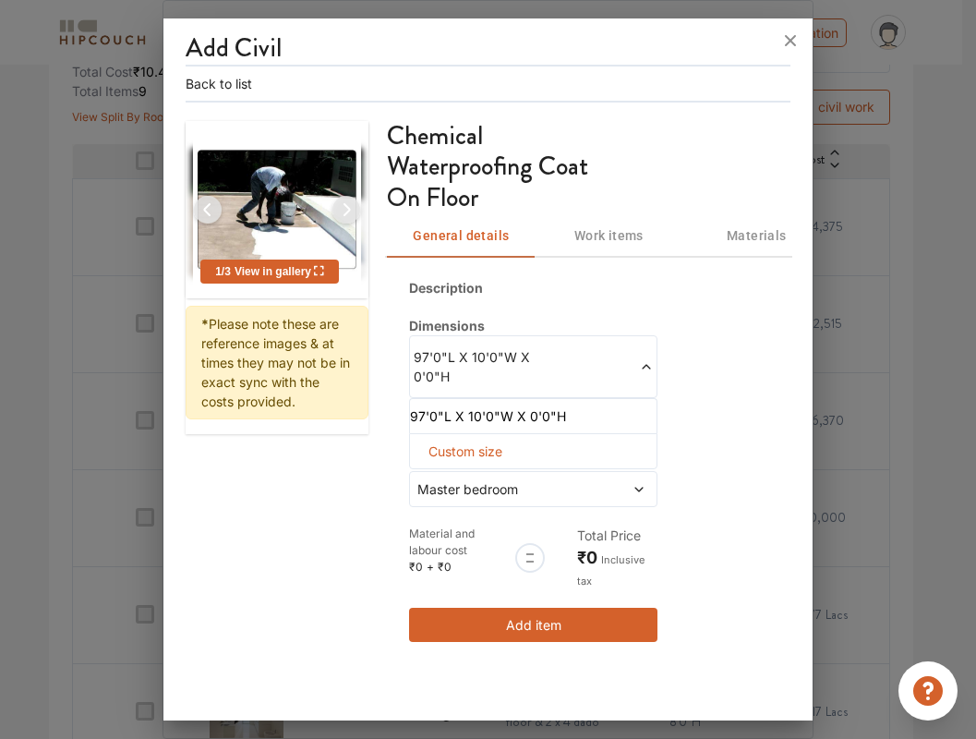
click at [491, 452] on span "Custom size" at bounding box center [465, 451] width 89 height 34
click at [443, 479] on input "text" at bounding box center [437, 481] width 25 height 33
type input "1"
click at [450, 479] on input "text" at bounding box center [437, 481] width 25 height 33
type input "1"
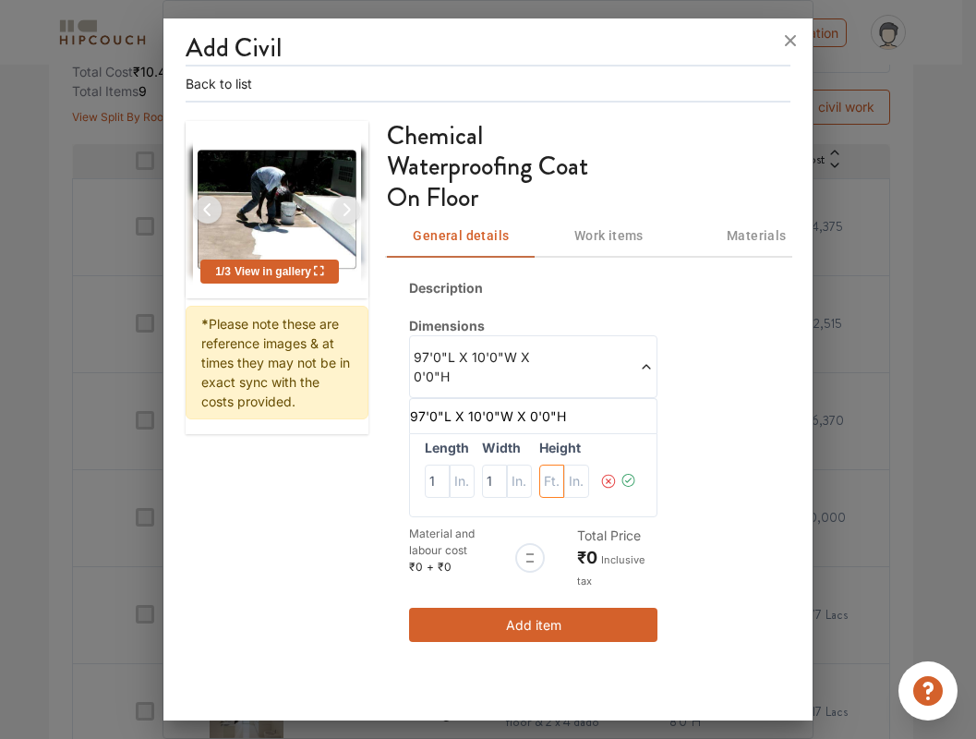
click at [450, 481] on input "text" at bounding box center [437, 481] width 25 height 33
type input "1"
click at [624, 478] on icon at bounding box center [629, 481] width 17 height 37
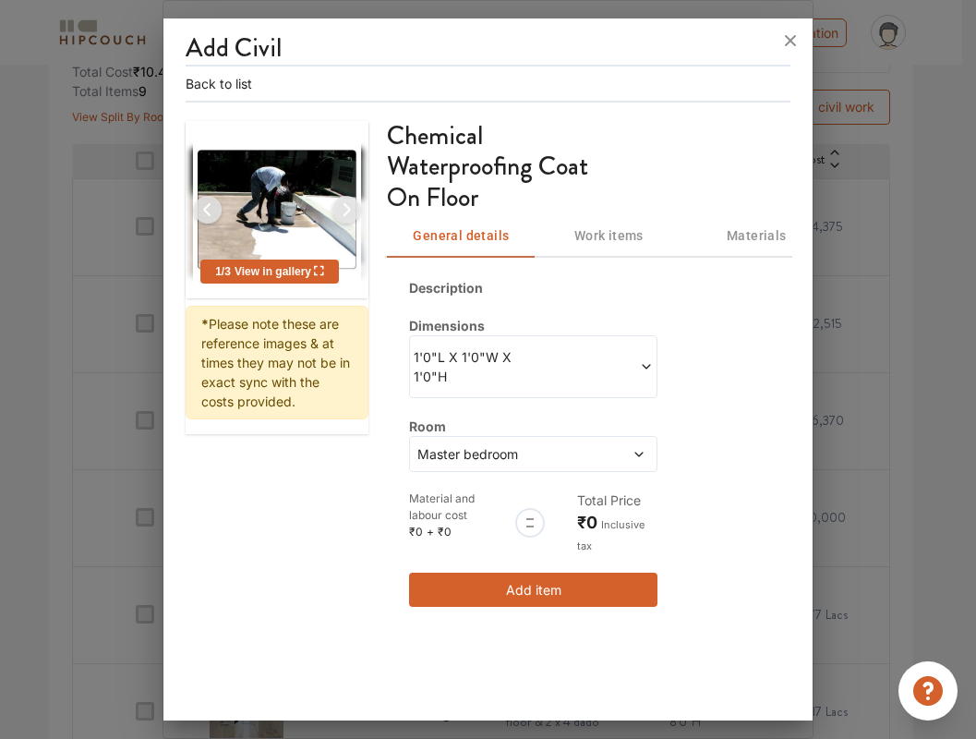
click at [573, 586] on button "Add item" at bounding box center [533, 590] width 249 height 34
click at [608, 253] on button "Work items" at bounding box center [609, 235] width 148 height 44
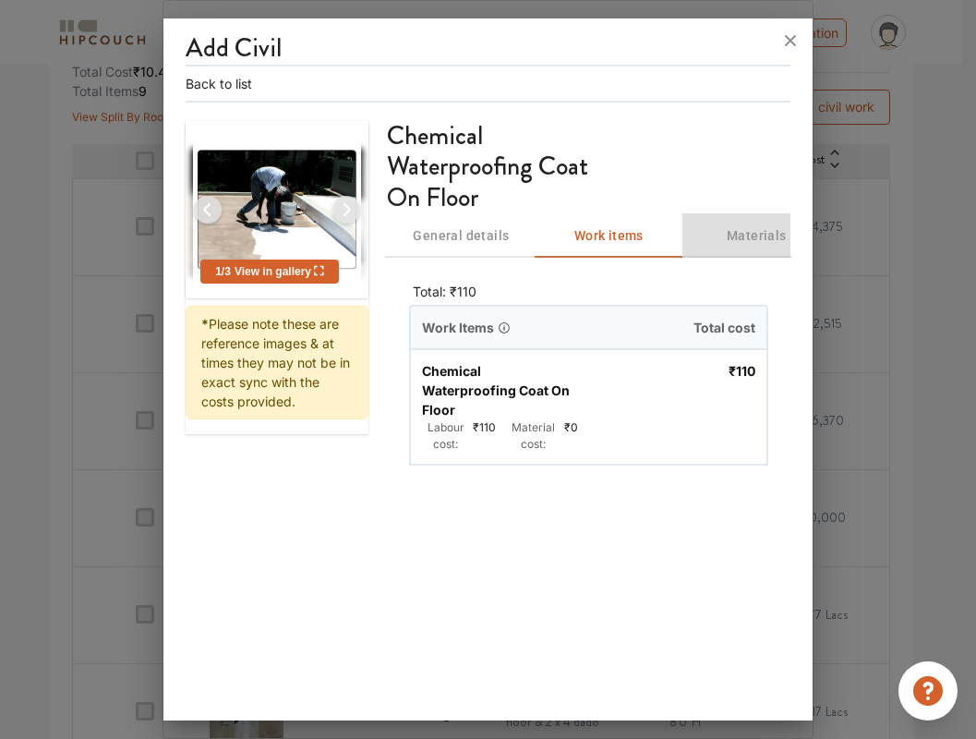
click at [727, 234] on span "Materials" at bounding box center [757, 235] width 126 height 23
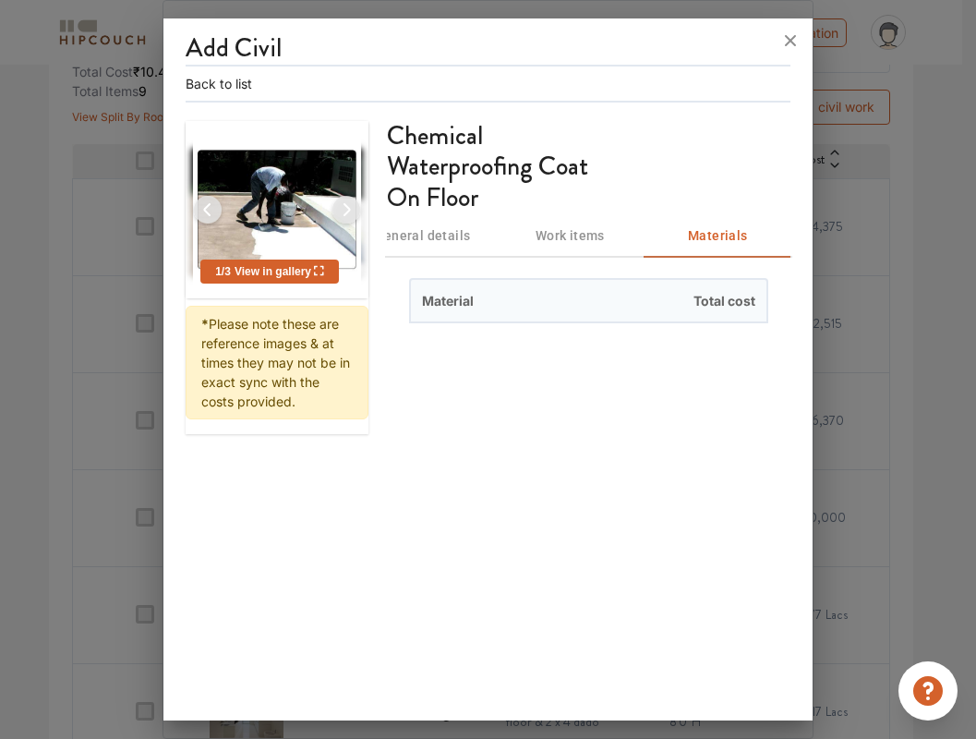
scroll to position [0, 40]
click at [787, 48] on icon at bounding box center [791, 41] width 30 height 30
